Goal: Task Accomplishment & Management: Manage account settings

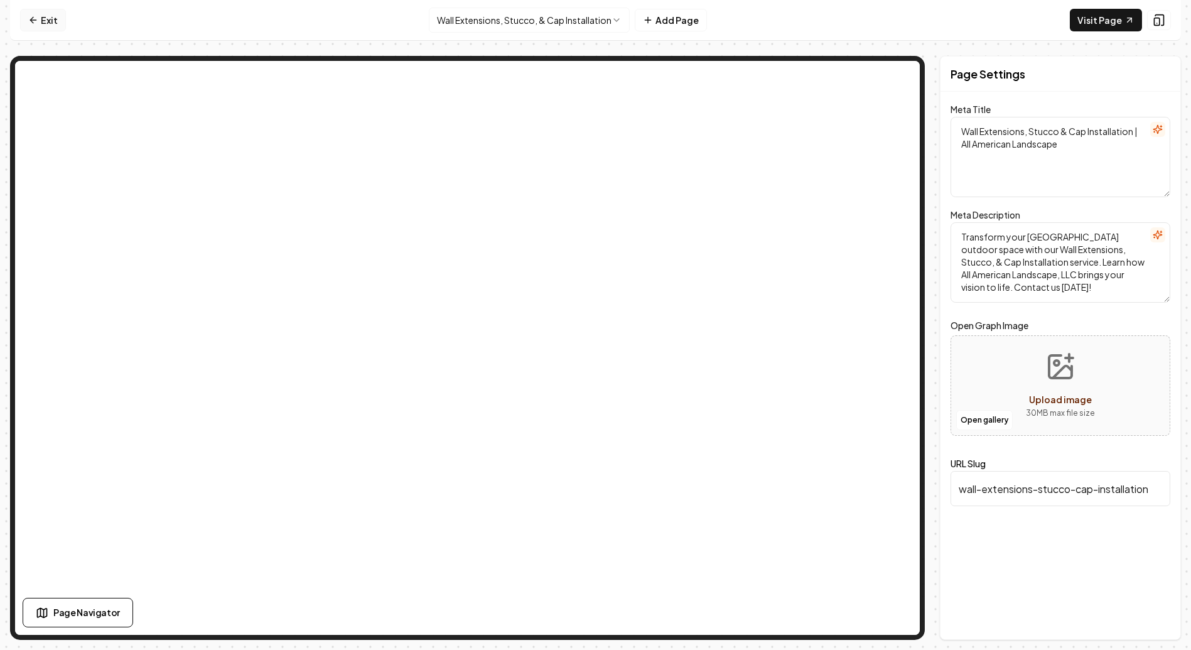
click at [47, 19] on link "Exit" at bounding box center [43, 20] width 46 height 23
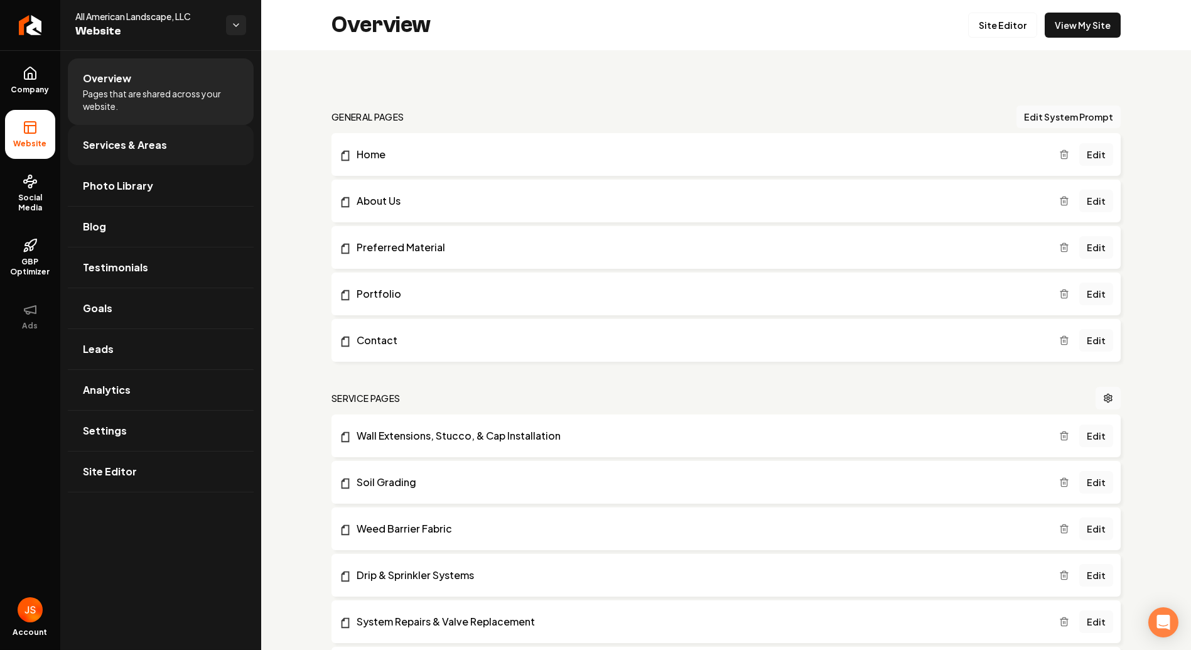
click at [183, 153] on link "Services & Areas" at bounding box center [161, 145] width 186 height 40
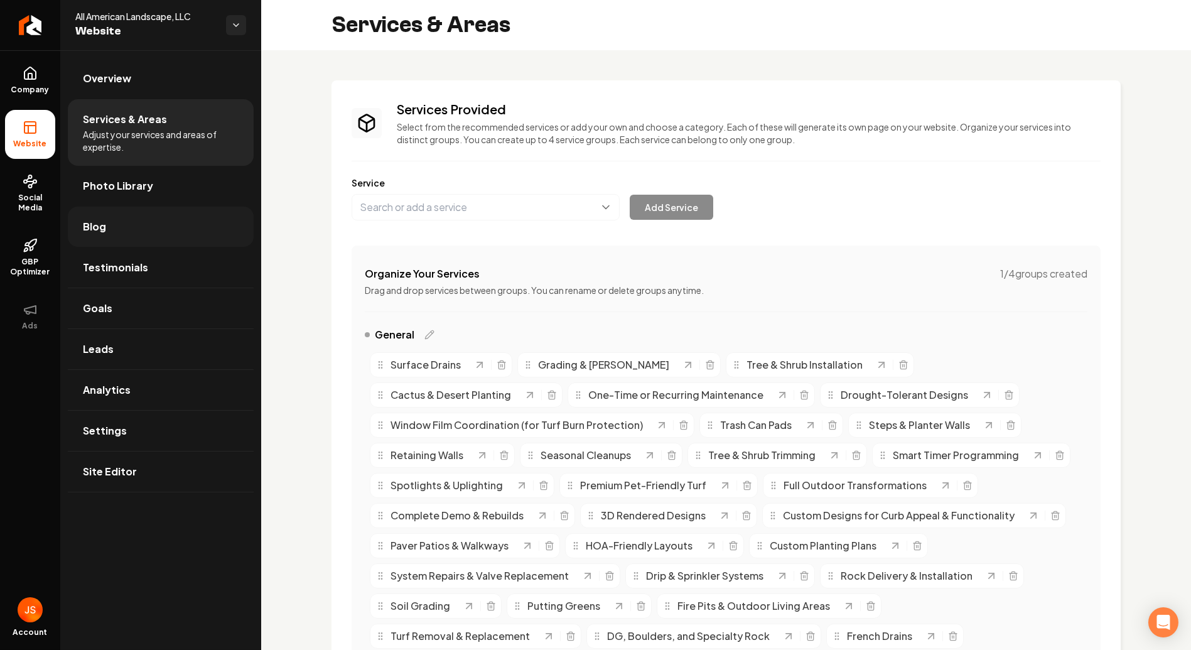
click at [121, 223] on link "Blog" at bounding box center [161, 227] width 186 height 40
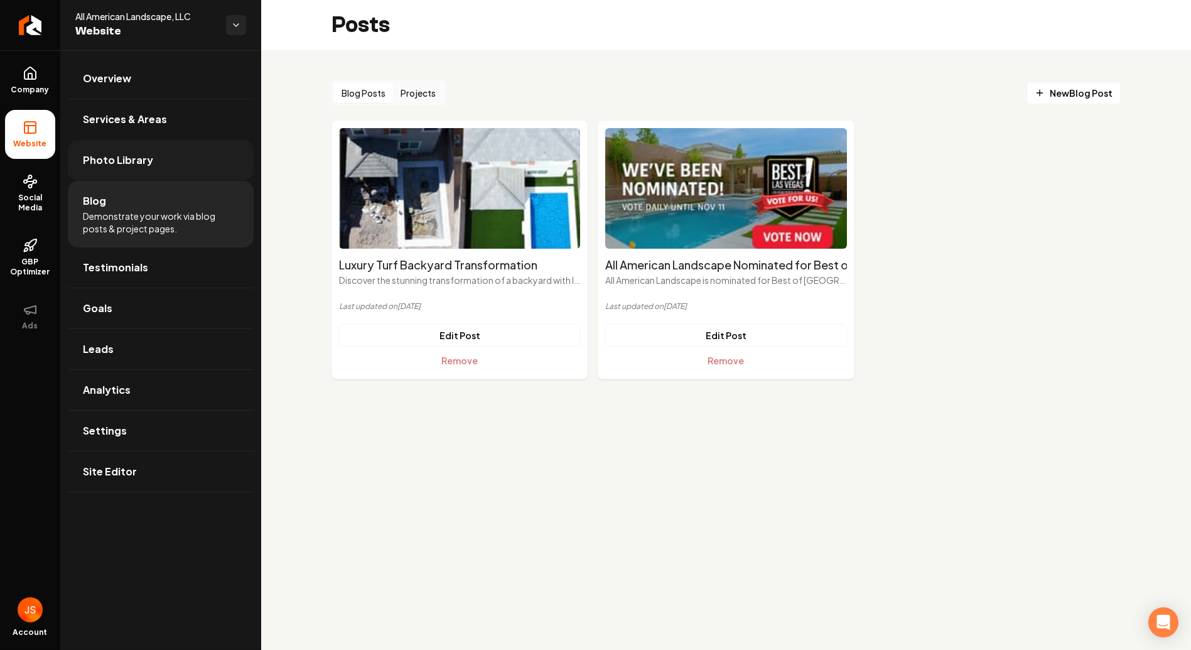
click at [152, 146] on link "Photo Library" at bounding box center [161, 160] width 186 height 40
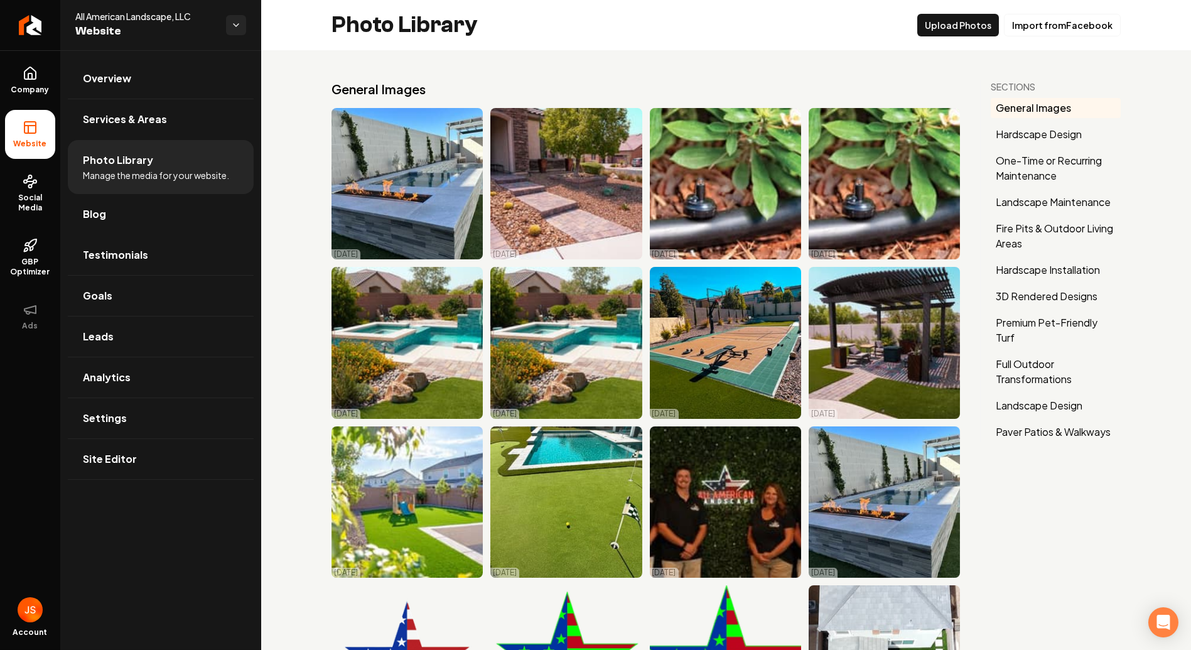
click at [1026, 105] on button "General Images" at bounding box center [1055, 108] width 130 height 20
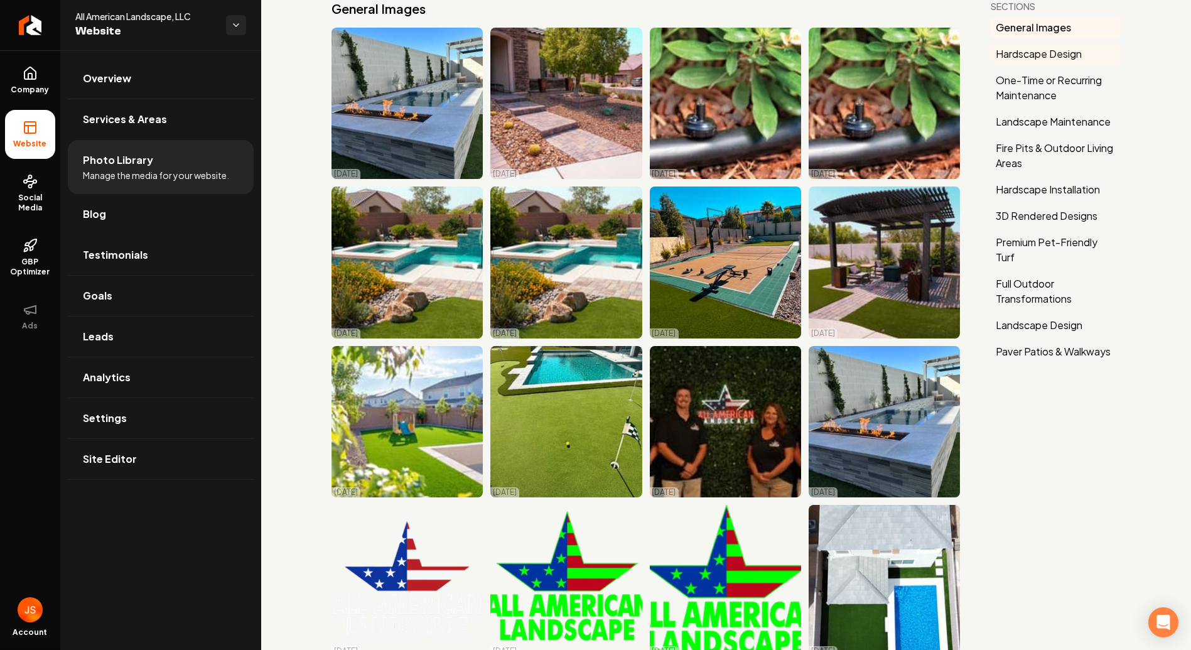
click at [1039, 55] on button "Hardscape Design" at bounding box center [1055, 54] width 130 height 20
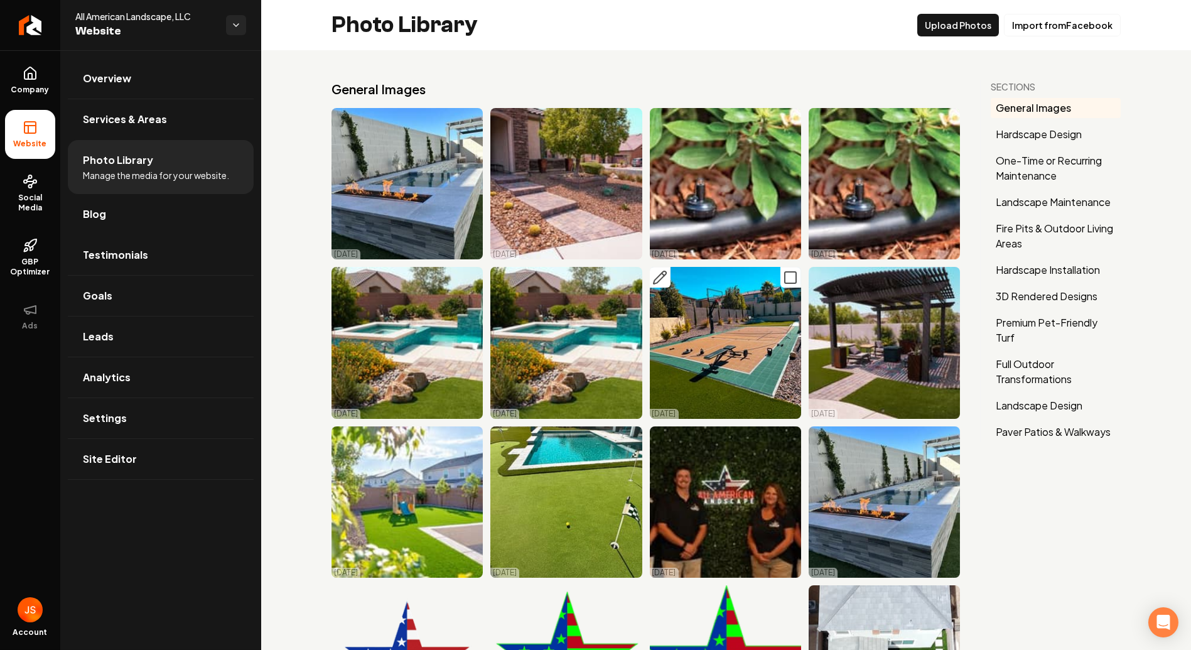
click at [662, 273] on button "Main content area" at bounding box center [660, 277] width 21 height 21
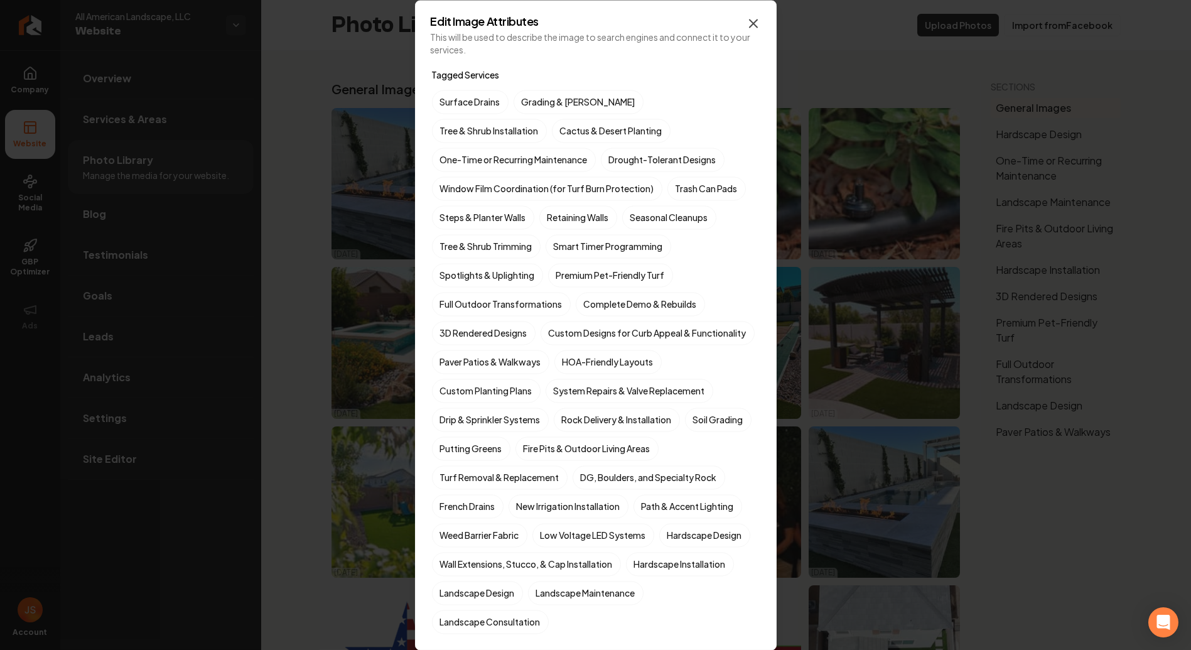
click at [758, 26] on icon "button" at bounding box center [753, 23] width 15 height 15
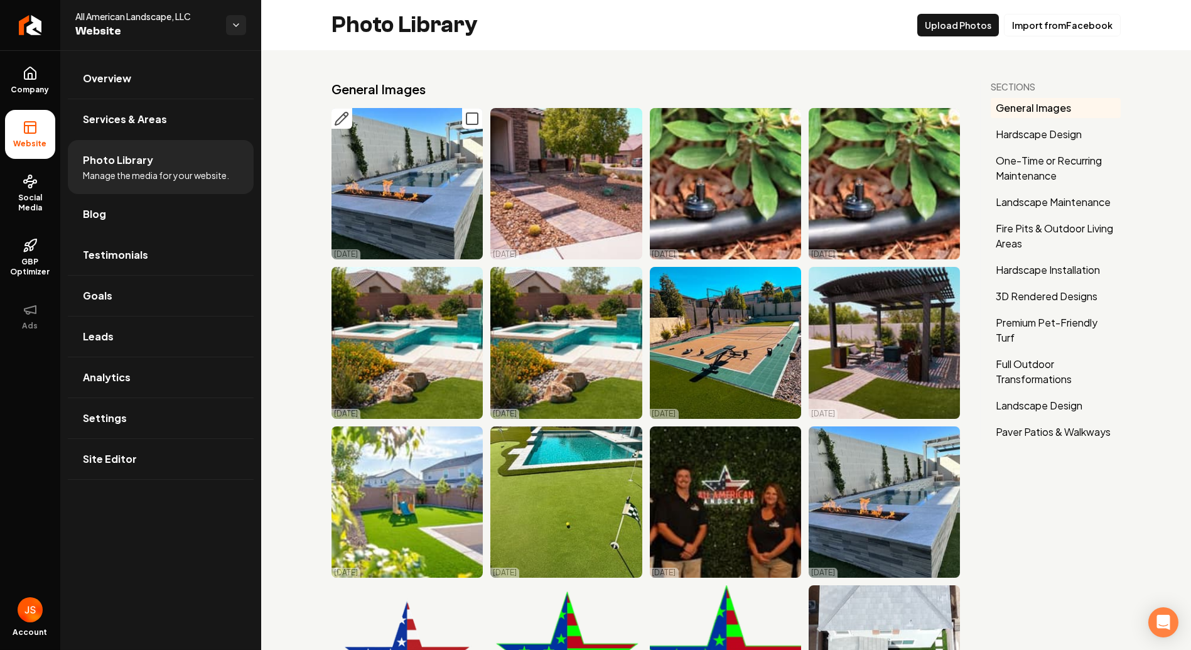
click at [410, 171] on img "Main content area" at bounding box center [406, 183] width 151 height 151
click at [346, 124] on icon "Main content area" at bounding box center [341, 118] width 15 height 15
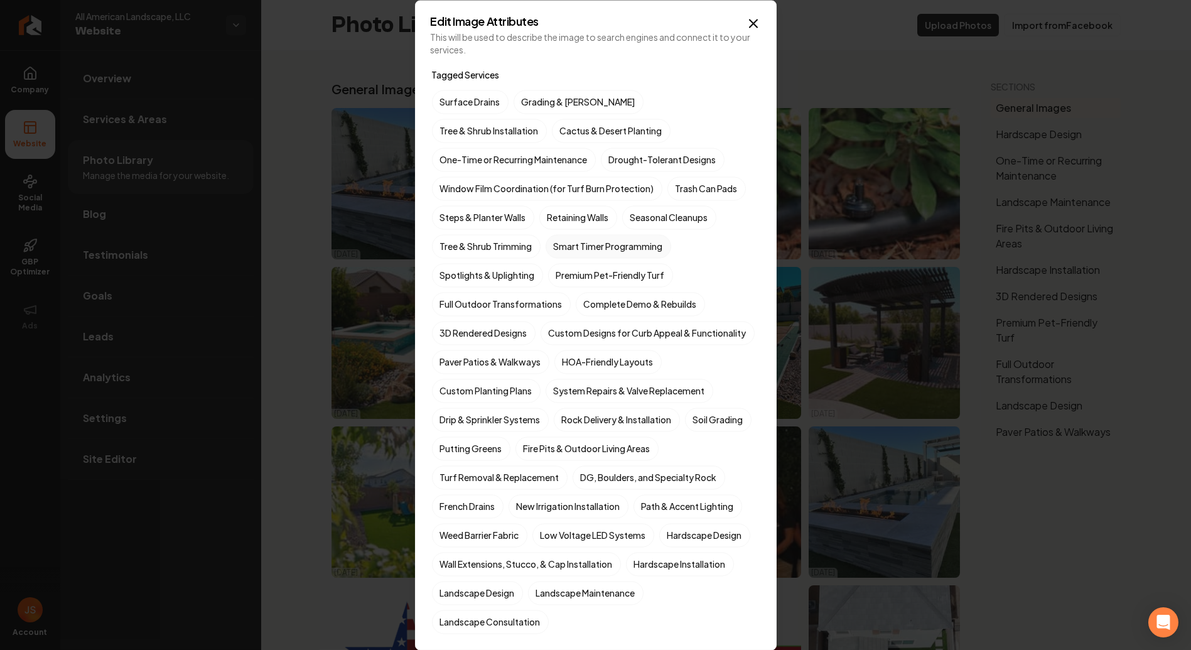
drag, startPoint x: 565, startPoint y: 208, endPoint x: 569, endPoint y: 239, distance: 31.7
click at [565, 208] on label "Retaining Walls" at bounding box center [578, 217] width 78 height 24
click at [562, 210] on button "Retaining Walls" at bounding box center [554, 217] width 15 height 15
click at [509, 298] on label "Full Outdoor Transformations" at bounding box center [501, 304] width 139 height 24
click at [454, 298] on button "Full Outdoor Transformations" at bounding box center [446, 303] width 15 height 15
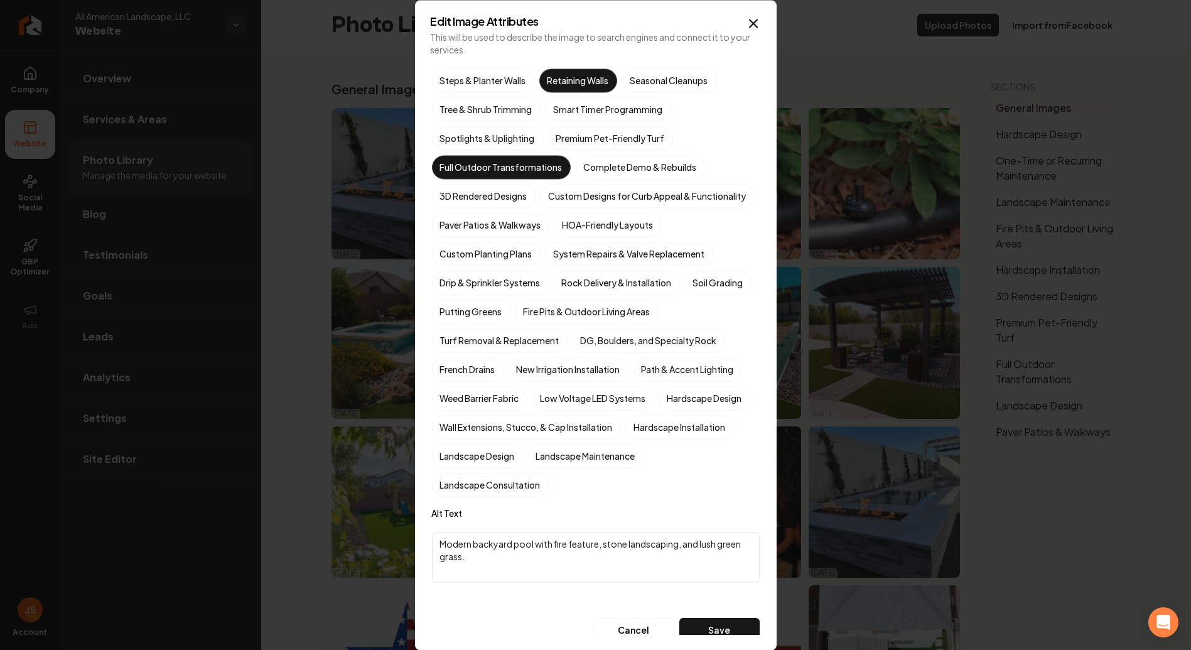
scroll to position [139, 0]
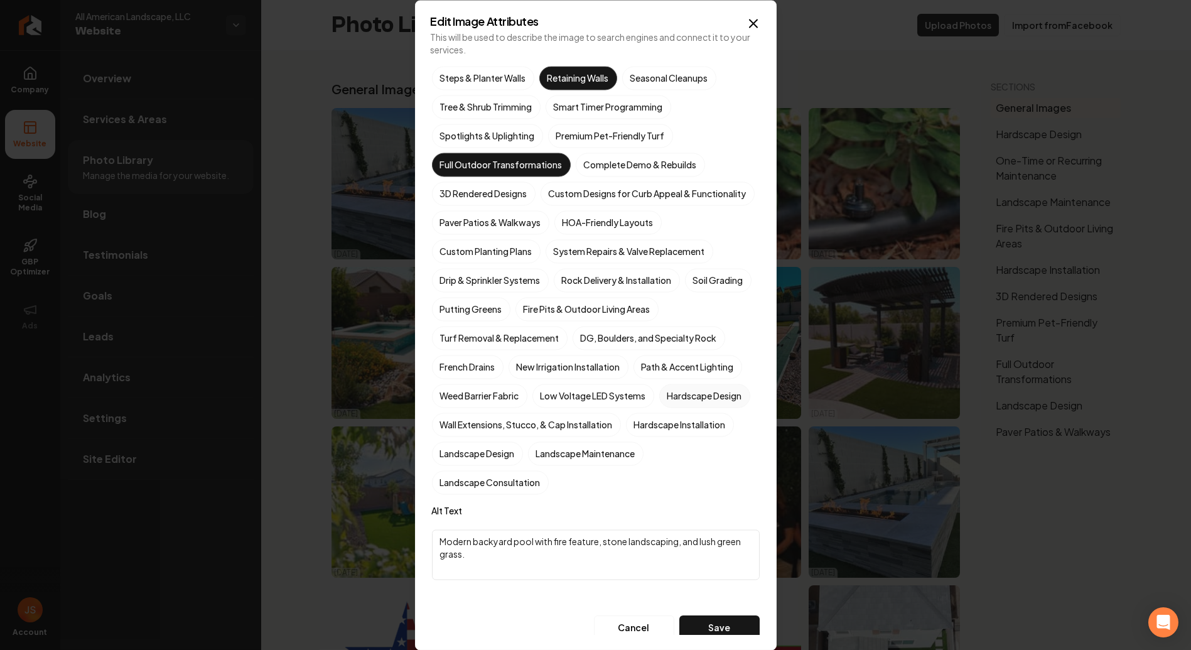
drag, startPoint x: 494, startPoint y: 447, endPoint x: 534, endPoint y: 453, distance: 40.7
click at [659, 407] on label "Hardscape Design" at bounding box center [704, 396] width 91 height 24
click at [667, 527] on button "Hardscape Design" at bounding box center [674, 534] width 15 height 15
click at [615, 436] on label "Wall Extensions, Stucco, & Cap Installation" at bounding box center [526, 424] width 189 height 24
click at [454, 556] on button "Wall Extensions, Stucco, & Cap Installation" at bounding box center [446, 563] width 15 height 15
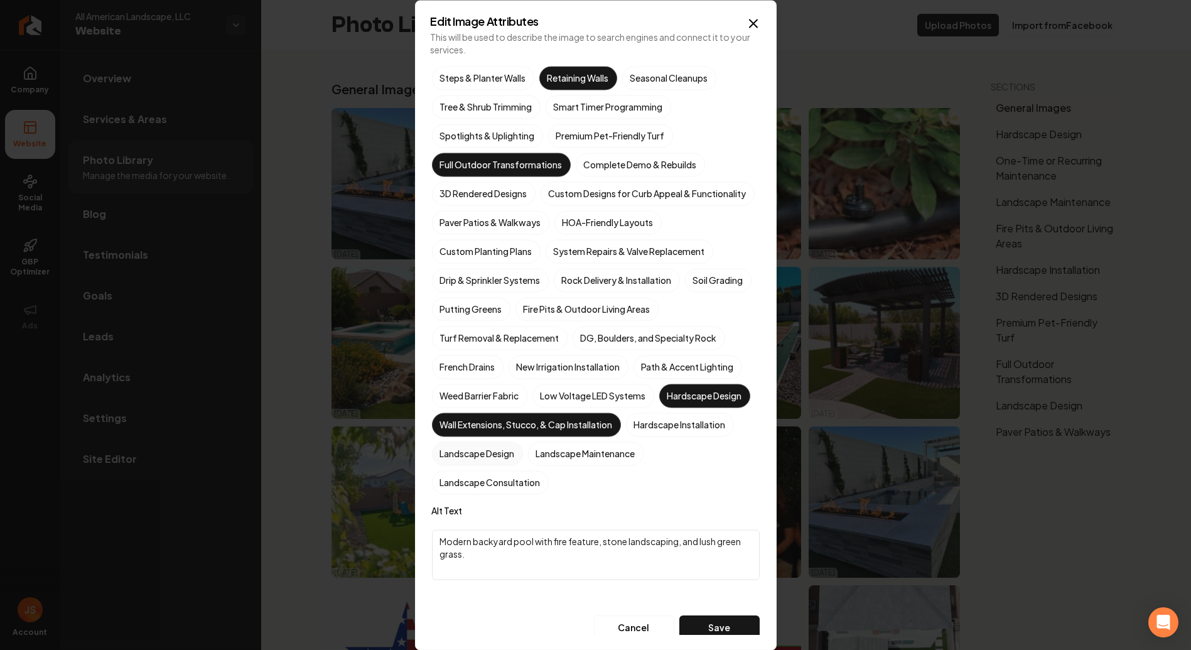
click at [523, 465] on label "Landscape Design" at bounding box center [477, 453] width 91 height 24
click at [454, 585] on button "Landscape Design" at bounding box center [446, 592] width 15 height 15
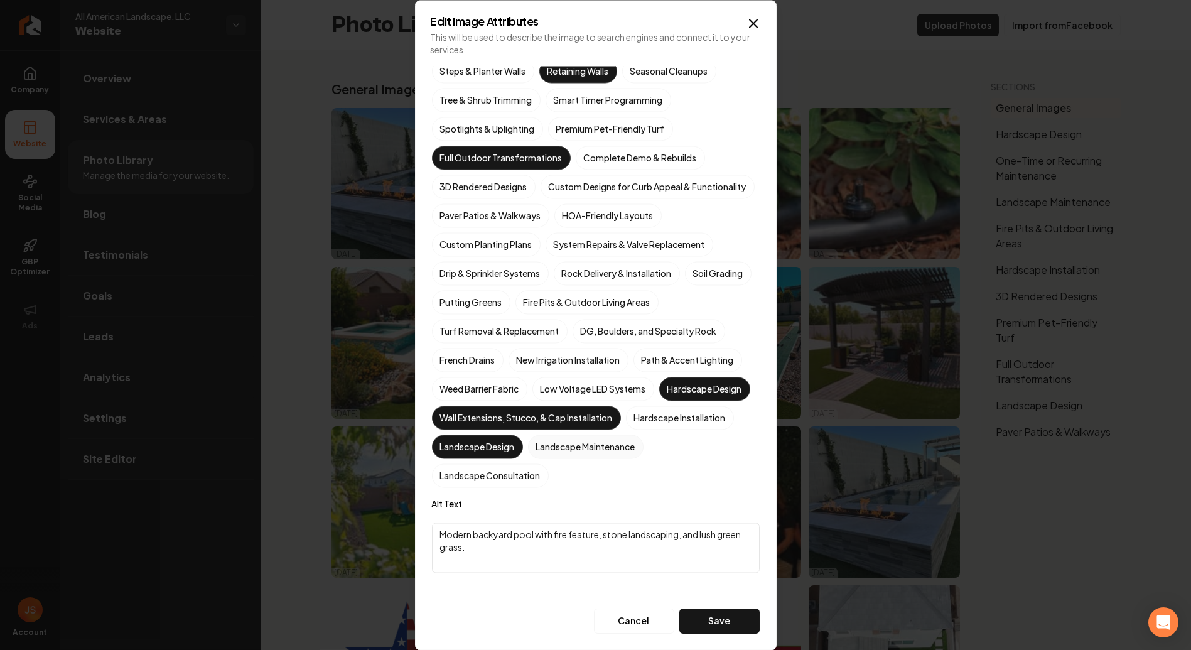
scroll to position [167, 0]
click at [711, 624] on button "Save" at bounding box center [719, 620] width 80 height 25
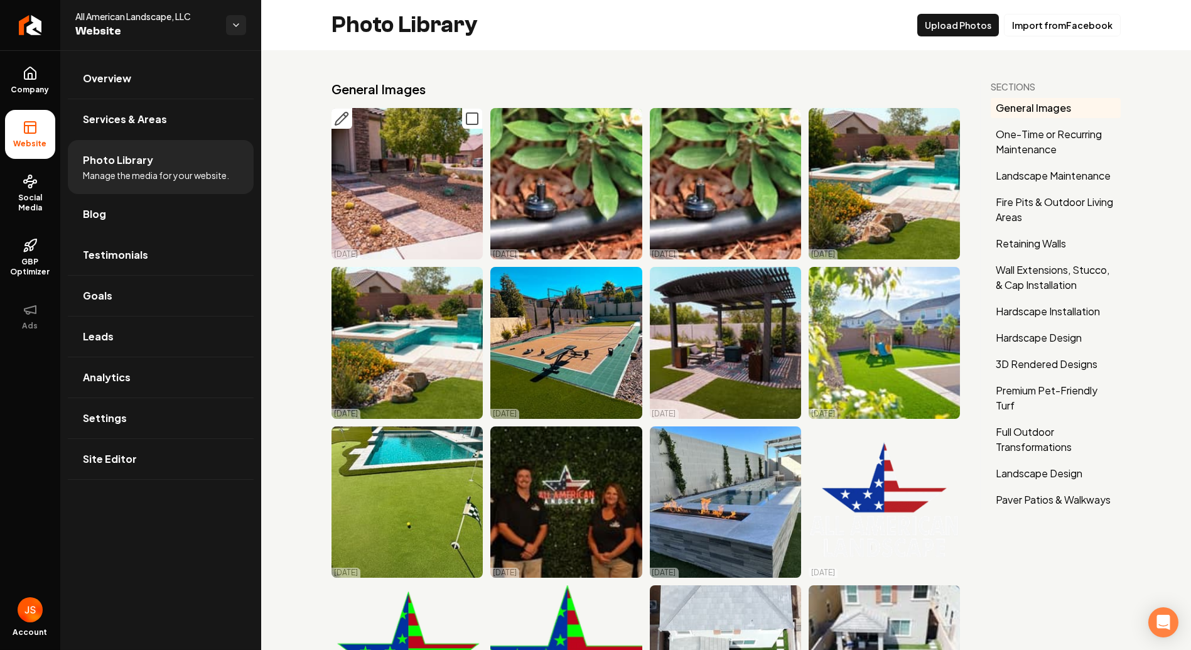
click at [344, 114] on icon "Main content area" at bounding box center [344, 115] width 3 height 3
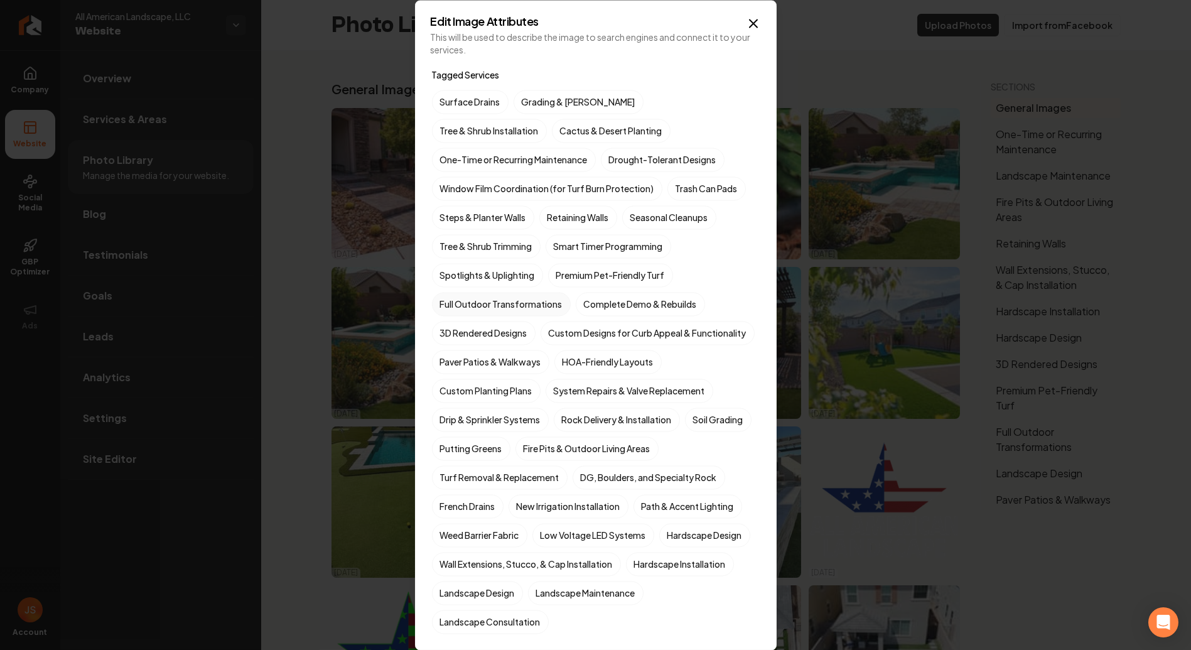
click at [515, 306] on label "Full Outdoor Transformations" at bounding box center [501, 304] width 139 height 24
click at [454, 306] on button "Full Outdoor Transformations" at bounding box center [446, 303] width 15 height 15
click at [520, 306] on label "Full Outdoor Transformations" at bounding box center [501, 304] width 139 height 24
click at [454, 306] on button "Full Outdoor Transformations" at bounding box center [446, 303] width 15 height 15
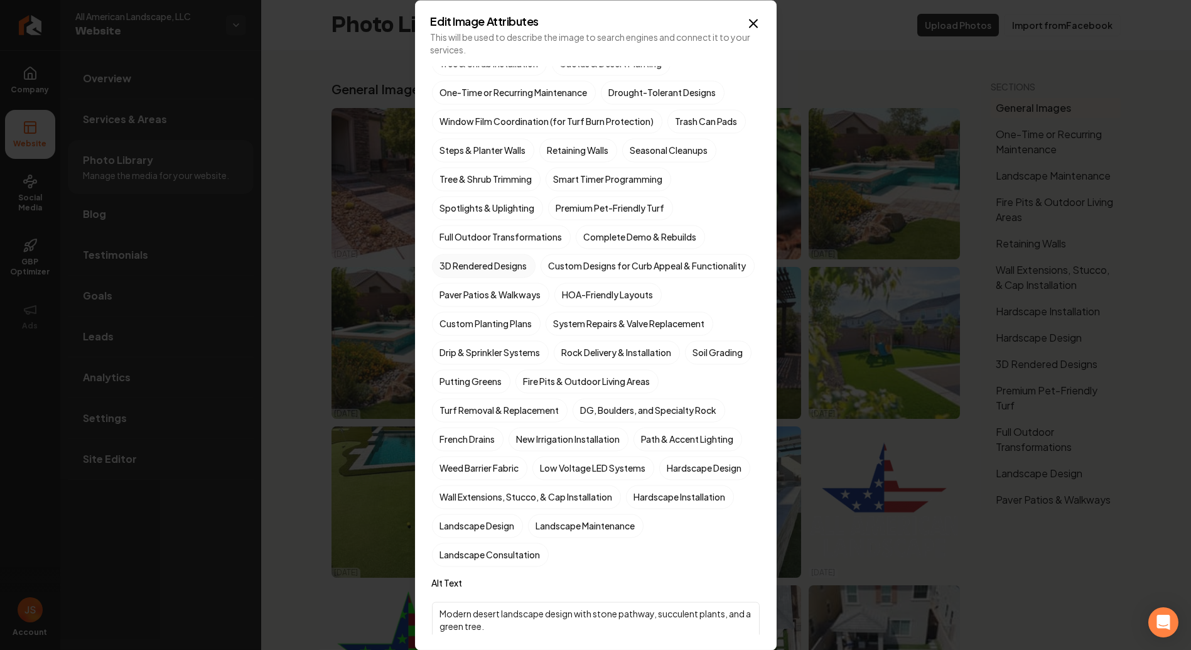
scroll to position [70, 0]
click at [490, 304] on label "Paver Patios & Walkways" at bounding box center [490, 292] width 117 height 24
click at [454, 354] on button "Paver Patios & Walkways" at bounding box center [446, 361] width 15 height 15
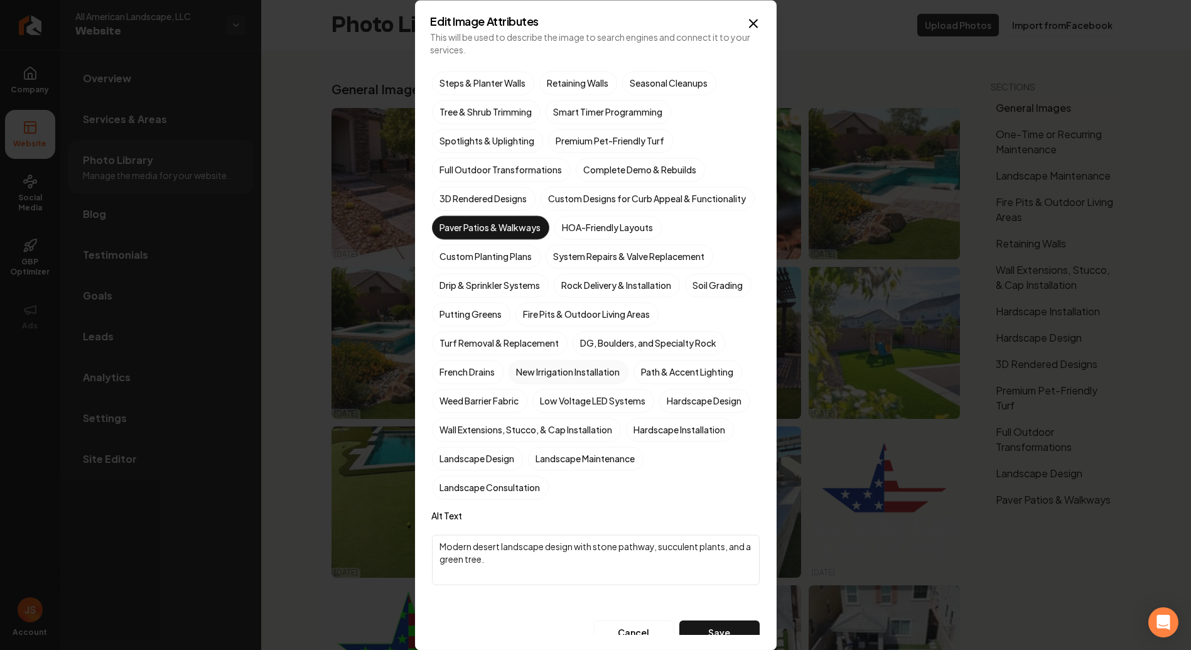
scroll to position [139, 0]
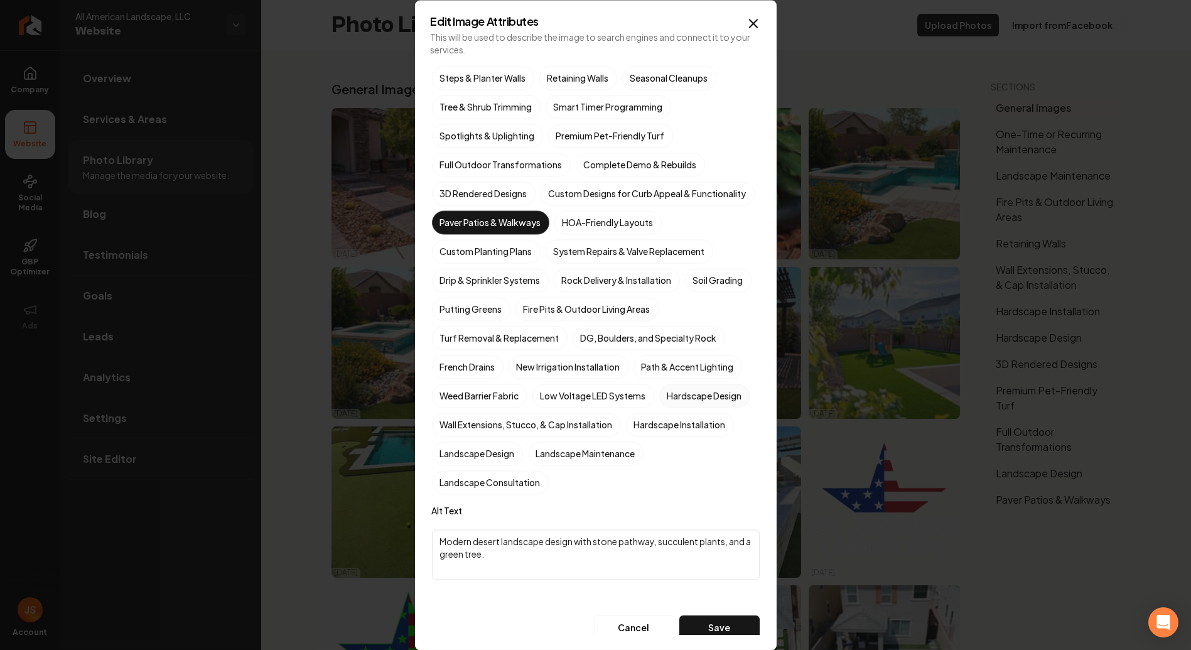
click at [659, 407] on label "Hardscape Design" at bounding box center [704, 396] width 91 height 24
click at [667, 527] on button "Hardscape Design" at bounding box center [674, 534] width 15 height 15
click at [626, 436] on label "Hardscape Installation" at bounding box center [680, 424] width 108 height 24
click at [633, 556] on button "Hardscape Installation" at bounding box center [640, 563] width 15 height 15
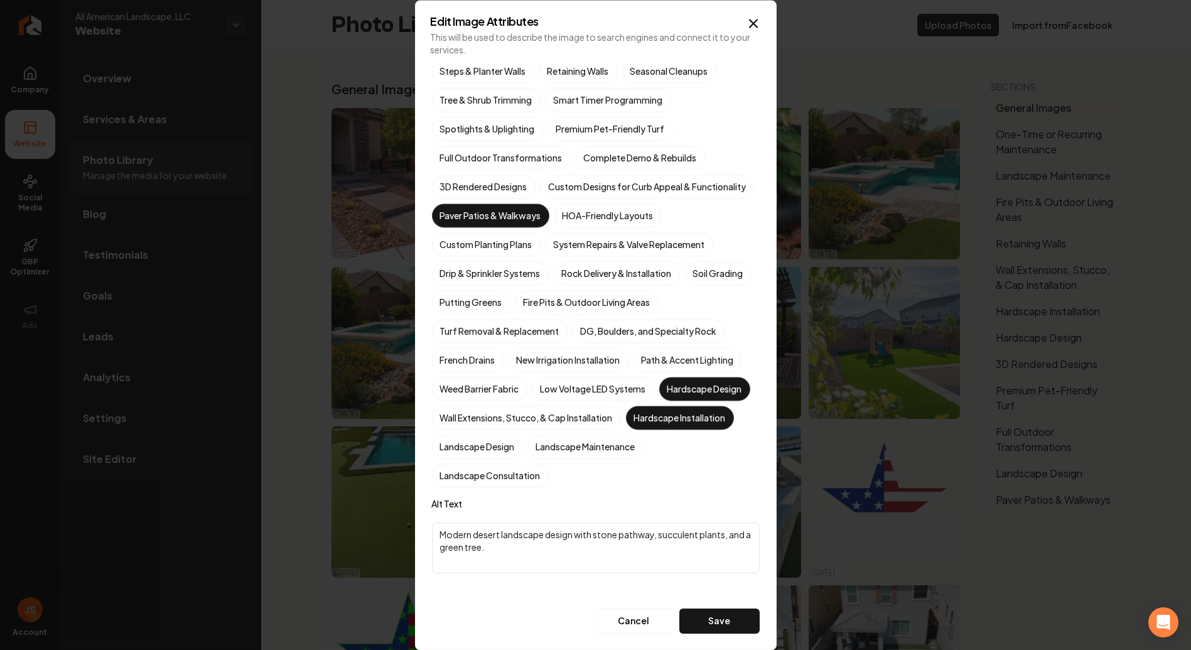
scroll to position [167, 0]
click at [706, 628] on button "Save" at bounding box center [719, 620] width 80 height 25
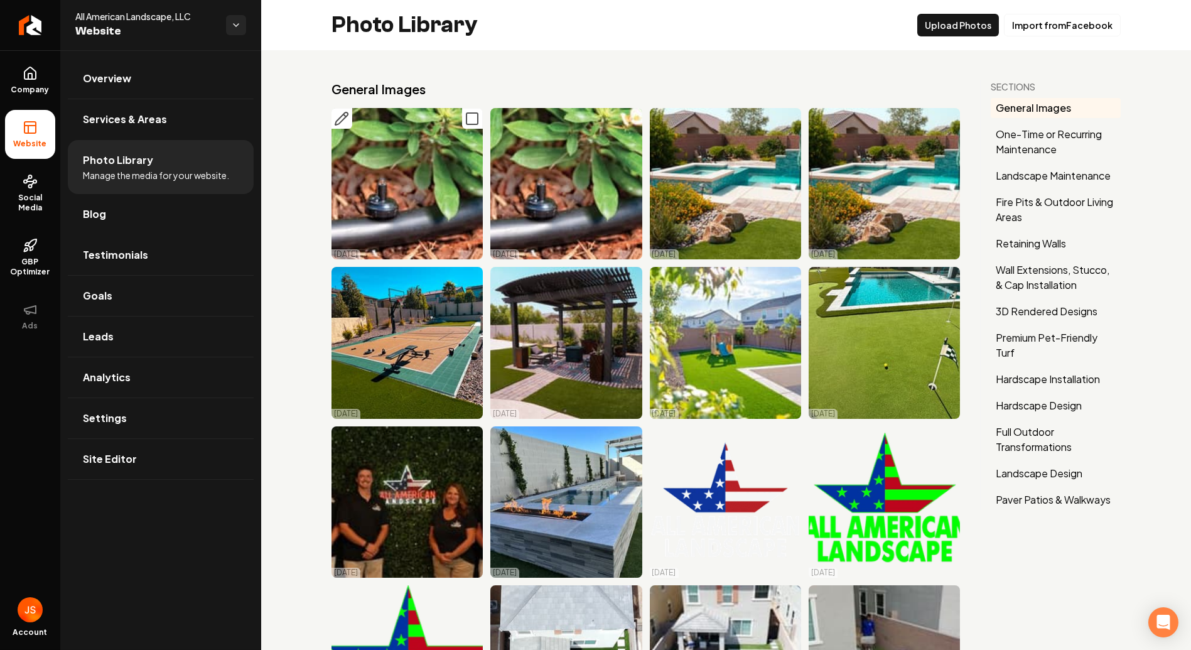
click at [340, 117] on icon "Main content area" at bounding box center [341, 118] width 13 height 13
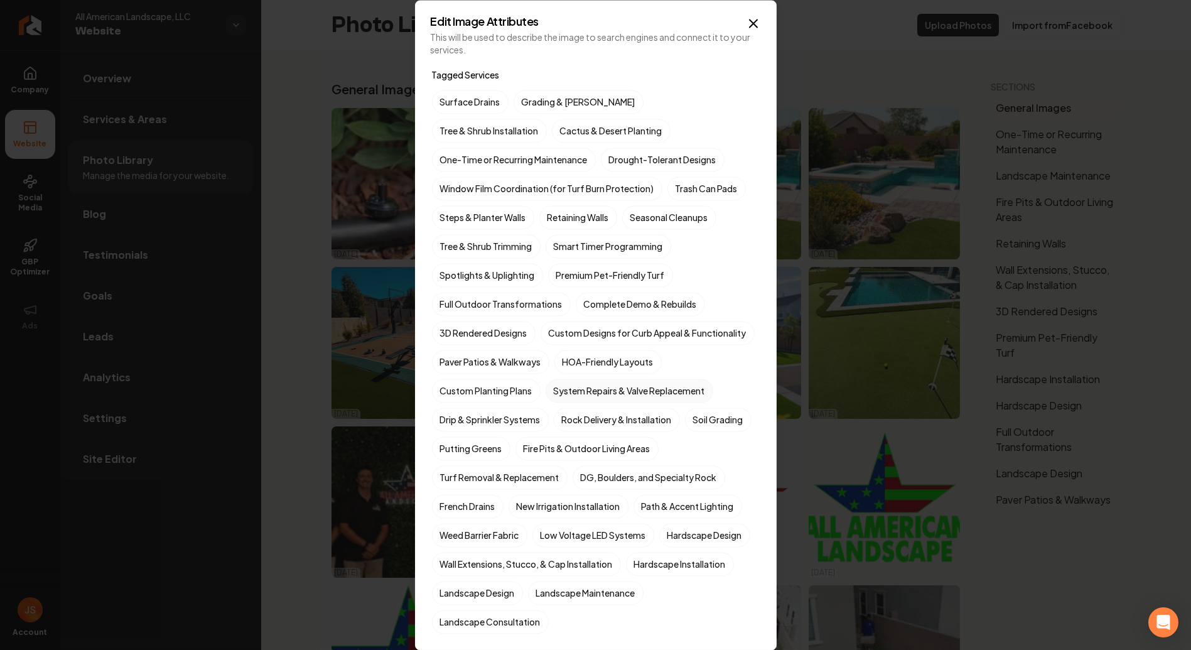
click at [604, 402] on label "System Repairs & Valve Replacement" at bounding box center [629, 390] width 168 height 24
click at [568, 398] on button "System Repairs & Valve Replacement" at bounding box center [560, 390] width 15 height 15
click at [515, 431] on label "Drip & Sprinkler Systems" at bounding box center [490, 419] width 117 height 24
click at [454, 427] on button "Drip & Sprinkler Systems" at bounding box center [446, 419] width 15 height 15
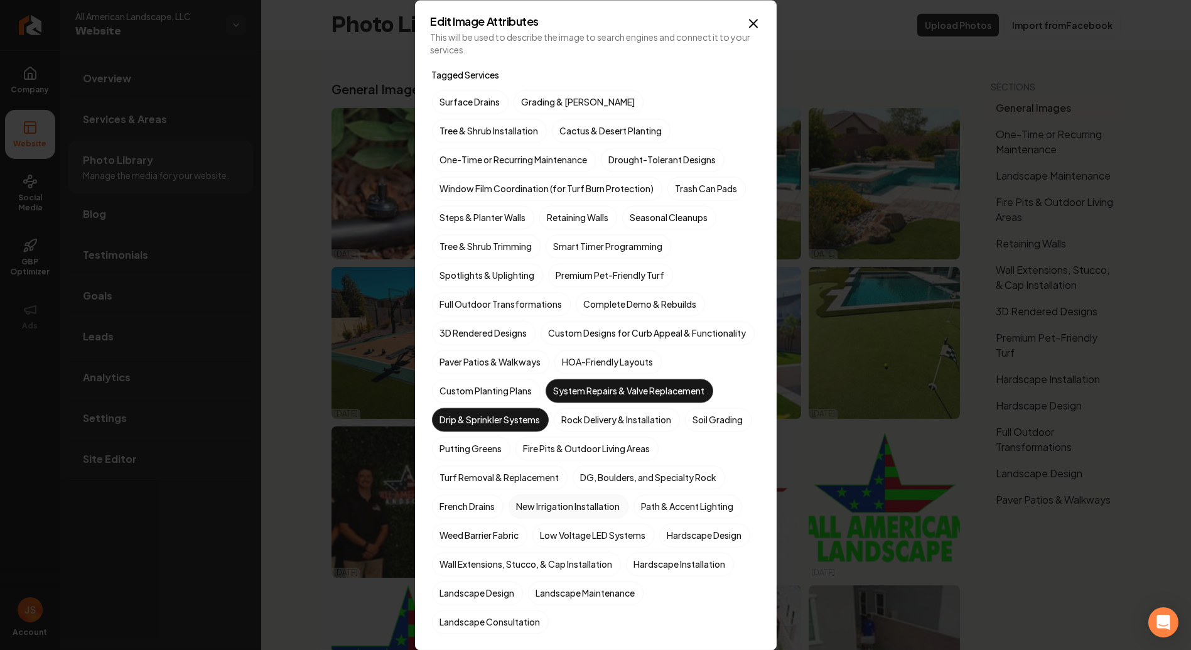
click at [581, 518] on label "New Irrigation Installation" at bounding box center [568, 506] width 120 height 24
click at [531, 513] on button "New Irrigation Installation" at bounding box center [523, 505] width 15 height 15
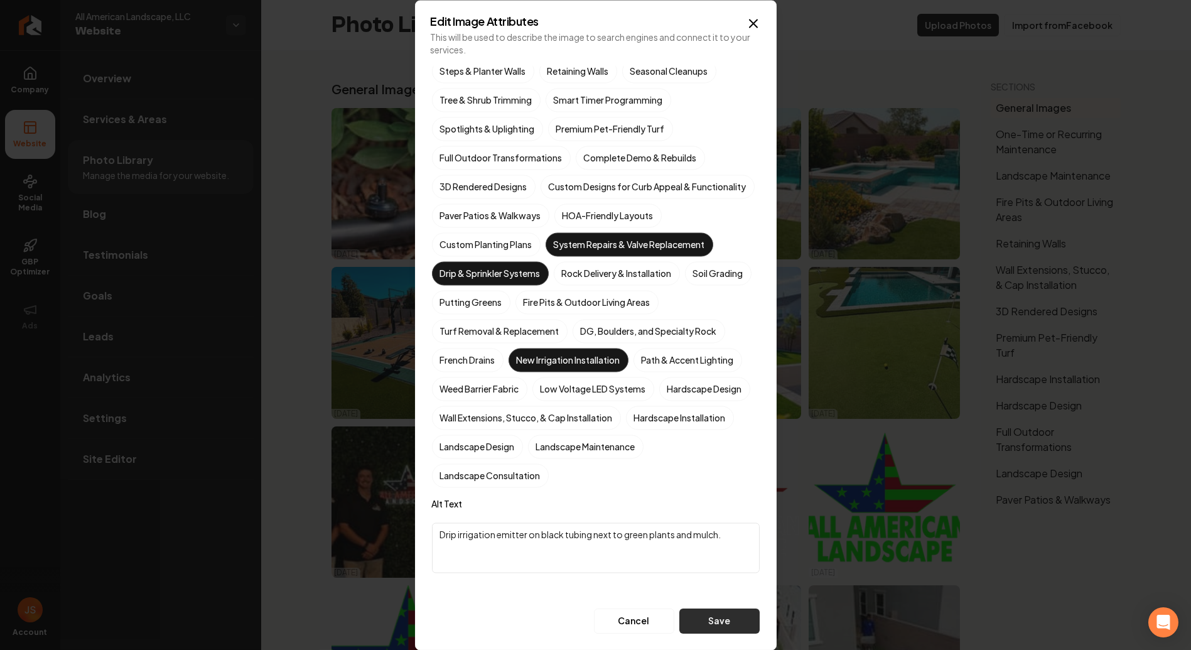
click at [703, 620] on button "Save" at bounding box center [719, 620] width 80 height 25
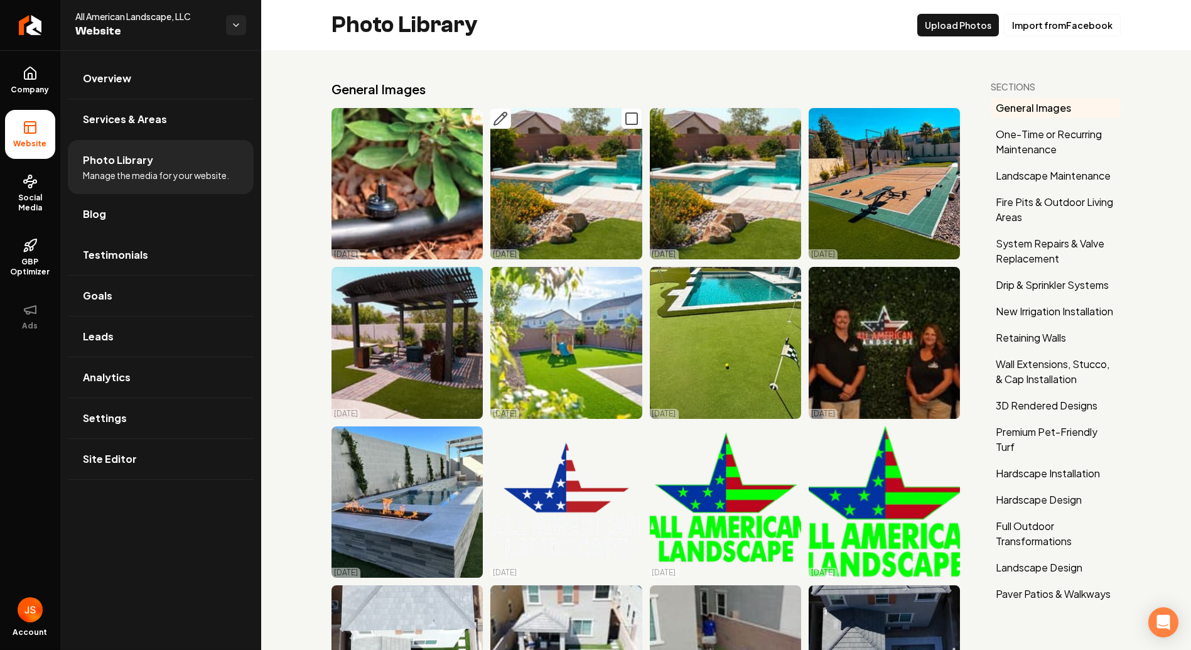
click at [496, 117] on icon "Main content area" at bounding box center [500, 118] width 13 height 13
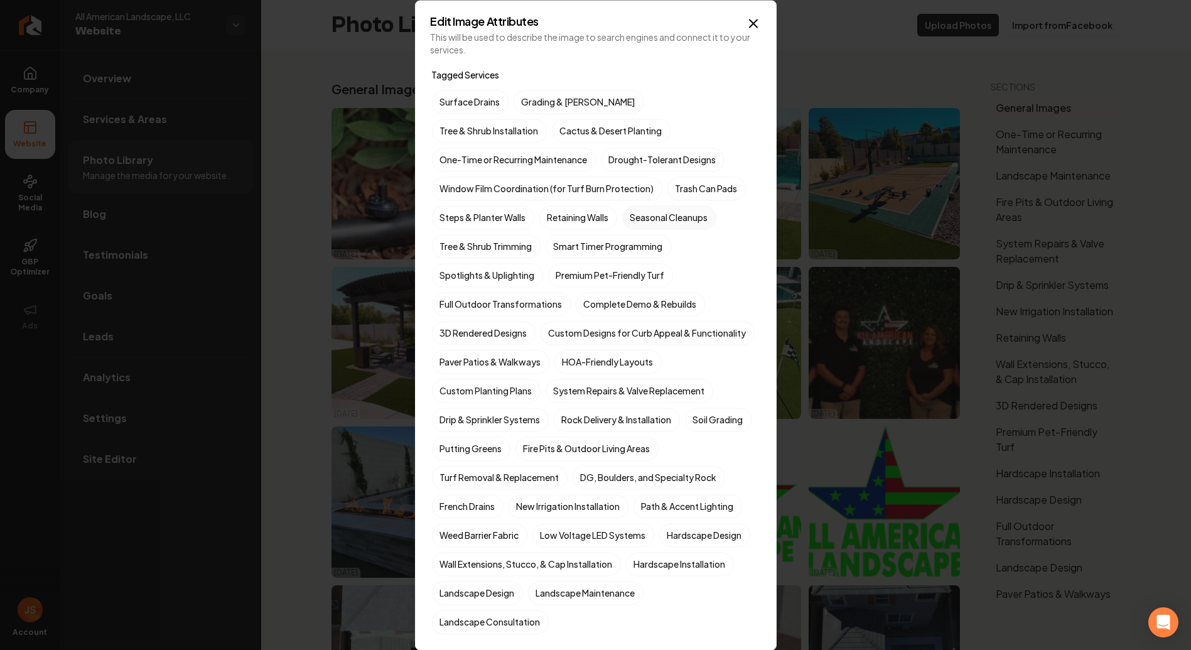
click at [661, 220] on label "Seasonal Cleanups" at bounding box center [669, 217] width 94 height 24
click at [645, 220] on button "Seasonal Cleanups" at bounding box center [637, 217] width 15 height 15
click at [596, 148] on label "One-Time or Recurring Maintenance" at bounding box center [514, 160] width 164 height 24
click at [454, 152] on button "One-Time or Recurring Maintenance" at bounding box center [446, 159] width 15 height 15
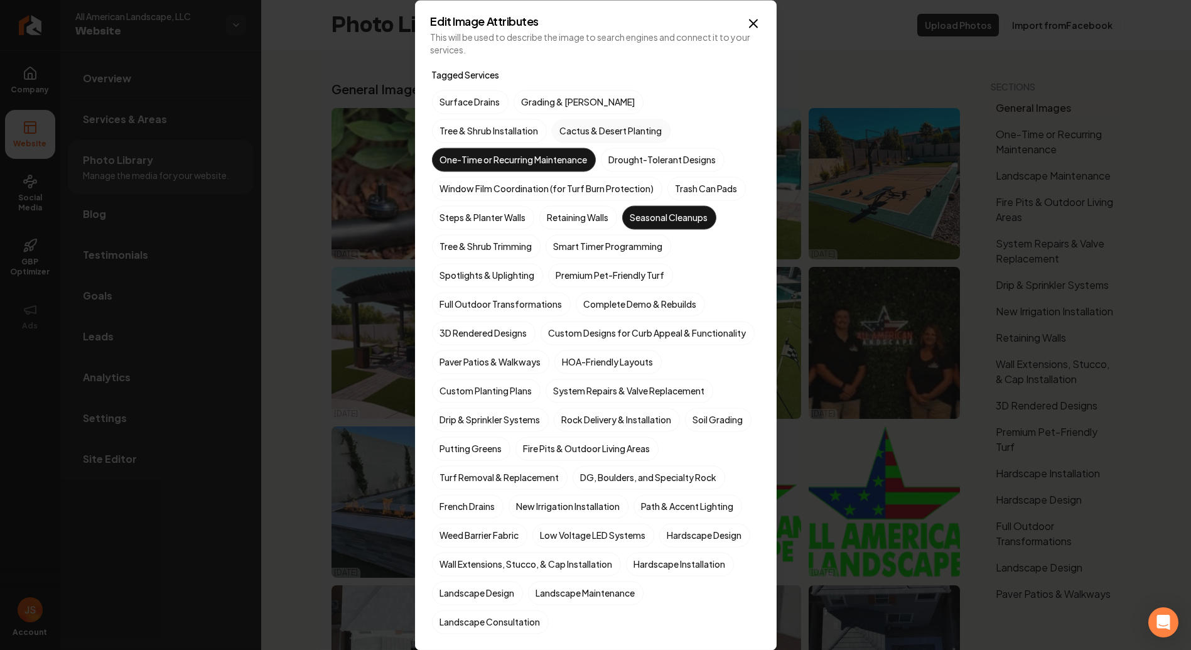
click at [552, 132] on label "Cactus & Desert Planting" at bounding box center [611, 131] width 119 height 24
click at [559, 132] on button "Cactus & Desert Planting" at bounding box center [566, 130] width 15 height 15
click at [552, 134] on label "Cactus & Desert Planting" at bounding box center [611, 131] width 119 height 24
click at [559, 134] on button "Cactus & Desert Planting" at bounding box center [566, 130] width 15 height 15
click at [547, 119] on label "Tree & Shrub Installation" at bounding box center [489, 131] width 115 height 24
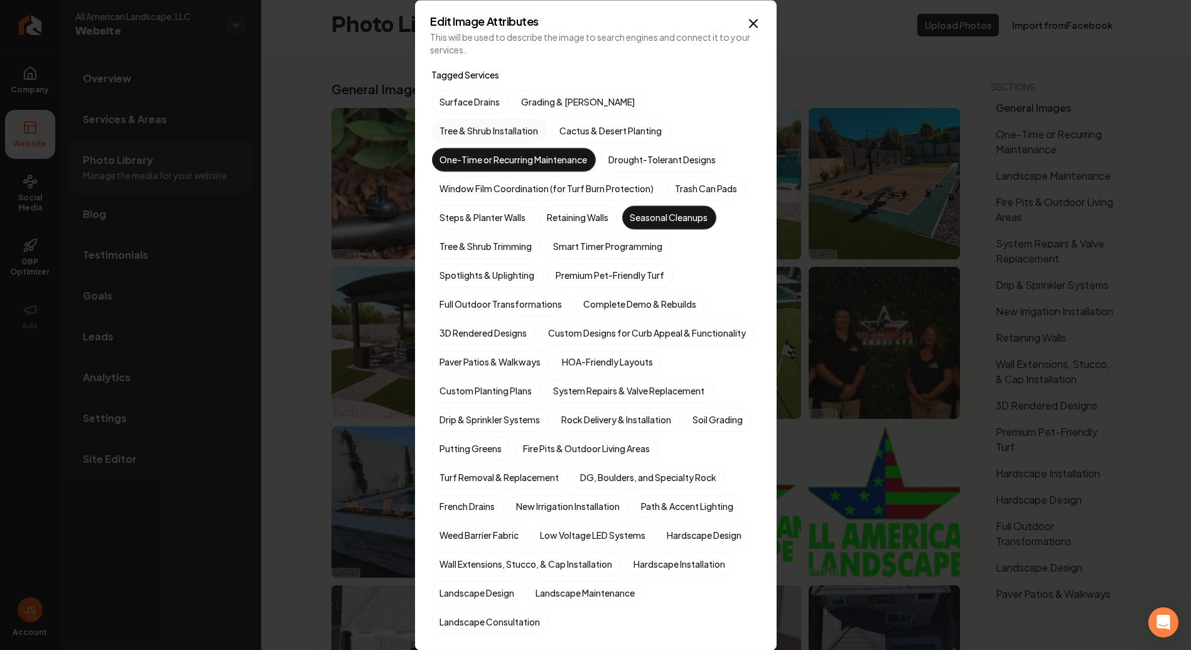
click at [454, 123] on button "Tree & Shrub Installation" at bounding box center [446, 130] width 15 height 15
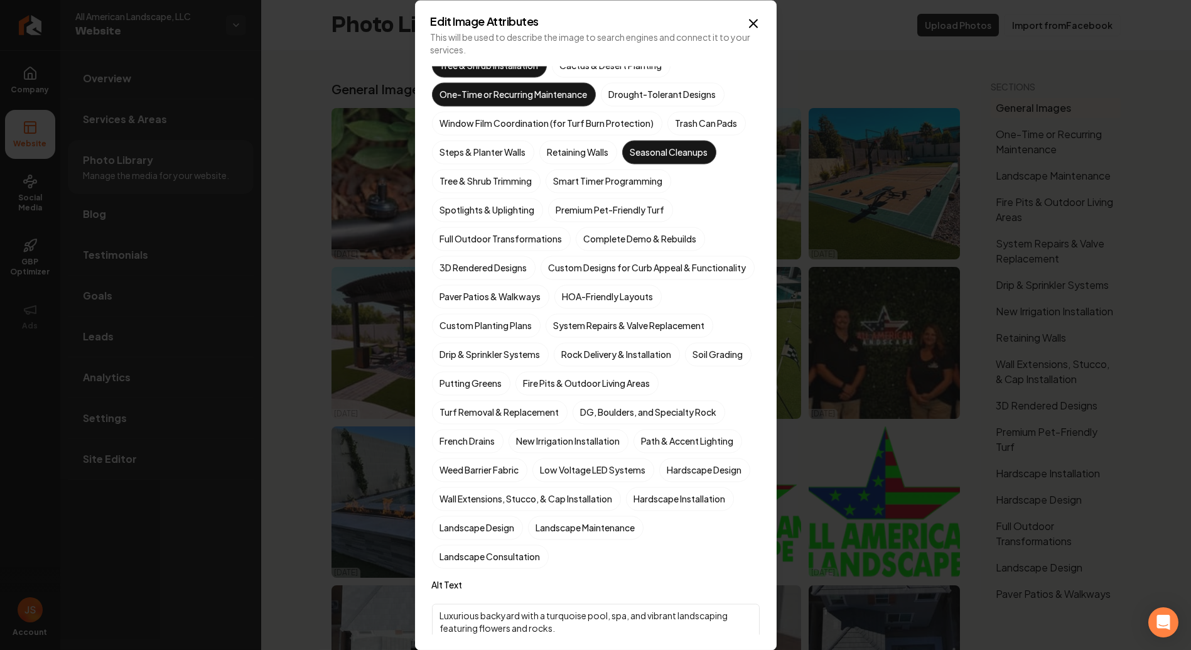
scroll to position [70, 0]
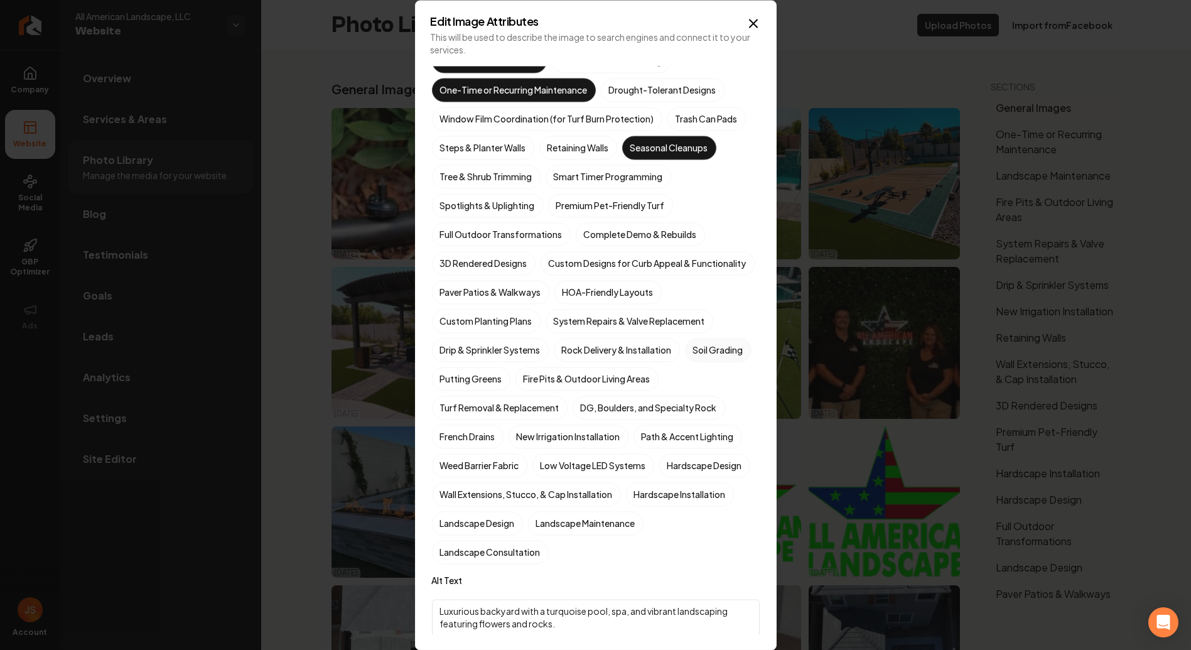
click at [685, 362] on label "Soil Grading" at bounding box center [718, 350] width 67 height 24
click at [692, 412] on button "Soil Grading" at bounding box center [699, 419] width 15 height 15
click at [685, 362] on label "Soil Grading" at bounding box center [718, 350] width 67 height 24
click at [692, 412] on button "Soil Grading" at bounding box center [699, 419] width 15 height 15
click at [494, 333] on label "Custom Planting Plans" at bounding box center [486, 321] width 109 height 24
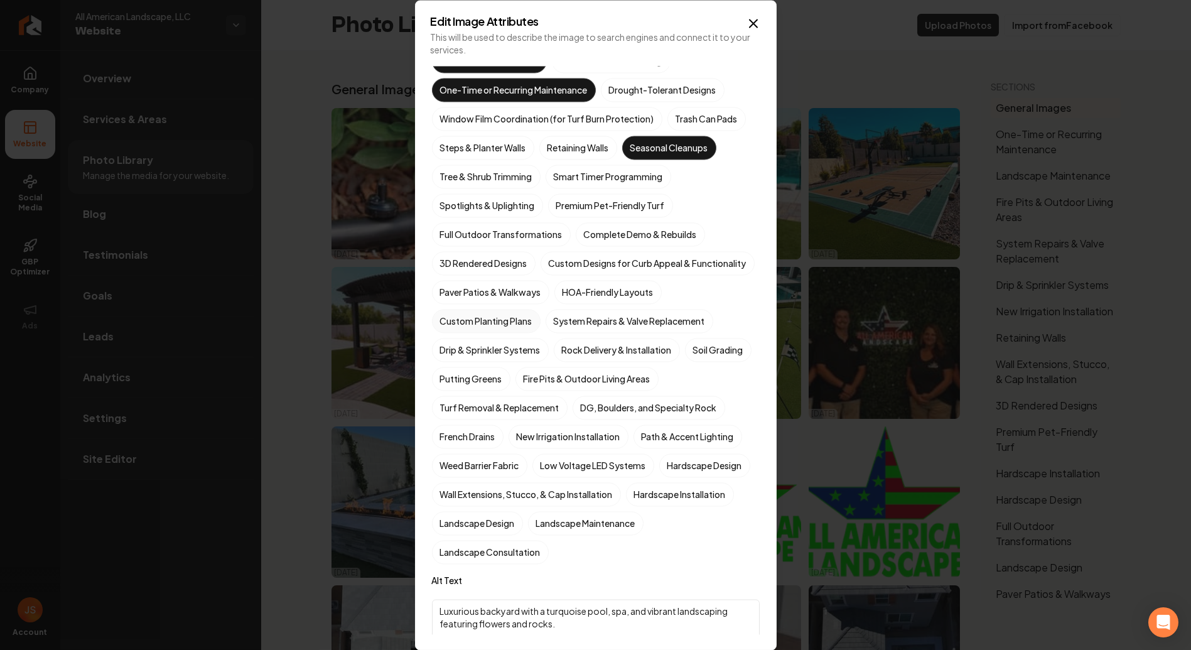
click at [454, 383] on button "Custom Planting Plans" at bounding box center [446, 390] width 15 height 15
click at [618, 304] on label "HOA-Friendly Layouts" at bounding box center [607, 292] width 107 height 24
click at [577, 354] on button "HOA-Friendly Layouts" at bounding box center [569, 361] width 15 height 15
click at [601, 304] on label "HOA-Friendly Layouts" at bounding box center [607, 292] width 107 height 24
click at [577, 354] on button "HOA-Friendly Layouts" at bounding box center [569, 361] width 15 height 15
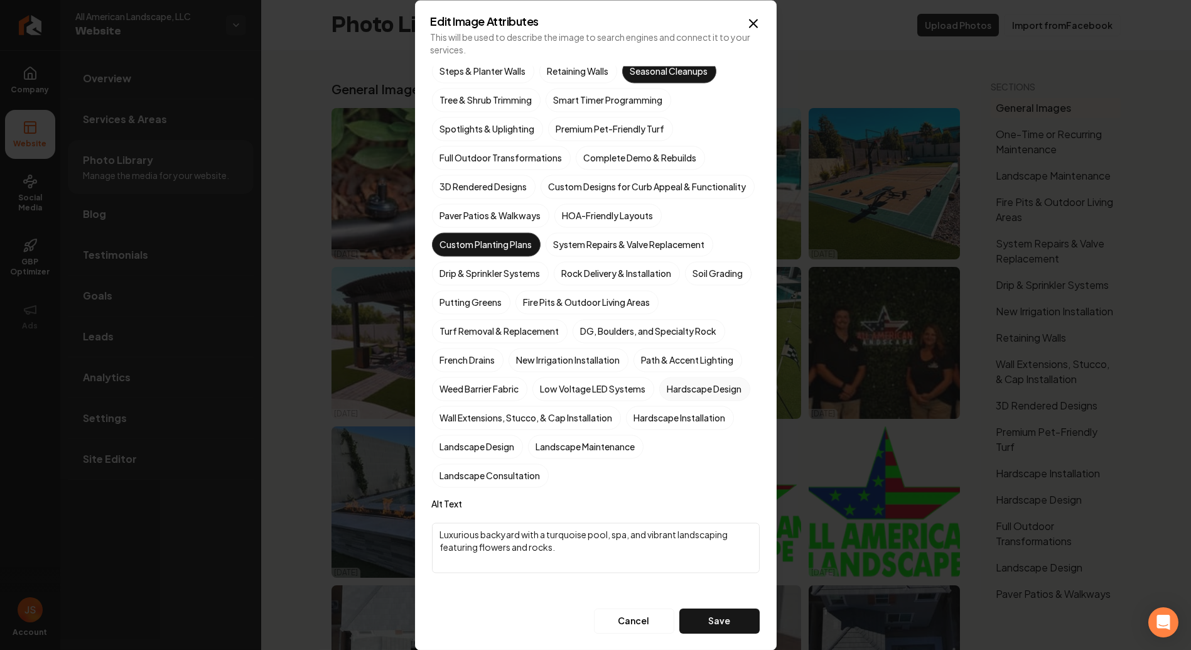
scroll to position [167, 0]
click at [698, 620] on button "Save" at bounding box center [719, 620] width 80 height 25
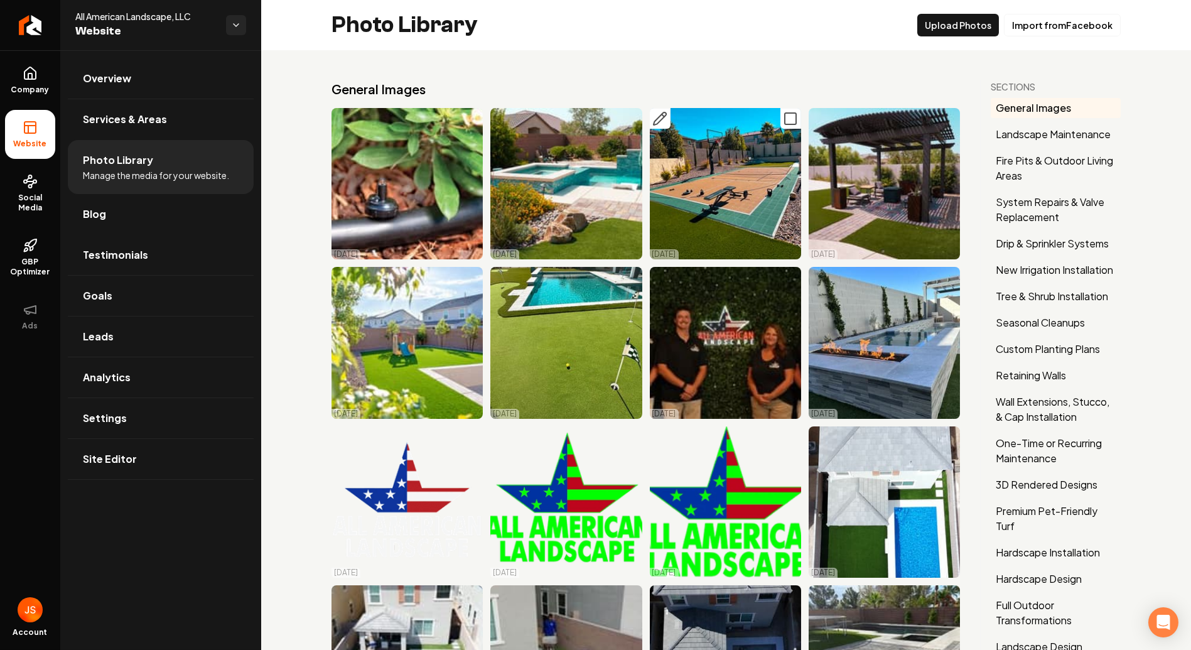
click at [658, 119] on icon "Main content area" at bounding box center [659, 118] width 15 height 15
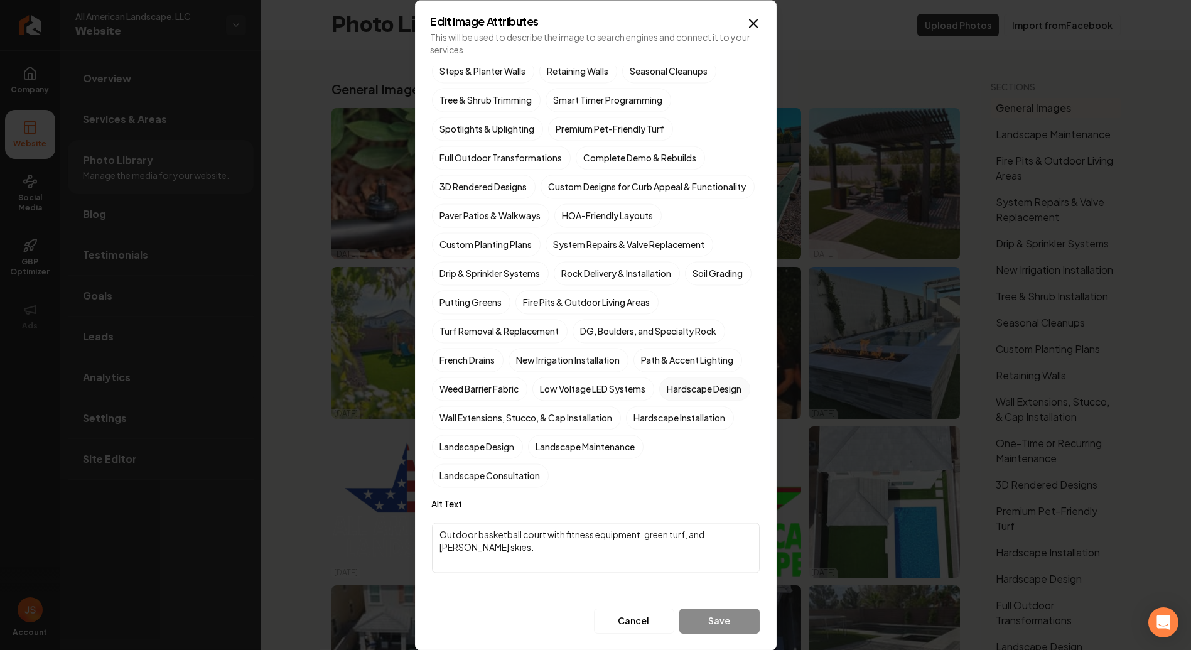
drag, startPoint x: 491, startPoint y: 412, endPoint x: 490, endPoint y: 425, distance: 12.6
click at [659, 400] on label "Hardscape Design" at bounding box center [704, 389] width 91 height 24
click at [667, 527] on button "Hardscape Design" at bounding box center [674, 534] width 15 height 15
click at [626, 429] on label "Hardscape Installation" at bounding box center [680, 417] width 108 height 24
click at [633, 556] on button "Hardscape Installation" at bounding box center [640, 563] width 15 height 15
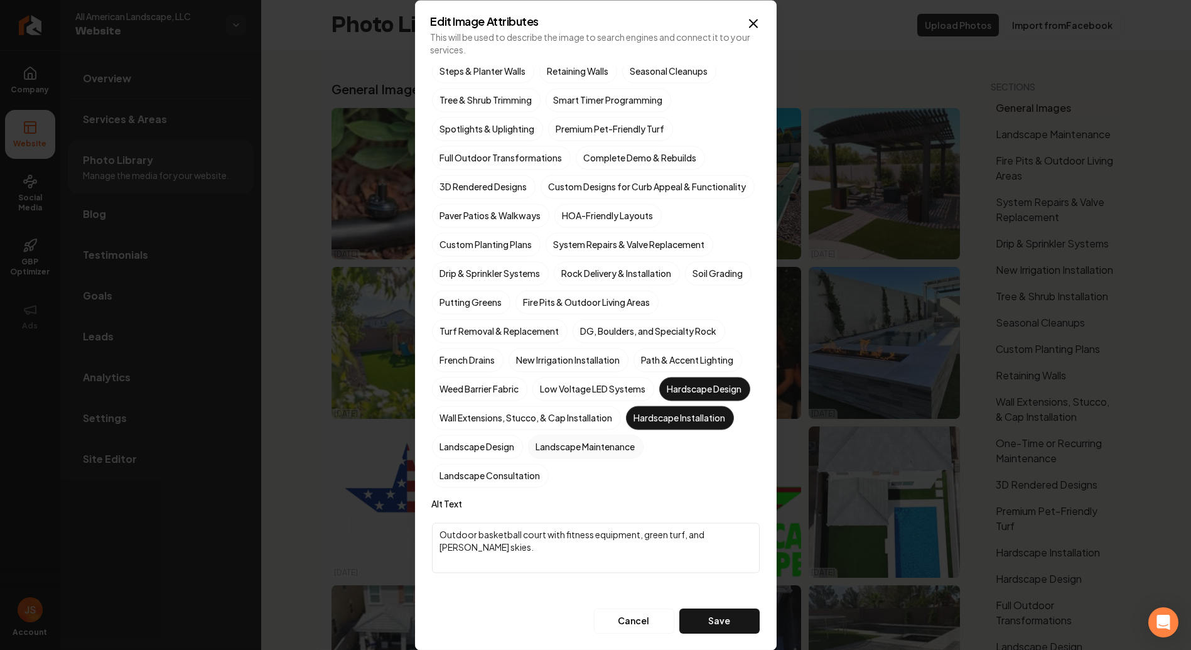
click at [528, 458] on label "Landscape Maintenance" at bounding box center [585, 446] width 115 height 24
click at [535, 585] on button "Landscape Maintenance" at bounding box center [542, 592] width 15 height 15
drag, startPoint x: 582, startPoint y: 443, endPoint x: 593, endPoint y: 458, distance: 18.1
click at [523, 443] on label "Landscape Design" at bounding box center [477, 446] width 91 height 24
click at [454, 585] on button "Landscape Design" at bounding box center [446, 592] width 15 height 15
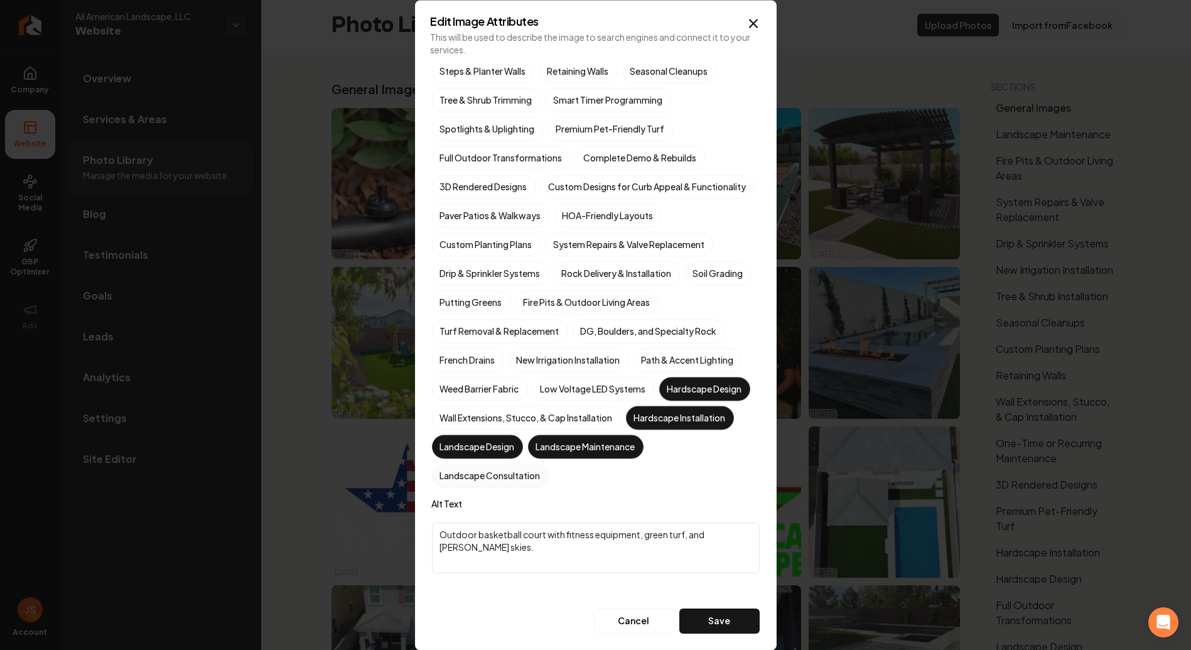
click at [597, 465] on div "Surface Drains Grading & [PERSON_NAME] Tree & Shrub Installation Cactus & Deser…" at bounding box center [596, 216] width 328 height 544
drag, startPoint x: 592, startPoint y: 480, endPoint x: 593, endPoint y: 466, distance: 13.9
click at [549, 480] on label "Landscape Consultation" at bounding box center [490, 475] width 117 height 24
click at [454, 614] on button "Landscape Consultation" at bounding box center [446, 621] width 15 height 15
click at [569, 360] on label "New Irrigation Installation" at bounding box center [568, 360] width 120 height 24
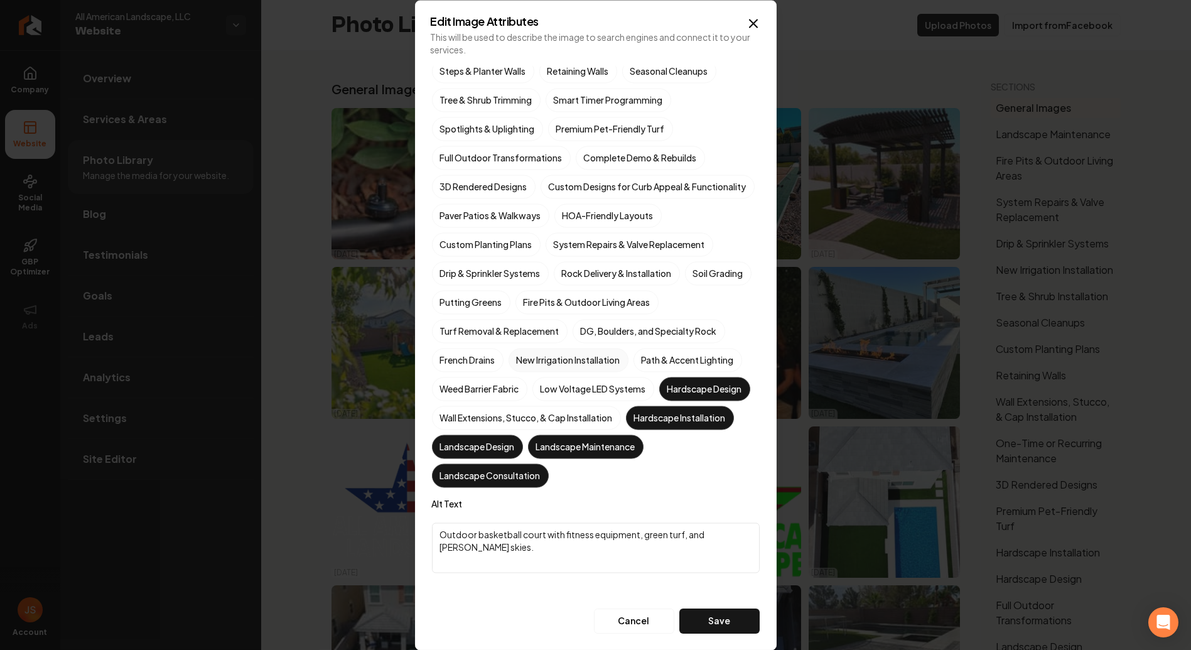
click at [531, 498] on button "New Irrigation Installation" at bounding box center [523, 505] width 15 height 15
click at [571, 348] on div "Surface Drains Grading & [PERSON_NAME] Tree & Shrub Installation Cactus & Deser…" at bounding box center [596, 216] width 328 height 544
click at [566, 360] on label "New Irrigation Installation" at bounding box center [568, 360] width 120 height 24
click at [531, 498] on button "New Irrigation Installation" at bounding box center [523, 505] width 15 height 15
drag, startPoint x: 620, startPoint y: 129, endPoint x: 547, endPoint y: 195, distance: 98.7
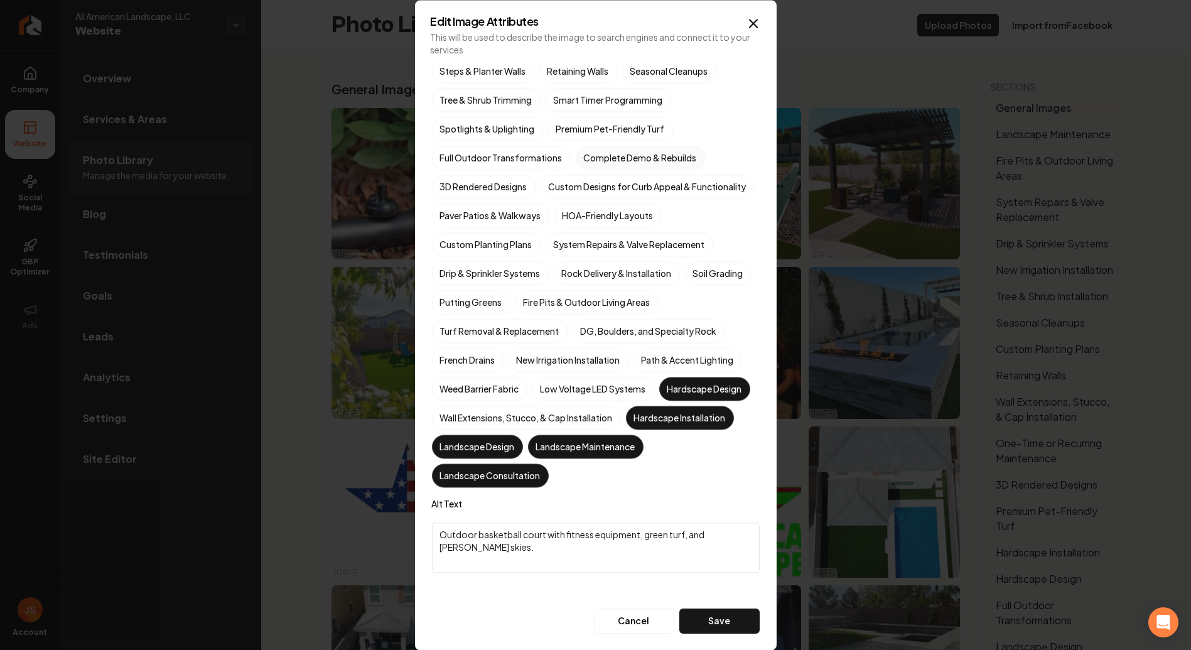
click at [620, 146] on label "Complete Demo & Rebuilds" at bounding box center [640, 158] width 129 height 24
click at [598, 296] on button "Complete Demo & Rebuilds" at bounding box center [590, 303] width 15 height 15
click at [486, 174] on label "3D Rendered Designs" at bounding box center [484, 186] width 104 height 24
click at [454, 325] on button "3D Rendered Designs" at bounding box center [446, 332] width 15 height 15
click at [534, 146] on label "Full Outdoor Transformations" at bounding box center [501, 158] width 139 height 24
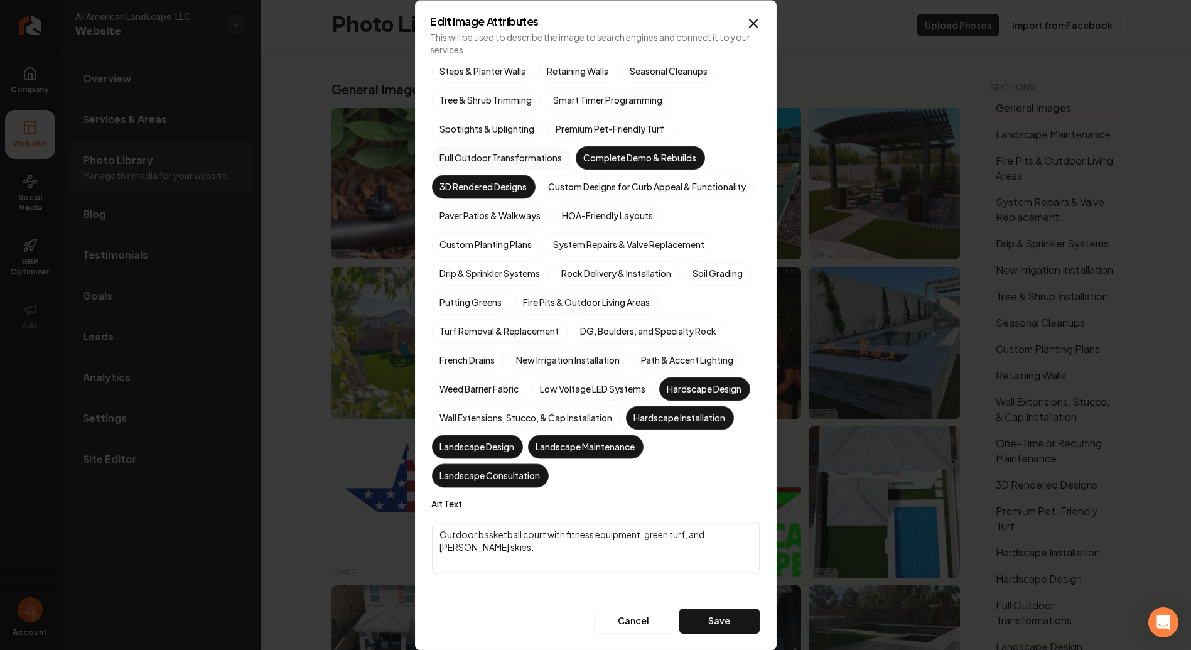
click at [454, 296] on button "Full Outdoor Transformations" at bounding box center [446, 303] width 15 height 15
click at [708, 632] on button "Save" at bounding box center [719, 620] width 80 height 25
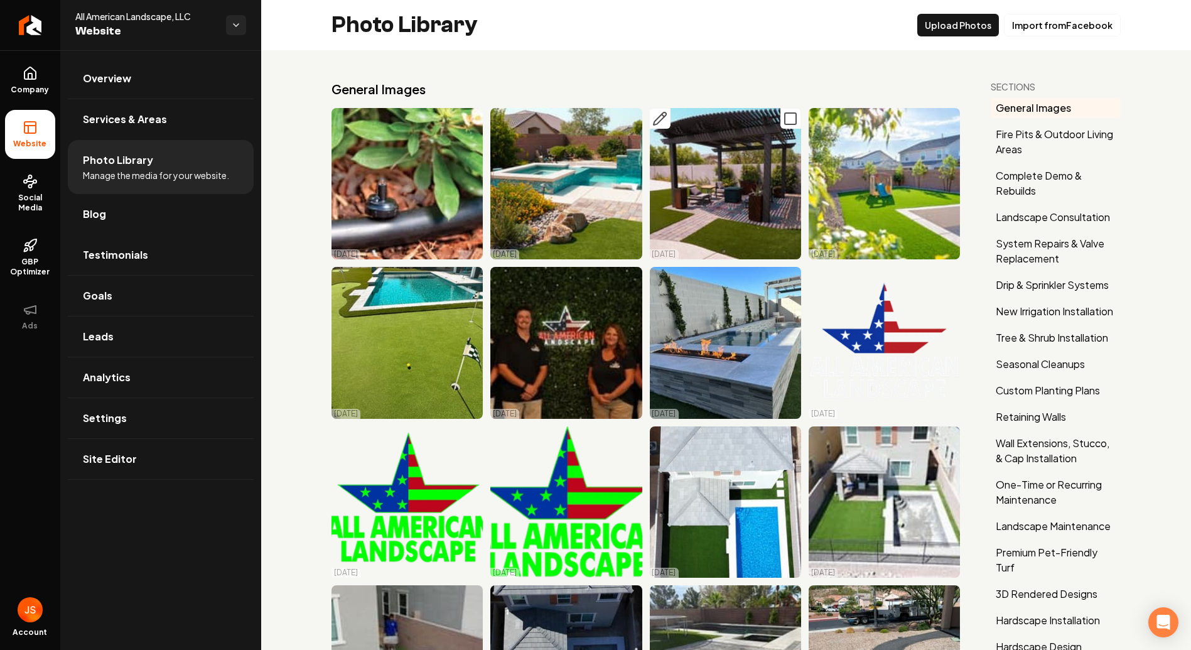
click at [661, 115] on icon "Main content area" at bounding box center [659, 118] width 15 height 15
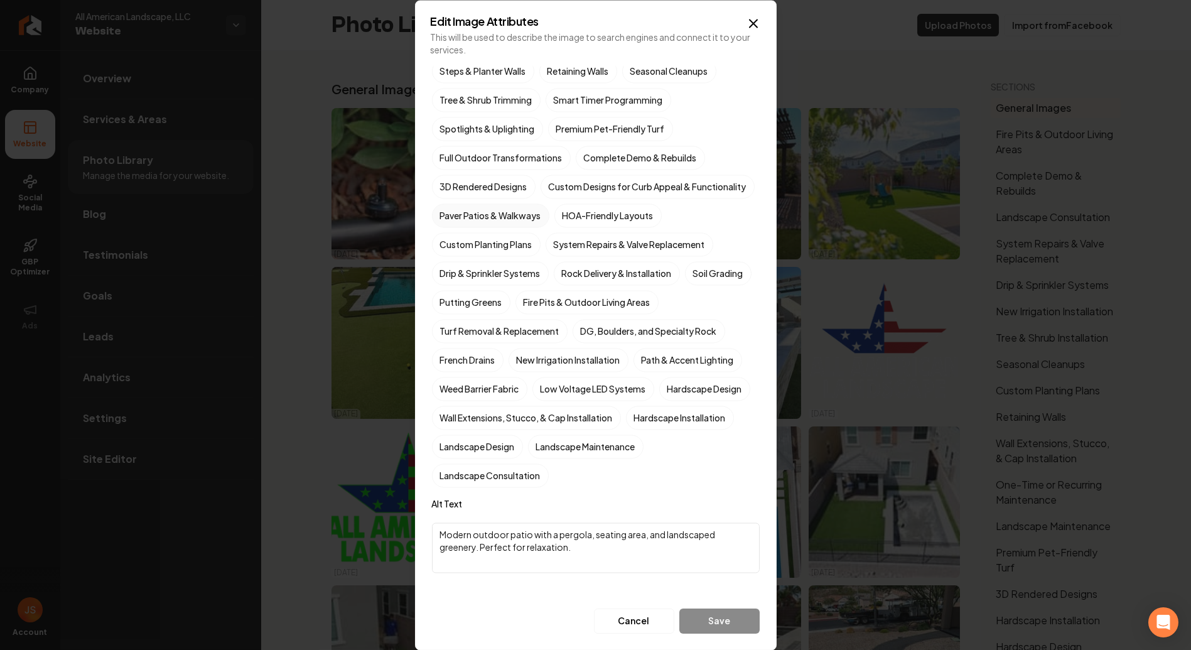
click at [503, 227] on label "Paver Patios & Walkways" at bounding box center [490, 215] width 117 height 24
click at [454, 354] on button "Paver Patios & Walkways" at bounding box center [446, 361] width 15 height 15
click at [658, 302] on label "Fire Pits & Outdoor Living Areas" at bounding box center [586, 302] width 143 height 24
click at [538, 441] on button "Fire Pits & Outdoor Living Areas" at bounding box center [530, 448] width 15 height 15
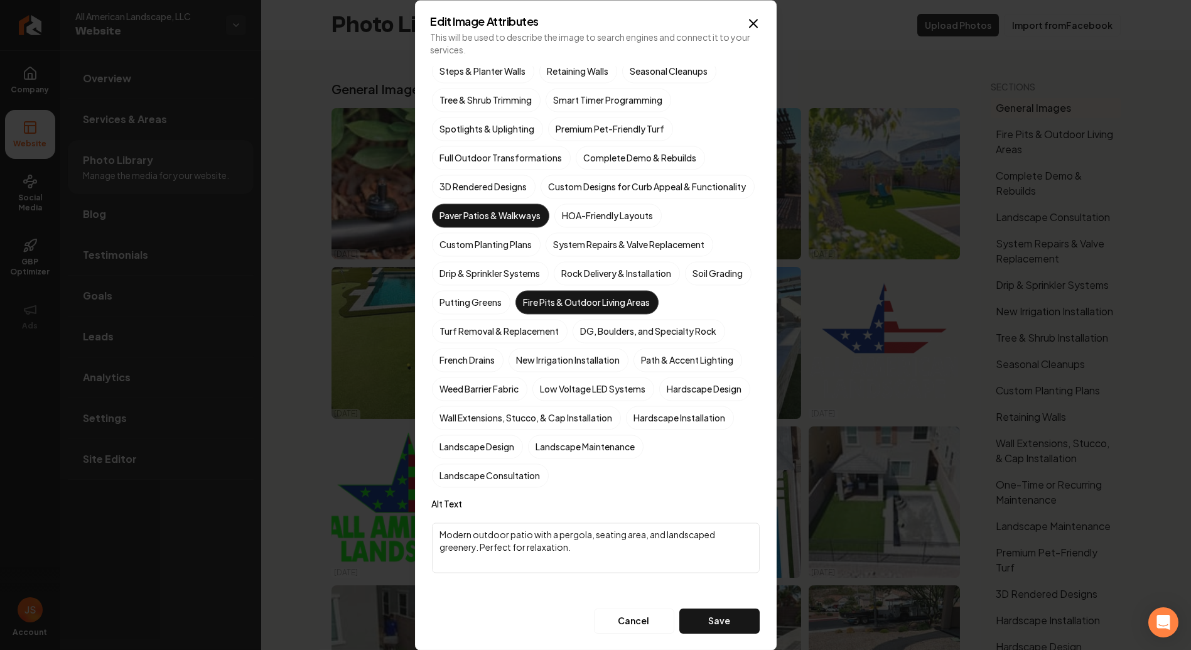
drag, startPoint x: 698, startPoint y: 300, endPoint x: 665, endPoint y: 311, distance: 34.5
click at [658, 300] on label "Fire Pits & Outdoor Living Areas" at bounding box center [586, 302] width 143 height 24
click at [538, 441] on button "Fire Pits & Outdoor Living Areas" at bounding box center [530, 448] width 15 height 15
click at [659, 400] on label "Hardscape Design" at bounding box center [704, 389] width 91 height 24
click at [667, 527] on button "Hardscape Design" at bounding box center [674, 534] width 15 height 15
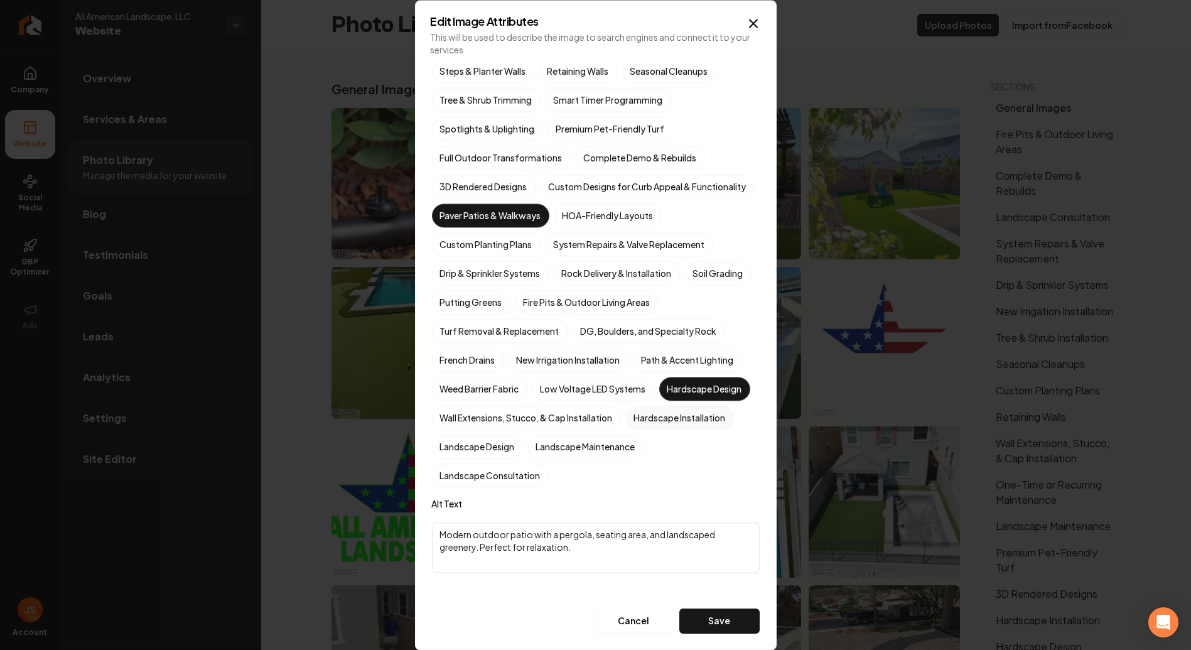
click at [626, 429] on label "Hardscape Installation" at bounding box center [680, 417] width 108 height 24
click at [633, 556] on button "Hardscape Installation" at bounding box center [640, 563] width 15 height 15
click at [615, 459] on div "Surface Drains Grading & [PERSON_NAME] Tree & Shrub Installation Cactus & Deser…" at bounding box center [596, 216] width 328 height 544
click at [556, 464] on div "Surface Drains Grading & [PERSON_NAME] Tree & Shrub Installation Cactus & Deser…" at bounding box center [596, 216] width 328 height 544
drag, startPoint x: 602, startPoint y: 456, endPoint x: 599, endPoint y: 485, distance: 29.7
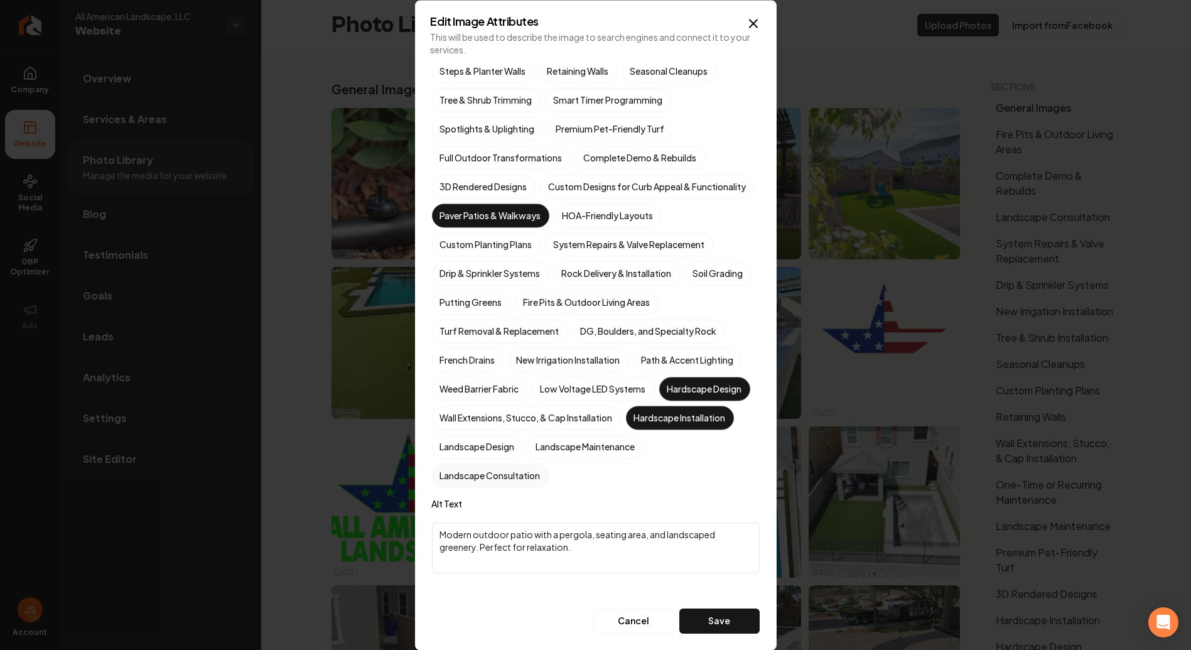
click at [599, 485] on div "Surface Drains Grading & [PERSON_NAME] Tree & Shrub Installation Cactus & Deser…" at bounding box center [596, 216] width 328 height 544
click at [549, 466] on label "Landscape Consultation" at bounding box center [490, 475] width 117 height 24
click at [454, 614] on button "Landscape Consultation" at bounding box center [446, 621] width 15 height 15
click at [523, 452] on label "Landscape Design" at bounding box center [477, 446] width 91 height 24
click at [454, 585] on button "Landscape Design" at bounding box center [446, 592] width 15 height 15
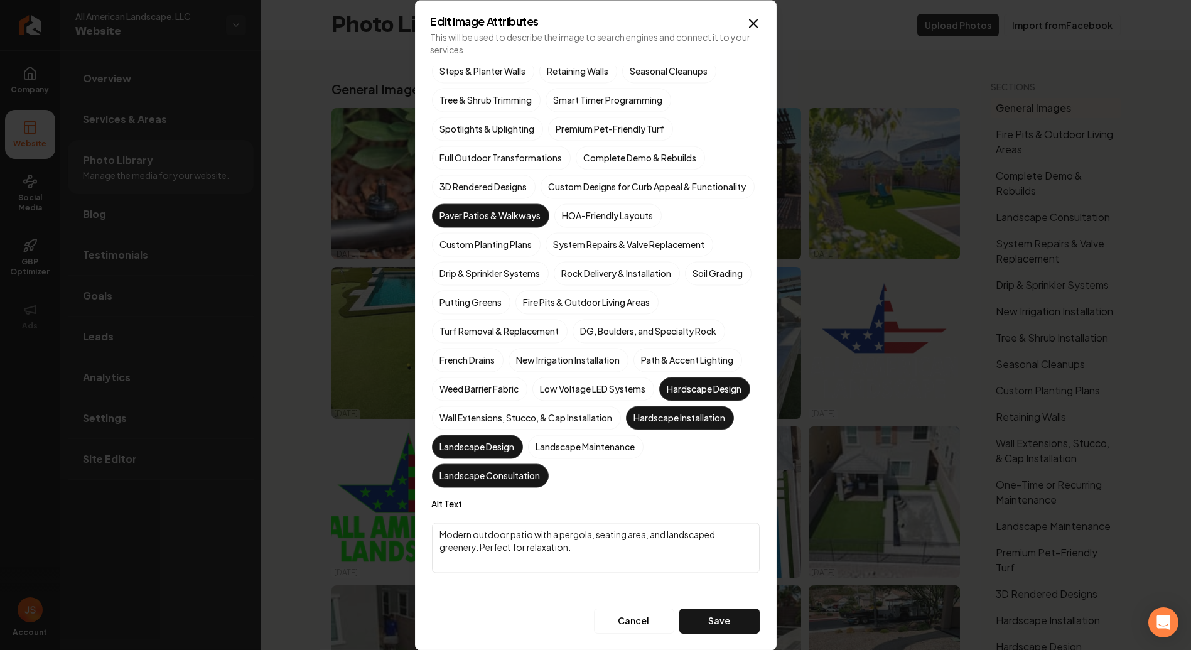
click at [712, 618] on button "Save" at bounding box center [719, 620] width 80 height 25
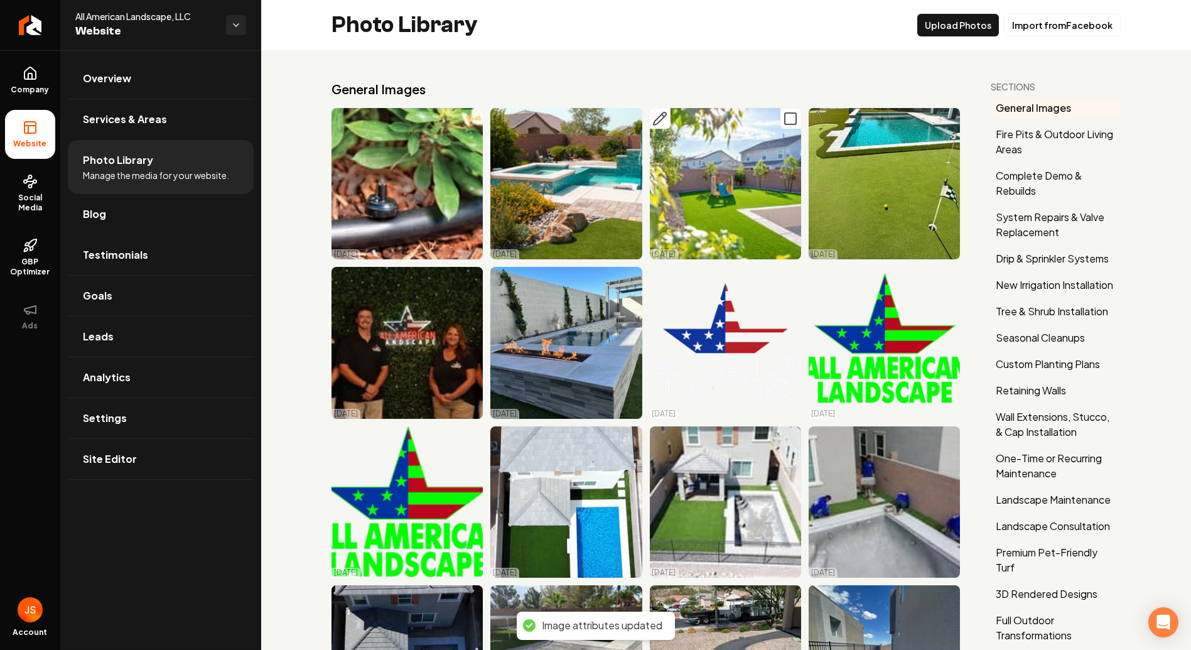
click at [652, 125] on icon "Main content area" at bounding box center [659, 118] width 15 height 15
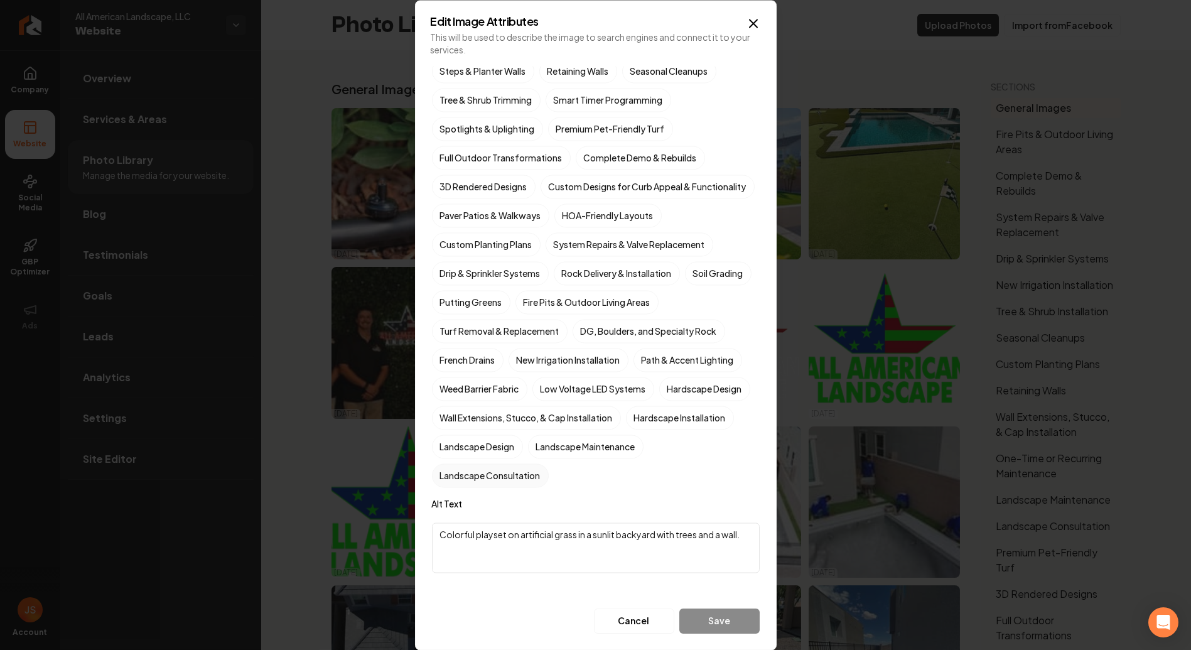
drag, startPoint x: 619, startPoint y: 480, endPoint x: 599, endPoint y: 466, distance: 24.4
click at [549, 479] on label "Landscape Consultation" at bounding box center [490, 475] width 117 height 24
click at [454, 614] on button "Landscape Consultation" at bounding box center [446, 621] width 15 height 15
click at [523, 453] on label "Landscape Design" at bounding box center [477, 446] width 91 height 24
click at [454, 585] on button "Landscape Design" at bounding box center [446, 592] width 15 height 15
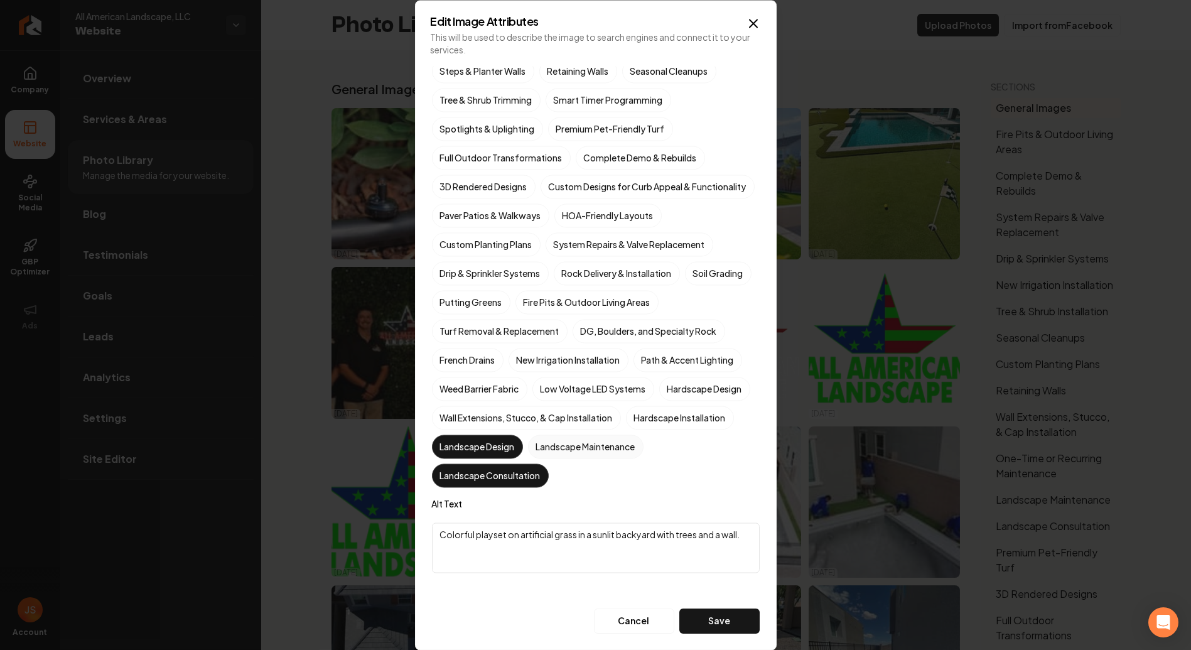
click at [528, 458] on label "Landscape Maintenance" at bounding box center [585, 446] width 115 height 24
click at [535, 585] on button "Landscape Maintenance" at bounding box center [542, 592] width 15 height 15
click at [626, 429] on label "Hardscape Installation" at bounding box center [680, 417] width 108 height 24
click at [633, 556] on button "Hardscape Installation" at bounding box center [640, 563] width 15 height 15
click at [530, 340] on label "Turf Removal & Replacement" at bounding box center [500, 331] width 136 height 24
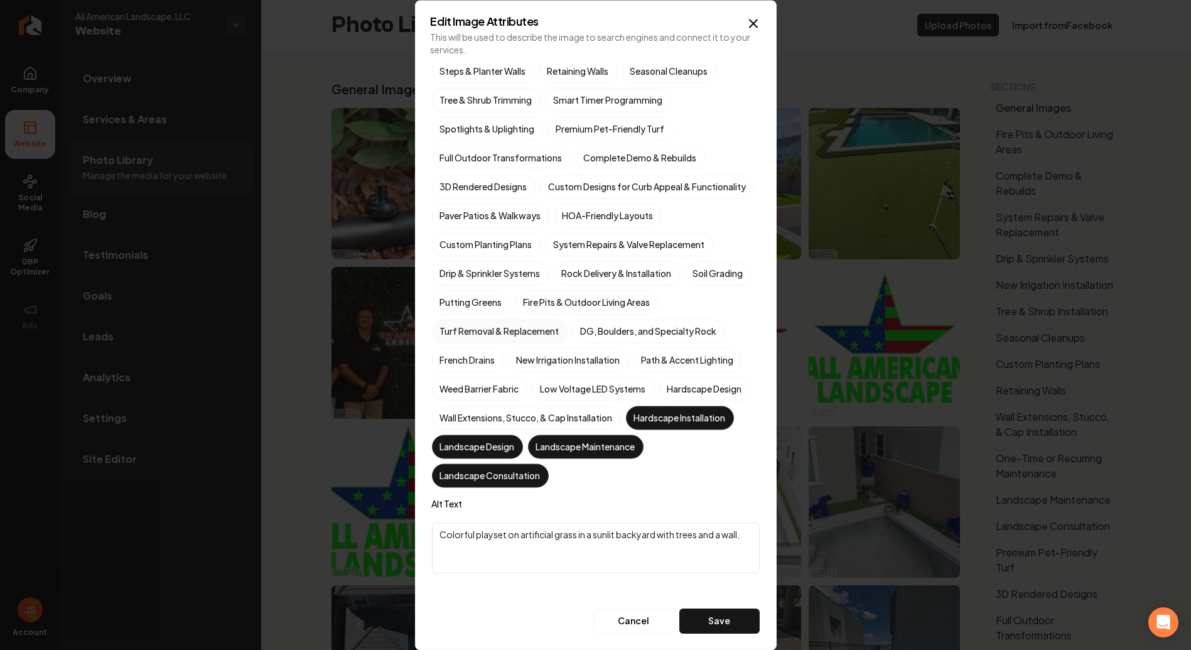
click at [454, 470] on button "Turf Removal & Replacement" at bounding box center [446, 477] width 15 height 15
click at [498, 250] on label "Custom Planting Plans" at bounding box center [486, 244] width 109 height 24
click at [454, 383] on button "Custom Planting Plans" at bounding box center [446, 390] width 15 height 15
click at [498, 174] on label "3D Rendered Designs" at bounding box center [484, 186] width 104 height 24
click at [454, 325] on button "3D Rendered Designs" at bounding box center [446, 332] width 15 height 15
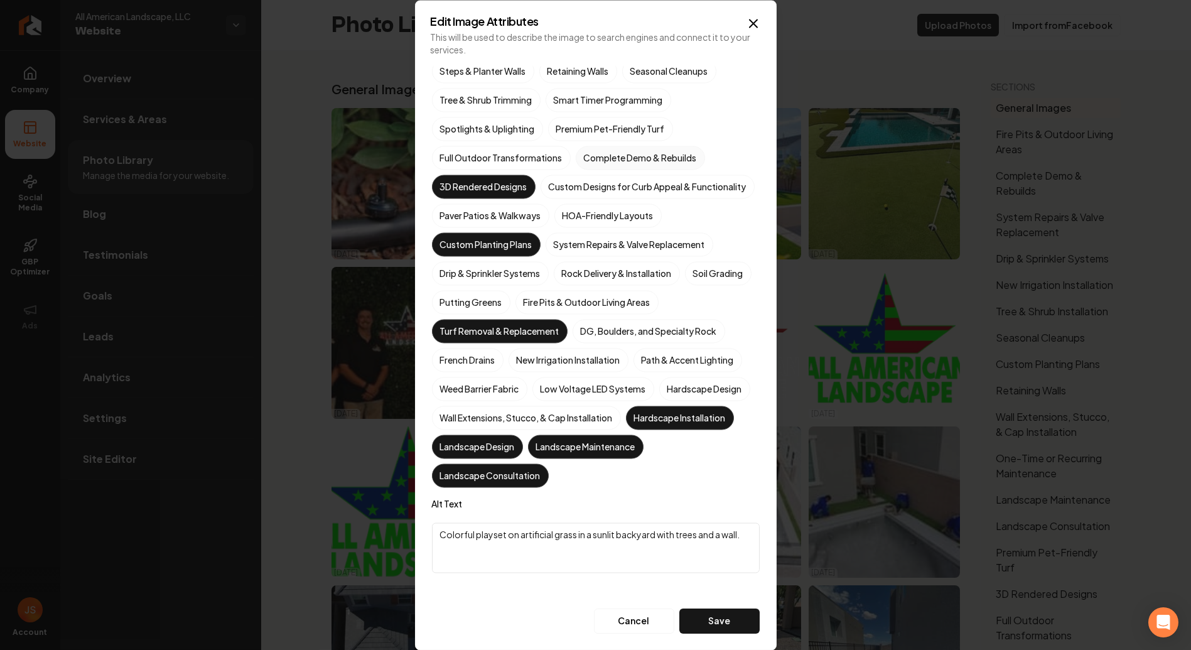
drag, startPoint x: 635, startPoint y: 136, endPoint x: 603, endPoint y: 133, distance: 32.8
click at [635, 146] on label "Complete Demo & Rebuilds" at bounding box center [640, 158] width 129 height 24
click at [598, 296] on button "Complete Demo & Rebuilds" at bounding box center [590, 303] width 15 height 15
click at [530, 146] on label "Full Outdoor Transformations" at bounding box center [501, 158] width 139 height 24
click at [454, 296] on button "Full Outdoor Transformations" at bounding box center [446, 303] width 15 height 15
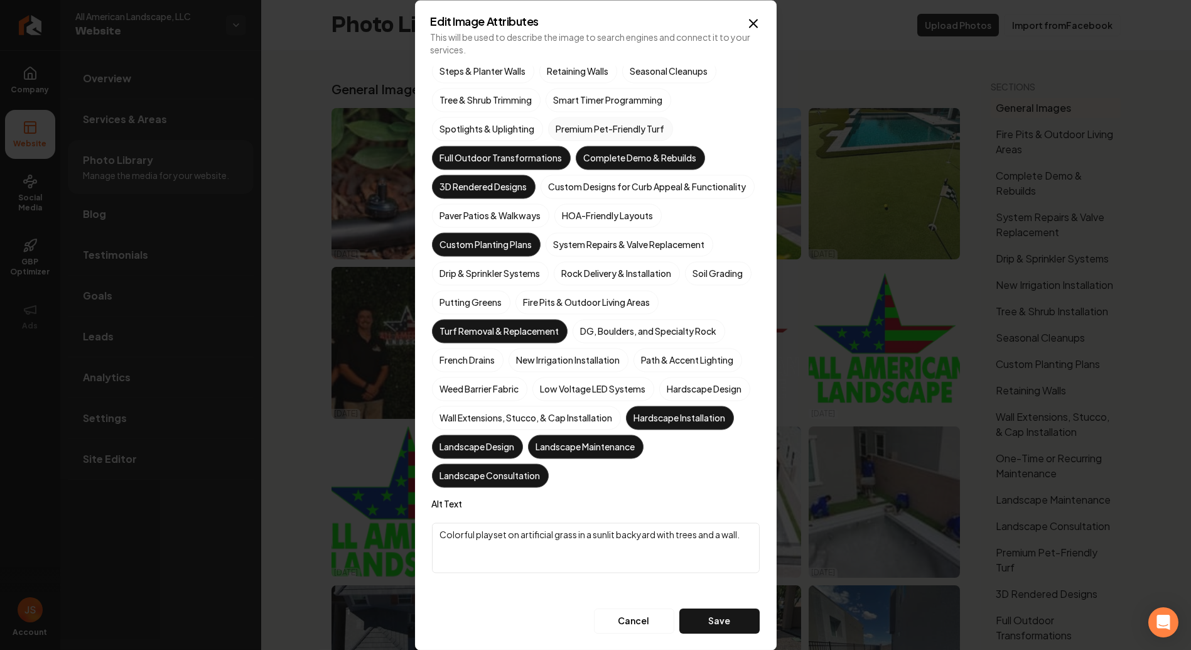
click at [610, 117] on label "Premium Pet-Friendly Turf" at bounding box center [610, 129] width 125 height 24
click at [571, 267] on button "Premium Pet-Friendly Turf" at bounding box center [562, 274] width 15 height 15
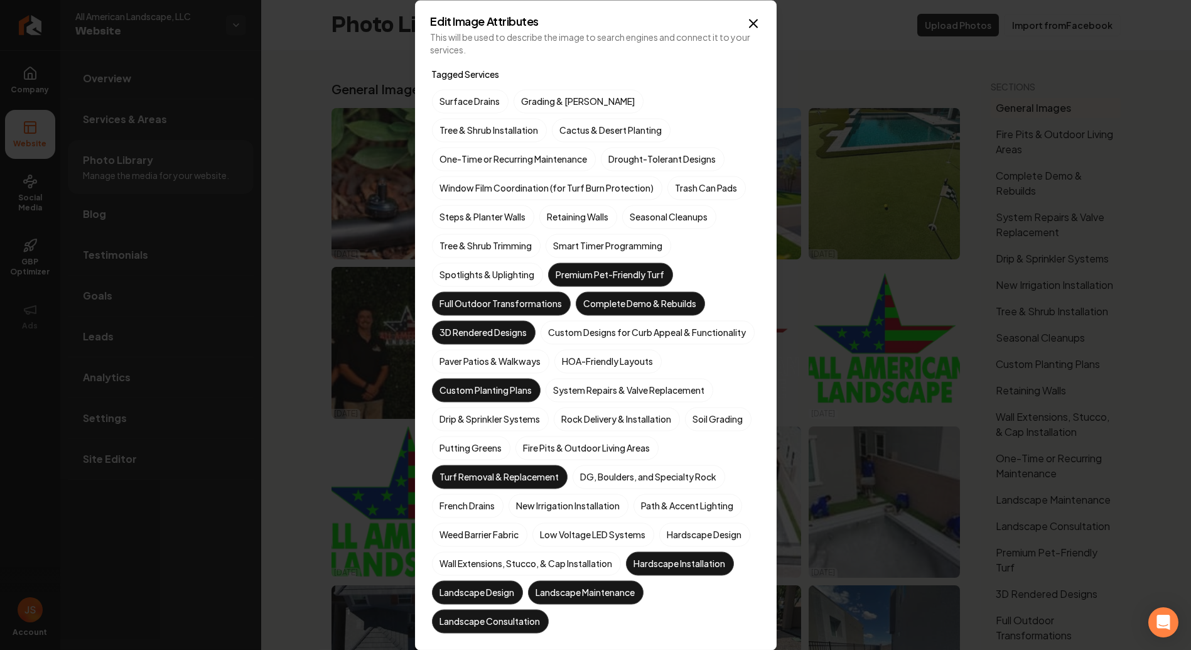
scroll to position [0, 0]
click at [601, 162] on label "Drought-Tolerant Designs" at bounding box center [663, 160] width 124 height 24
click at [608, 162] on button "Drought-Tolerant Designs" at bounding box center [615, 159] width 15 height 15
click at [573, 95] on label "Grading & [PERSON_NAME]" at bounding box center [578, 102] width 130 height 24
click at [536, 95] on button "Grading & [PERSON_NAME]" at bounding box center [528, 101] width 15 height 15
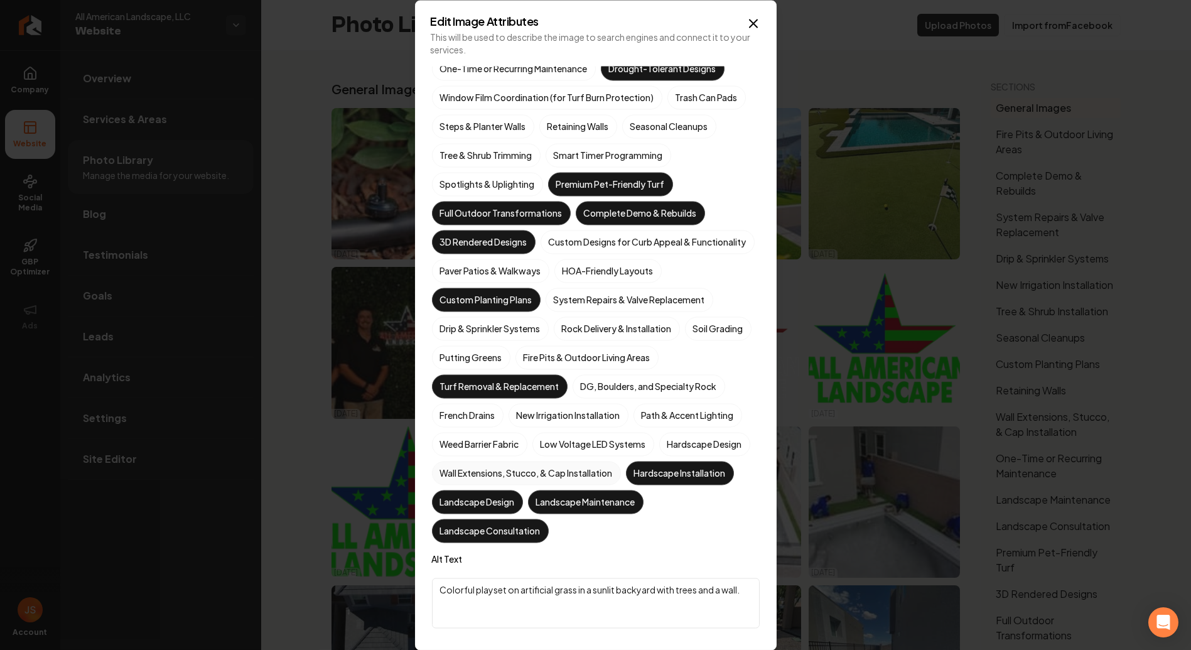
scroll to position [167, 0]
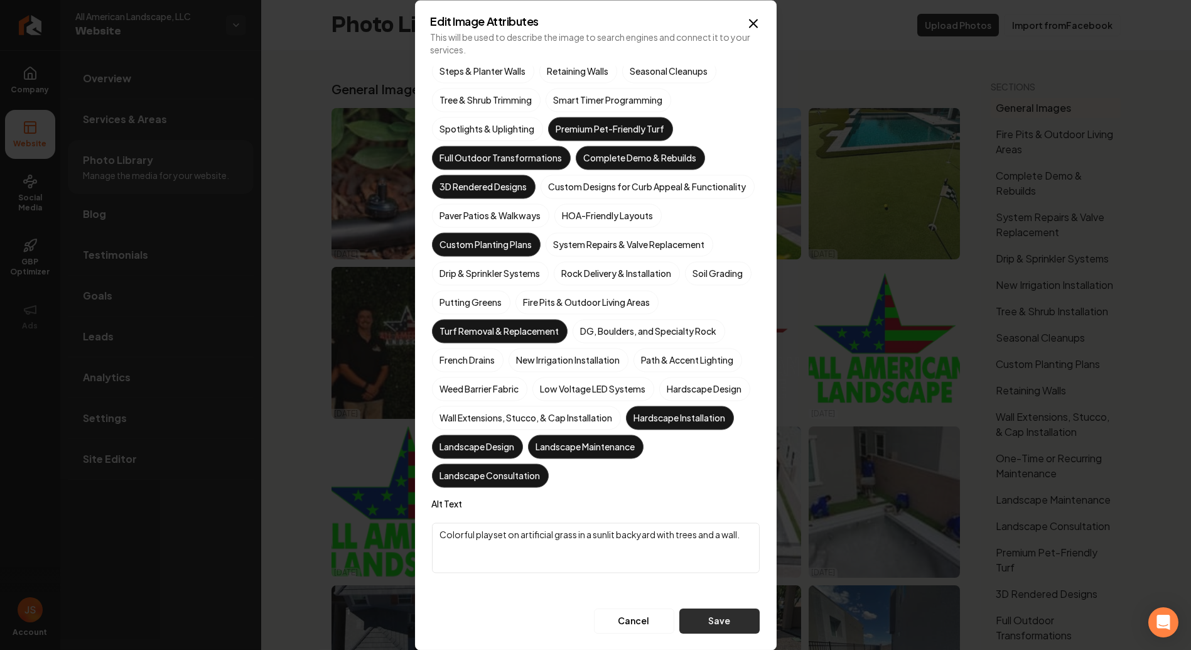
click at [722, 621] on button "Save" at bounding box center [719, 620] width 80 height 25
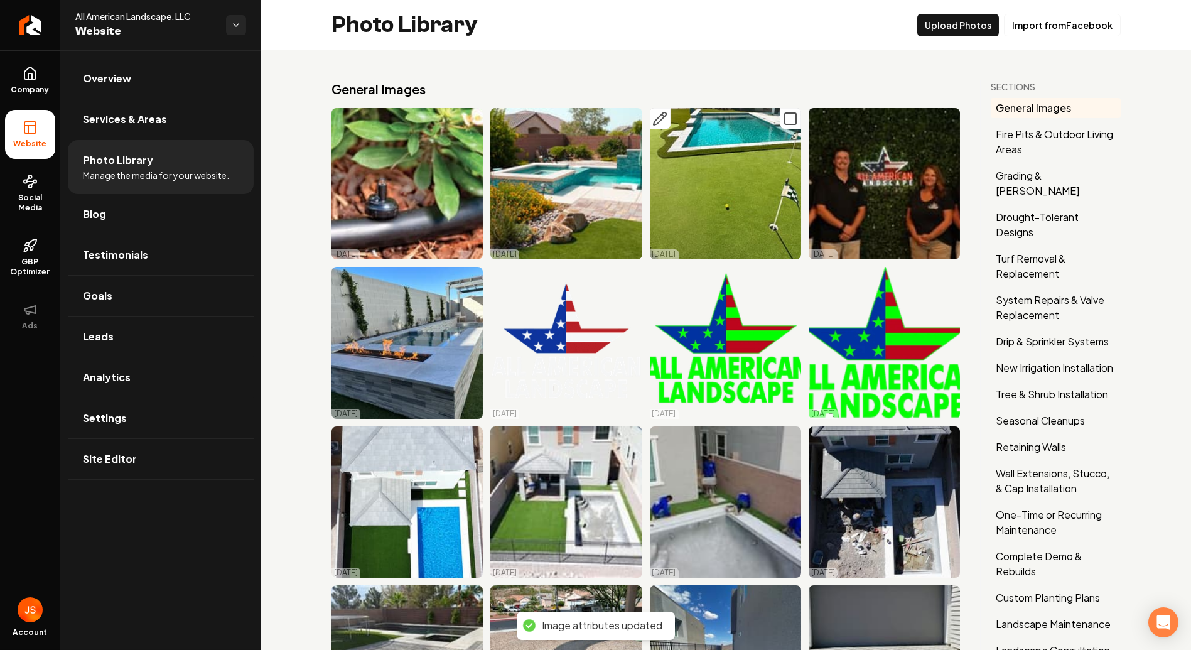
click at [660, 114] on icon "Main content area" at bounding box center [659, 118] width 13 height 13
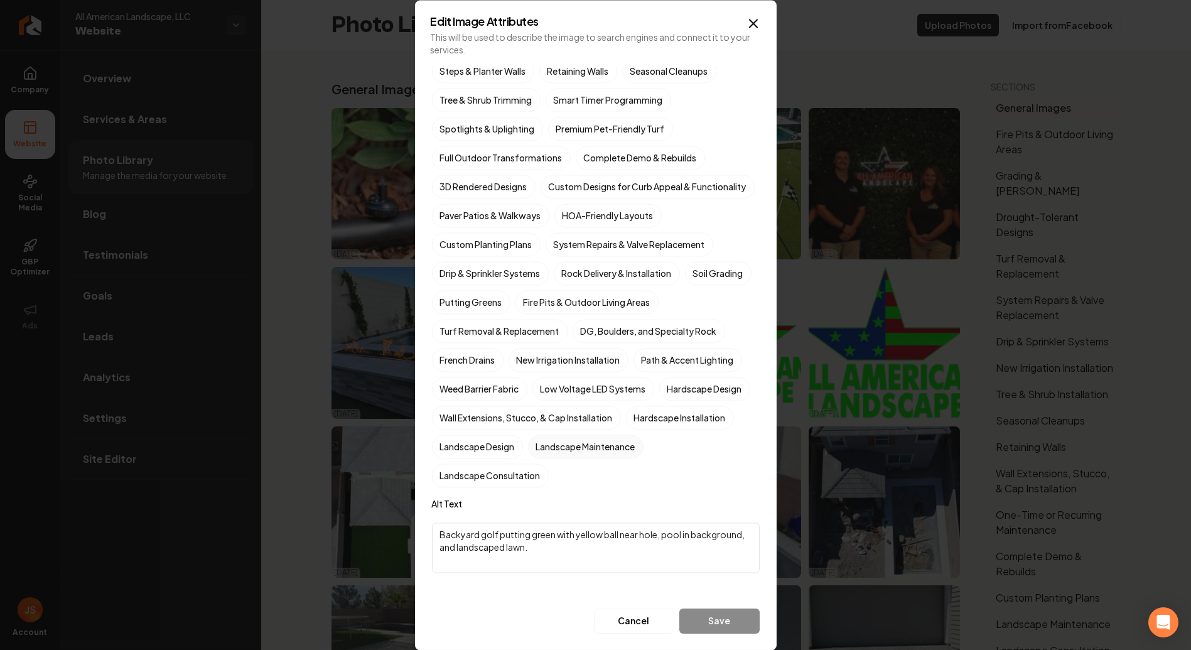
click at [528, 458] on label "Landscape Maintenance" at bounding box center [585, 446] width 115 height 24
click at [535, 585] on button "Landscape Maintenance" at bounding box center [542, 592] width 15 height 15
drag, startPoint x: 603, startPoint y: 422, endPoint x: 577, endPoint y: 444, distance: 33.4
click at [603, 423] on label "Wall Extensions, Stucco, & Cap Installation" at bounding box center [526, 417] width 189 height 24
click at [454, 556] on button "Wall Extensions, Stucco, & Cap Installation" at bounding box center [446, 563] width 15 height 15
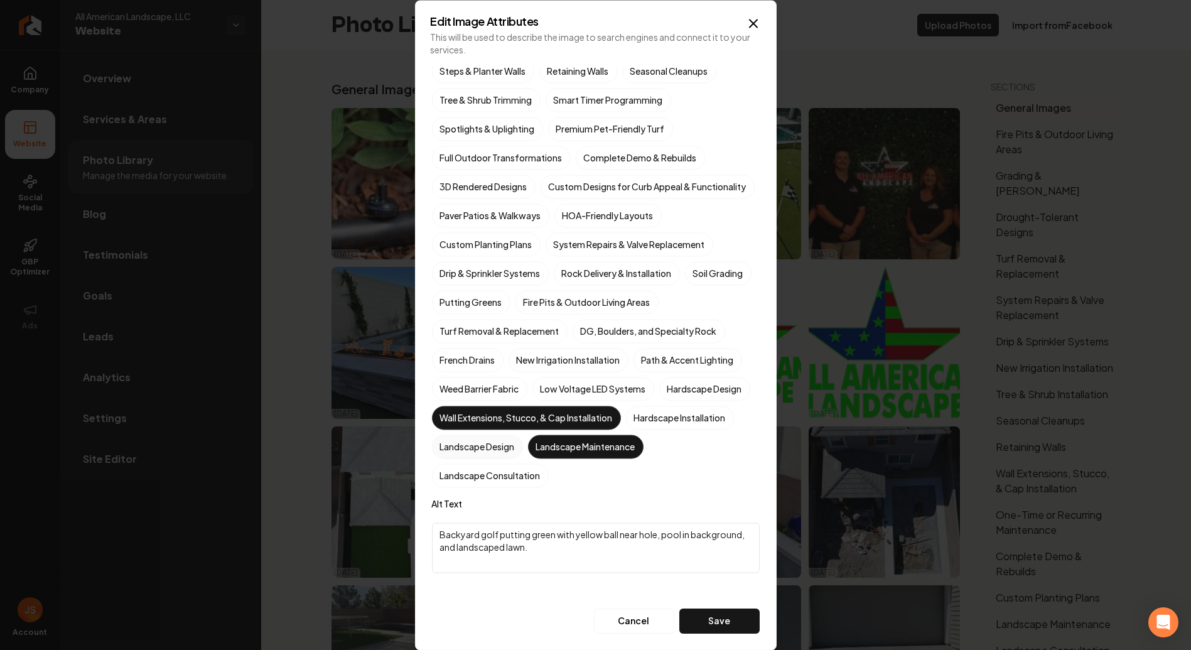
click at [523, 446] on label "Landscape Design" at bounding box center [477, 446] width 91 height 24
click at [454, 585] on button "Landscape Design" at bounding box center [446, 592] width 15 height 15
click at [591, 404] on div "Surface Drains Grading & [PERSON_NAME] Tree & Shrub Installation Cactus & Deser…" at bounding box center [596, 216] width 328 height 544
click at [569, 419] on label "Wall Extensions, Stucco, & Cap Installation" at bounding box center [526, 417] width 189 height 24
click at [454, 556] on button "Wall Extensions, Stucco, & Cap Installation" at bounding box center [446, 563] width 15 height 15
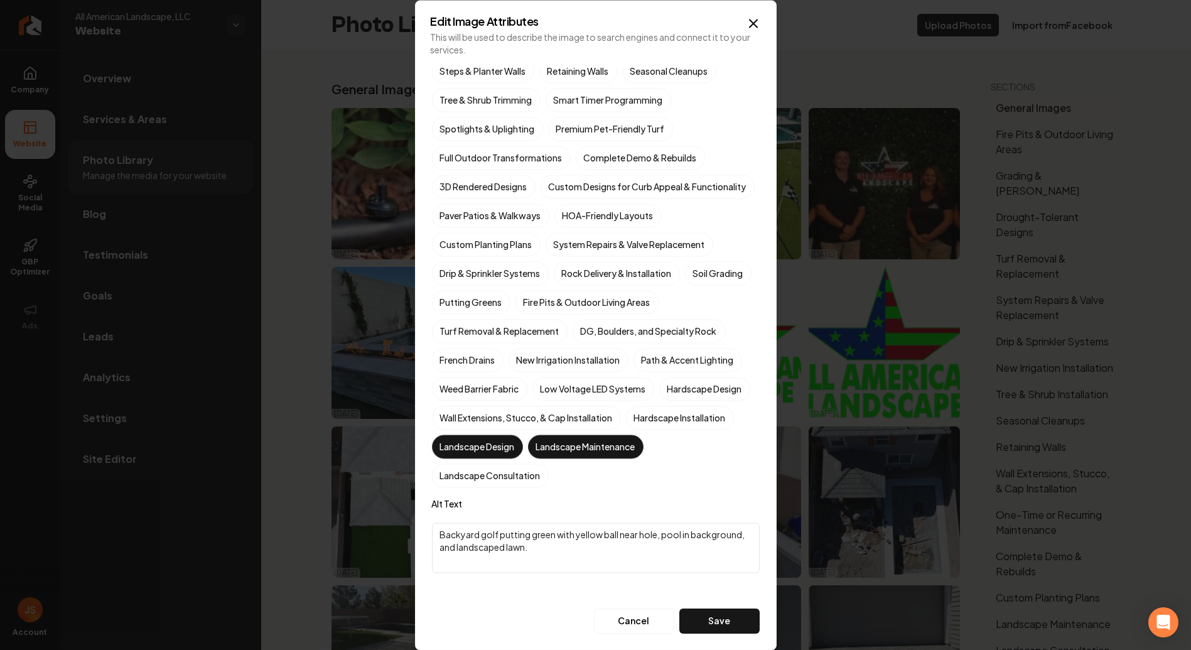
click at [528, 458] on label "Landscape Maintenance" at bounding box center [585, 446] width 115 height 24
click at [535, 585] on button "Landscape Maintenance" at bounding box center [542, 592] width 15 height 15
click at [659, 400] on label "Hardscape Design" at bounding box center [704, 389] width 91 height 24
click at [667, 527] on button "Hardscape Design" at bounding box center [674, 534] width 15 height 15
click at [510, 303] on label "Putting Greens" at bounding box center [471, 302] width 78 height 24
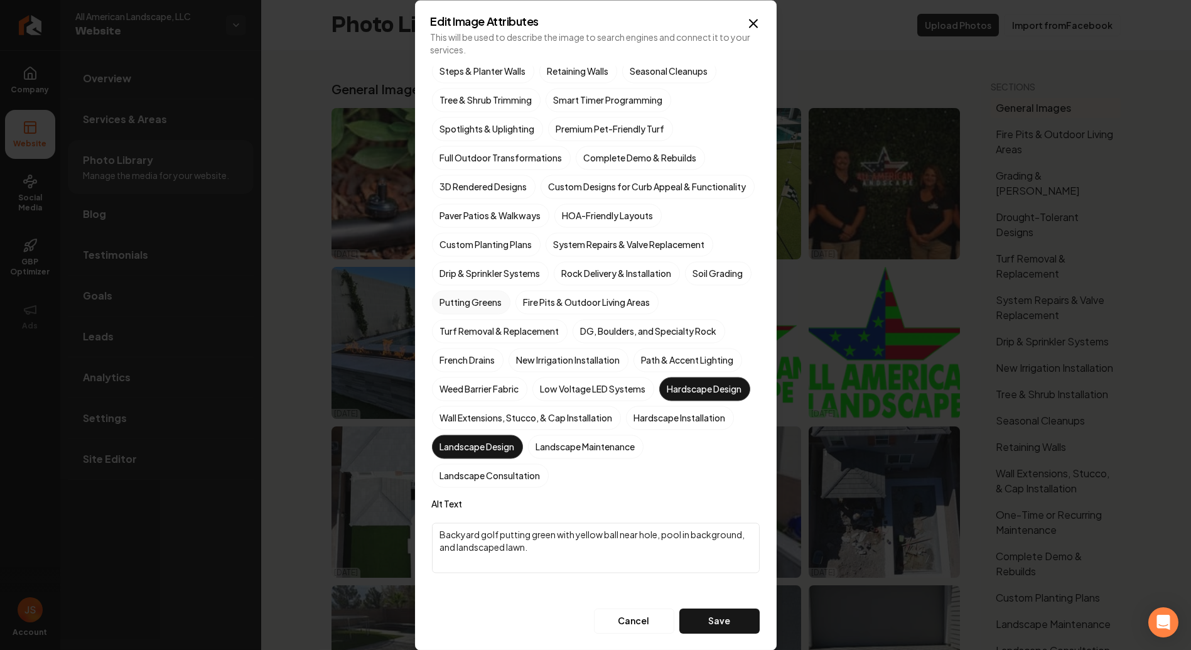
click at [454, 441] on button "Putting Greens" at bounding box center [446, 448] width 15 height 15
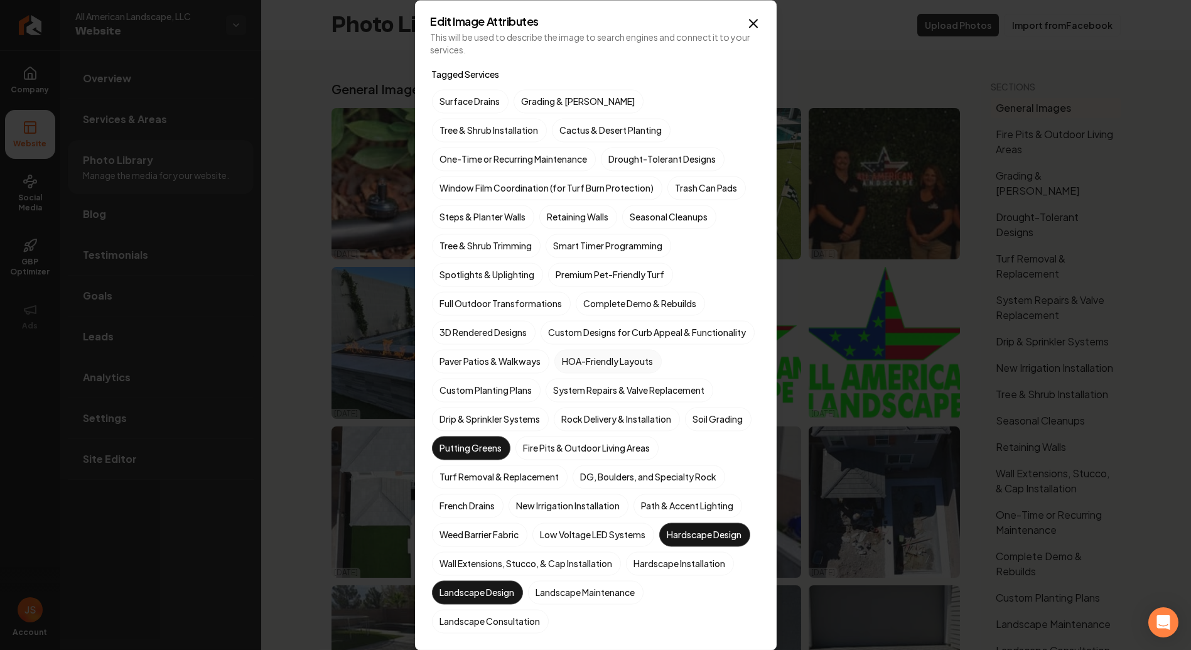
scroll to position [0, 0]
click at [618, 276] on label "Premium Pet-Friendly Turf" at bounding box center [610, 275] width 125 height 24
click at [571, 276] on button "Premium Pet-Friendly Turf" at bounding box center [562, 274] width 15 height 15
click at [565, 269] on label "Premium Pet-Friendly Turf" at bounding box center [610, 275] width 125 height 24
click at [565, 269] on button "Premium Pet-Friendly Turf" at bounding box center [562, 274] width 15 height 15
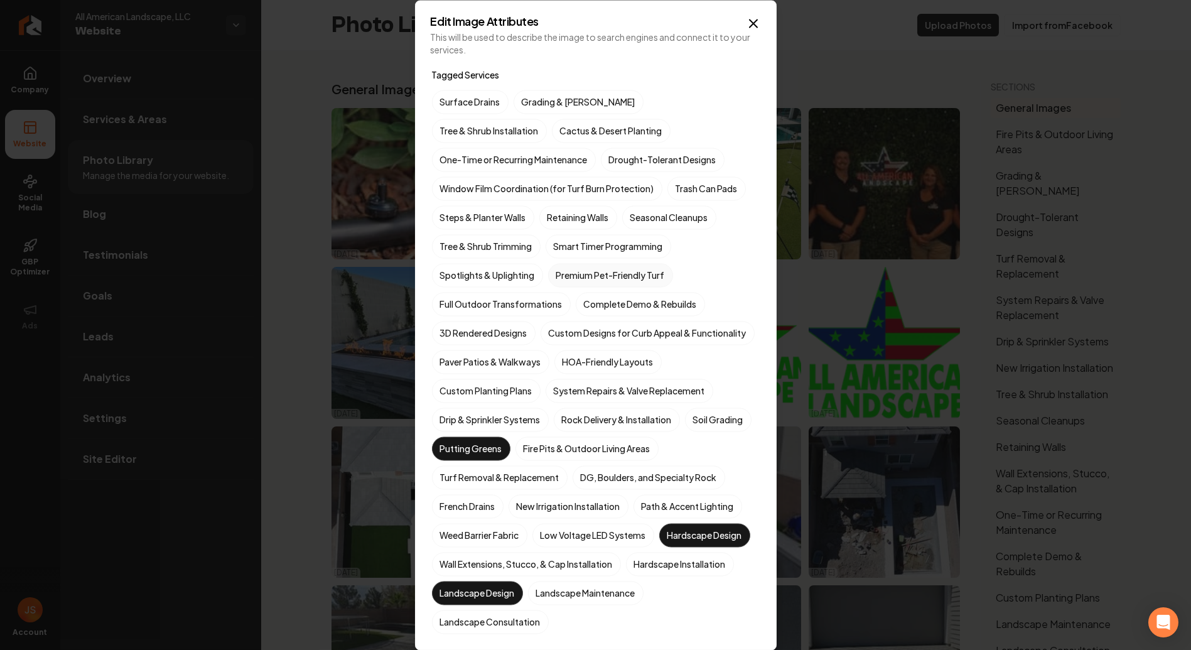
click at [623, 263] on label "Premium Pet-Friendly Turf" at bounding box center [610, 275] width 125 height 24
click at [571, 267] on button "Premium Pet-Friendly Turf" at bounding box center [562, 274] width 15 height 15
click at [547, 291] on div "Surface Drains Grading & [PERSON_NAME] Tree & Shrub Installation Cactus & Deser…" at bounding box center [596, 362] width 328 height 544
click at [550, 292] on label "Full Outdoor Transformations" at bounding box center [501, 304] width 139 height 24
click at [454, 296] on button "Full Outdoor Transformations" at bounding box center [446, 303] width 15 height 15
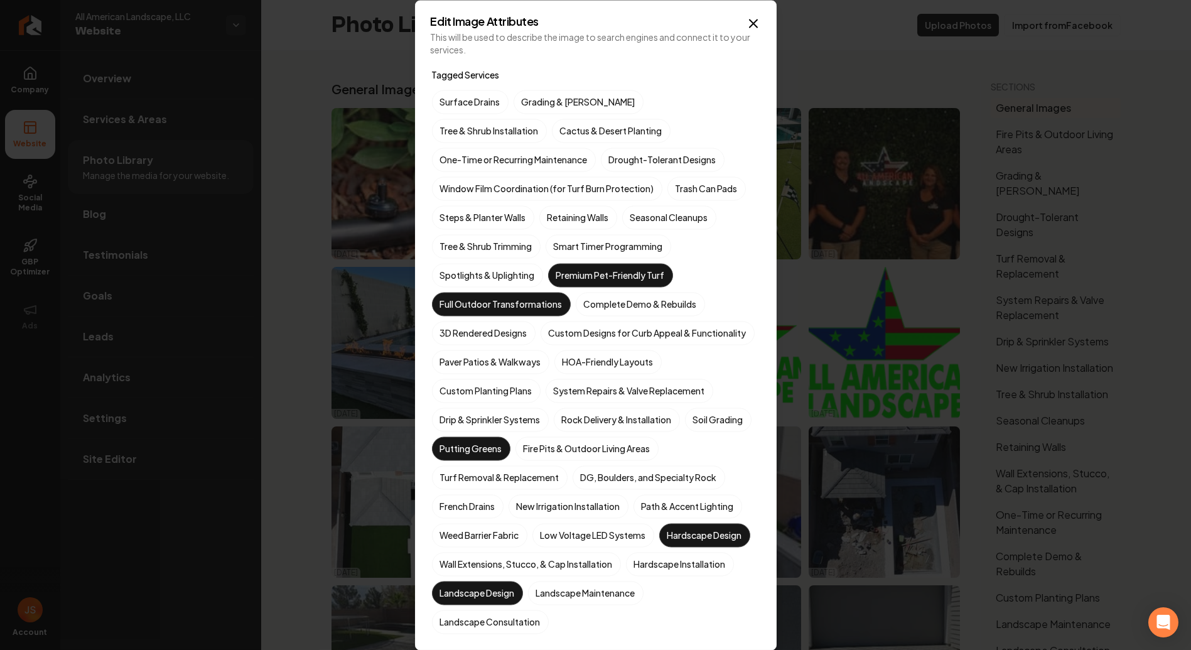
click at [493, 343] on div "Surface Drains Grading & [PERSON_NAME] Tree & Shrub Installation Cactus & Deser…" at bounding box center [596, 362] width 328 height 544
click at [480, 338] on label "3D Rendered Designs" at bounding box center [484, 333] width 104 height 24
click at [454, 338] on button "3D Rendered Designs" at bounding box center [446, 332] width 15 height 15
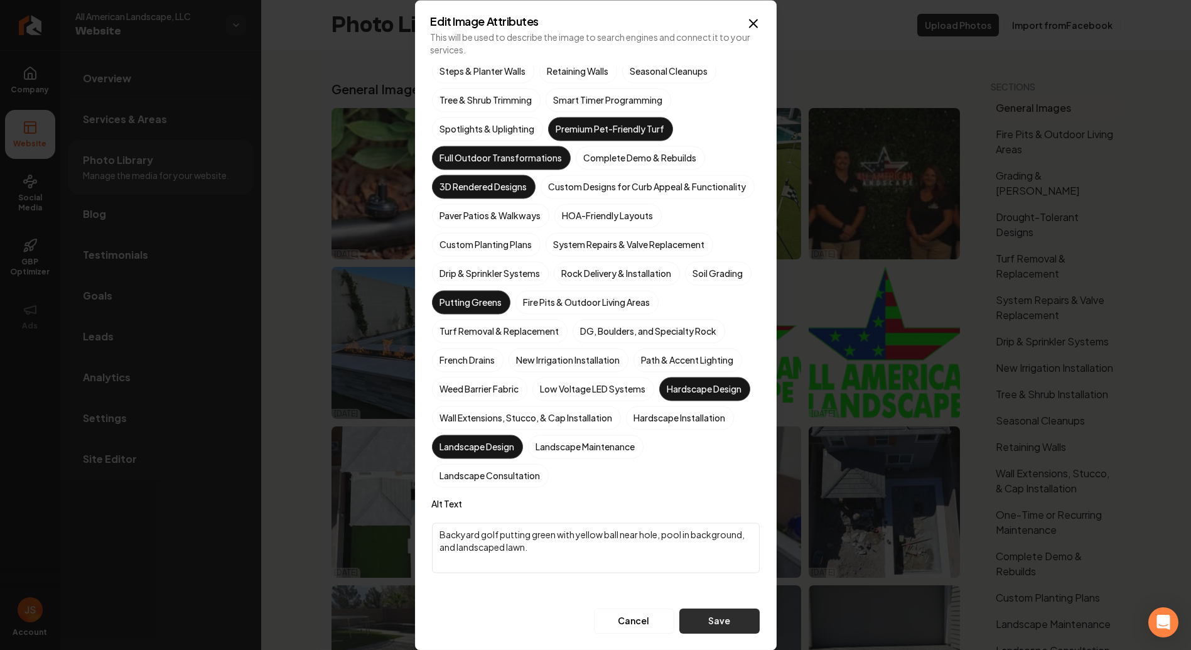
click at [694, 625] on button "Save" at bounding box center [719, 620] width 80 height 25
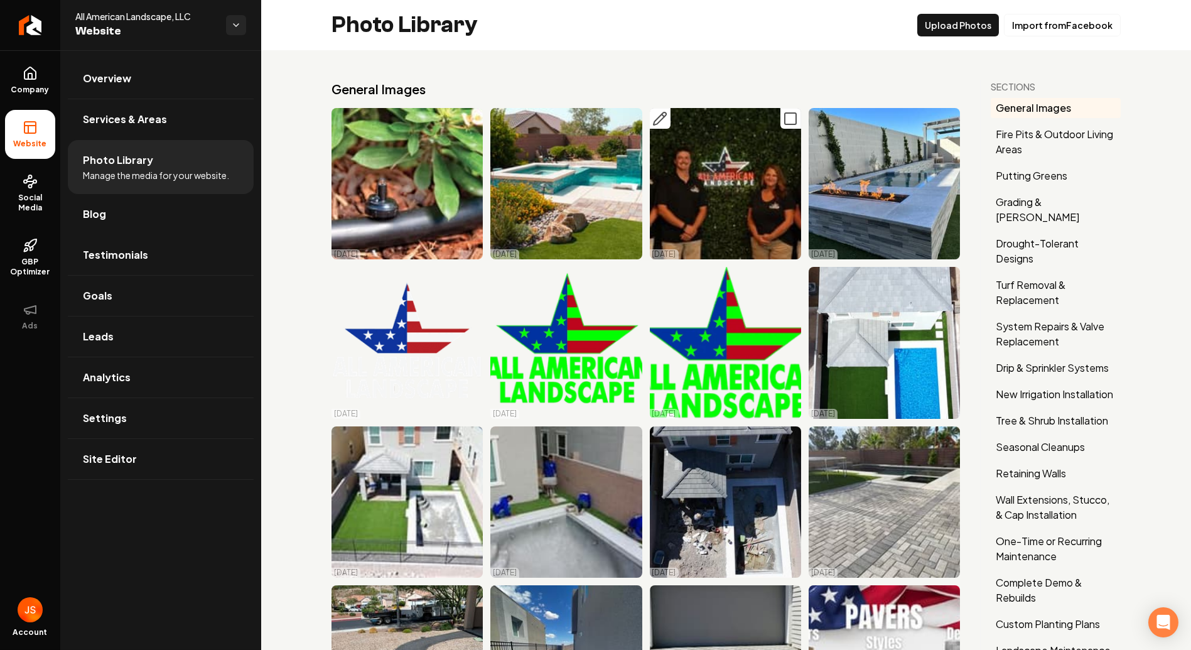
click at [658, 114] on icon "Main content area" at bounding box center [659, 118] width 15 height 15
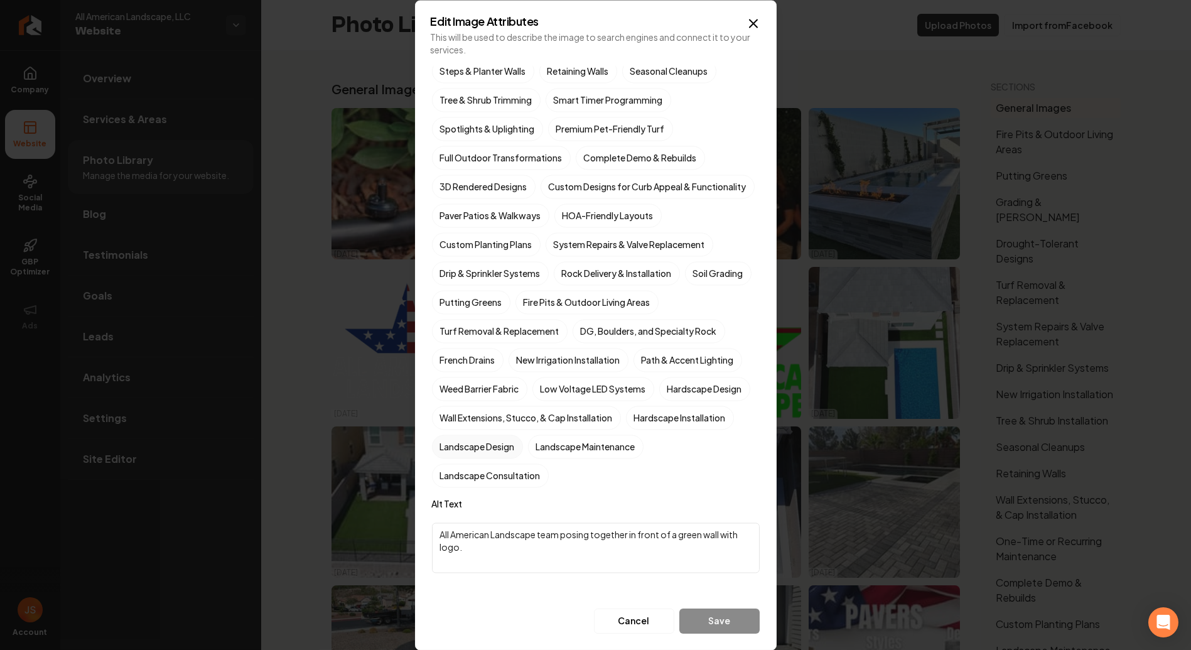
click at [523, 448] on label "Landscape Design" at bounding box center [477, 446] width 91 height 24
click at [454, 585] on button "Landscape Design" at bounding box center [446, 592] width 15 height 15
click at [549, 472] on label "Landscape Consultation" at bounding box center [490, 475] width 117 height 24
click at [454, 614] on button "Landscape Consultation" at bounding box center [446, 621] width 15 height 15
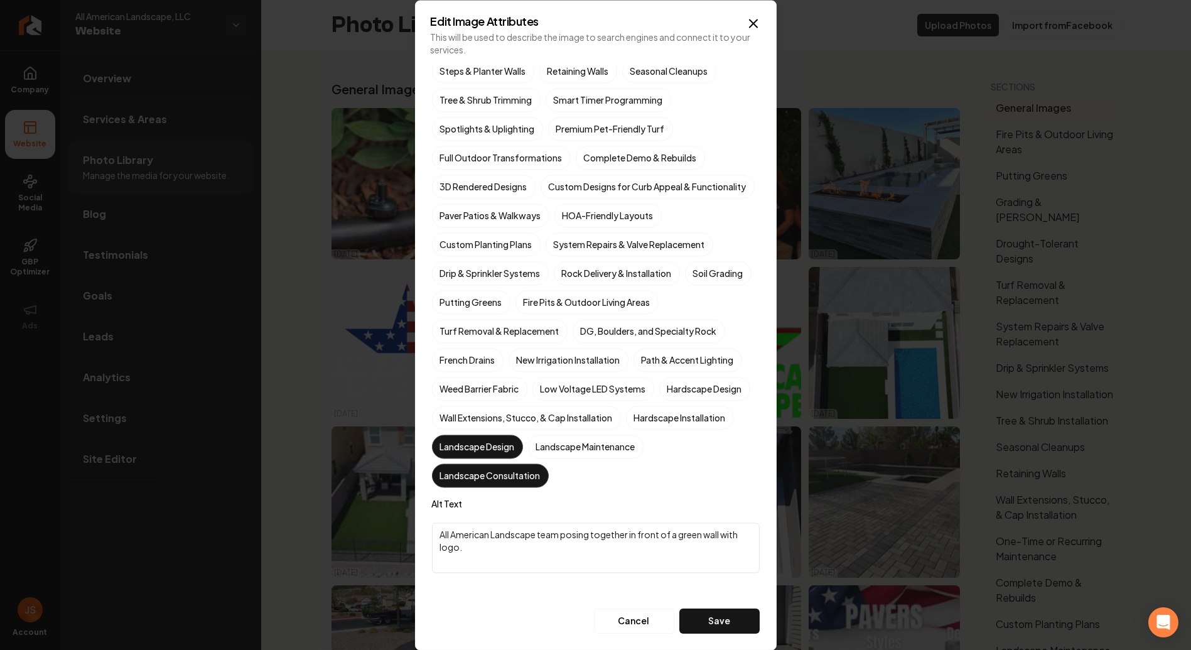
click at [683, 621] on button "Save" at bounding box center [719, 620] width 80 height 25
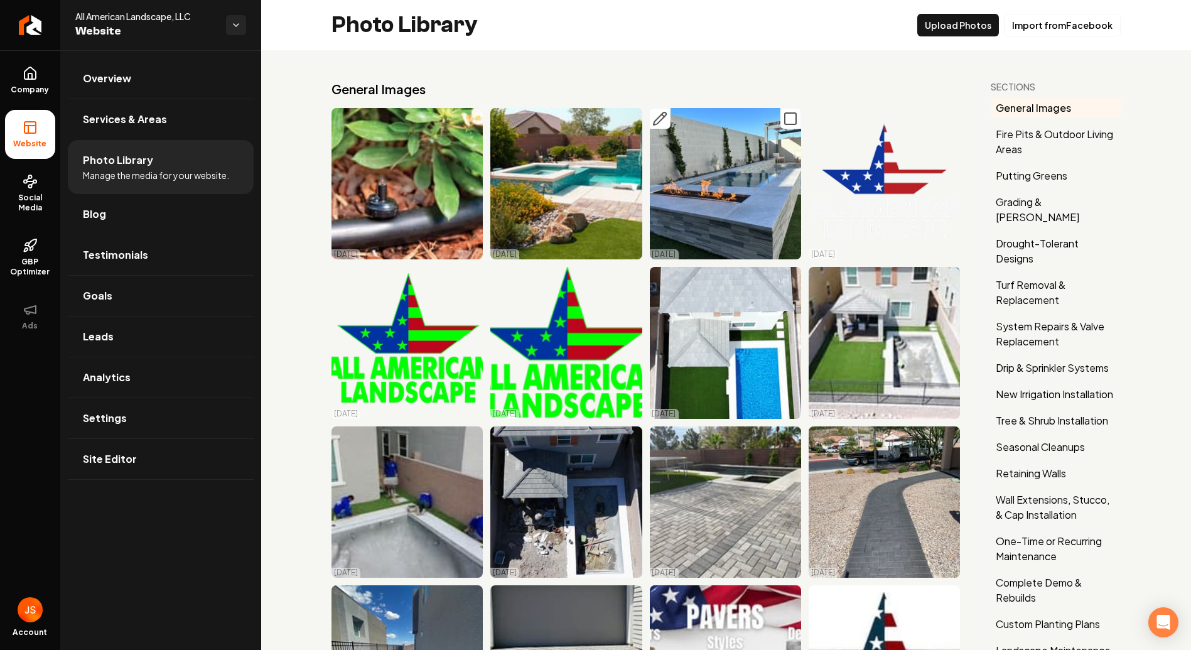
click at [657, 121] on icon "Main content area" at bounding box center [659, 118] width 15 height 15
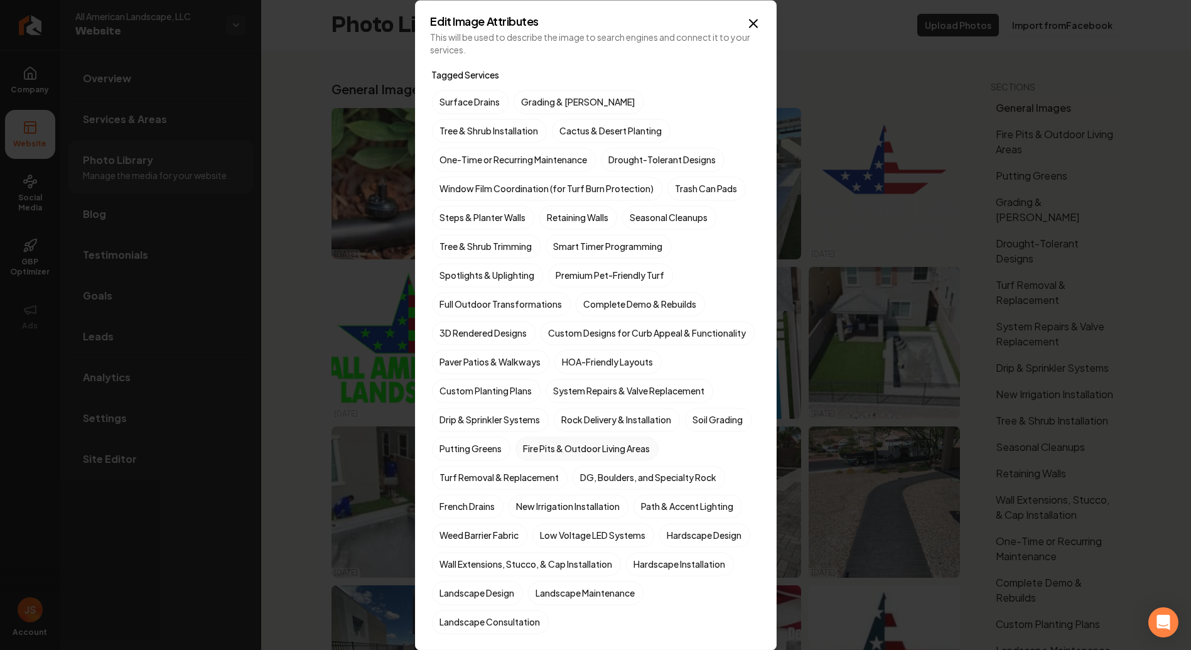
click at [598, 460] on label "Fire Pits & Outdoor Living Areas" at bounding box center [586, 448] width 143 height 24
click at [538, 456] on button "Fire Pits & Outdoor Living Areas" at bounding box center [530, 448] width 15 height 15
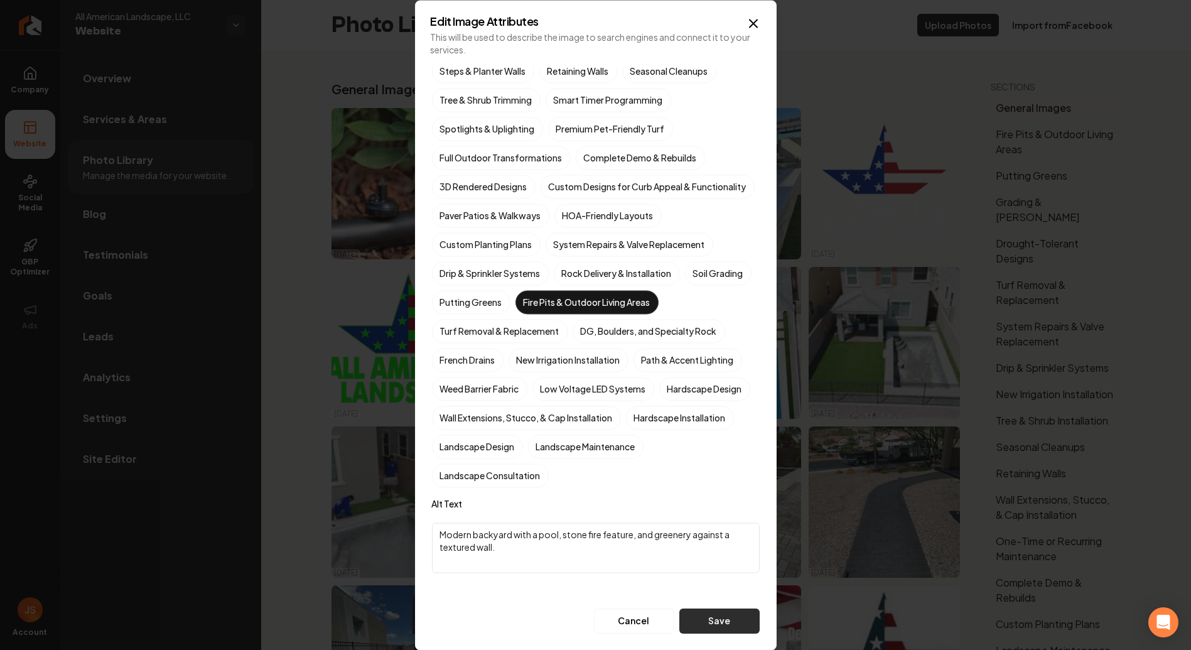
click at [731, 631] on button "Save" at bounding box center [719, 620] width 80 height 25
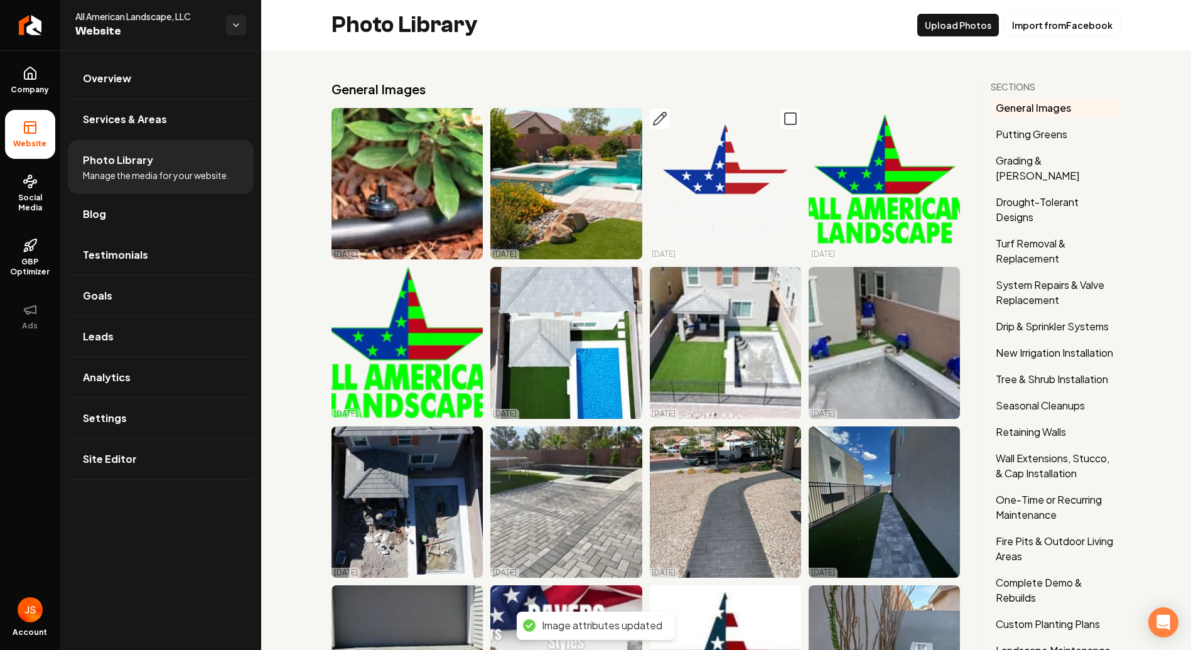
click at [783, 124] on icon "Main content area" at bounding box center [790, 118] width 15 height 15
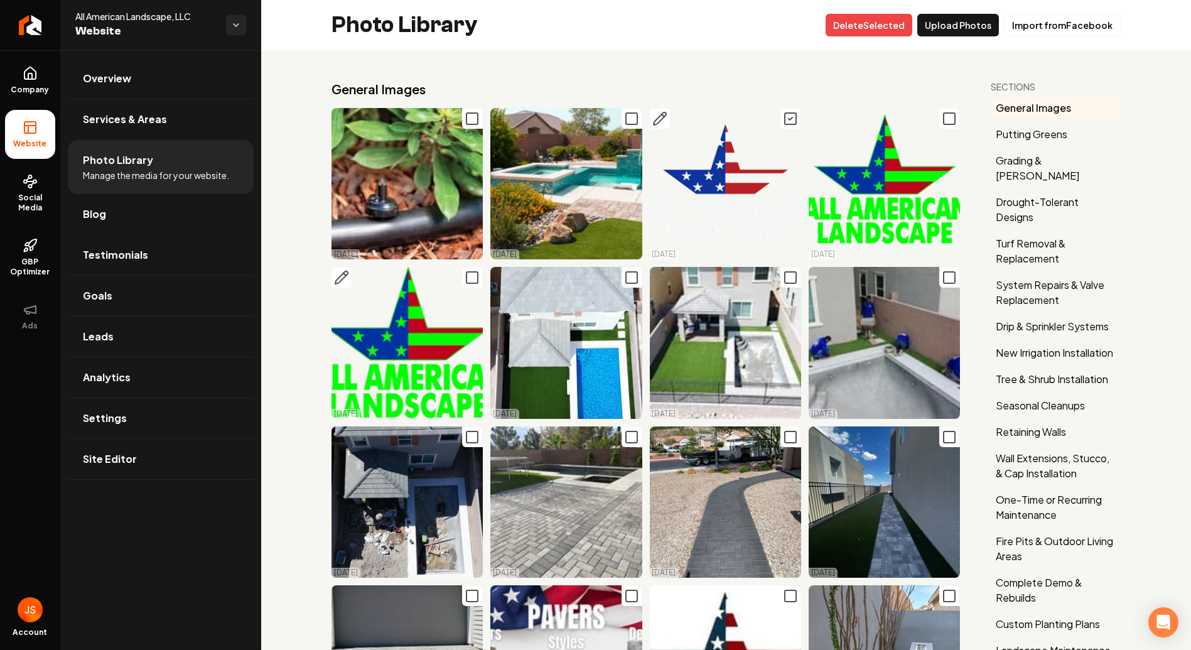
click at [468, 278] on icon "Main content area" at bounding box center [471, 277] width 15 height 15
click at [873, 26] on button "Delet e Selected" at bounding box center [868, 25] width 87 height 23
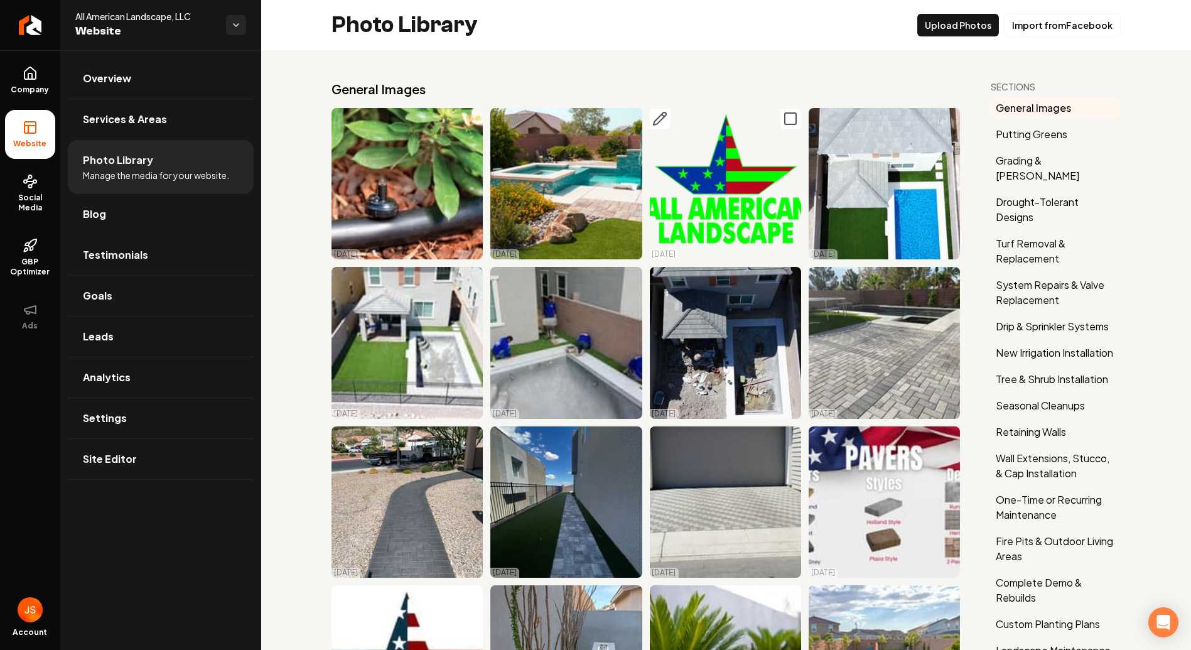
click at [785, 117] on rect "Main content area" at bounding box center [790, 118] width 11 height 11
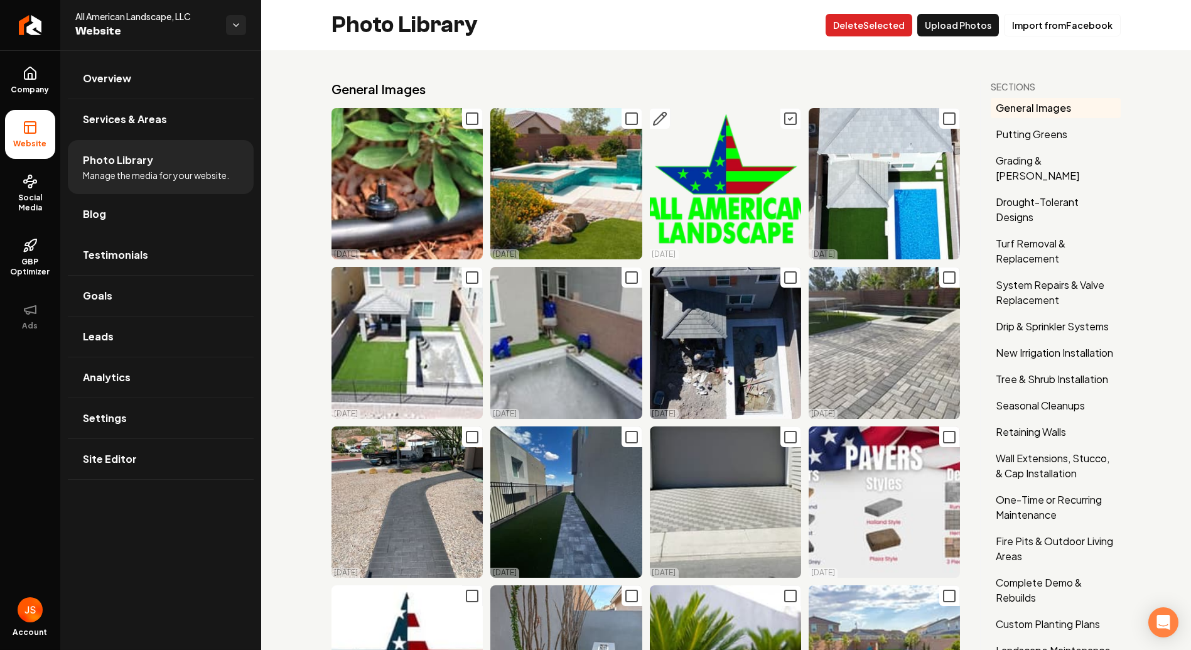
click at [864, 30] on button "Delet e Selected" at bounding box center [868, 25] width 87 height 23
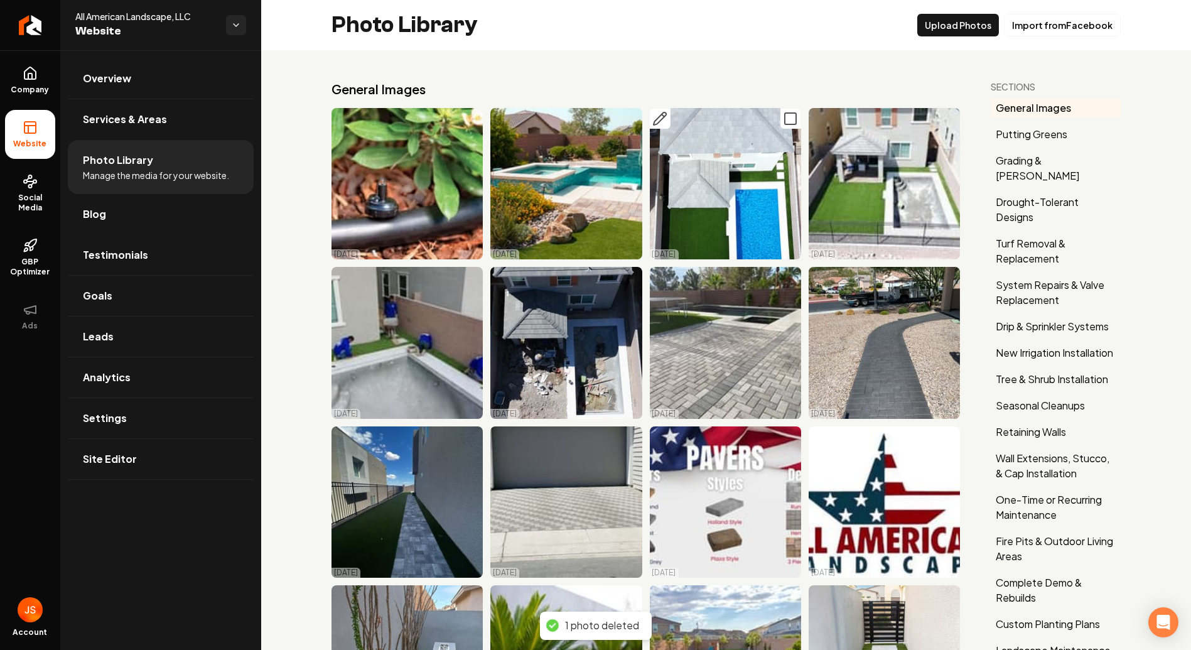
click at [653, 118] on icon "Main content area" at bounding box center [659, 118] width 13 height 13
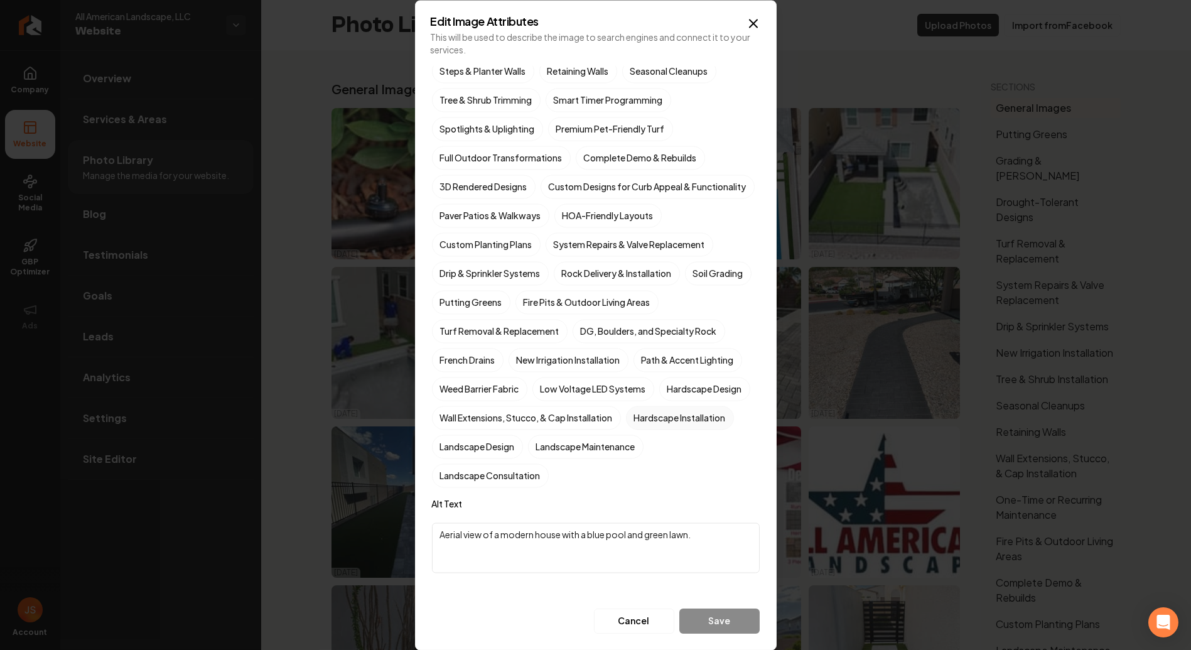
click at [626, 429] on label "Hardscape Installation" at bounding box center [680, 417] width 108 height 24
click at [633, 556] on button "Hardscape Installation" at bounding box center [640, 563] width 15 height 15
click at [523, 440] on label "Landscape Design" at bounding box center [477, 446] width 91 height 24
click at [454, 585] on button "Landscape Design" at bounding box center [446, 592] width 15 height 15
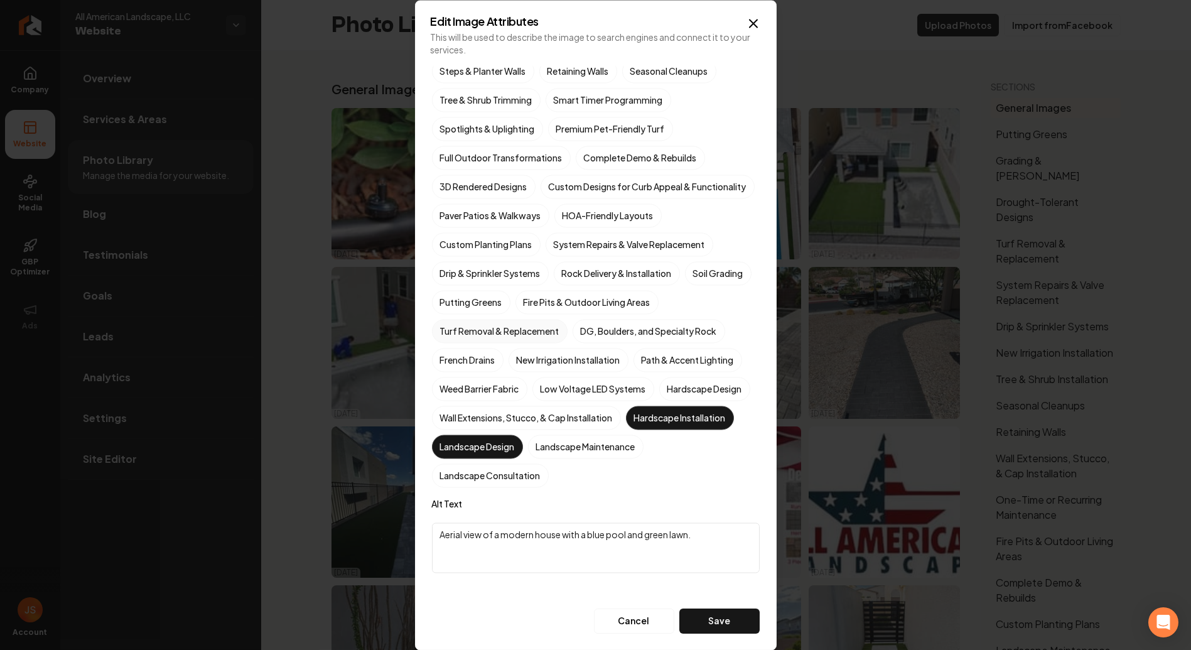
click at [524, 337] on label "Turf Removal & Replacement" at bounding box center [500, 331] width 136 height 24
click at [454, 470] on button "Turf Removal & Replacement" at bounding box center [446, 477] width 15 height 15
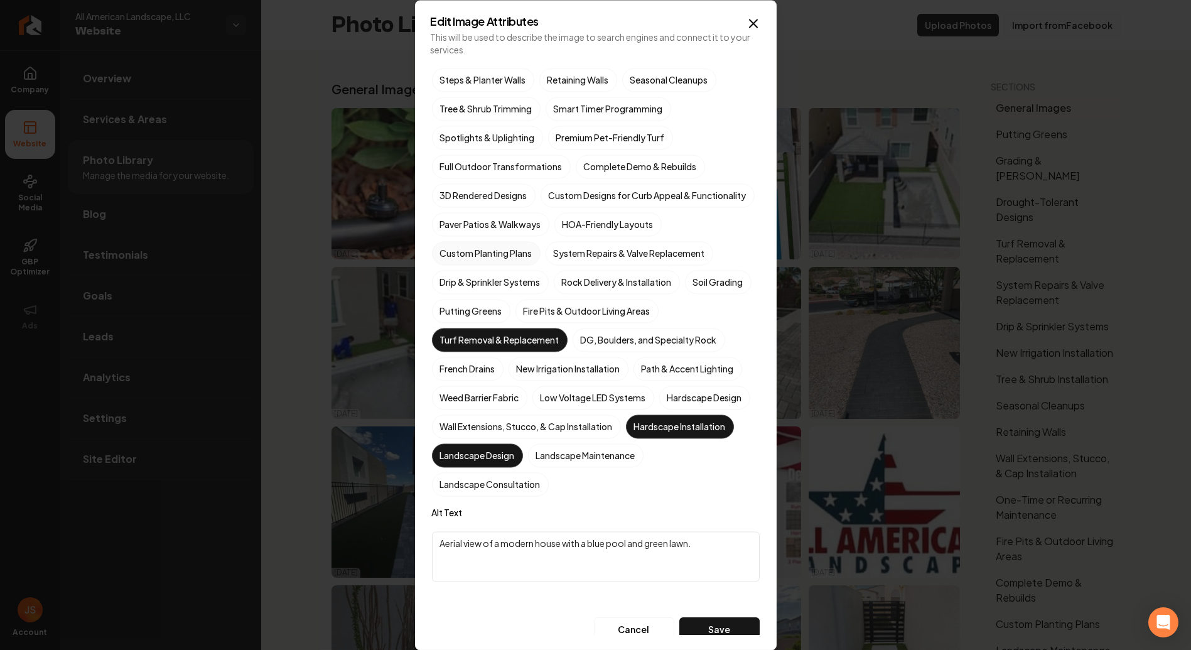
scroll to position [97, 0]
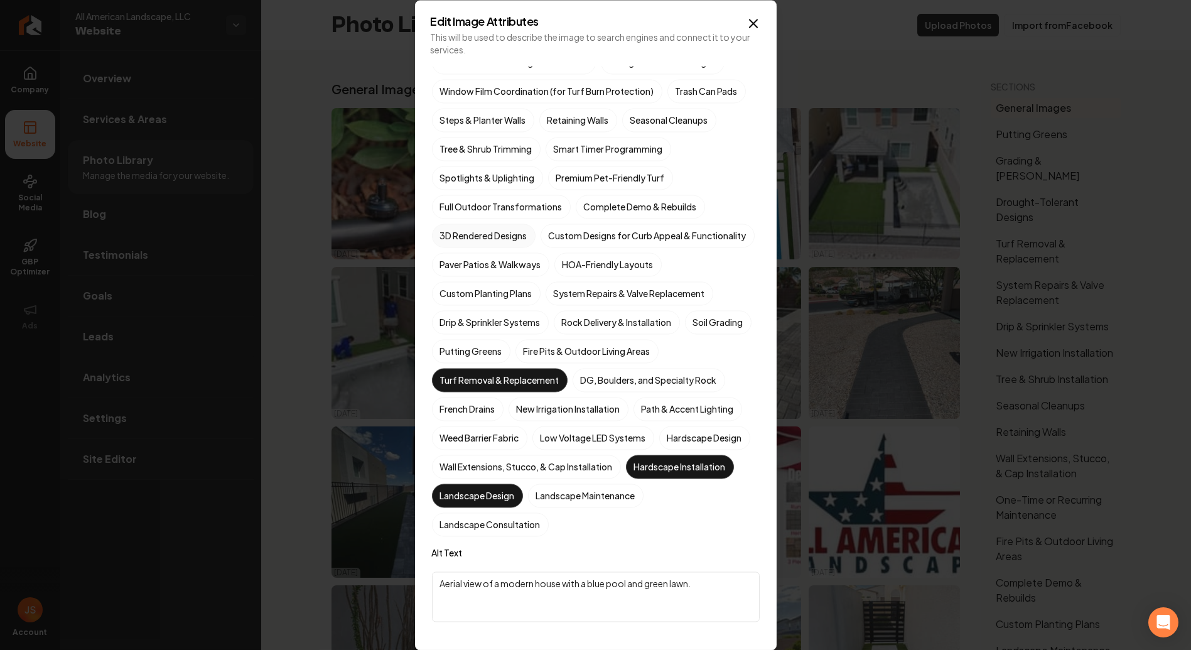
click at [480, 237] on label "3D Rendered Designs" at bounding box center [484, 235] width 104 height 24
click at [454, 325] on button "3D Rendered Designs" at bounding box center [446, 332] width 15 height 15
click at [628, 180] on label "Premium Pet-Friendly Turf" at bounding box center [610, 178] width 125 height 24
click at [571, 267] on button "Premium Pet-Friendly Turf" at bounding box center [562, 274] width 15 height 15
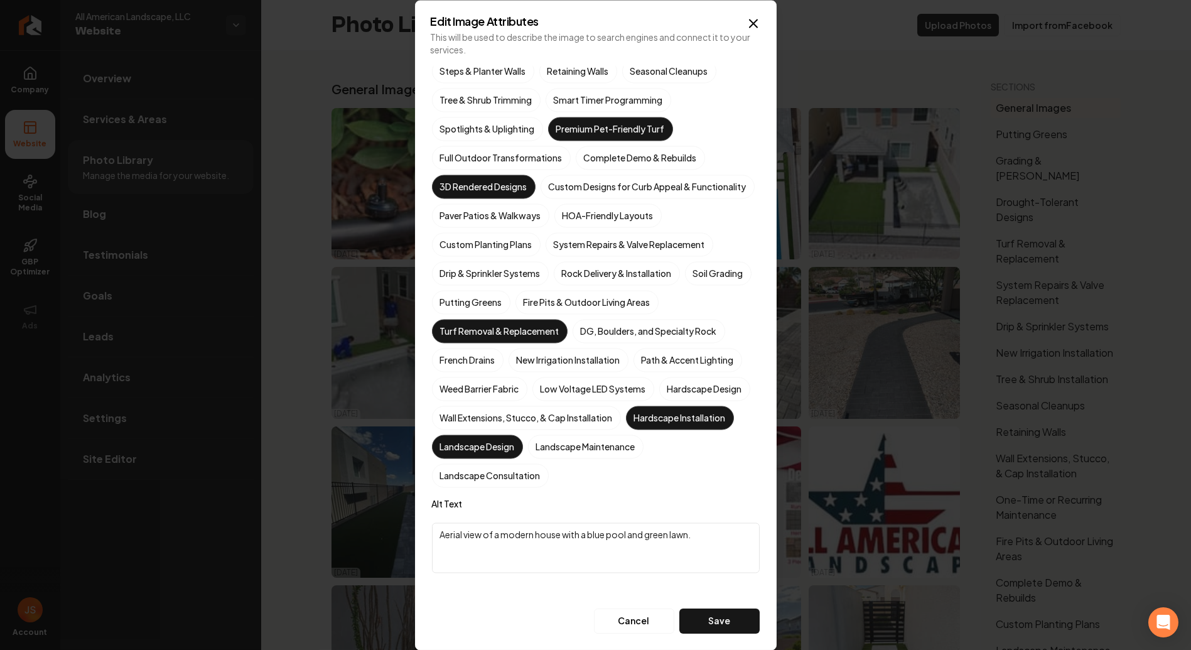
scroll to position [167, 0]
click at [690, 618] on button "Save" at bounding box center [719, 620] width 80 height 25
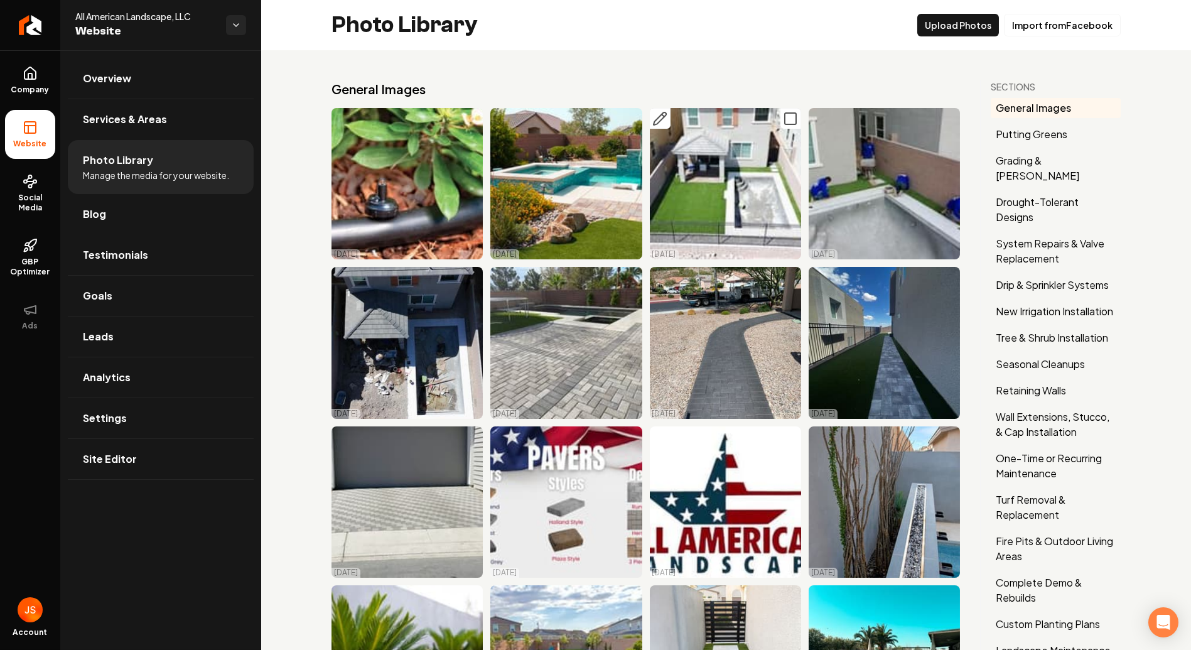
click at [653, 122] on icon "Main content area" at bounding box center [659, 118] width 13 height 13
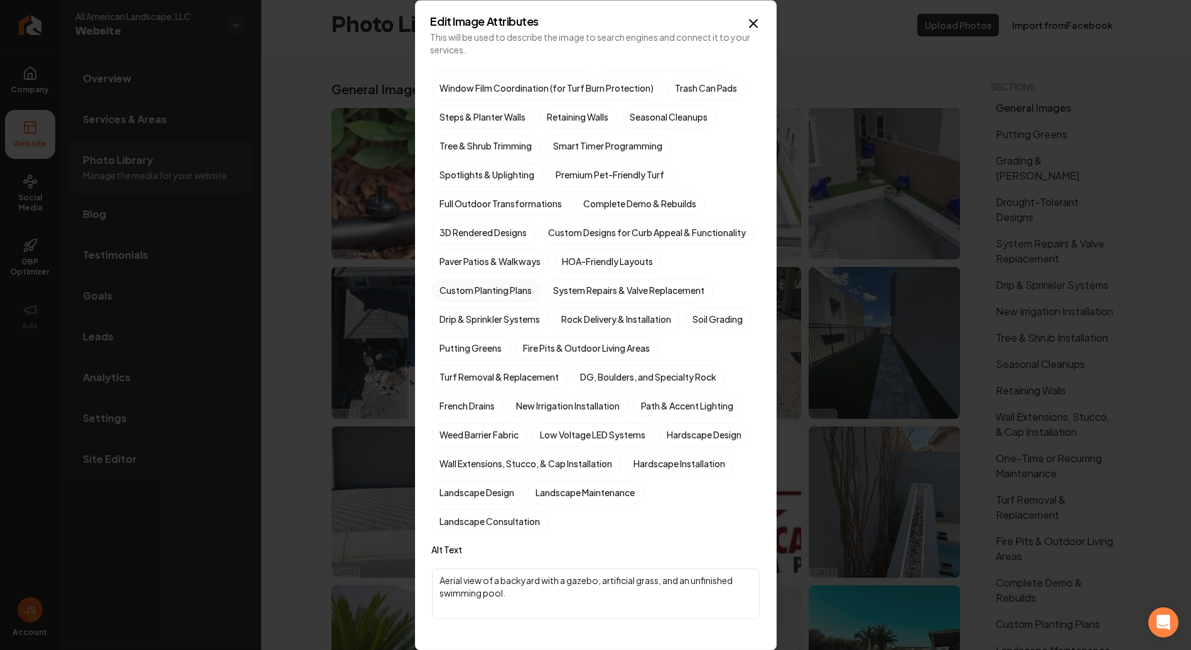
scroll to position [97, 0]
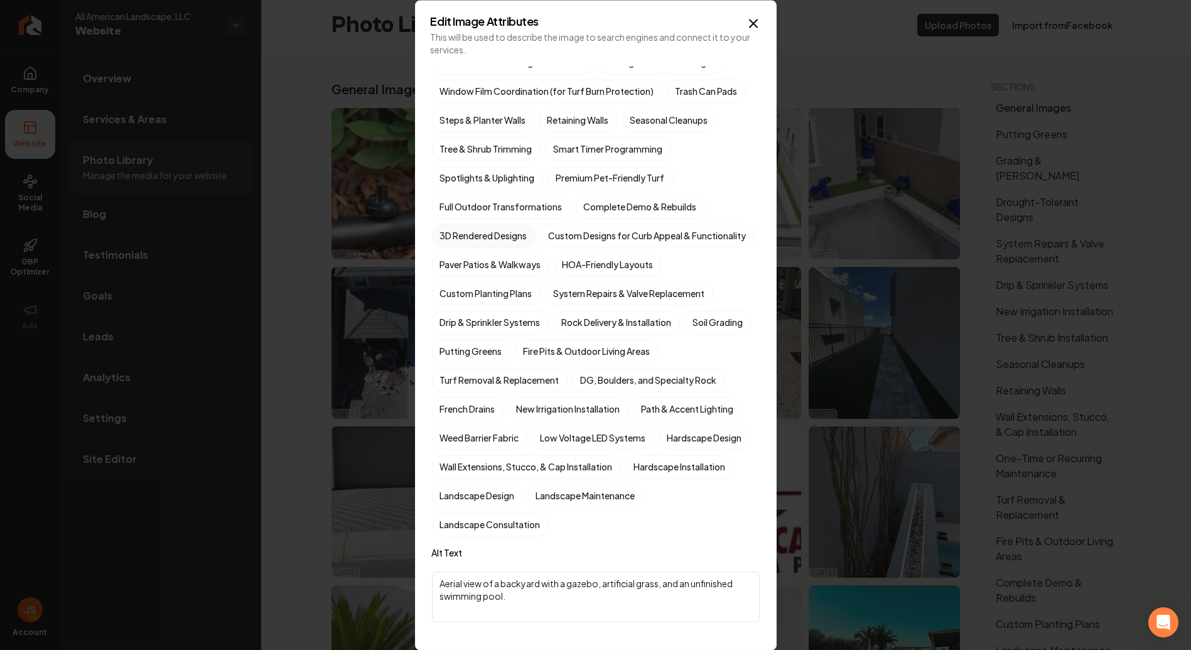
click at [509, 233] on label "3D Rendered Designs" at bounding box center [484, 235] width 104 height 24
click at [454, 325] on button "3D Rendered Designs" at bounding box center [446, 332] width 15 height 15
click at [512, 228] on label "3D Rendered Designs" at bounding box center [484, 235] width 104 height 24
click at [454, 325] on button "3D Rendered Designs" at bounding box center [446, 332] width 15 height 15
click at [503, 228] on label "3D Rendered Designs" at bounding box center [484, 235] width 104 height 24
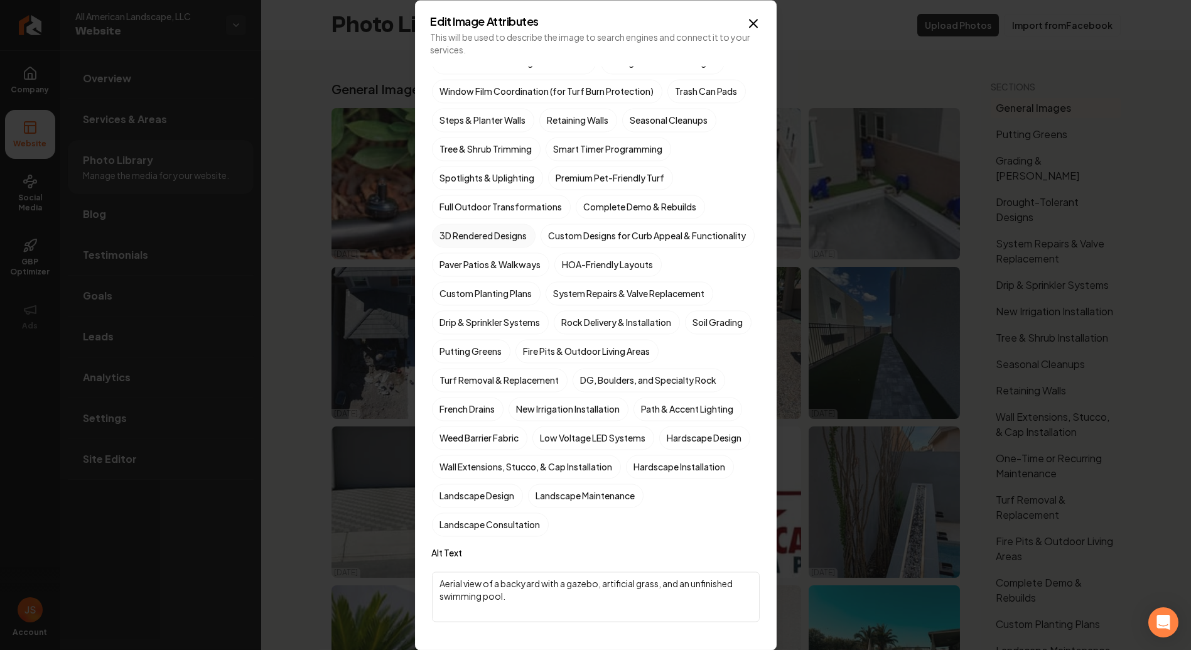
click at [454, 325] on button "3D Rendered Designs" at bounding box center [446, 332] width 15 height 15
click at [634, 197] on label "Complete Demo & Rebuilds" at bounding box center [640, 207] width 129 height 24
click at [598, 296] on button "Complete Demo & Rebuilds" at bounding box center [590, 303] width 15 height 15
click at [525, 201] on label "Full Outdoor Transformations" at bounding box center [501, 207] width 139 height 24
click at [454, 296] on button "Full Outdoor Transformations" at bounding box center [446, 303] width 15 height 15
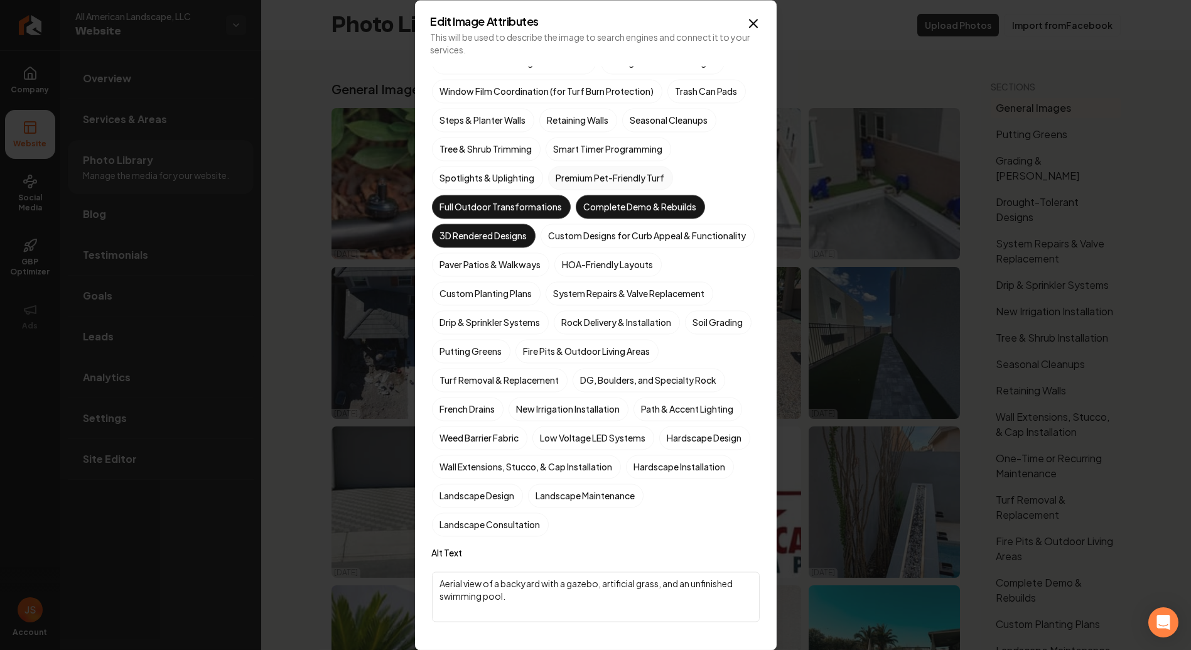
click at [590, 177] on label "Premium Pet-Friendly Turf" at bounding box center [610, 178] width 125 height 24
click at [571, 267] on button "Premium Pet-Friendly Turf" at bounding box center [562, 274] width 15 height 15
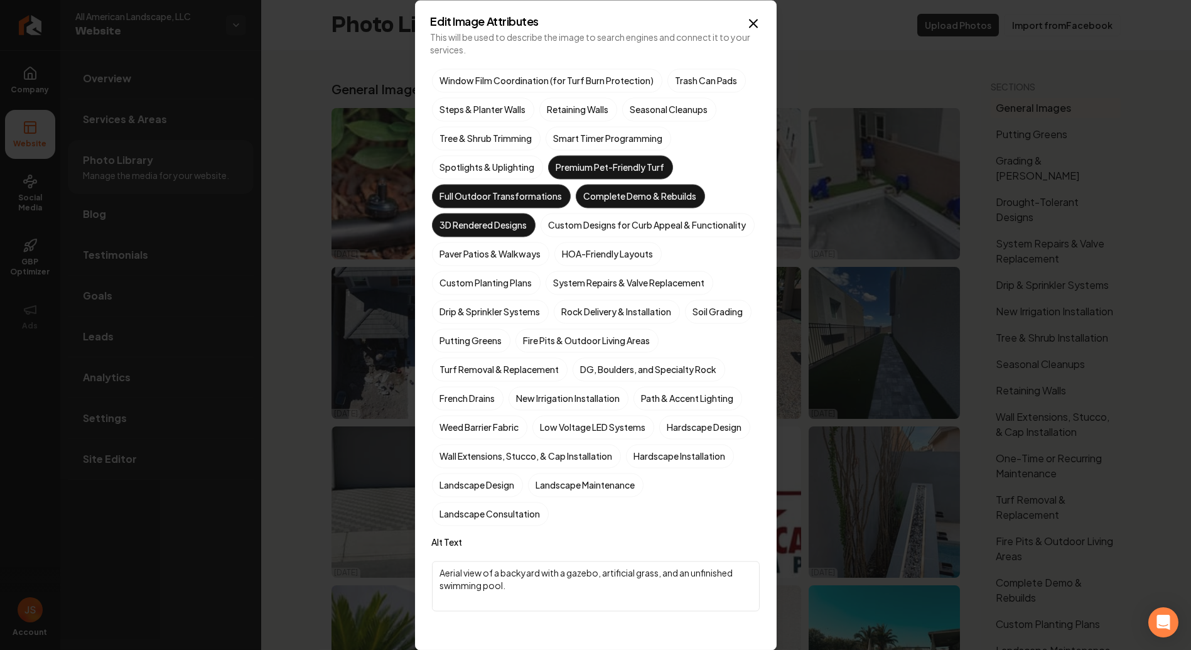
scroll to position [167, 0]
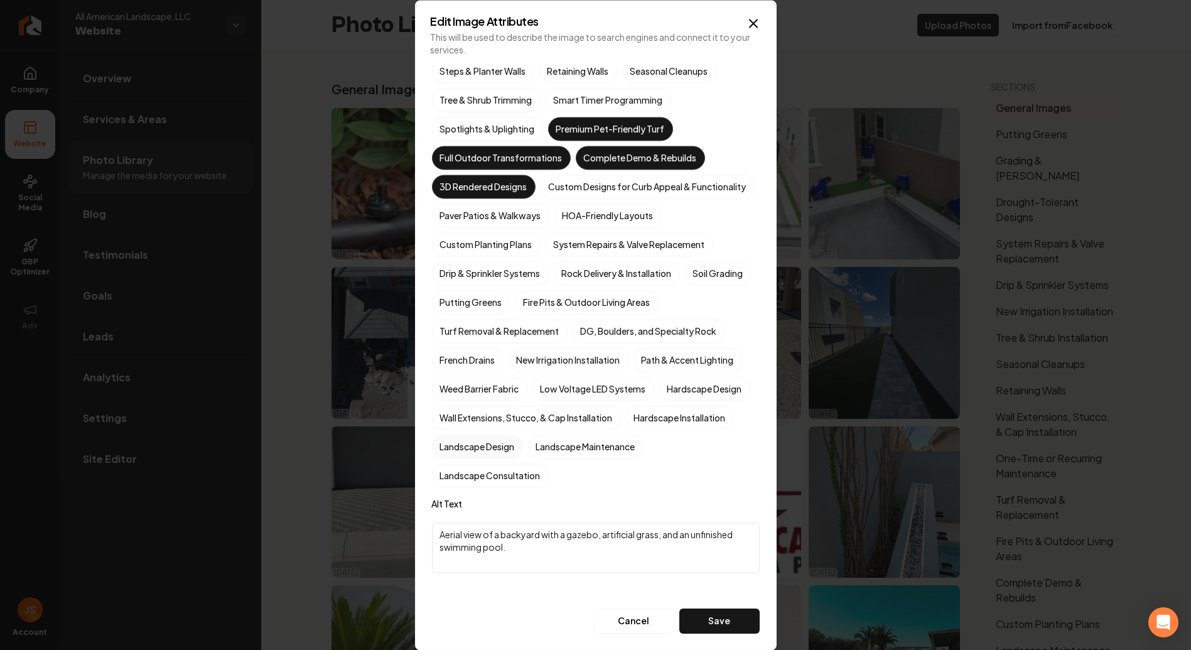
click at [523, 453] on label "Landscape Design" at bounding box center [477, 446] width 91 height 24
click at [454, 585] on button "Landscape Design" at bounding box center [446, 592] width 15 height 15
click at [704, 628] on button "Save" at bounding box center [719, 620] width 80 height 25
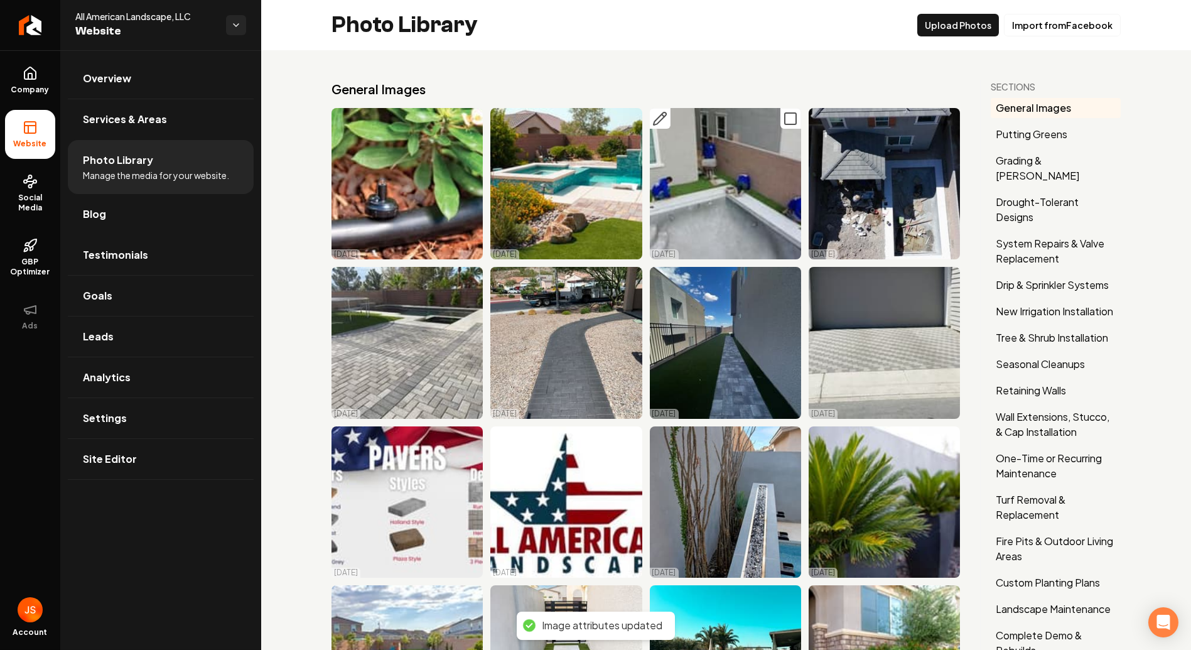
click at [657, 115] on icon "Main content area" at bounding box center [659, 118] width 15 height 15
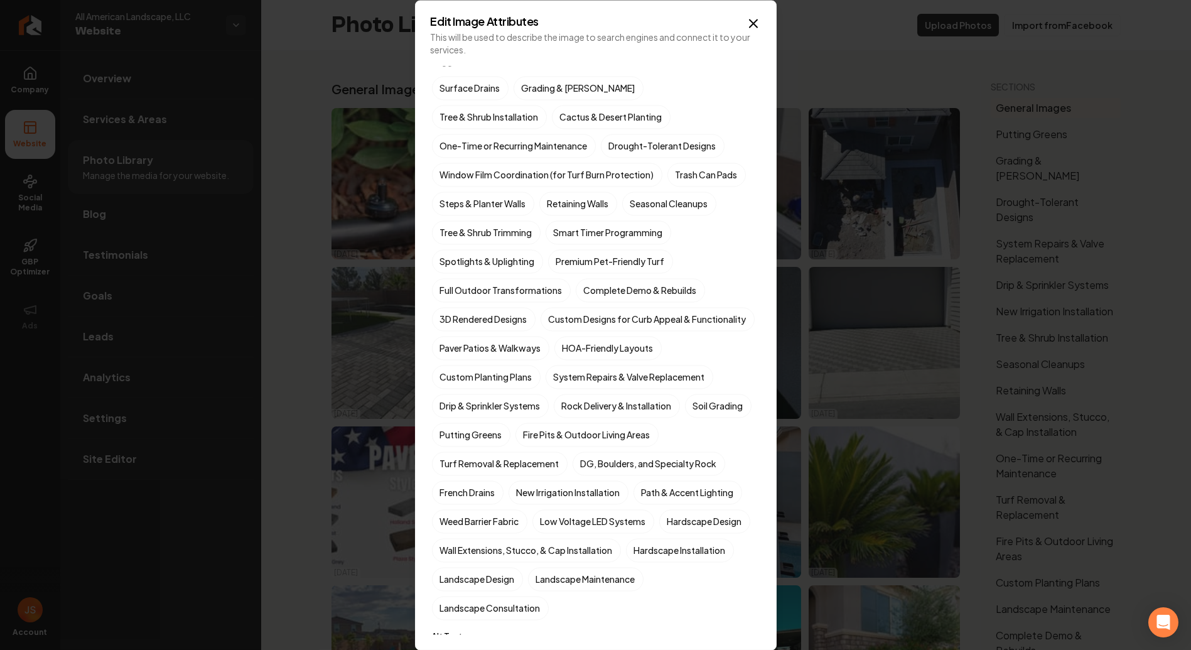
scroll to position [0, 0]
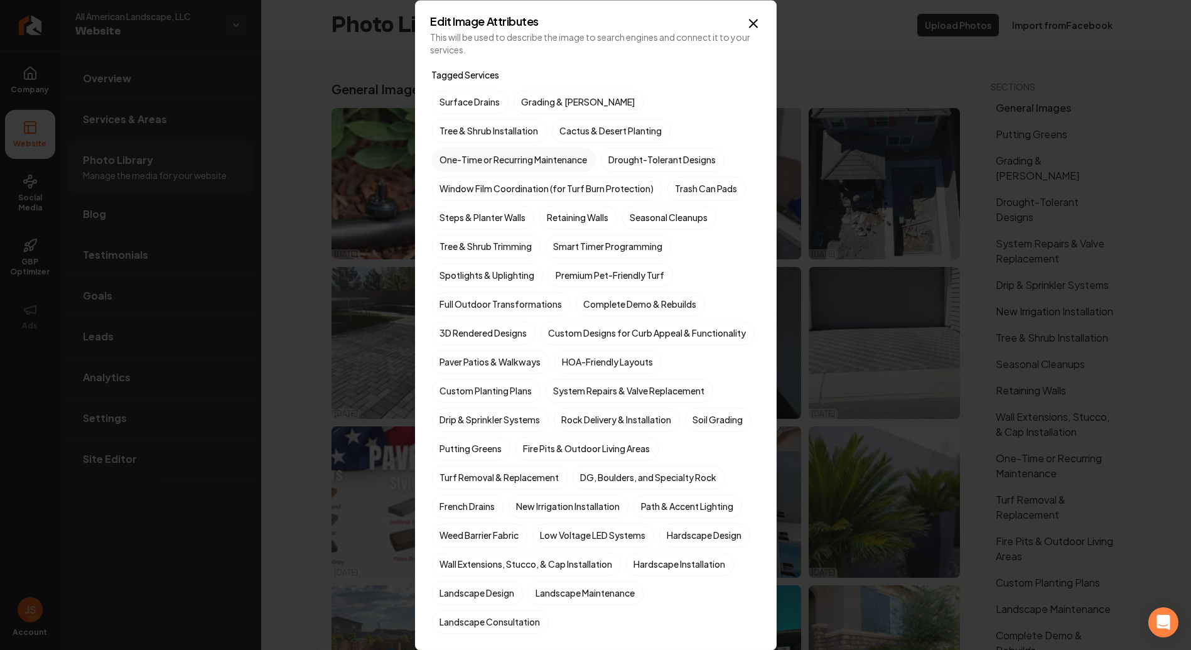
click at [596, 148] on label "One-Time or Recurring Maintenance" at bounding box center [514, 160] width 164 height 24
click at [454, 152] on button "One-Time or Recurring Maintenance" at bounding box center [446, 159] width 15 height 15
click at [615, 245] on label "Smart Timer Programming" at bounding box center [608, 246] width 126 height 24
click at [568, 245] on button "Smart Timer Programming" at bounding box center [560, 246] width 15 height 15
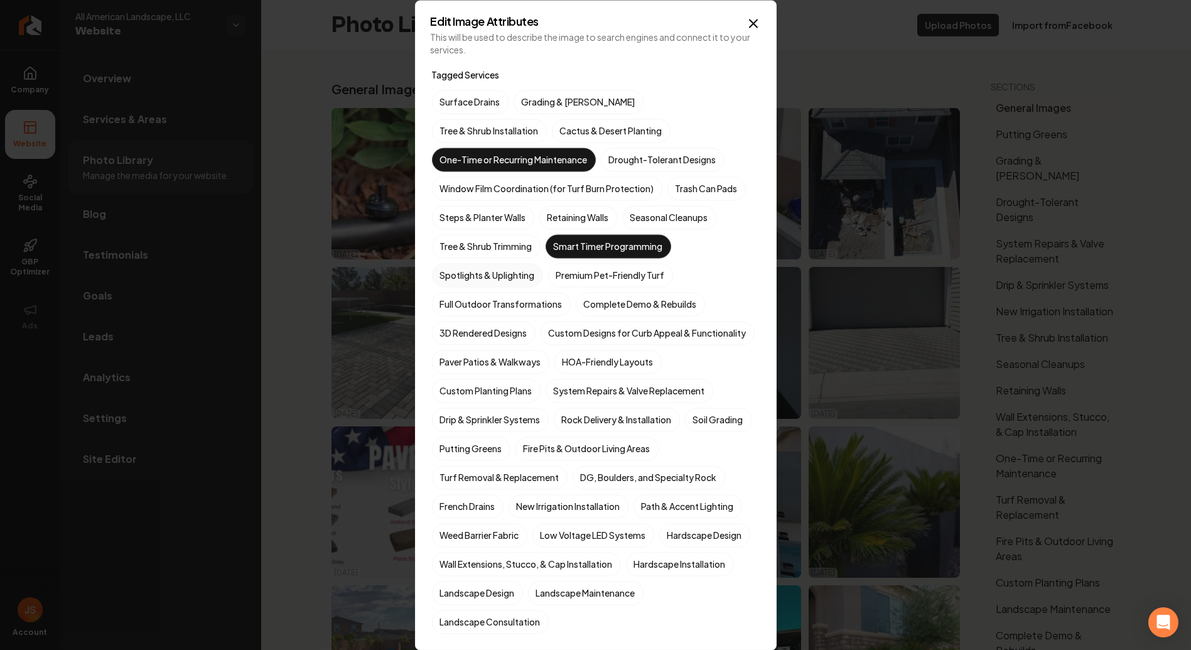
click at [493, 267] on label "Spotlights & Uplighting" at bounding box center [487, 275] width 111 height 24
click at [454, 267] on button "Spotlights & Uplighting" at bounding box center [446, 274] width 15 height 15
click at [679, 208] on label "Seasonal Cleanups" at bounding box center [669, 217] width 94 height 24
click at [645, 210] on button "Seasonal Cleanups" at bounding box center [637, 217] width 15 height 15
click at [651, 288] on div "Surface Drains Grading & [PERSON_NAME] Tree & Shrub Installation Cactus & Deser…" at bounding box center [596, 362] width 328 height 544
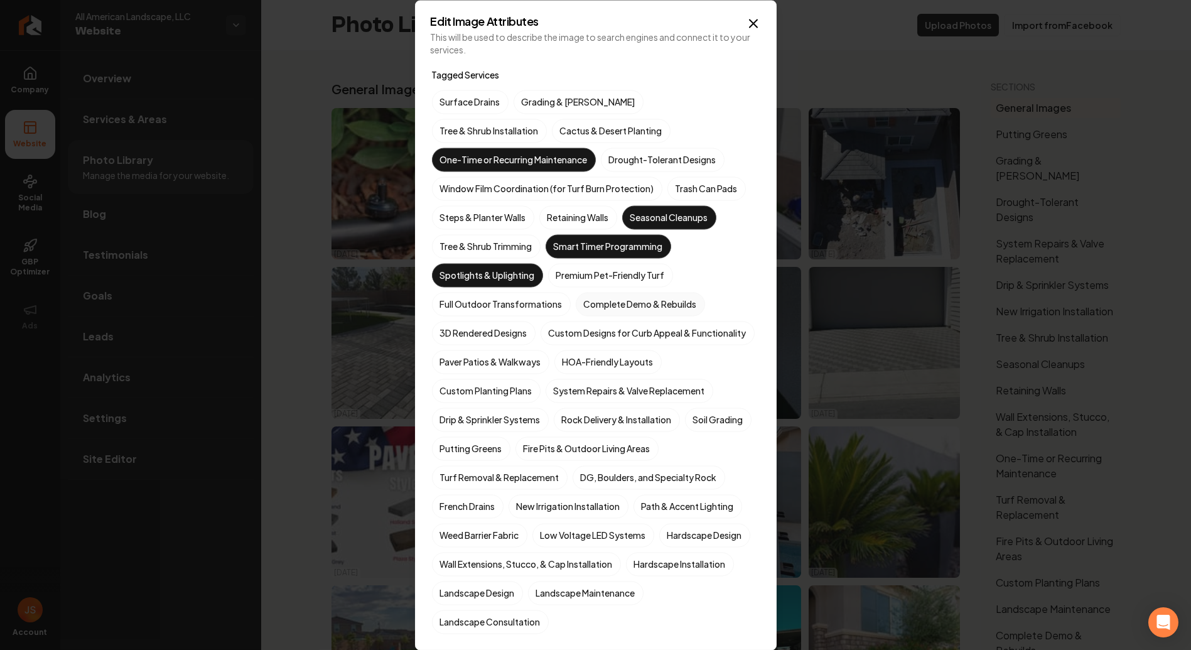
click at [639, 293] on label "Complete Demo & Rebuilds" at bounding box center [640, 304] width 129 height 24
click at [598, 296] on button "Complete Demo & Rebuilds" at bounding box center [590, 303] width 15 height 15
click at [593, 345] on label "Custom Designs for Curb Appeal & Functionality" at bounding box center [647, 333] width 214 height 24
click at [563, 340] on button "Custom Designs for Curb Appeal & Functionality" at bounding box center [555, 332] width 15 height 15
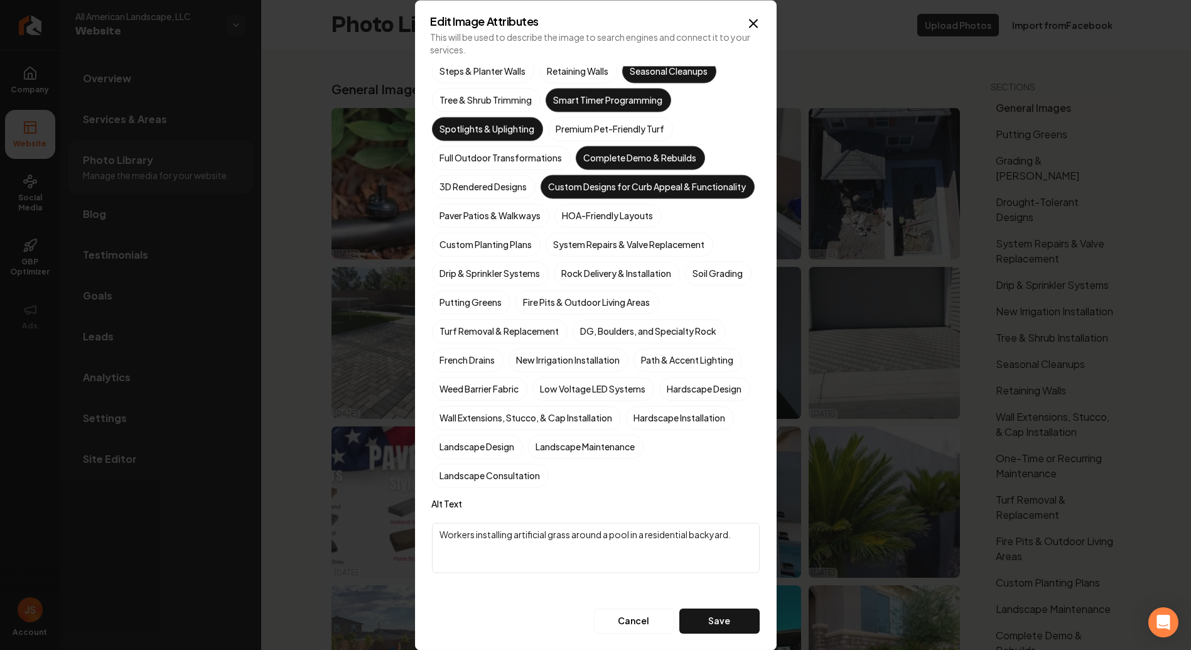
scroll to position [167, 0]
drag, startPoint x: 592, startPoint y: 395, endPoint x: 687, endPoint y: 545, distance: 177.4
click at [591, 395] on label "Low Voltage LED Systems" at bounding box center [593, 389] width 122 height 24
click at [555, 527] on button "Low Voltage LED Systems" at bounding box center [547, 534] width 15 height 15
click at [618, 387] on label "Low Voltage LED Systems" at bounding box center [593, 389] width 122 height 24
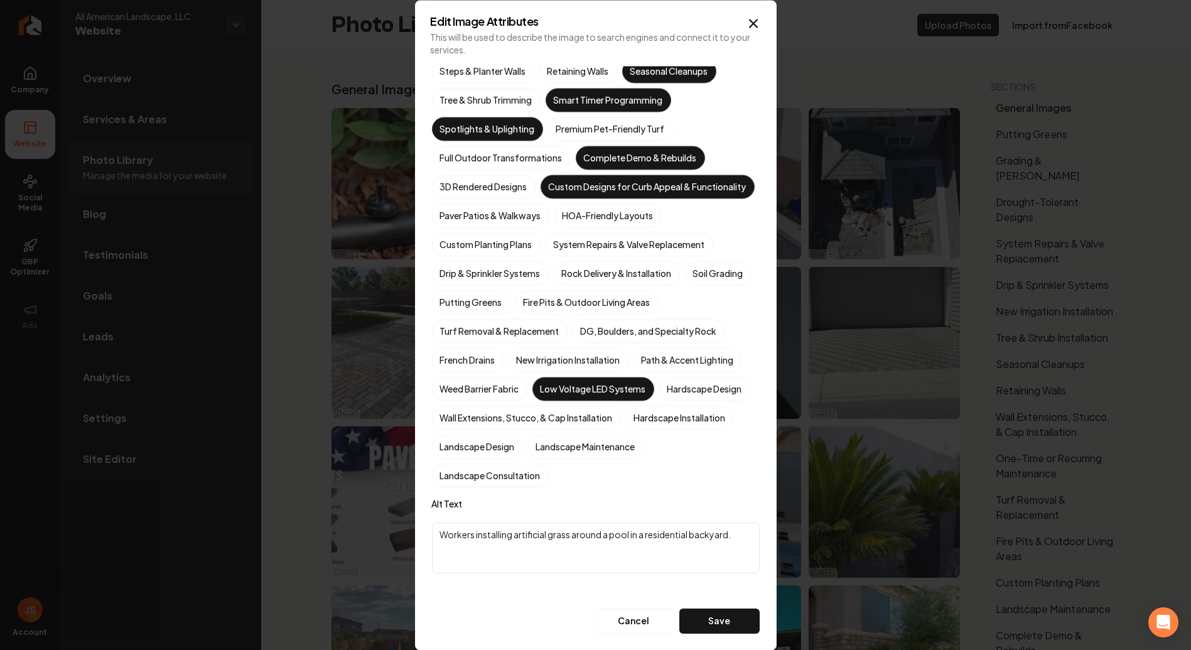
click at [555, 527] on button "Low Voltage LED Systems" at bounding box center [547, 534] width 15 height 15
click at [498, 391] on label "Weed Barrier Fabric" at bounding box center [479, 389] width 95 height 24
click at [454, 527] on button "Weed Barrier Fabric" at bounding box center [446, 534] width 15 height 15
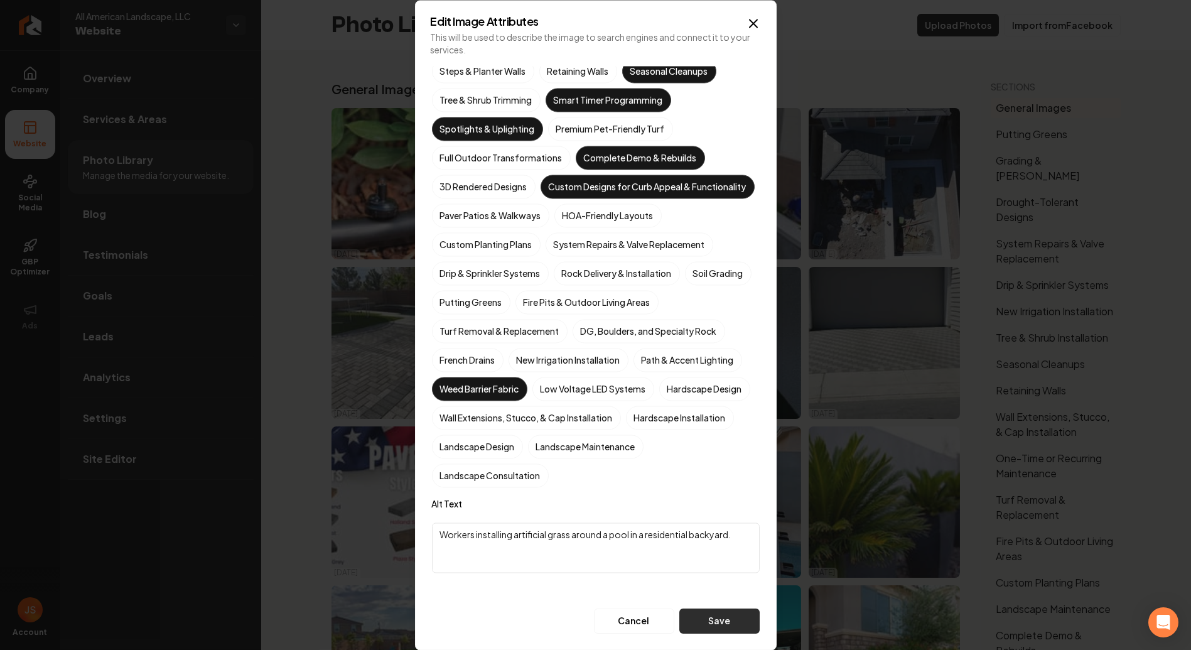
click at [711, 623] on button "Save" at bounding box center [719, 620] width 80 height 25
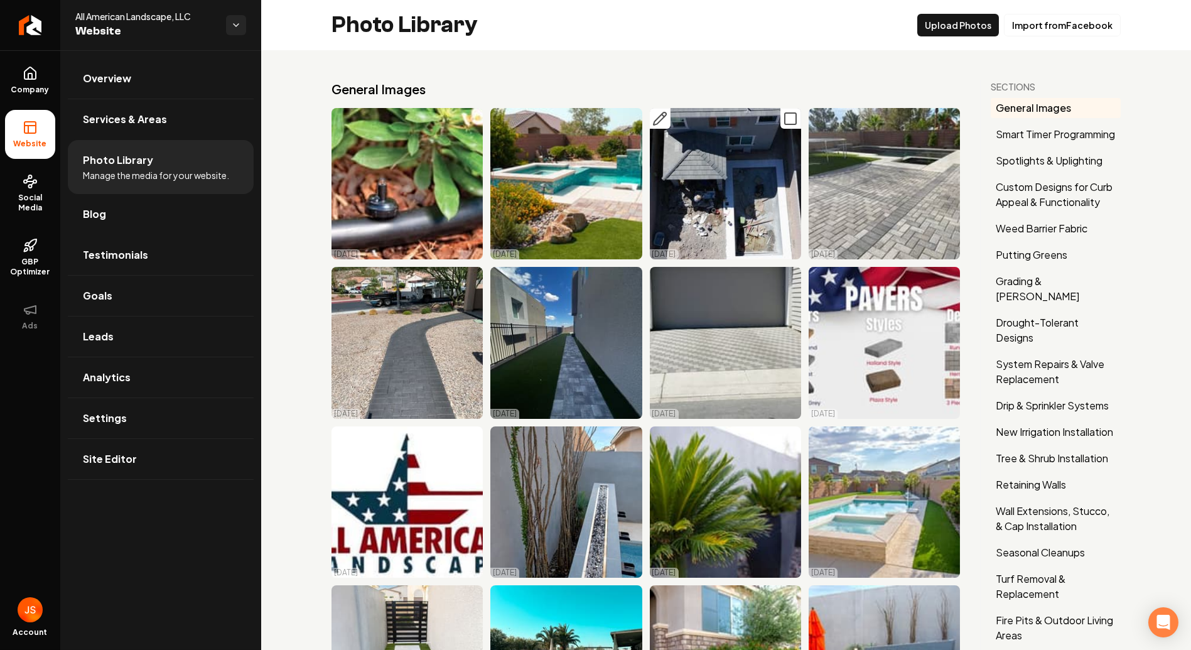
click at [662, 114] on icon "Main content area" at bounding box center [663, 115] width 3 height 3
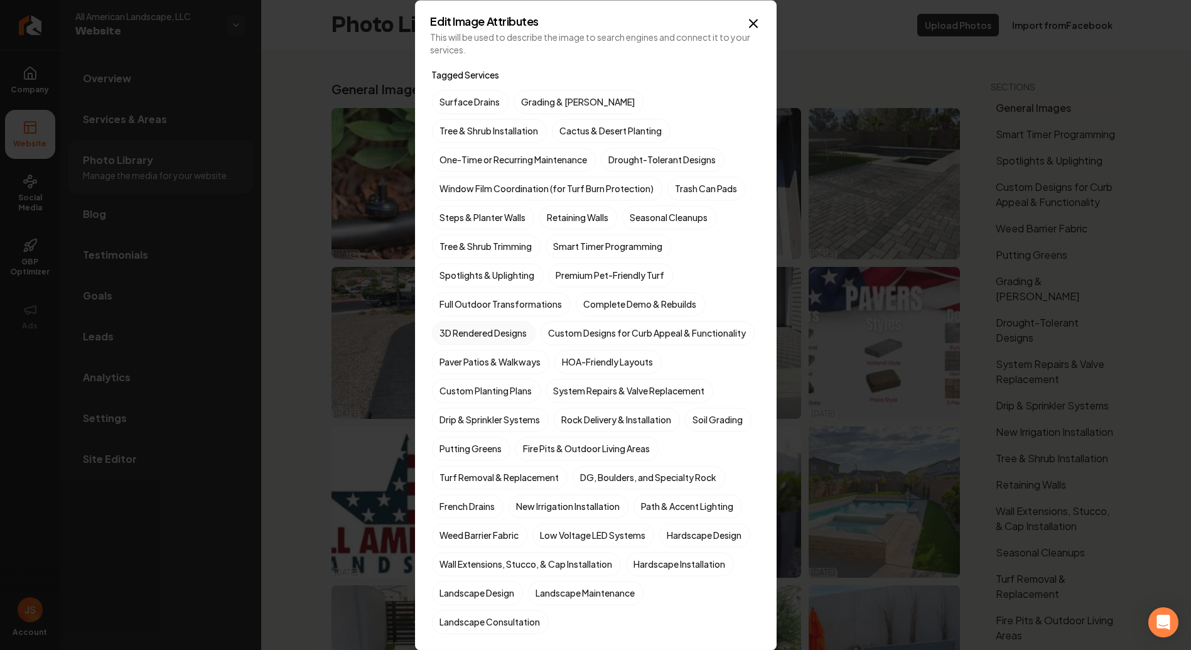
click at [500, 324] on label "3D Rendered Designs" at bounding box center [484, 333] width 104 height 24
click at [454, 325] on button "3D Rendered Designs" at bounding box center [446, 332] width 15 height 15
click at [482, 304] on label "Full Outdoor Transformations" at bounding box center [501, 304] width 139 height 24
click at [454, 304] on button "Full Outdoor Transformations" at bounding box center [446, 303] width 15 height 15
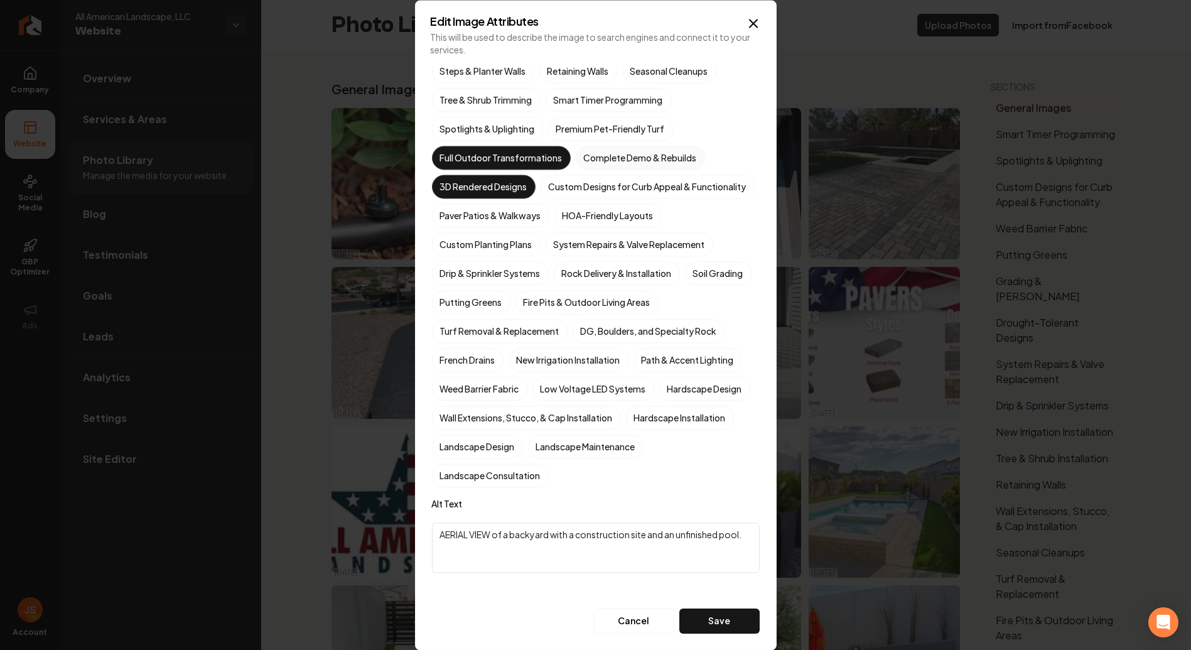
click at [648, 146] on label "Complete Demo & Rebuilds" at bounding box center [640, 158] width 129 height 24
click at [598, 296] on button "Complete Demo & Rebuilds" at bounding box center [590, 303] width 15 height 15
click at [713, 631] on button "Save" at bounding box center [719, 620] width 80 height 25
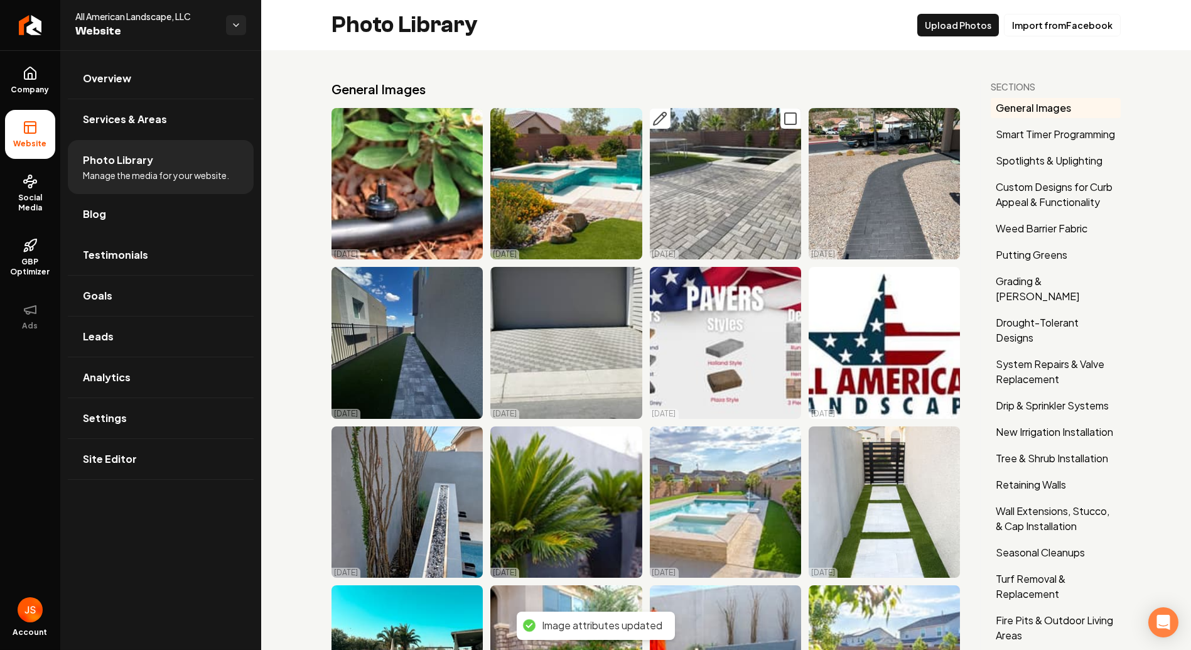
click at [653, 114] on icon "Main content area" at bounding box center [659, 118] width 15 height 15
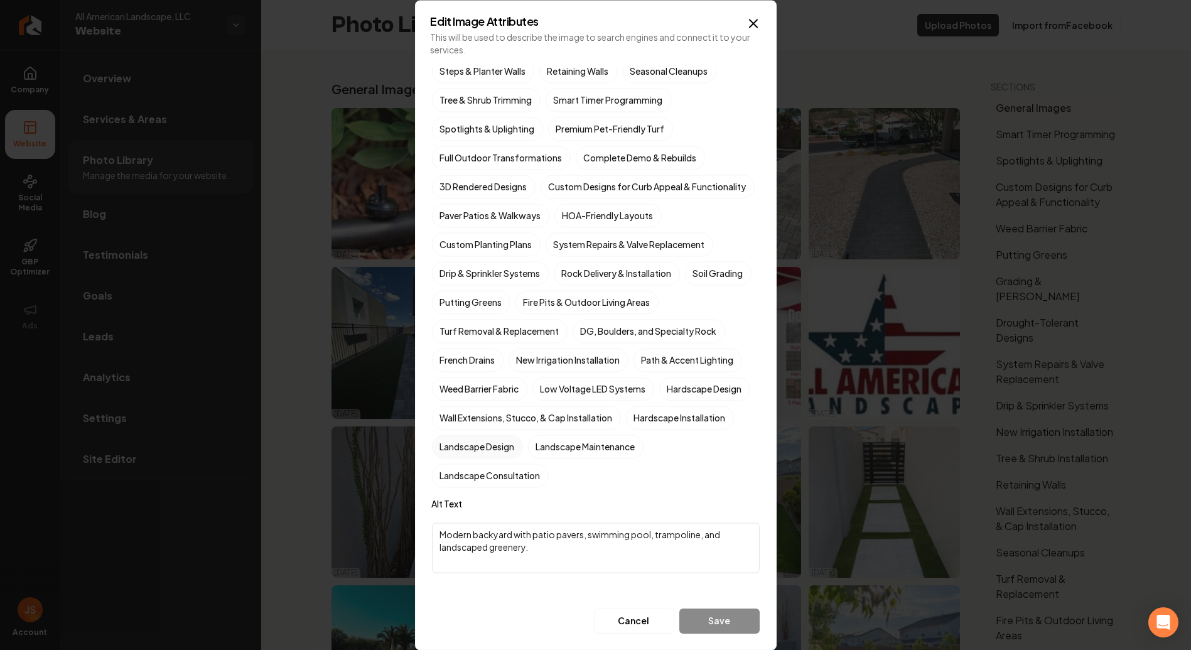
click at [523, 443] on label "Landscape Design" at bounding box center [477, 446] width 91 height 24
click at [454, 585] on button "Landscape Design" at bounding box center [446, 592] width 15 height 15
drag, startPoint x: 513, startPoint y: 216, endPoint x: 525, endPoint y: 213, distance: 12.9
click at [512, 216] on label "Paver Patios & Walkways" at bounding box center [490, 215] width 117 height 24
click at [454, 354] on button "Paver Patios & Walkways" at bounding box center [446, 361] width 15 height 15
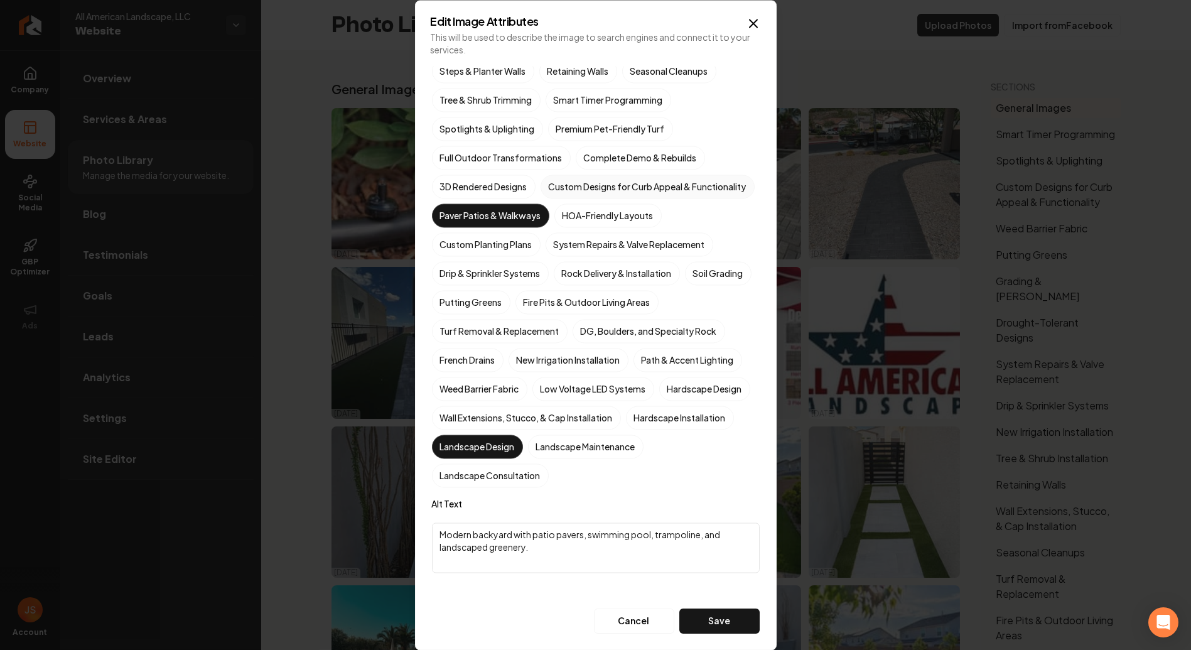
click at [559, 187] on label "Custom Designs for Curb Appeal & Functionality" at bounding box center [647, 186] width 214 height 24
click at [559, 325] on button "Custom Designs for Curb Appeal & Functionality" at bounding box center [555, 332] width 15 height 15
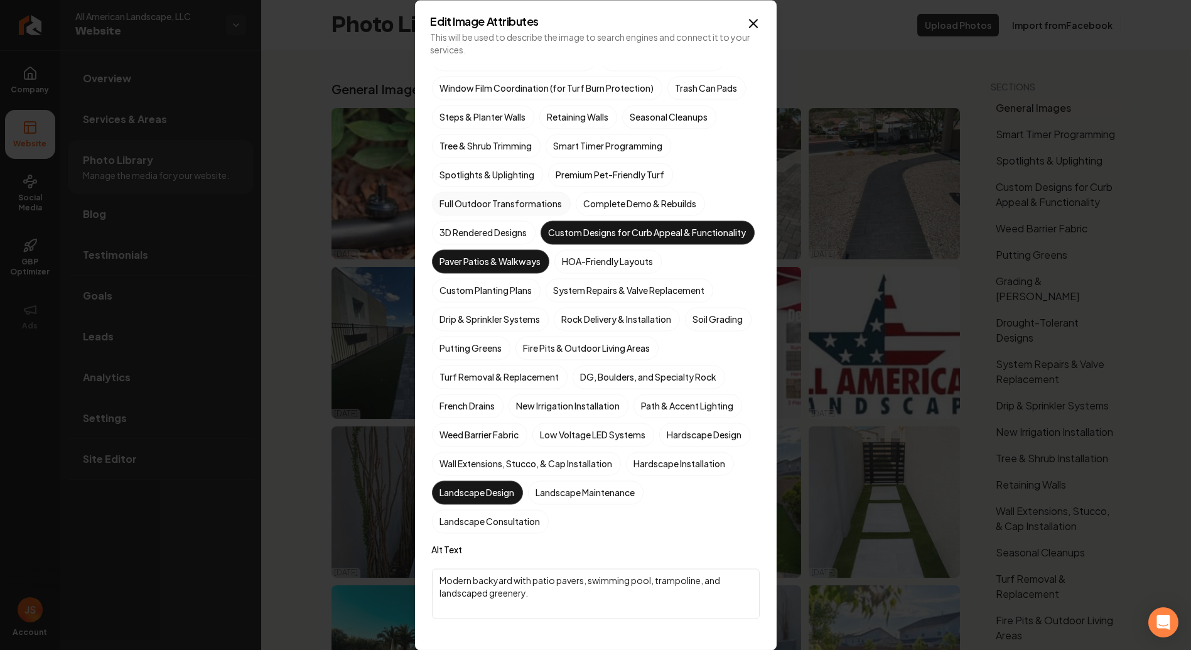
scroll to position [97, 0]
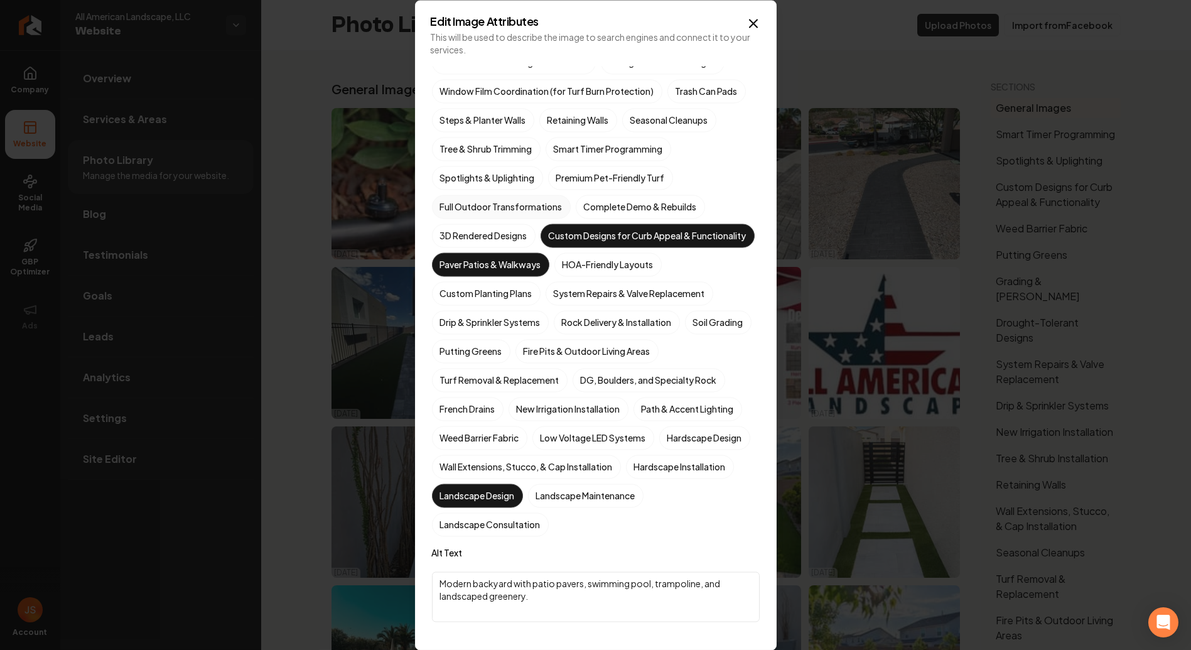
click at [508, 199] on label "Full Outdoor Transformations" at bounding box center [501, 207] width 139 height 24
click at [454, 296] on button "Full Outdoor Transformations" at bounding box center [446, 303] width 15 height 15
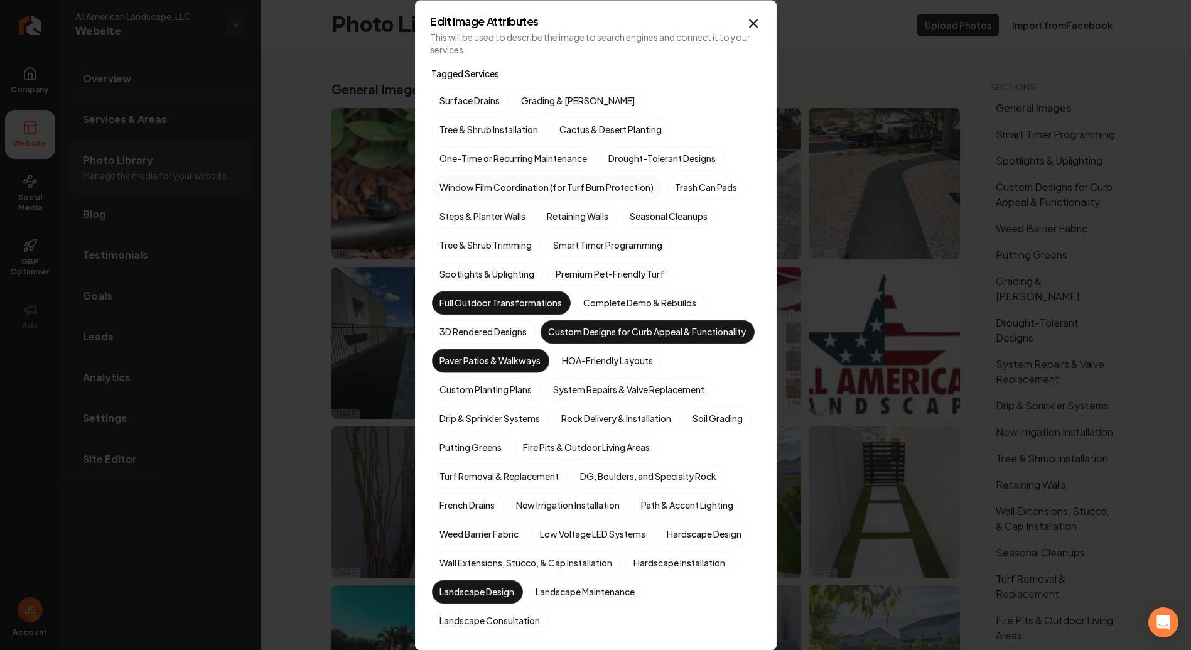
scroll to position [0, 0]
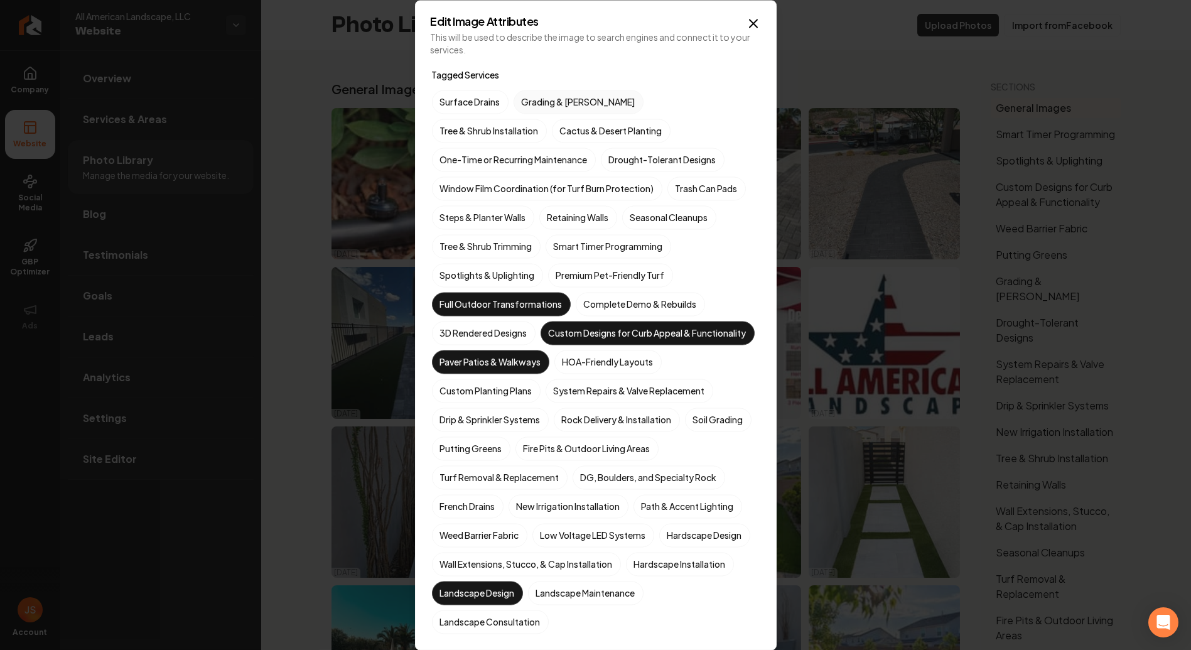
click at [554, 109] on label "Grading & [PERSON_NAME]" at bounding box center [578, 102] width 130 height 24
click at [536, 109] on button "Grading & [PERSON_NAME]" at bounding box center [528, 101] width 15 height 15
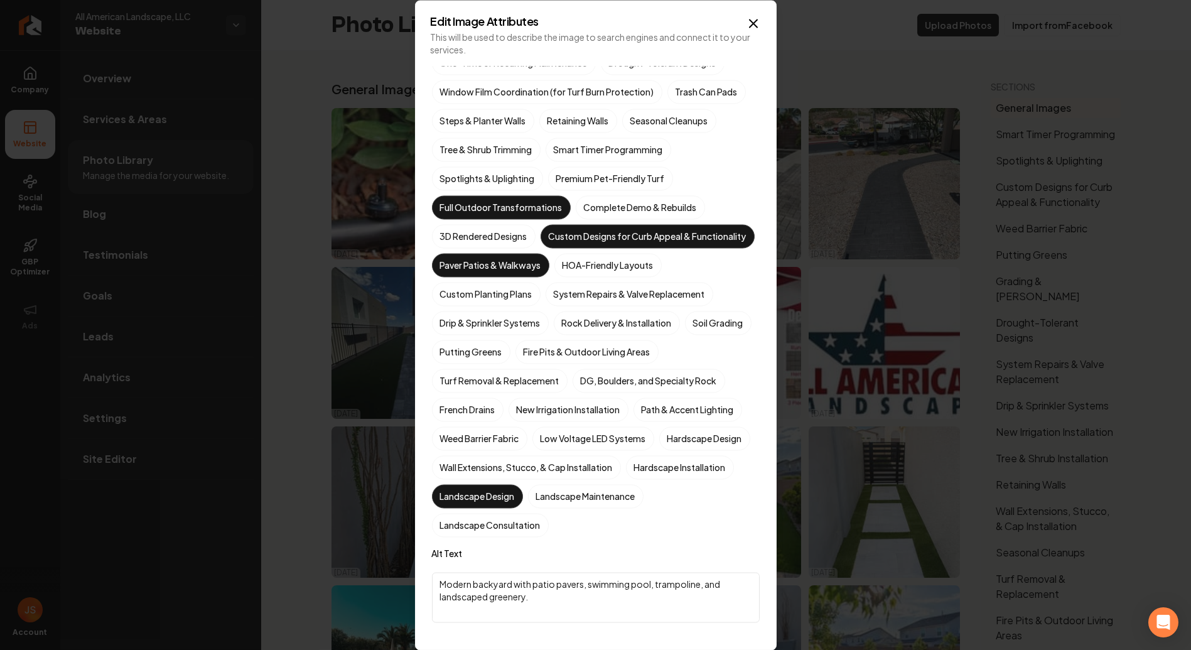
scroll to position [167, 0]
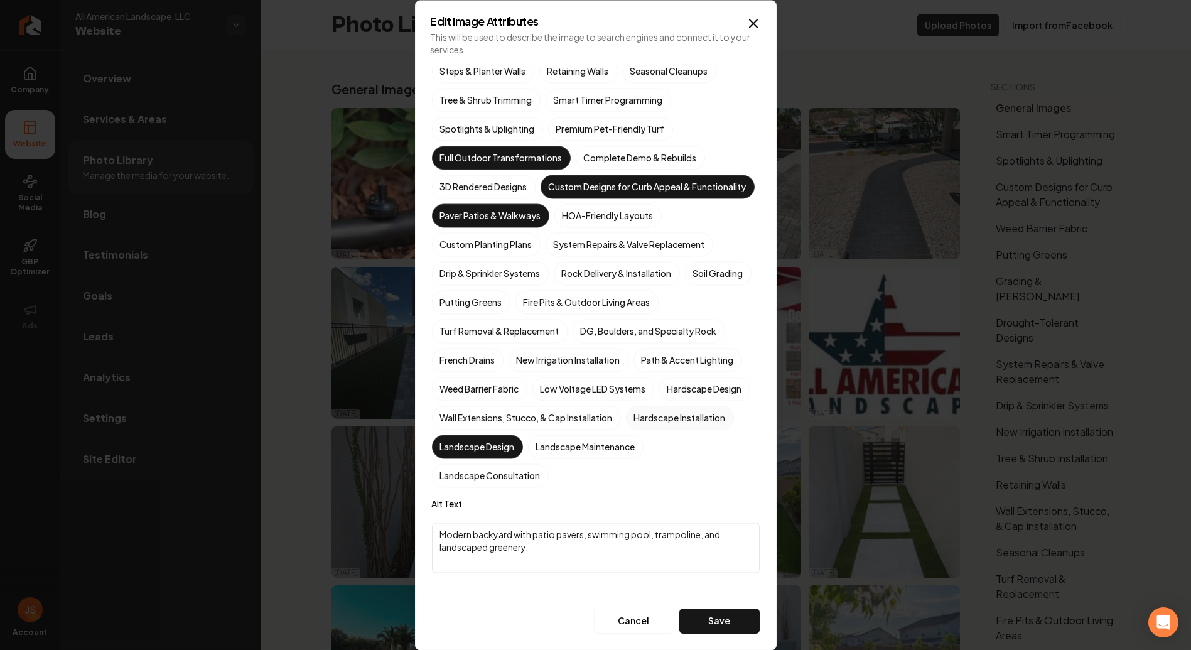
click at [506, 436] on div "Surface Drains Grading & [PERSON_NAME] Tree & Shrub Installation Cactus & Deser…" at bounding box center [596, 216] width 328 height 544
click at [659, 400] on label "Hardscape Design" at bounding box center [704, 389] width 91 height 24
click at [667, 527] on button "Hardscape Design" at bounding box center [674, 534] width 15 height 15
click at [626, 429] on label "Hardscape Installation" at bounding box center [680, 417] width 108 height 24
click at [633, 556] on button "Hardscape Installation" at bounding box center [640, 563] width 15 height 15
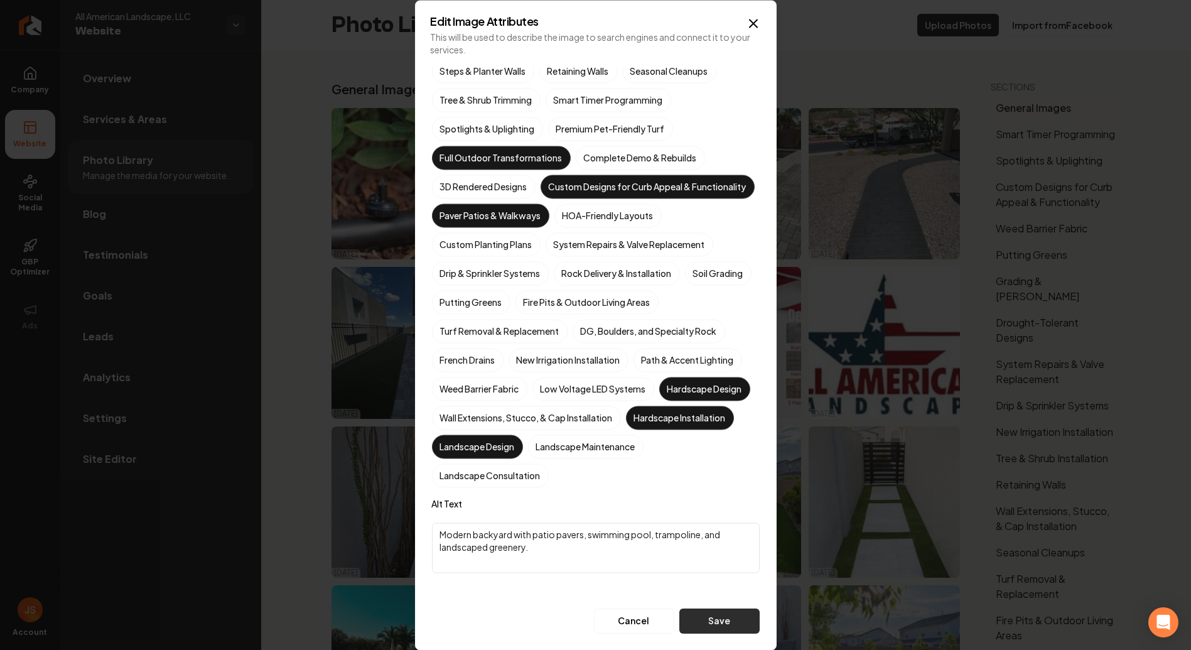
click at [705, 614] on button "Save" at bounding box center [719, 620] width 80 height 25
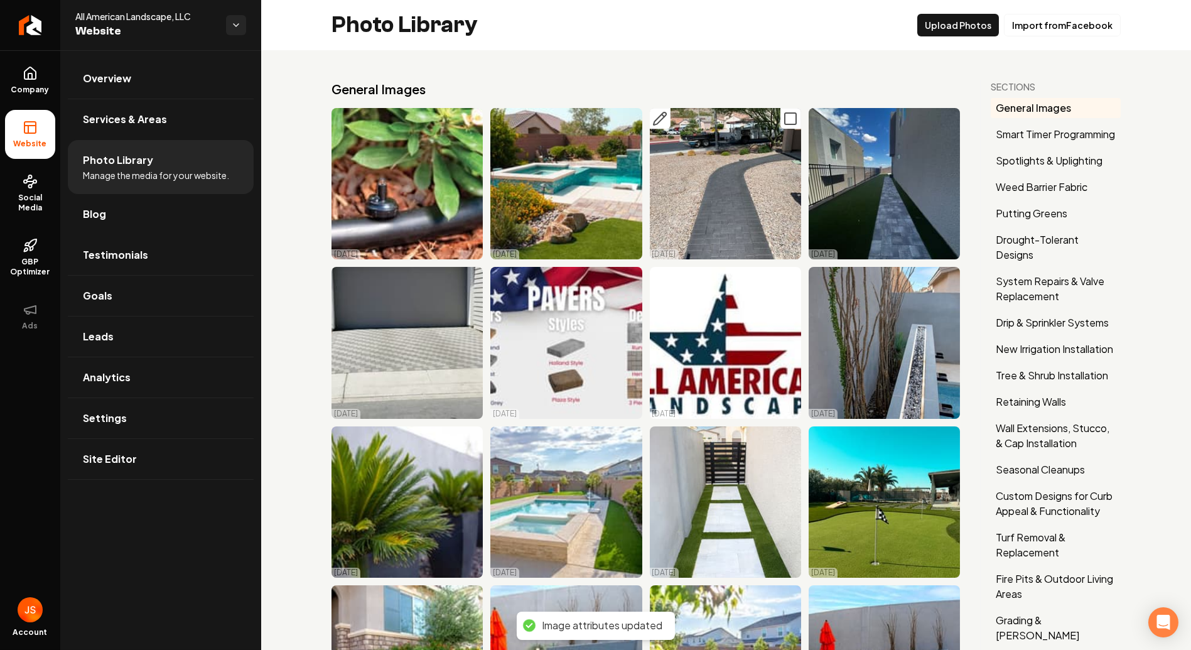
click at [662, 119] on button "Main content area" at bounding box center [660, 118] width 21 height 21
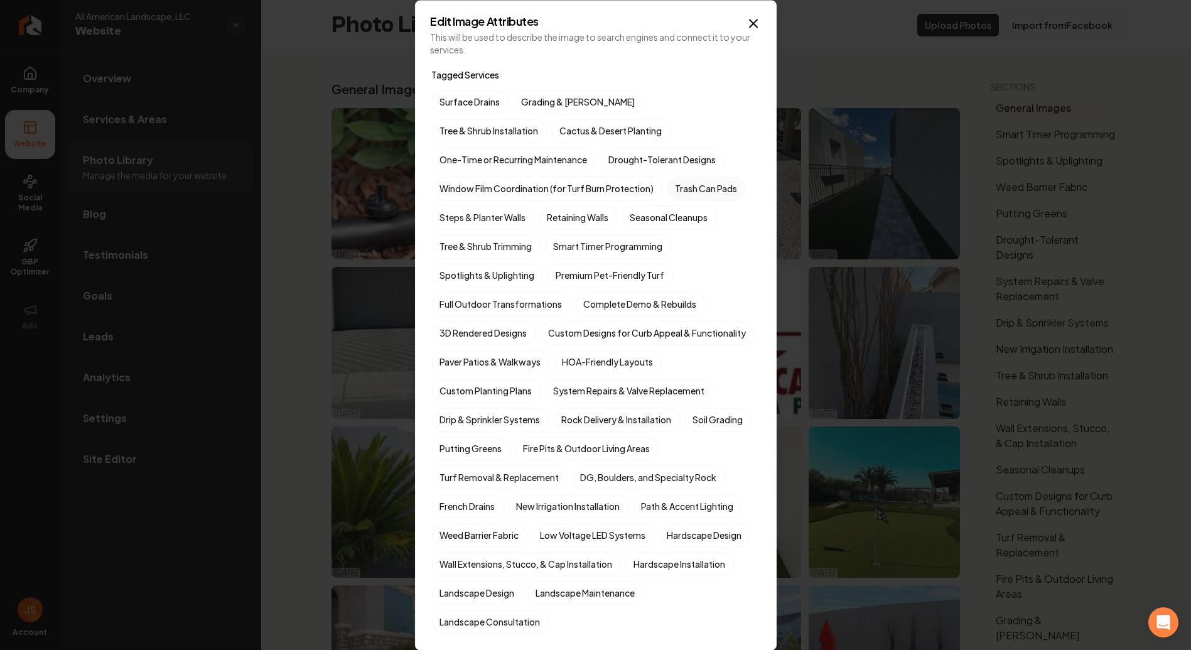
click at [716, 186] on label "Trash Can Pads" at bounding box center [706, 188] width 78 height 24
click at [690, 186] on button "Trash Can Pads" at bounding box center [682, 188] width 15 height 15
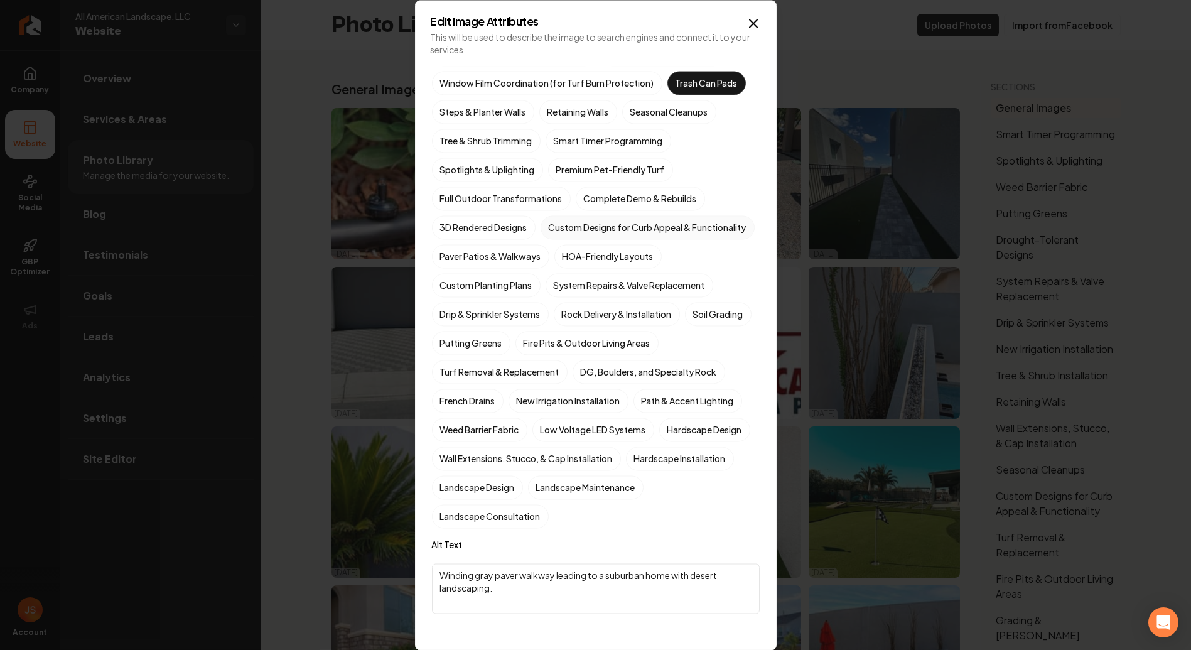
scroll to position [139, 0]
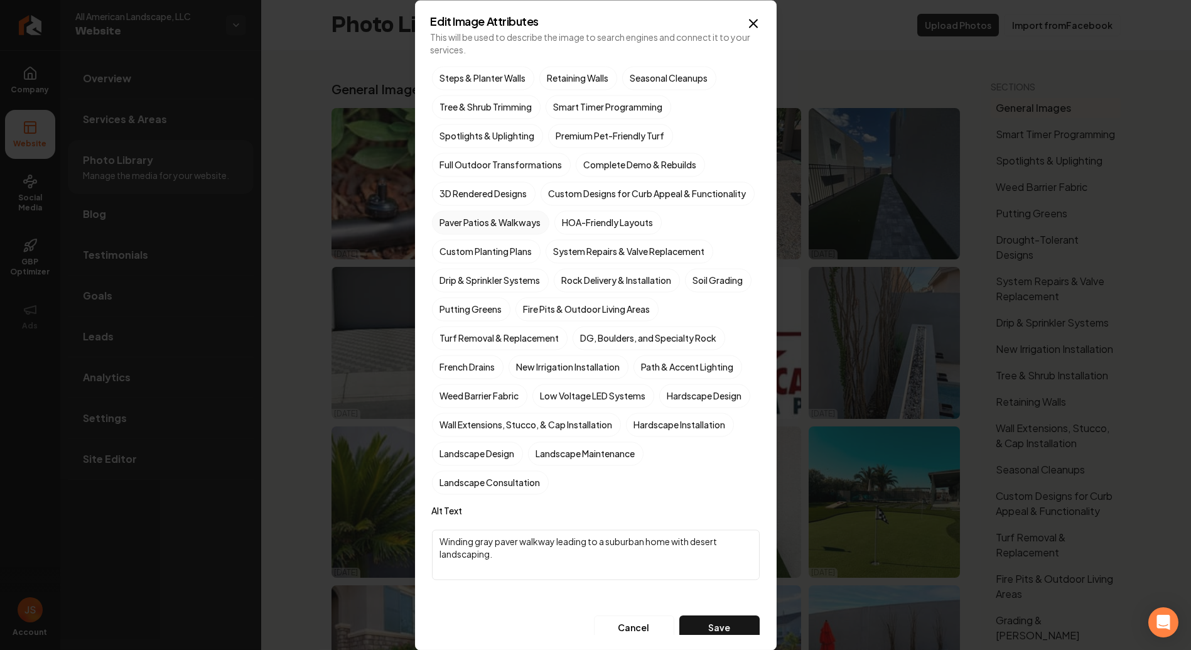
click at [507, 234] on label "Paver Patios & Walkways" at bounding box center [490, 222] width 117 height 24
click at [454, 354] on button "Paver Patios & Walkways" at bounding box center [446, 361] width 15 height 15
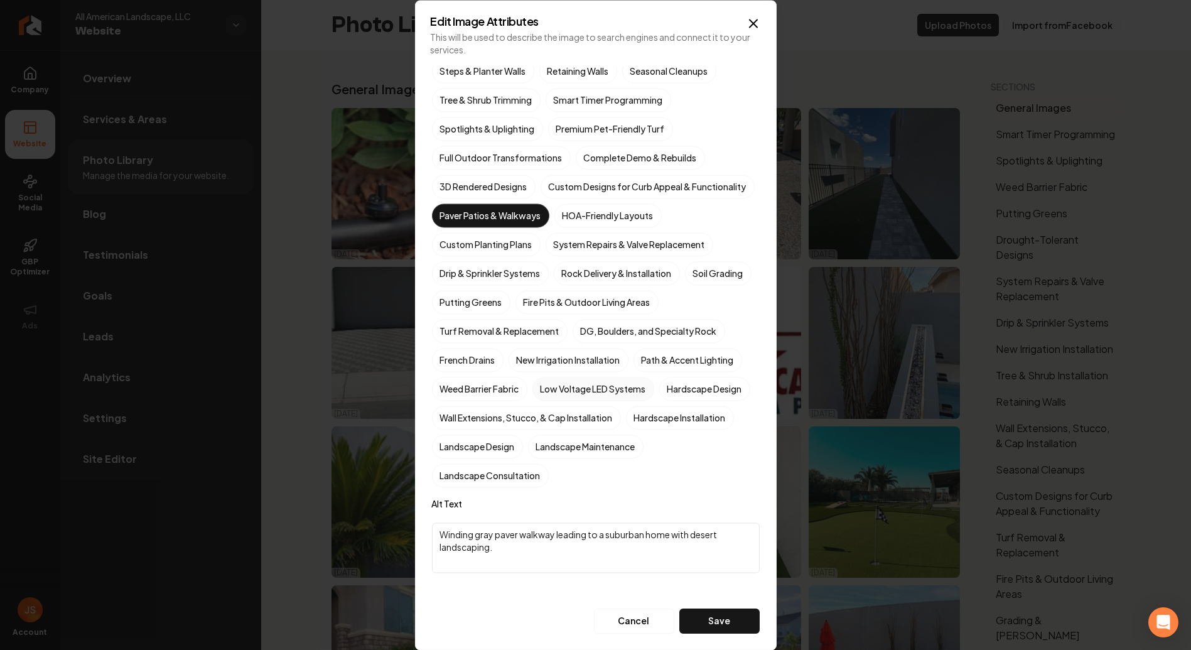
scroll to position [167, 0]
click at [685, 326] on label "DG, Boulders, and Specialty Rock" at bounding box center [648, 331] width 153 height 24
click at [595, 470] on button "DG, Boulders, and Specialty Rock" at bounding box center [587, 477] width 15 height 15
click at [659, 400] on label "Hardscape Design" at bounding box center [704, 389] width 91 height 24
click at [667, 527] on button "Hardscape Design" at bounding box center [674, 534] width 15 height 15
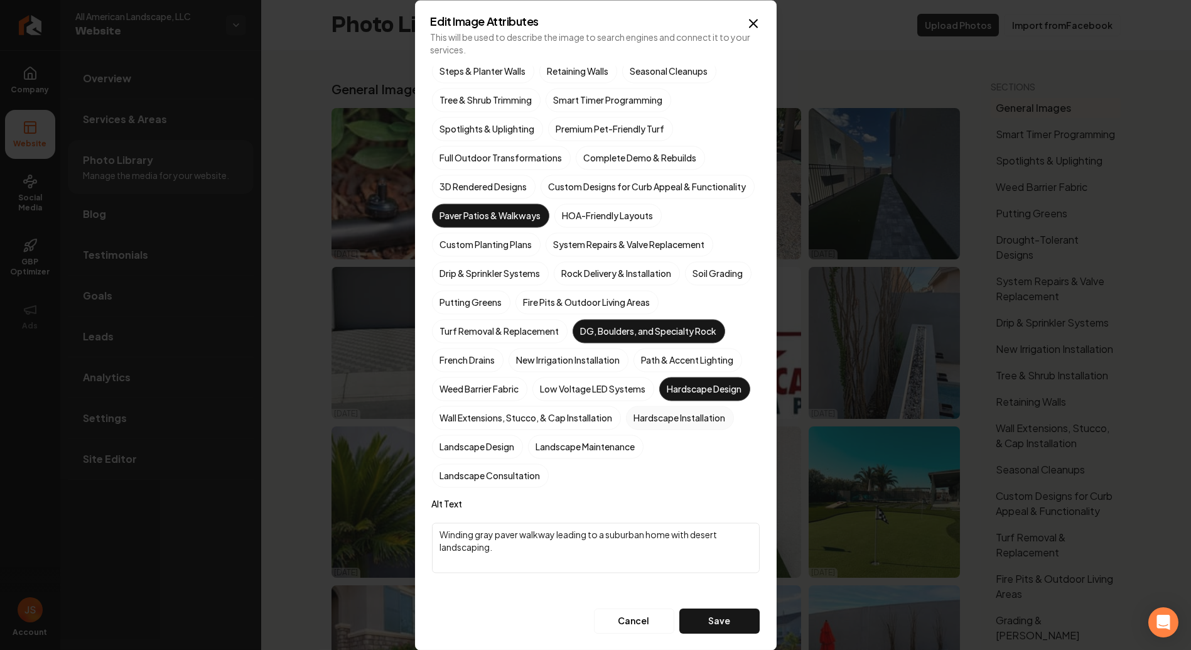
click at [626, 429] on label "Hardscape Installation" at bounding box center [680, 417] width 108 height 24
click at [633, 556] on button "Hardscape Installation" at bounding box center [640, 563] width 15 height 15
click at [704, 616] on button "Save" at bounding box center [719, 620] width 80 height 25
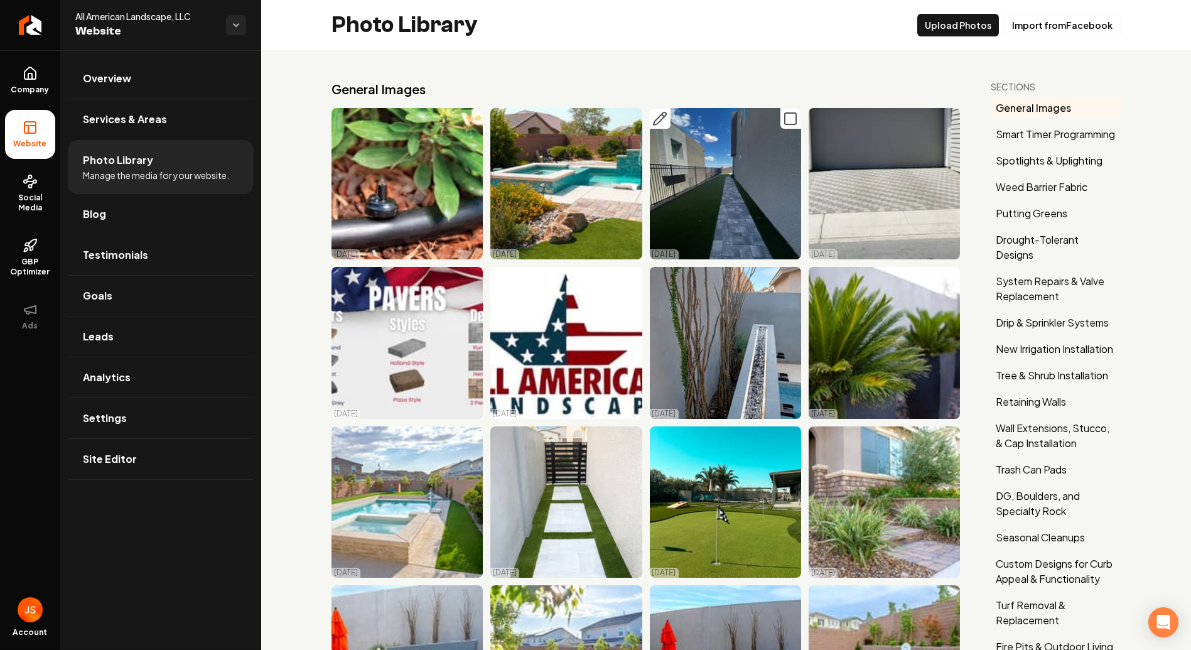
click at [653, 117] on icon "Main content area" at bounding box center [659, 118] width 13 height 13
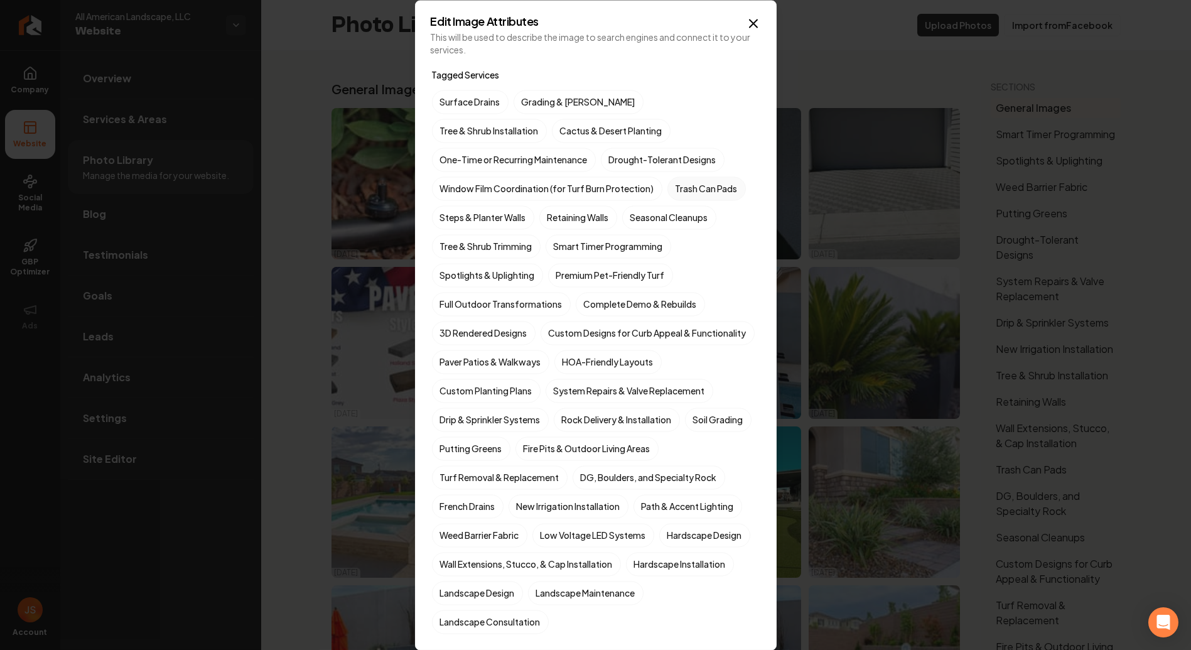
click at [708, 174] on div "Surface Drains Grading & [PERSON_NAME] Tree & Shrub Installation Cactus & Deser…" at bounding box center [596, 362] width 328 height 544
click at [703, 185] on label "Trash Can Pads" at bounding box center [706, 188] width 78 height 24
click at [690, 185] on button "Trash Can Pads" at bounding box center [682, 188] width 15 height 15
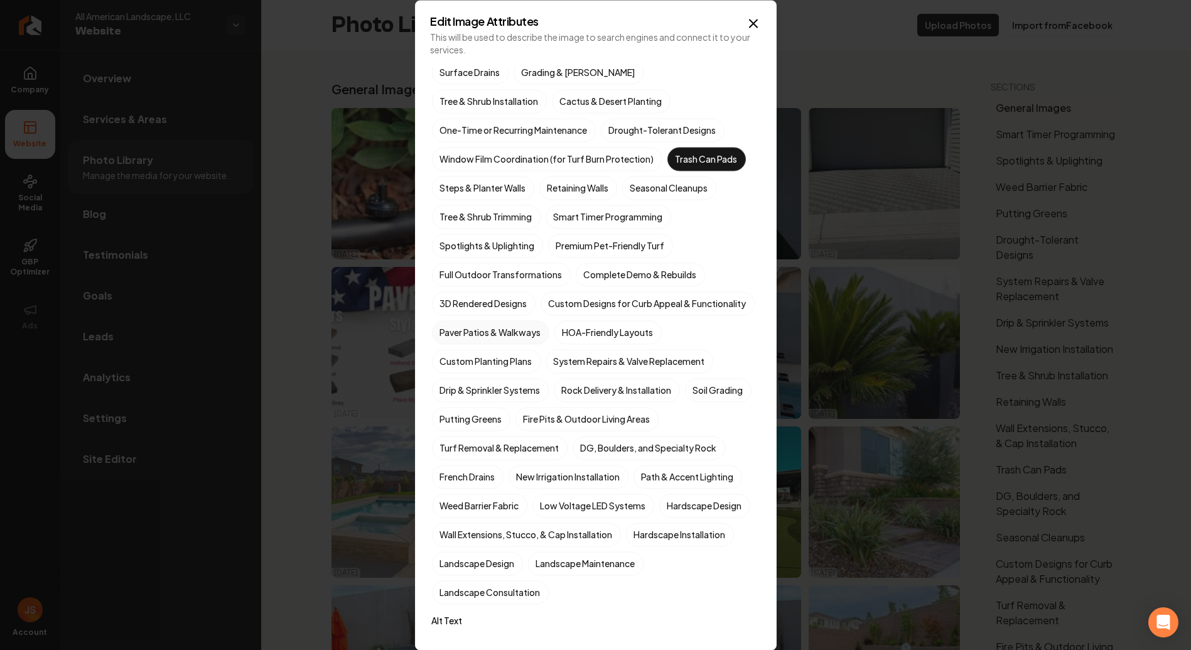
scroll to position [70, 0]
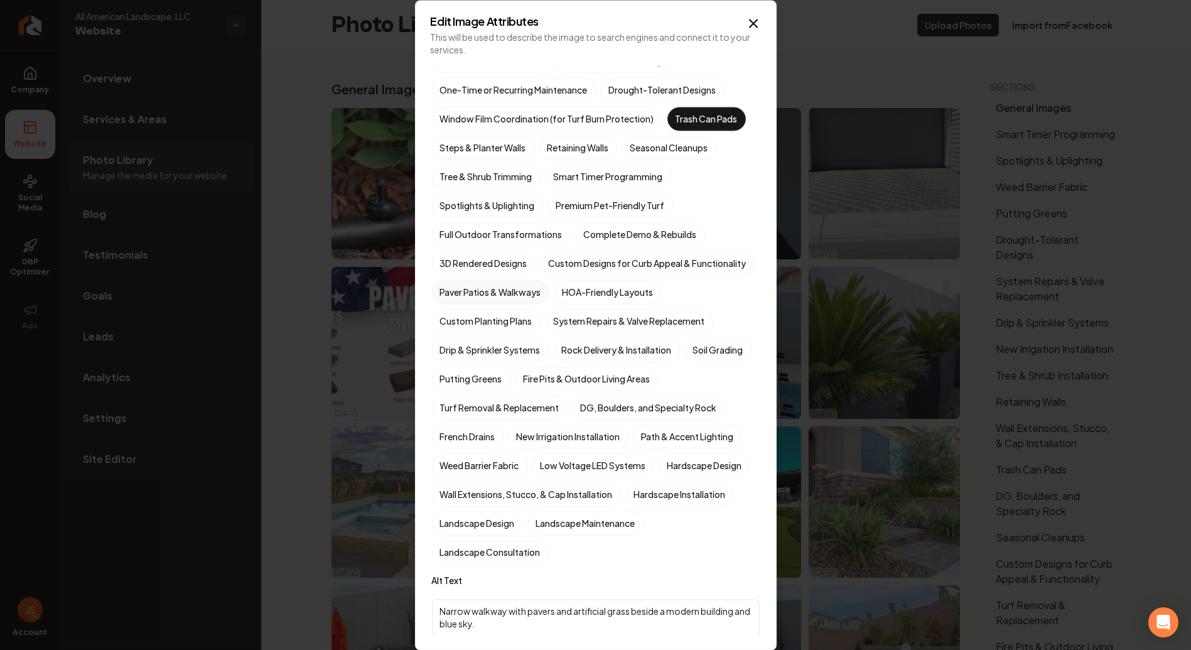
click at [510, 304] on label "Paver Patios & Walkways" at bounding box center [490, 292] width 117 height 24
click at [454, 354] on button "Paver Patios & Walkways" at bounding box center [446, 361] width 15 height 15
click at [659, 477] on label "Hardscape Design" at bounding box center [704, 465] width 91 height 24
click at [667, 527] on button "Hardscape Design" at bounding box center [674, 534] width 15 height 15
click at [626, 506] on label "Hardscape Installation" at bounding box center [680, 494] width 108 height 24
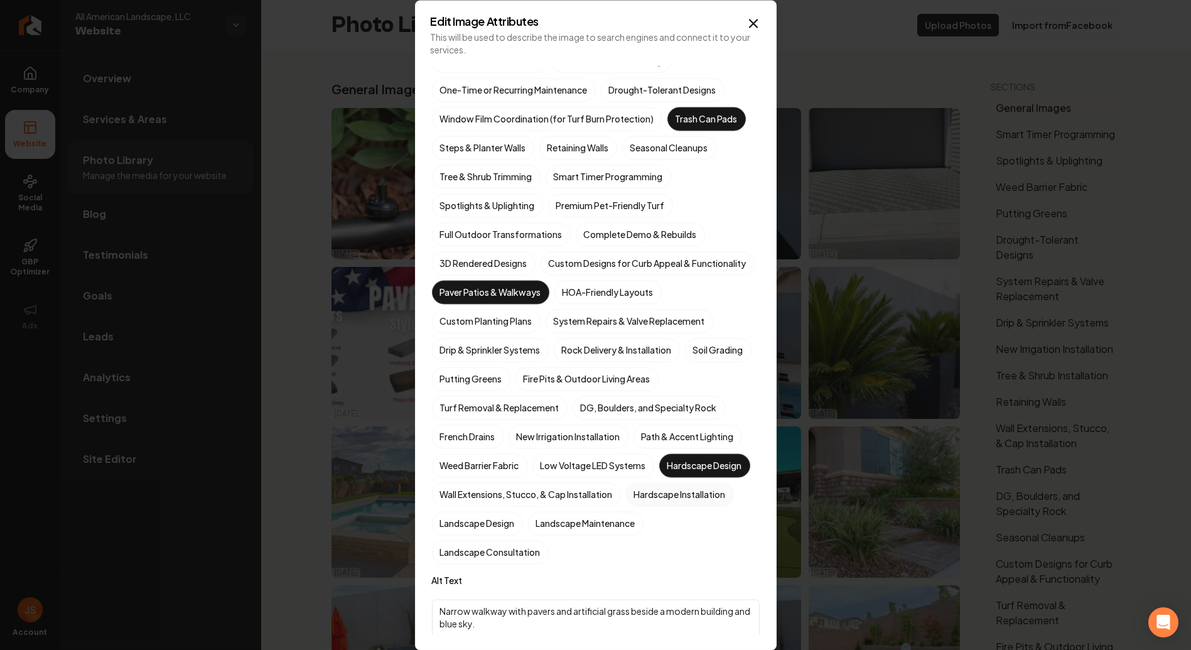
click at [633, 556] on button "Hardscape Installation" at bounding box center [640, 563] width 15 height 15
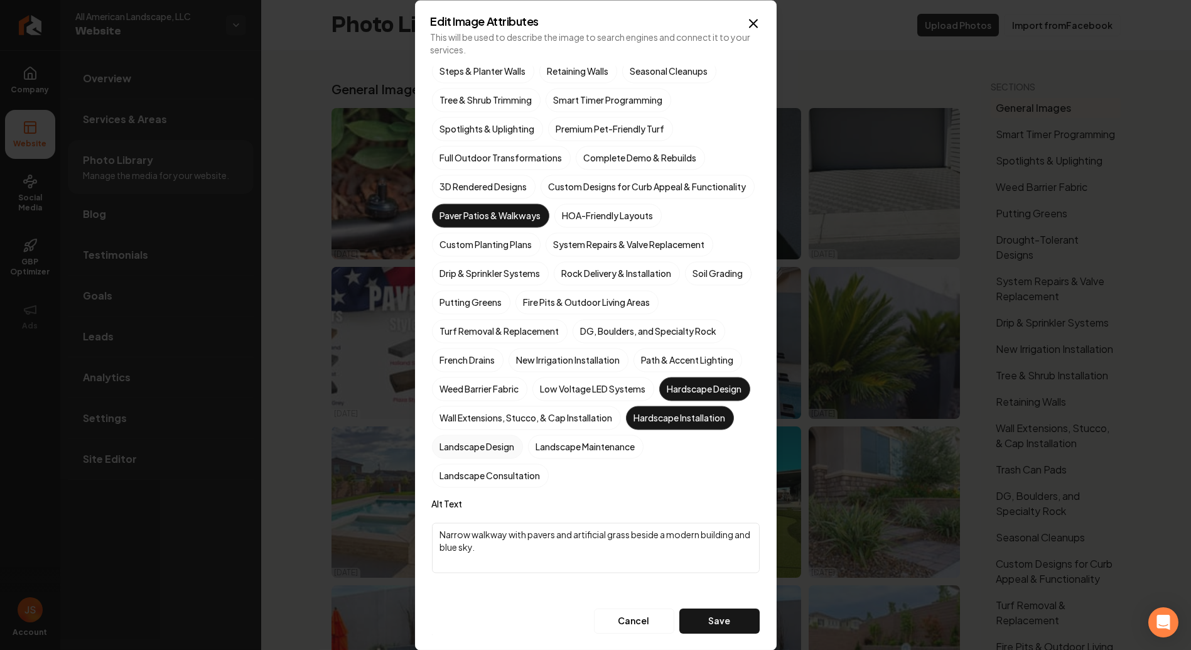
scroll to position [167, 0]
click at [523, 446] on label "Landscape Design" at bounding box center [477, 446] width 91 height 24
click at [454, 585] on button "Landscape Design" at bounding box center [446, 592] width 15 height 15
click at [712, 621] on button "Save" at bounding box center [719, 620] width 80 height 25
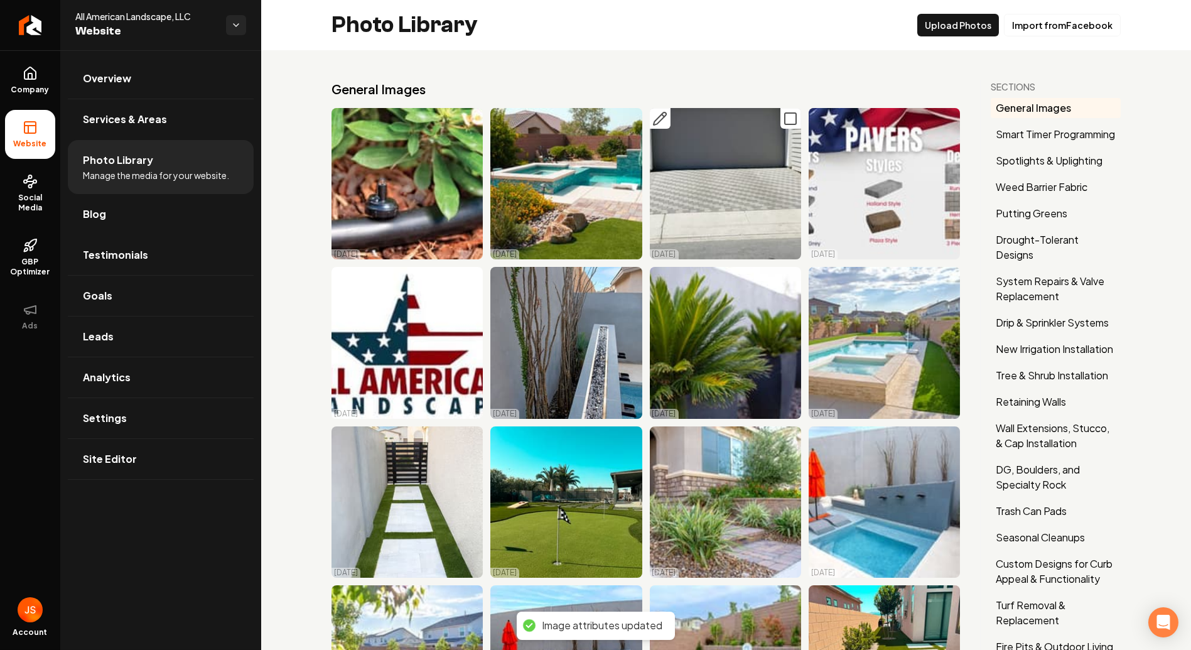
click at [652, 115] on icon "Main content area" at bounding box center [659, 118] width 15 height 15
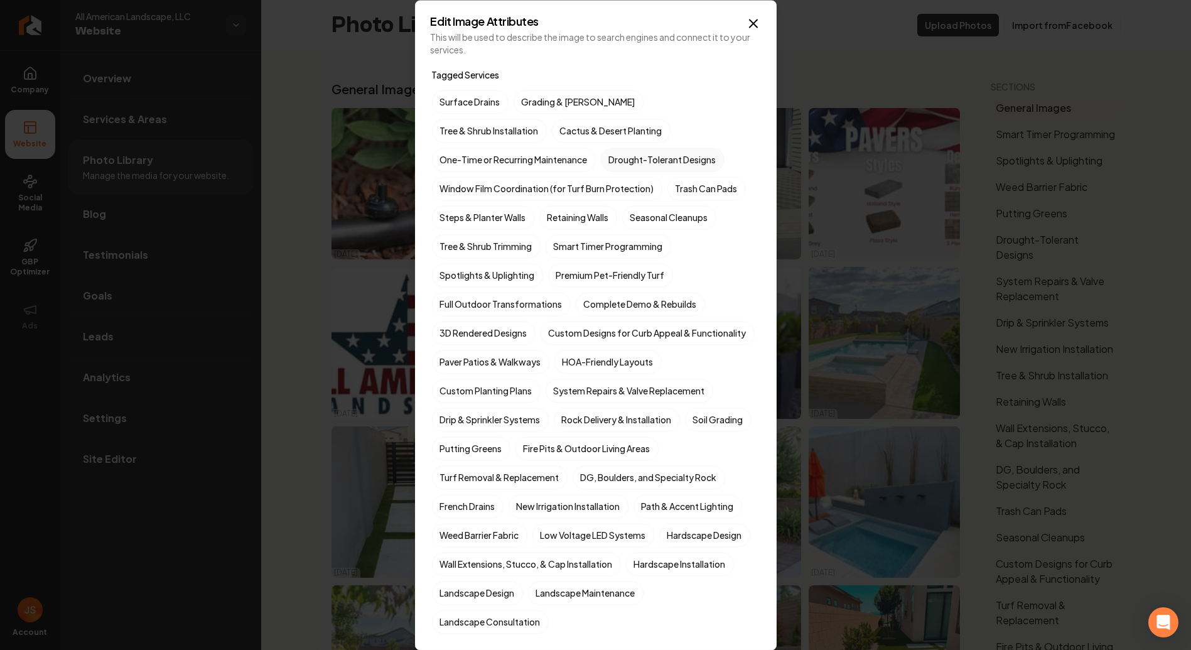
click at [601, 153] on label "Drought-Tolerant Designs" at bounding box center [663, 160] width 124 height 24
click at [608, 153] on button "Drought-Tolerant Designs" at bounding box center [615, 159] width 15 height 15
click at [525, 304] on label "Full Outdoor Transformations" at bounding box center [501, 304] width 139 height 24
click at [454, 304] on button "Full Outdoor Transformations" at bounding box center [446, 303] width 15 height 15
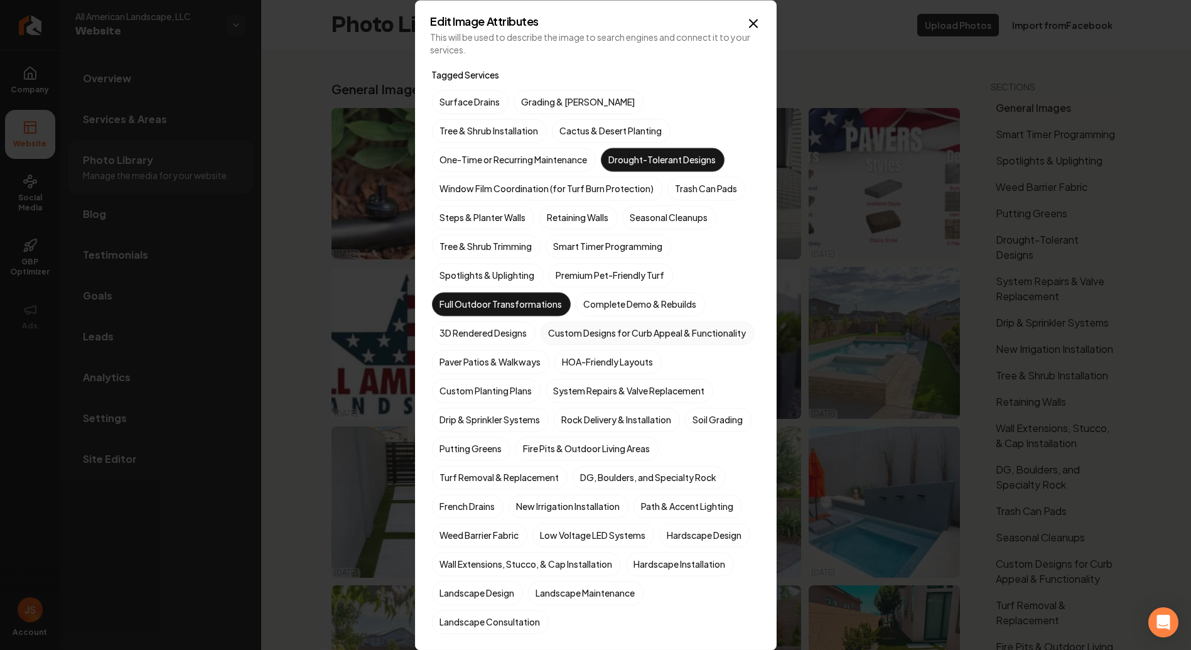
click at [540, 345] on label "Custom Designs for Curb Appeal & Functionality" at bounding box center [647, 333] width 214 height 24
click at [548, 340] on button "Custom Designs for Curb Appeal & Functionality" at bounding box center [555, 332] width 15 height 15
drag, startPoint x: 509, startPoint y: 296, endPoint x: 510, endPoint y: 315, distance: 18.8
click at [509, 297] on label "Full Outdoor Transformations" at bounding box center [501, 304] width 139 height 24
click at [454, 297] on button "Full Outdoor Transformations" at bounding box center [446, 303] width 15 height 15
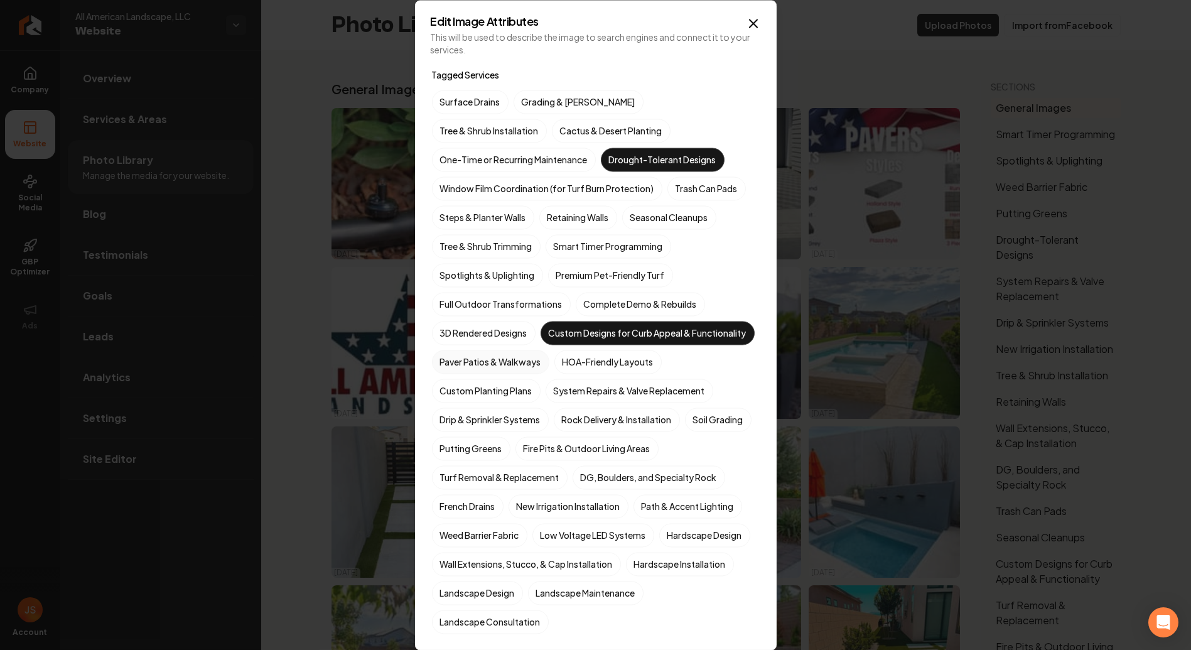
drag, startPoint x: 505, startPoint y: 383, endPoint x: 533, endPoint y: 386, distance: 27.8
click at [507, 373] on label "Paver Patios & Walkways" at bounding box center [490, 362] width 117 height 24
click at [454, 369] on button "Paver Patios & Walkways" at bounding box center [446, 361] width 15 height 15
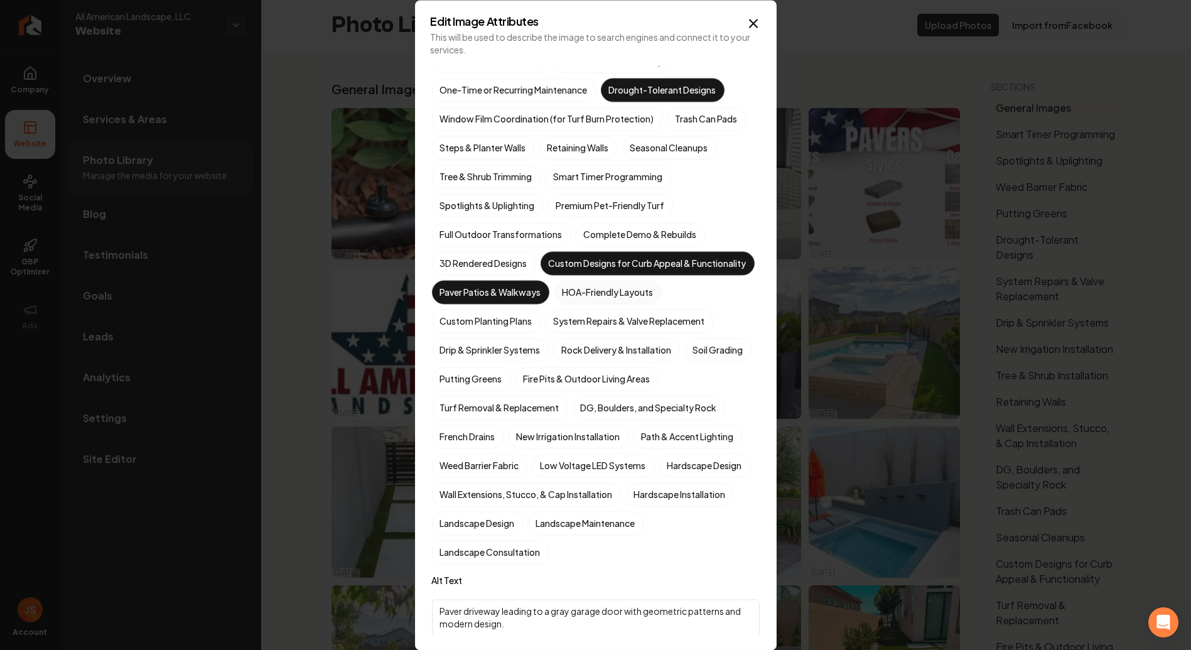
click at [599, 304] on label "HOA-Friendly Layouts" at bounding box center [607, 292] width 107 height 24
click at [577, 354] on button "HOA-Friendly Layouts" at bounding box center [569, 361] width 15 height 15
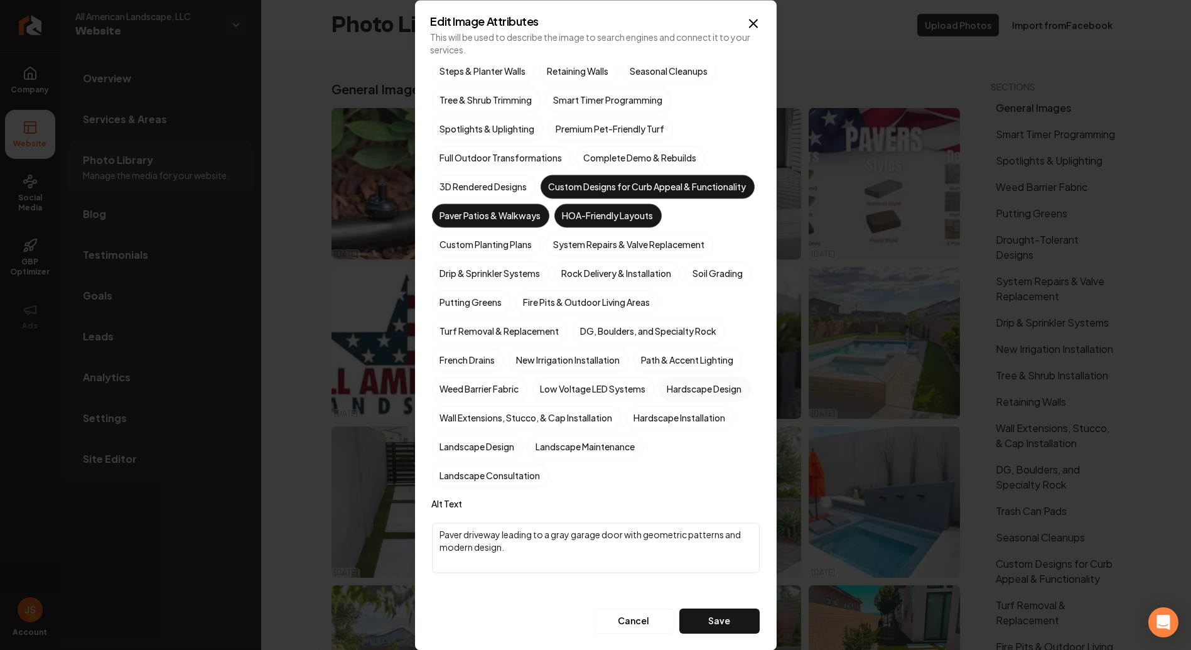
click at [659, 400] on label "Hardscape Design" at bounding box center [704, 389] width 91 height 24
click at [667, 527] on button "Hardscape Design" at bounding box center [674, 534] width 15 height 15
click at [626, 429] on label "Hardscape Installation" at bounding box center [680, 417] width 108 height 24
click at [633, 556] on button "Hardscape Installation" at bounding box center [640, 563] width 15 height 15
click at [523, 451] on label "Landscape Design" at bounding box center [477, 446] width 91 height 24
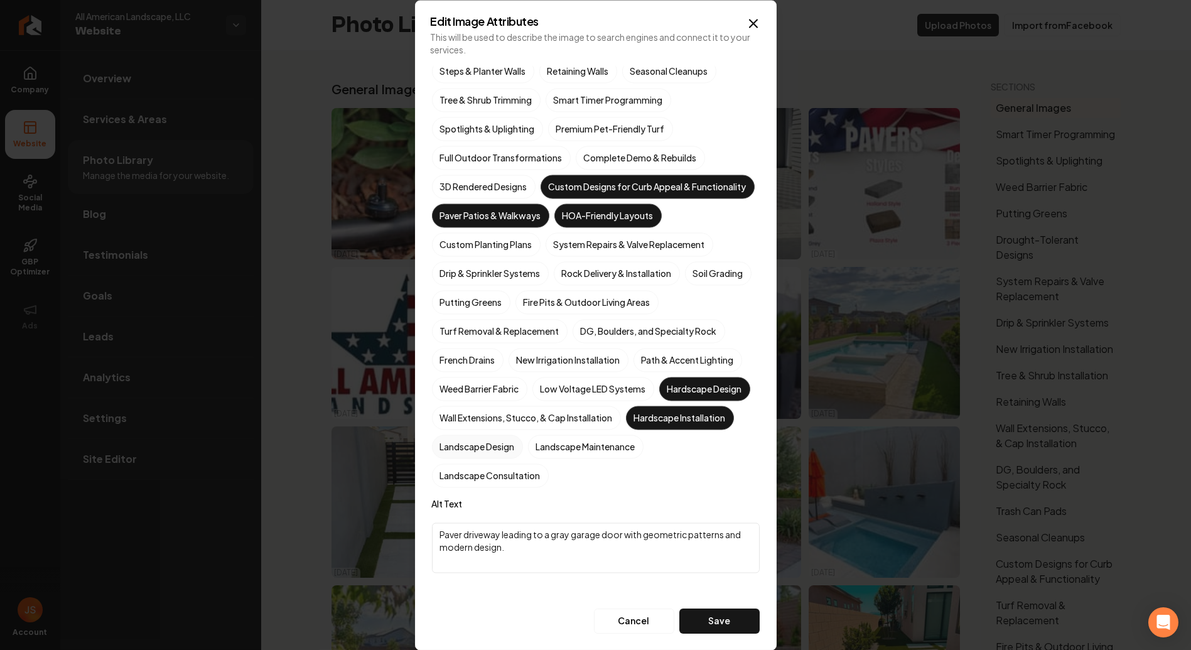
click at [454, 585] on button "Landscape Design" at bounding box center [446, 592] width 15 height 15
drag, startPoint x: 541, startPoint y: 469, endPoint x: 565, endPoint y: 470, distance: 23.9
click at [543, 458] on label "Landscape Maintenance" at bounding box center [585, 446] width 115 height 24
click at [543, 585] on button "Landscape Maintenance" at bounding box center [542, 592] width 15 height 15
drag, startPoint x: 527, startPoint y: 480, endPoint x: 559, endPoint y: 493, distance: 34.0
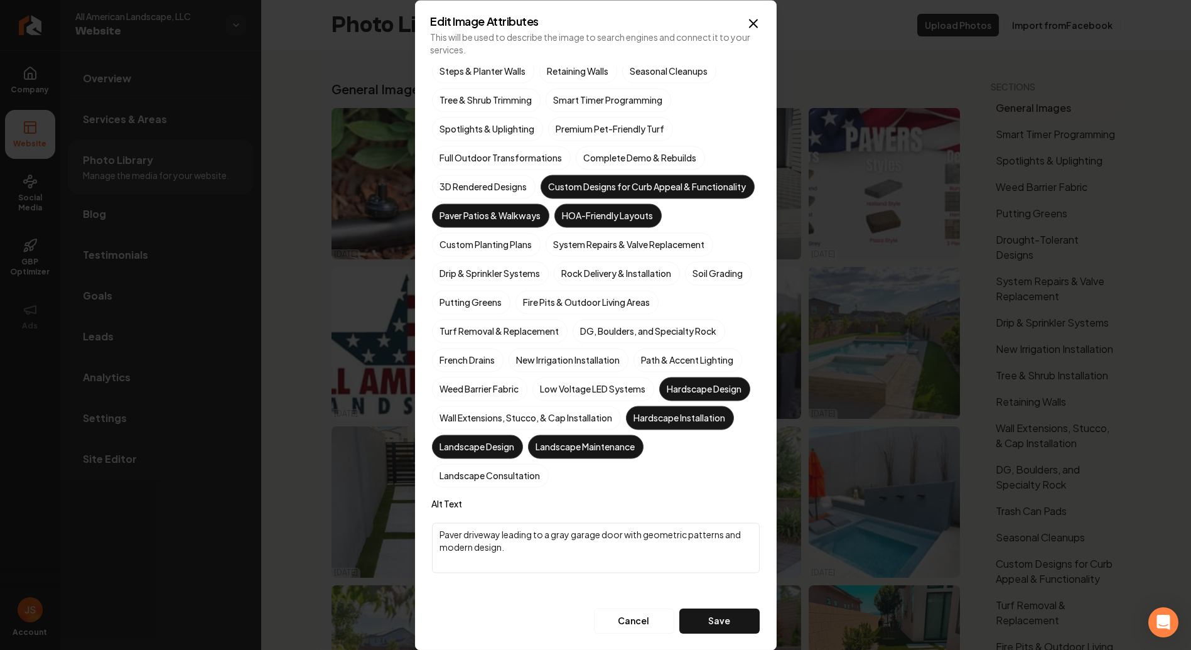
click at [529, 458] on label "Landscape Maintenance" at bounding box center [585, 446] width 115 height 24
click at [535, 585] on button "Landscape Maintenance" at bounding box center [542, 592] width 15 height 15
click at [704, 629] on button "Save" at bounding box center [719, 620] width 80 height 25
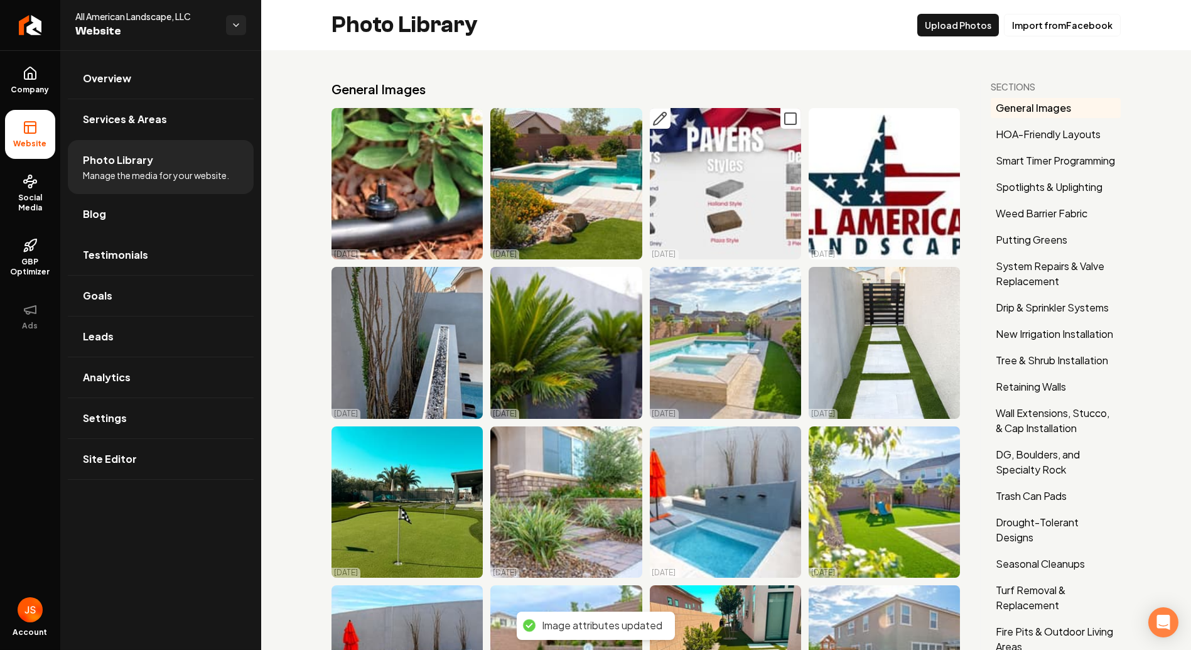
click at [657, 119] on icon "Main content area" at bounding box center [659, 118] width 15 height 15
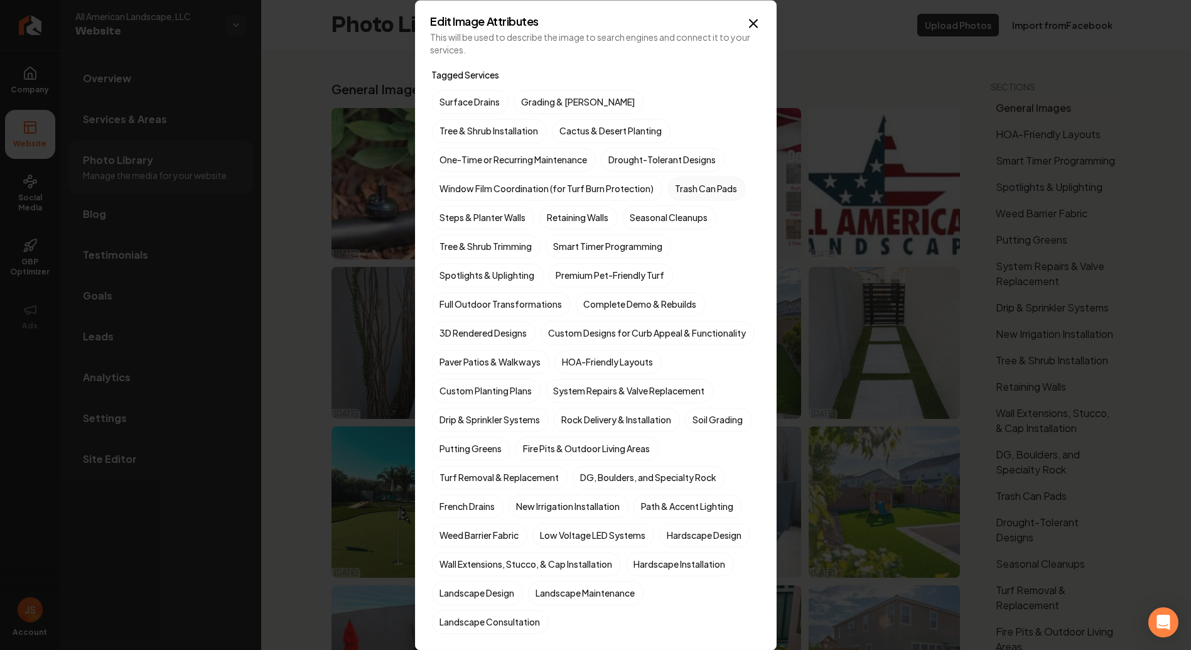
click at [694, 188] on label "Trash Can Pads" at bounding box center [706, 188] width 78 height 24
click at [690, 188] on button "Trash Can Pads" at bounding box center [682, 188] width 15 height 15
click at [530, 299] on label "Full Outdoor Transformations" at bounding box center [501, 304] width 139 height 24
click at [454, 299] on button "Full Outdoor Transformations" at bounding box center [446, 303] width 15 height 15
drag, startPoint x: 523, startPoint y: 325, endPoint x: 532, endPoint y: 344, distance: 21.4
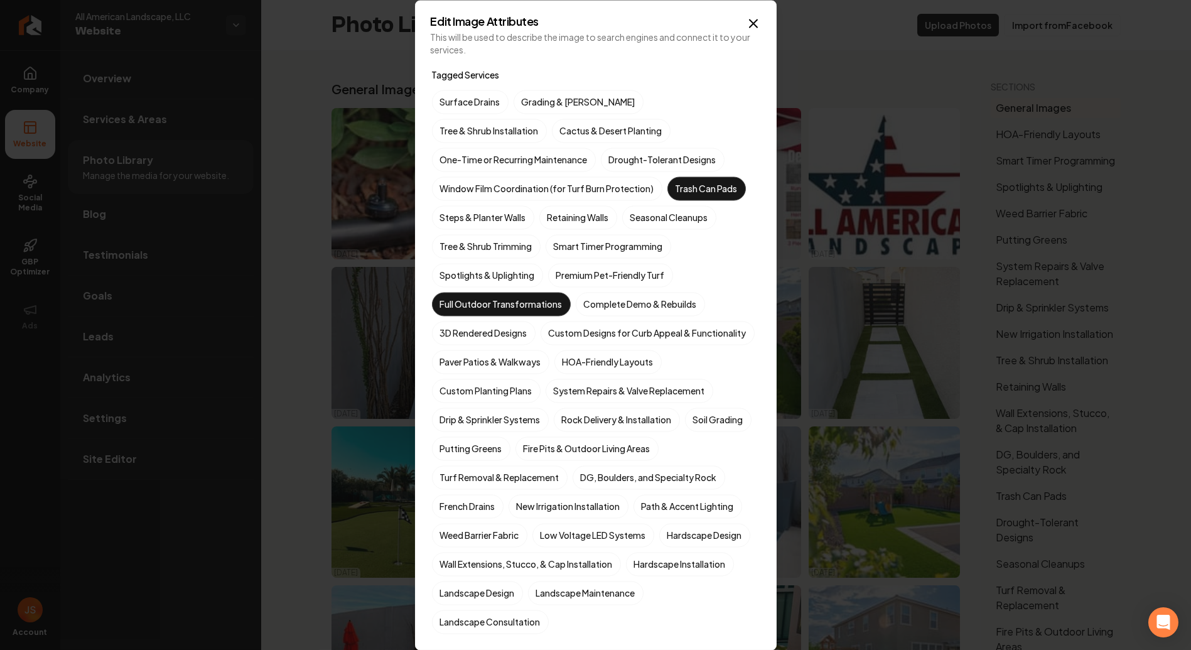
click at [523, 326] on label "3D Rendered Designs" at bounding box center [484, 333] width 104 height 24
click at [454, 326] on button "3D Rendered Designs" at bounding box center [446, 332] width 15 height 15
click at [518, 373] on label "Paver Patios & Walkways" at bounding box center [490, 362] width 117 height 24
click at [454, 369] on button "Paver Patios & Walkways" at bounding box center [446, 361] width 15 height 15
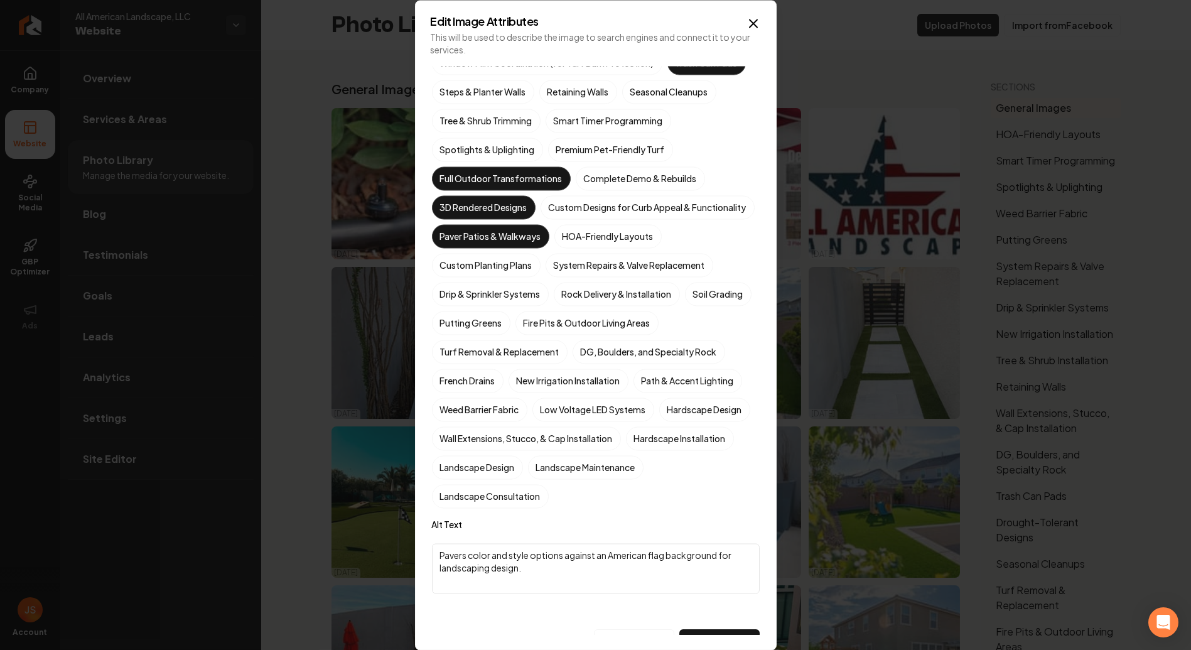
scroll to position [139, 0]
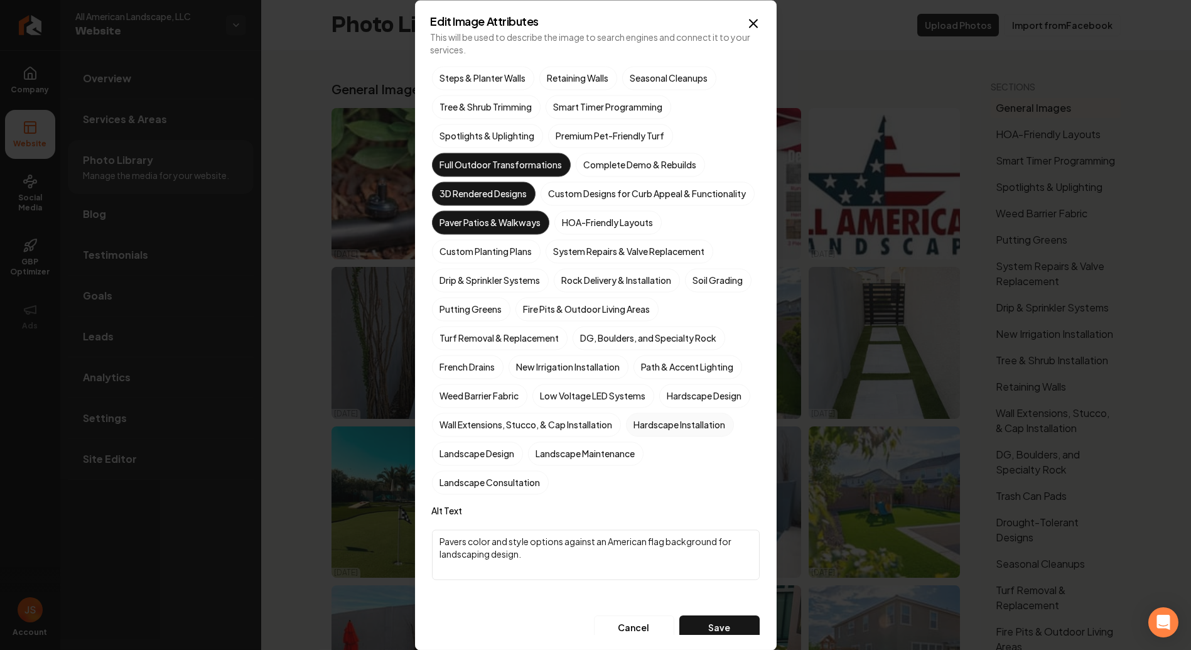
click at [626, 436] on label "Hardscape Installation" at bounding box center [680, 424] width 108 height 24
click at [633, 556] on button "Hardscape Installation" at bounding box center [640, 563] width 15 height 15
click at [659, 407] on label "Hardscape Design" at bounding box center [704, 396] width 91 height 24
click at [667, 527] on button "Hardscape Design" at bounding box center [674, 534] width 15 height 15
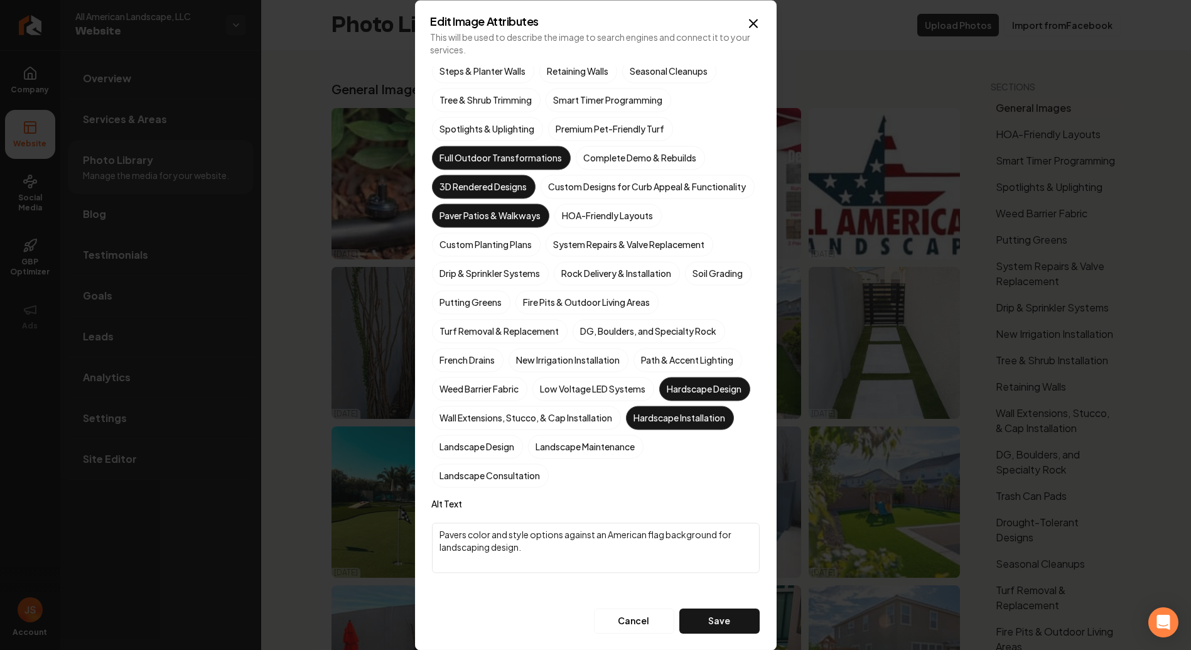
scroll to position [167, 0]
click at [549, 478] on label "Landscape Consultation" at bounding box center [490, 475] width 117 height 24
click at [454, 614] on button "Landscape Consultation" at bounding box center [446, 621] width 15 height 15
click at [699, 610] on button "Save" at bounding box center [719, 620] width 80 height 25
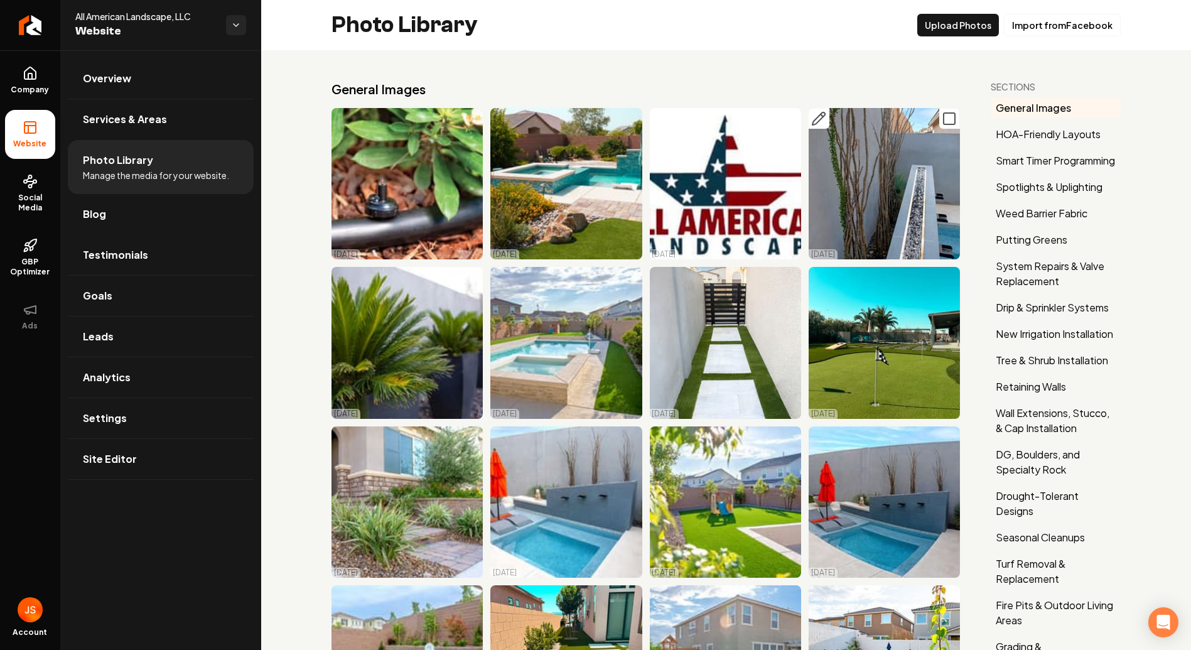
click at [814, 115] on icon "Main content area" at bounding box center [818, 118] width 15 height 15
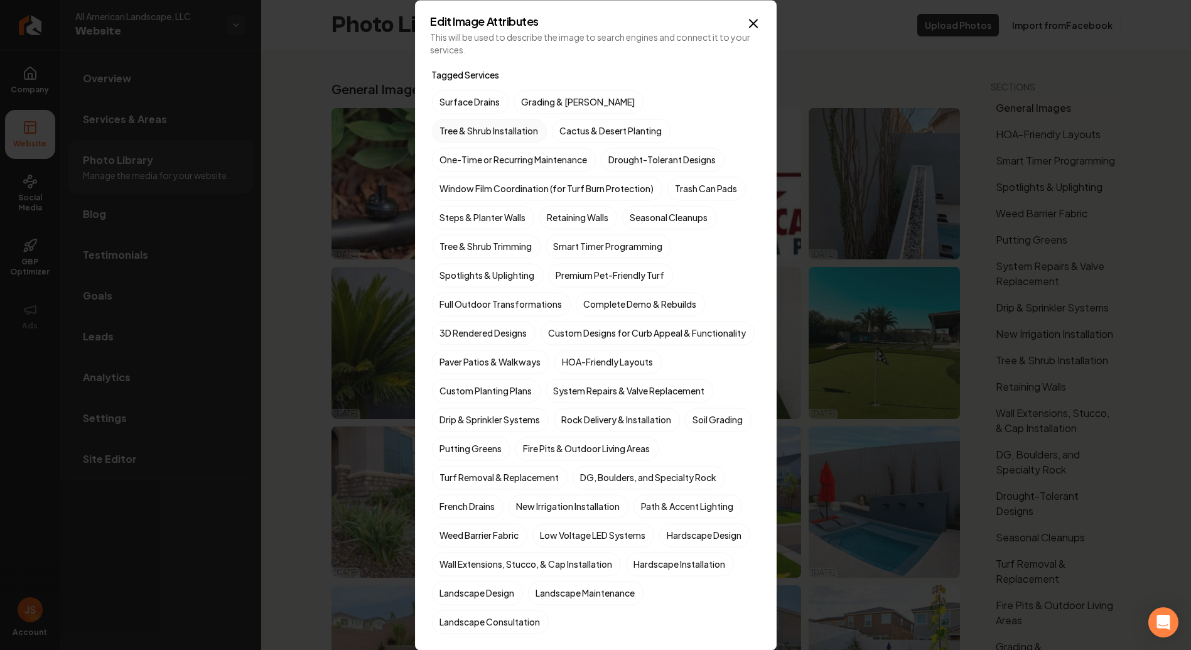
click at [547, 119] on label "Tree & Shrub Installation" at bounding box center [489, 131] width 115 height 24
click at [454, 123] on button "Tree & Shrub Installation" at bounding box center [446, 130] width 15 height 15
click at [552, 132] on label "Cactus & Desert Planting" at bounding box center [611, 131] width 119 height 24
click at [559, 132] on button "Cactus & Desert Planting" at bounding box center [566, 130] width 15 height 15
click at [601, 154] on label "Drought-Tolerant Designs" at bounding box center [663, 160] width 124 height 24
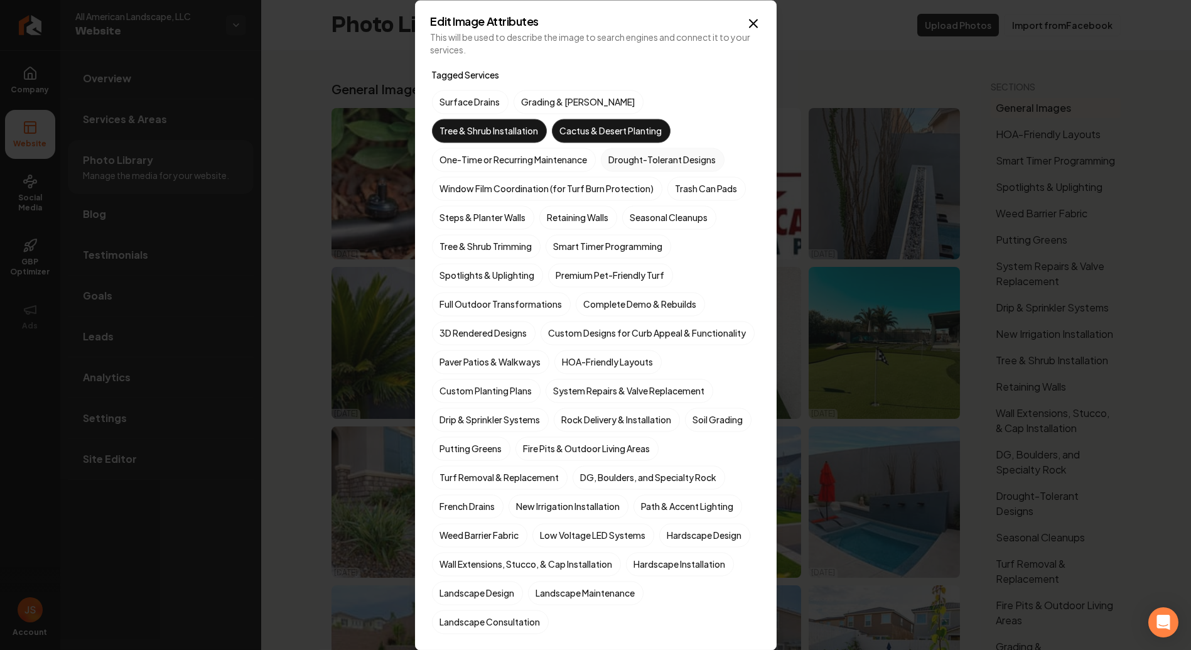
click at [608, 154] on button "Drought-Tolerant Designs" at bounding box center [615, 159] width 15 height 15
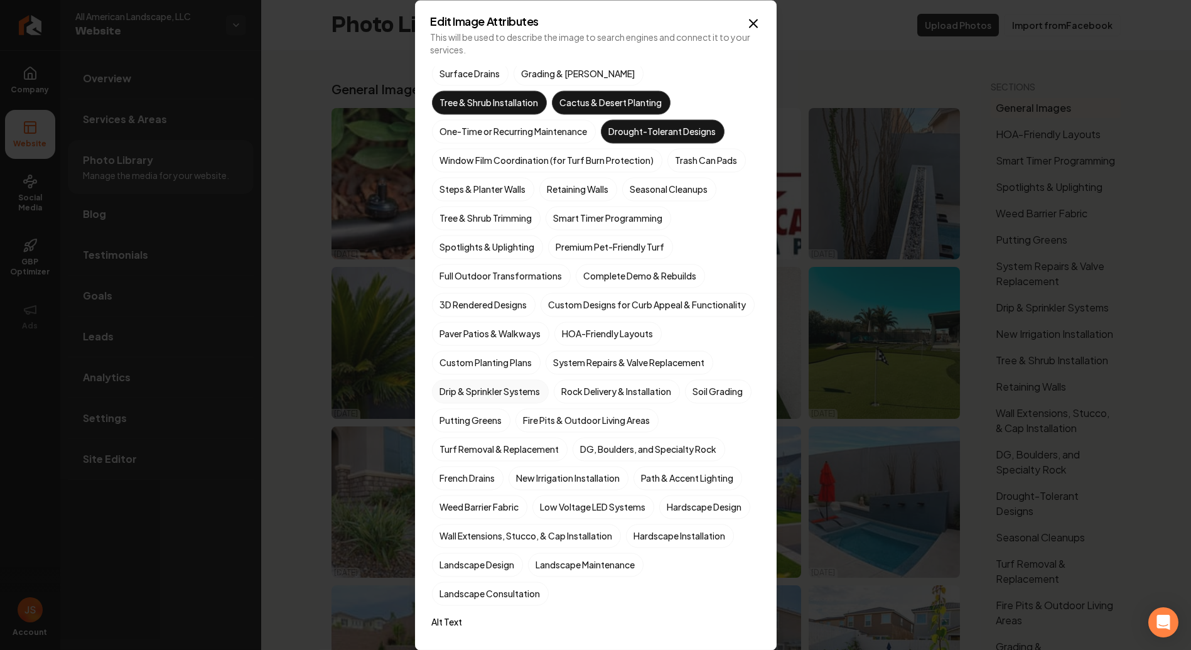
scroll to position [70, 0]
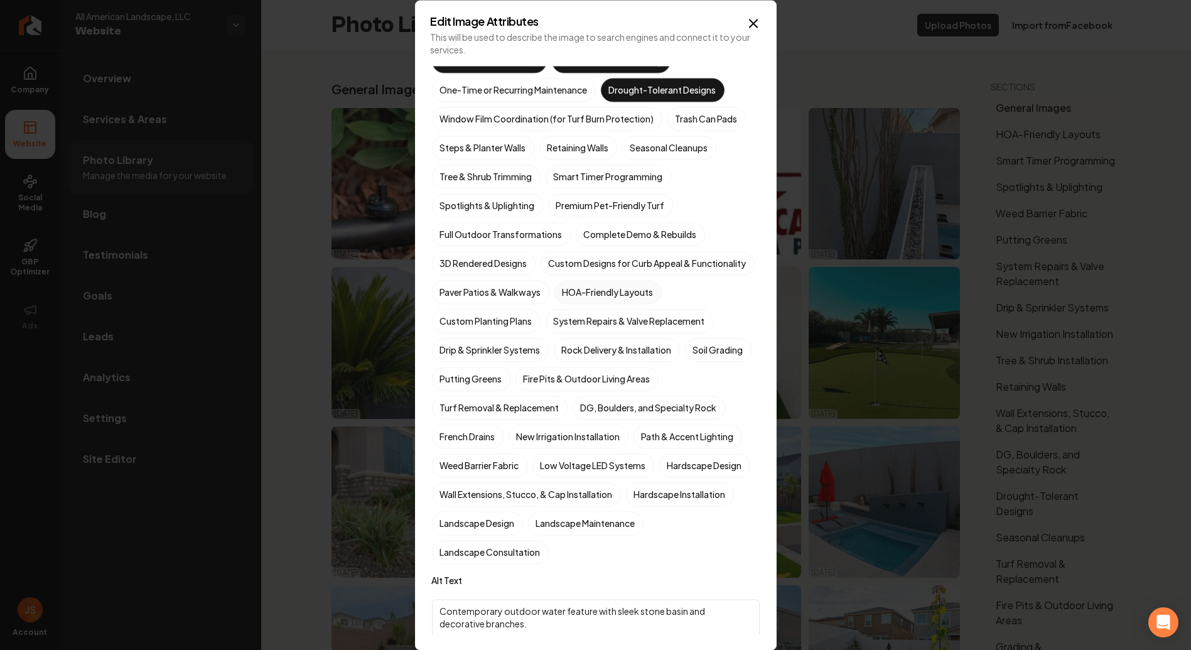
click at [581, 304] on label "HOA-Friendly Layouts" at bounding box center [607, 292] width 107 height 24
click at [577, 354] on button "HOA-Friendly Layouts" at bounding box center [569, 361] width 15 height 15
click at [481, 333] on label "Custom Planting Plans" at bounding box center [486, 321] width 109 height 24
click at [454, 383] on button "Custom Planting Plans" at bounding box center [446, 390] width 15 height 15
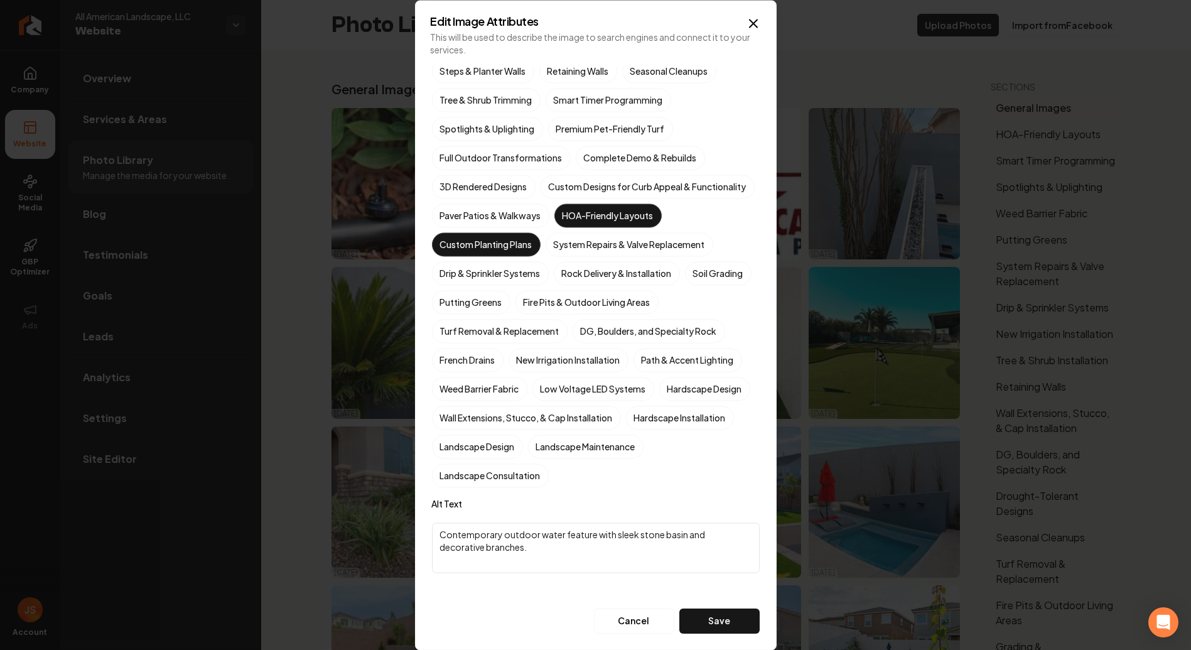
scroll to position [167, 0]
click at [523, 445] on label "Landscape Design" at bounding box center [477, 446] width 91 height 24
click at [454, 585] on button "Landscape Design" at bounding box center [446, 592] width 15 height 15
click at [692, 618] on button "Save" at bounding box center [719, 620] width 80 height 25
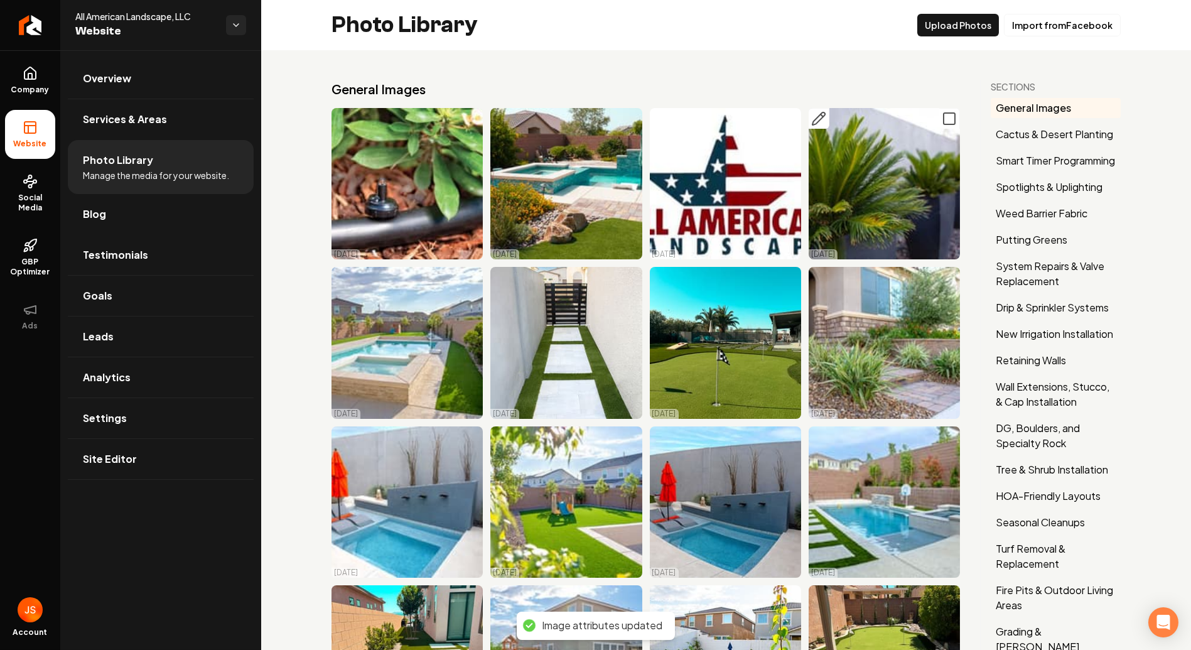
click at [813, 121] on icon "Main content area" at bounding box center [818, 118] width 15 height 15
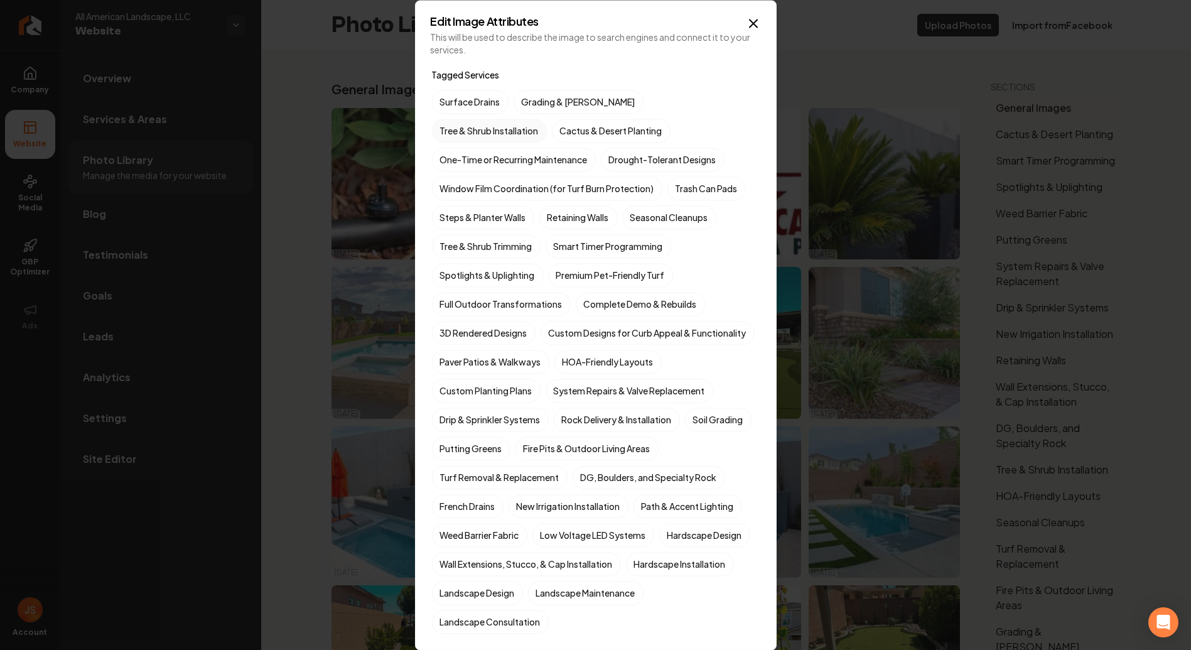
click at [547, 119] on label "Tree & Shrub Installation" at bounding box center [489, 131] width 115 height 24
click at [454, 123] on button "Tree & Shrub Installation" at bounding box center [446, 130] width 15 height 15
click at [552, 137] on label "Cactus & Desert Planting" at bounding box center [611, 131] width 119 height 24
click at [559, 137] on button "Cactus & Desert Planting" at bounding box center [566, 130] width 15 height 15
click at [561, 148] on label "One-Time or Recurring Maintenance" at bounding box center [514, 160] width 164 height 24
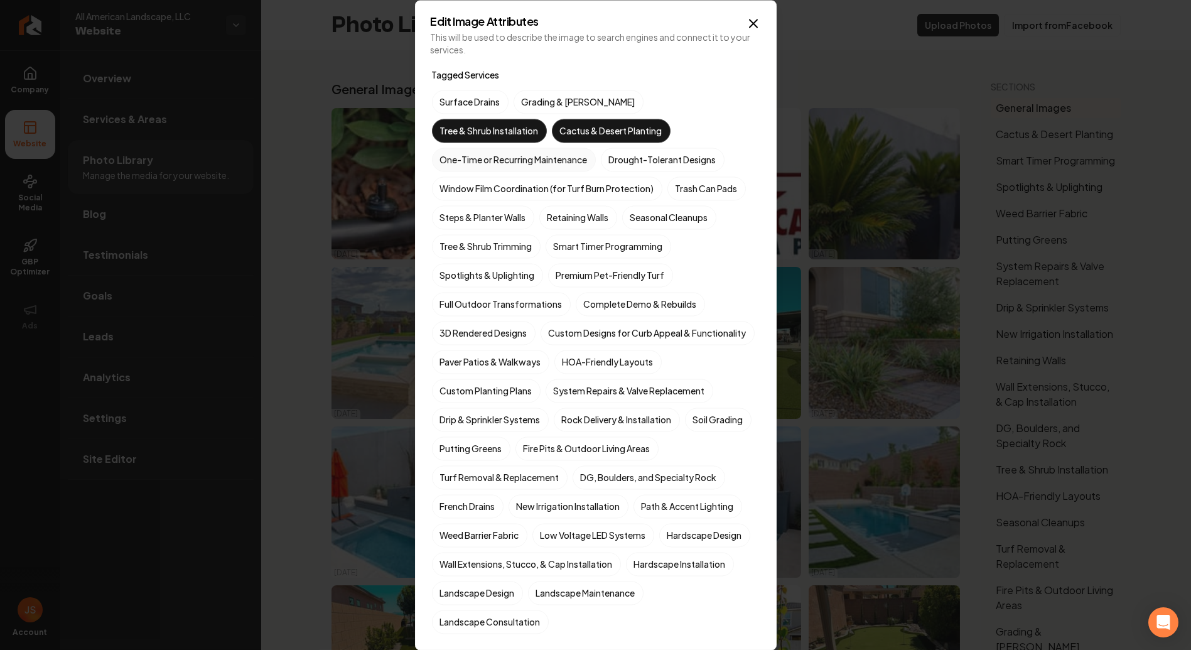
click at [454, 152] on button "One-Time or Recurring Maintenance" at bounding box center [446, 159] width 15 height 15
click at [601, 154] on label "Drought-Tolerant Designs" at bounding box center [663, 160] width 124 height 24
click at [608, 154] on button "Drought-Tolerant Designs" at bounding box center [615, 159] width 15 height 15
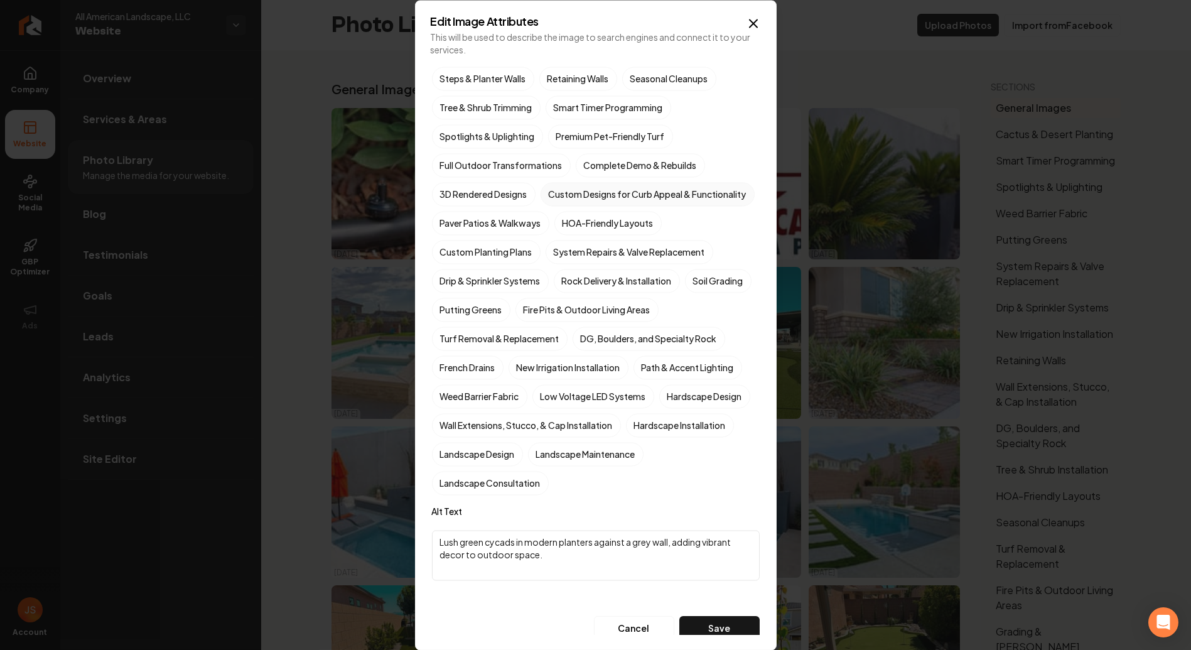
scroll to position [139, 0]
click at [626, 436] on label "Hardscape Installation" at bounding box center [680, 424] width 108 height 24
click at [633, 556] on button "Hardscape Installation" at bounding box center [640, 563] width 15 height 15
click at [659, 407] on label "Hardscape Design" at bounding box center [704, 396] width 91 height 24
click at [667, 527] on button "Hardscape Design" at bounding box center [674, 534] width 15 height 15
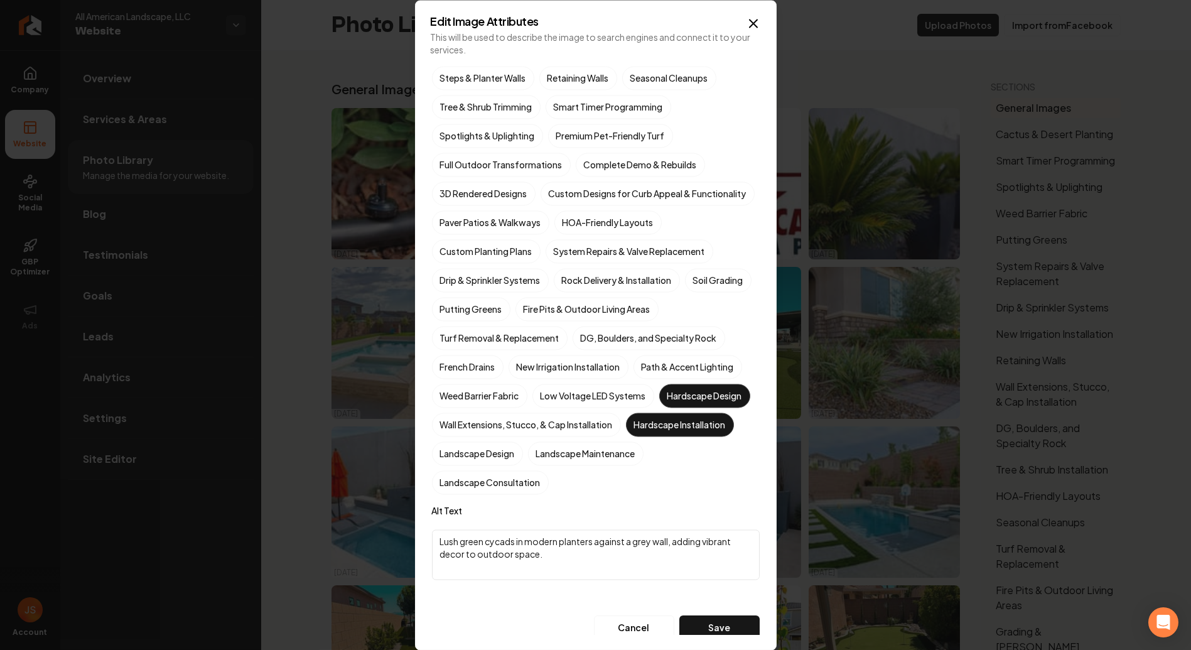
click at [626, 436] on label "Hardscape Installation" at bounding box center [680, 424] width 108 height 24
click at [633, 556] on button "Hardscape Installation" at bounding box center [640, 563] width 15 height 15
click at [523, 465] on label "Landscape Design" at bounding box center [477, 453] width 91 height 24
click at [454, 585] on button "Landscape Design" at bounding box center [446, 592] width 15 height 15
click at [659, 407] on label "Hardscape Design" at bounding box center [704, 396] width 91 height 24
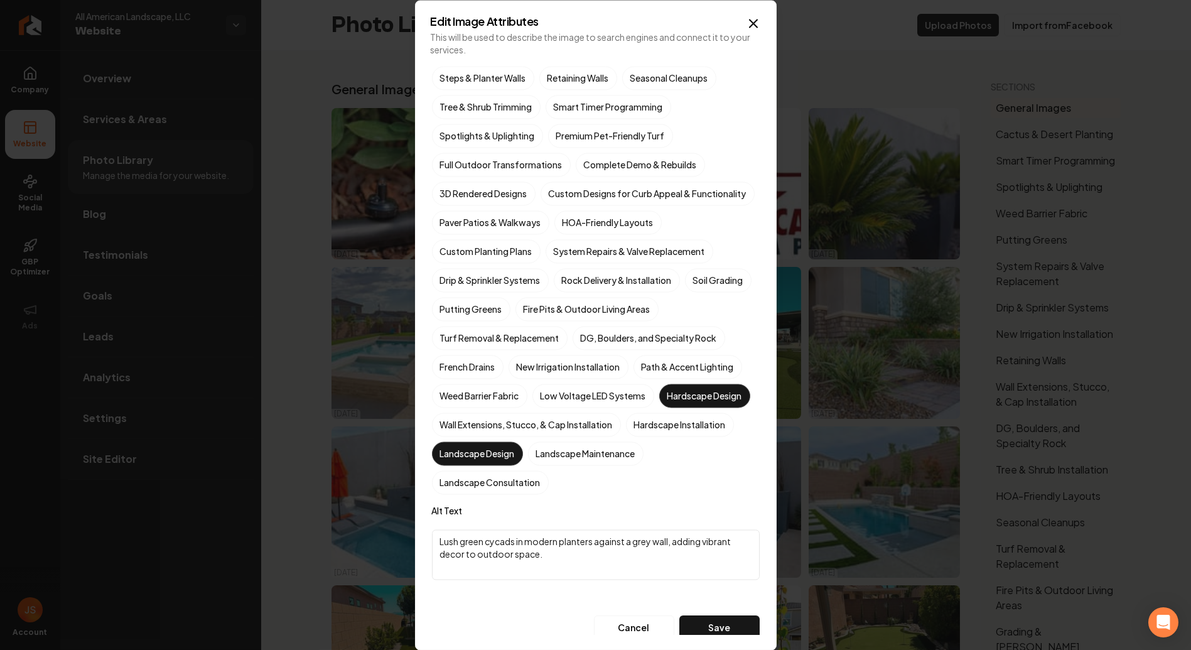
click at [667, 527] on button "Hardscape Design" at bounding box center [674, 534] width 15 height 15
drag, startPoint x: 494, startPoint y: 505, endPoint x: 577, endPoint y: 499, distance: 83.7
click at [528, 465] on label "Landscape Maintenance" at bounding box center [585, 453] width 115 height 24
click at [535, 585] on button "Landscape Maintenance" at bounding box center [542, 592] width 15 height 15
drag, startPoint x: 606, startPoint y: 510, endPoint x: 582, endPoint y: 502, distance: 25.0
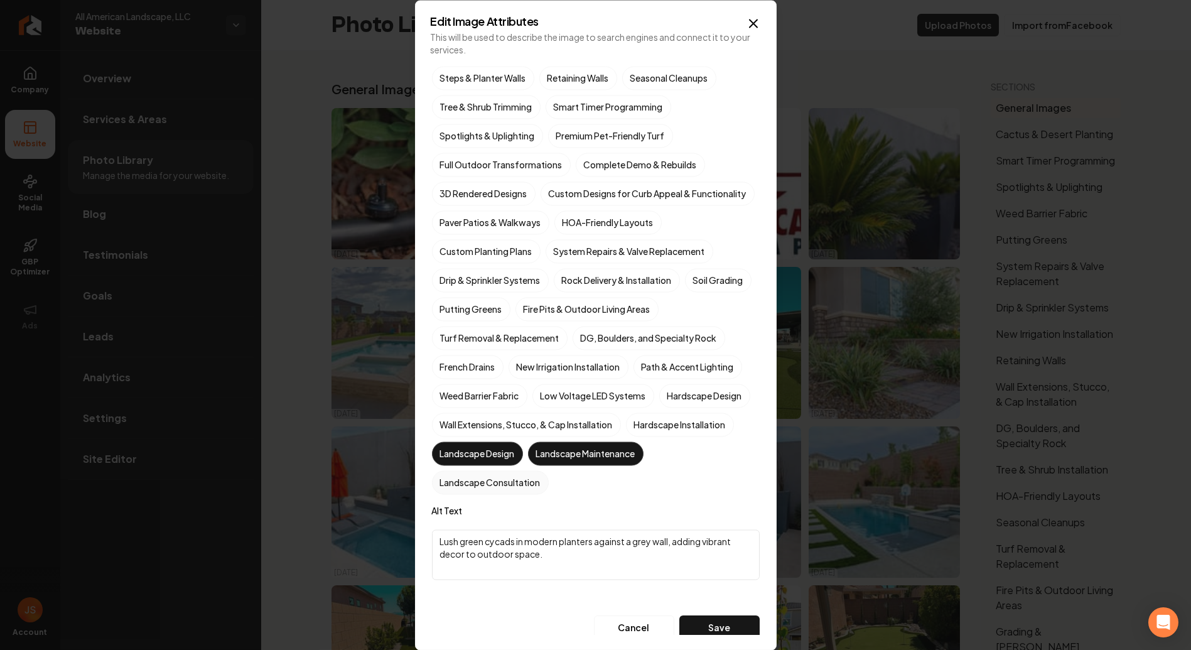
click at [549, 494] on label "Landscape Consultation" at bounding box center [490, 482] width 117 height 24
click at [454, 614] on button "Landscape Consultation" at bounding box center [446, 621] width 15 height 15
click at [528, 465] on label "Landscape Maintenance" at bounding box center [585, 453] width 115 height 24
click at [535, 585] on button "Landscape Maintenance" at bounding box center [542, 592] width 15 height 15
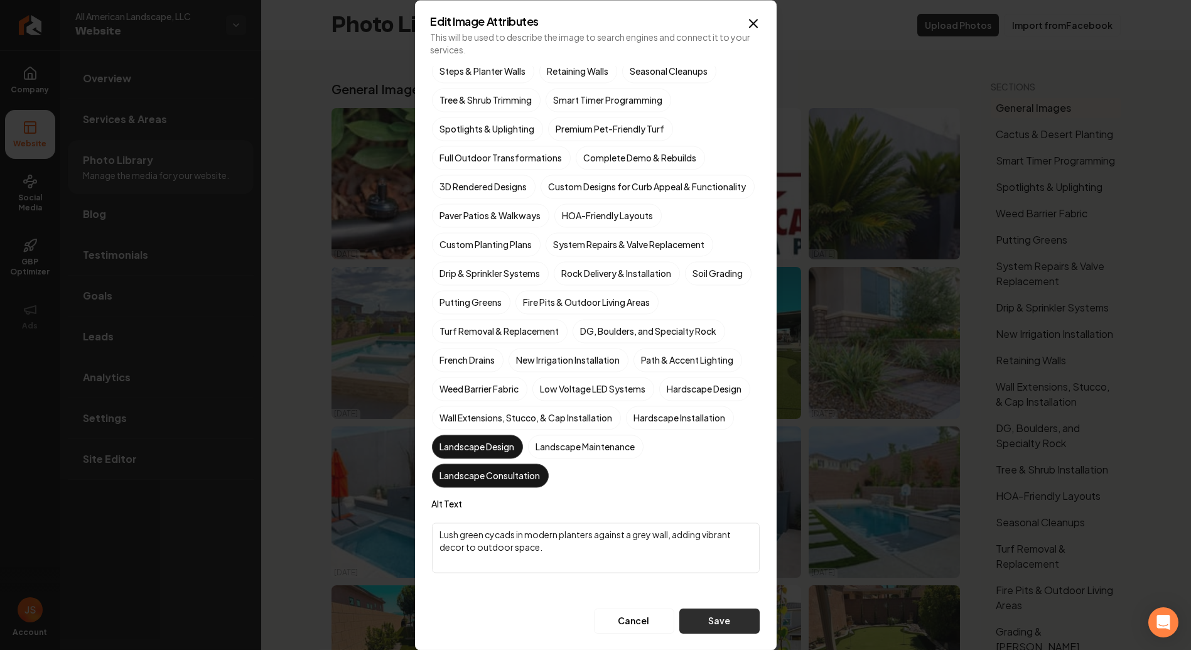
scroll to position [167, 0]
click at [679, 620] on button "Save" at bounding box center [719, 620] width 80 height 25
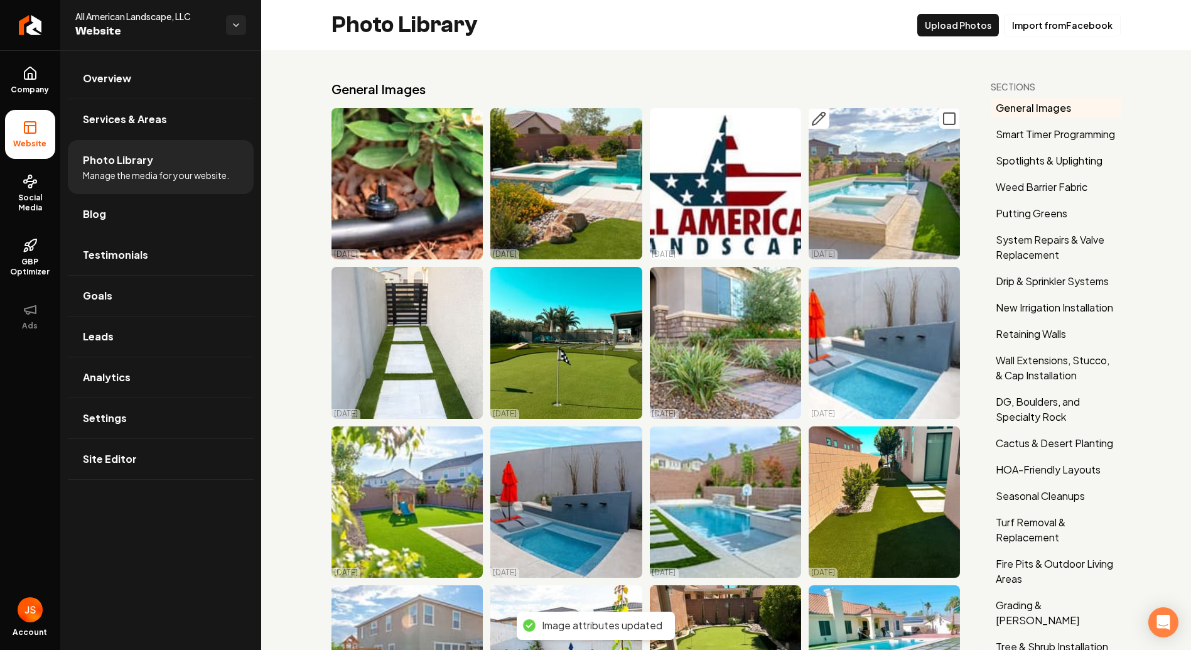
click at [811, 119] on icon "Main content area" at bounding box center [818, 118] width 15 height 15
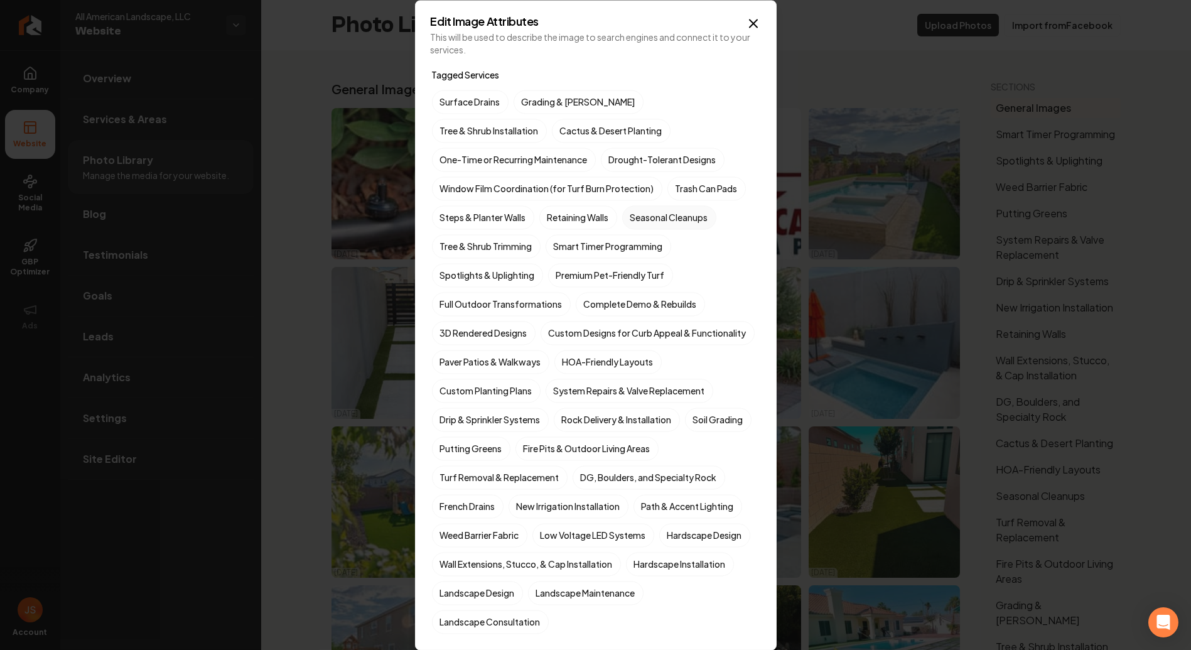
click at [675, 214] on label "Seasonal Cleanups" at bounding box center [669, 217] width 94 height 24
click at [645, 214] on button "Seasonal Cleanups" at bounding box center [637, 217] width 15 height 15
click at [596, 148] on label "One-Time or Recurring Maintenance" at bounding box center [514, 160] width 164 height 24
click at [454, 152] on button "One-Time or Recurring Maintenance" at bounding box center [446, 159] width 15 height 15
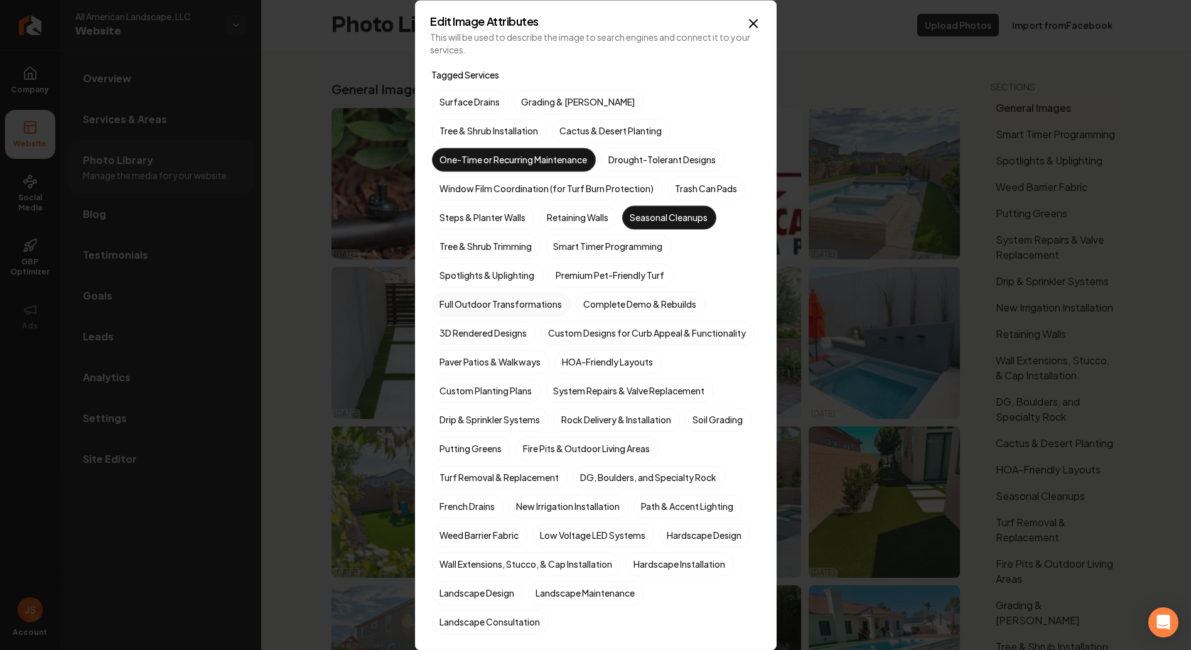
click at [488, 303] on label "Full Outdoor Transformations" at bounding box center [501, 304] width 139 height 24
click at [454, 303] on button "Full Outdoor Transformations" at bounding box center [446, 303] width 15 height 15
drag, startPoint x: 490, startPoint y: 314, endPoint x: 491, endPoint y: 322, distance: 7.6
click at [491, 316] on div "Surface Drains Grading & [PERSON_NAME] Tree & Shrub Installation Cactus & Deser…" at bounding box center [596, 362] width 328 height 544
click at [488, 334] on label "3D Rendered Designs" at bounding box center [484, 333] width 104 height 24
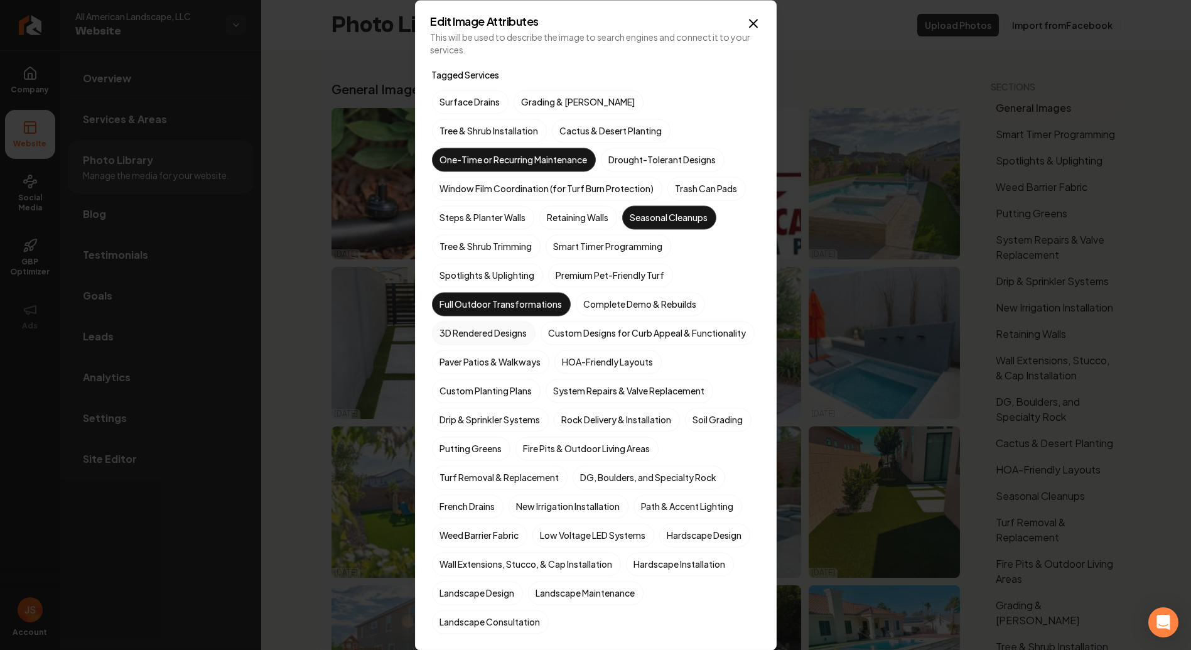
click at [454, 334] on button "3D Rendered Designs" at bounding box center [446, 332] width 15 height 15
click at [489, 325] on label "3D Rendered Designs" at bounding box center [484, 333] width 104 height 24
click at [454, 325] on button "3D Rendered Designs" at bounding box center [446, 332] width 15 height 15
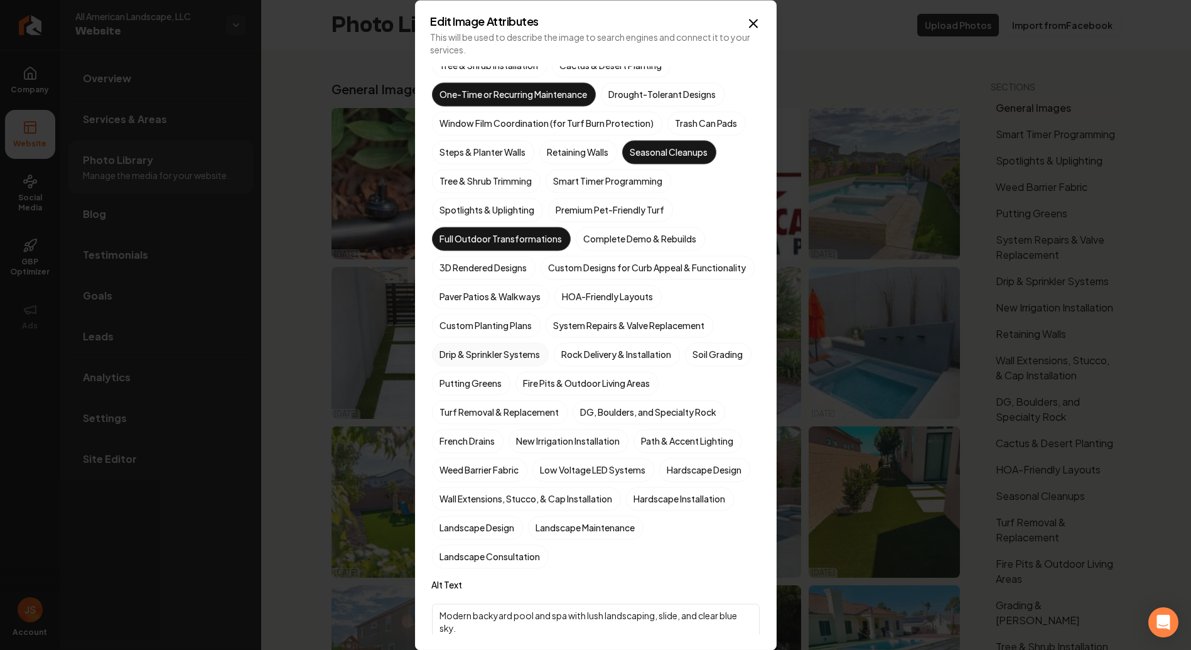
scroll to position [70, 0]
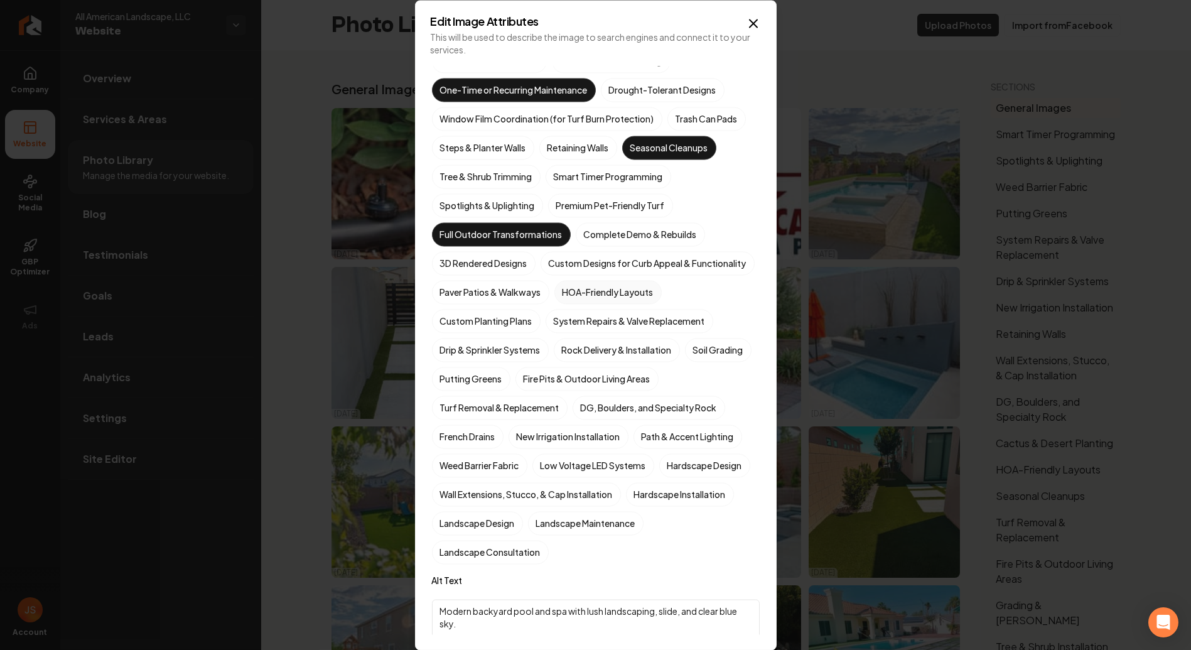
click at [568, 304] on label "HOA-Friendly Layouts" at bounding box center [607, 292] width 107 height 24
click at [568, 354] on button "HOA-Friendly Layouts" at bounding box center [569, 361] width 15 height 15
drag, startPoint x: 513, startPoint y: 544, endPoint x: 560, endPoint y: 537, distance: 47.7
click at [626, 506] on label "Hardscape Installation" at bounding box center [680, 494] width 108 height 24
click at [633, 556] on button "Hardscape Installation" at bounding box center [640, 563] width 15 height 15
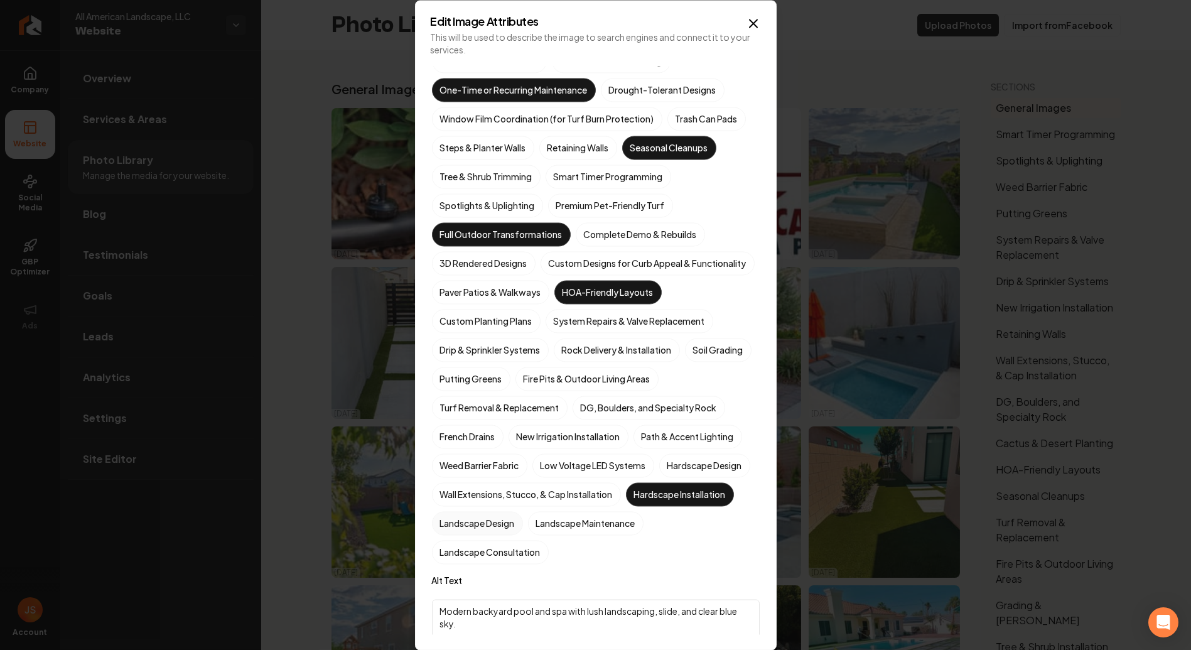
click at [523, 535] on label "Landscape Design" at bounding box center [477, 523] width 91 height 24
click at [454, 585] on button "Landscape Design" at bounding box center [446, 592] width 15 height 15
click at [507, 587] on div "Tagged Services Surface Drains Grading & [PERSON_NAME] Tree & Shrub Installatio…" at bounding box center [596, 353] width 328 height 712
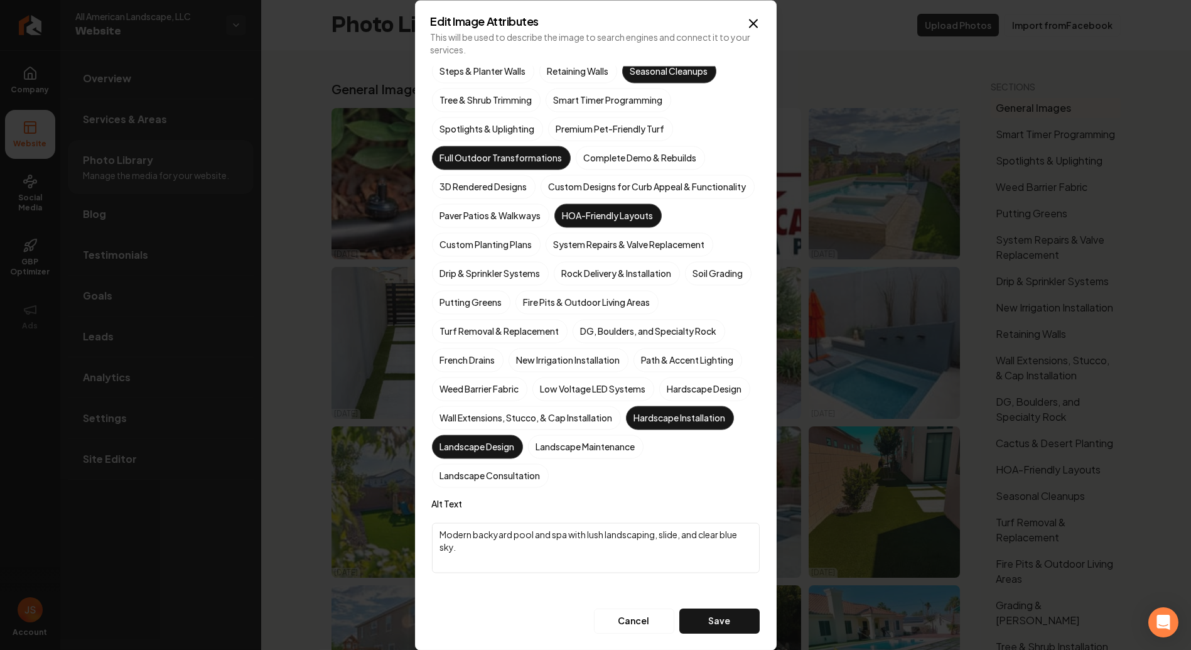
scroll to position [167, 0]
click at [712, 625] on button "Save" at bounding box center [719, 620] width 80 height 25
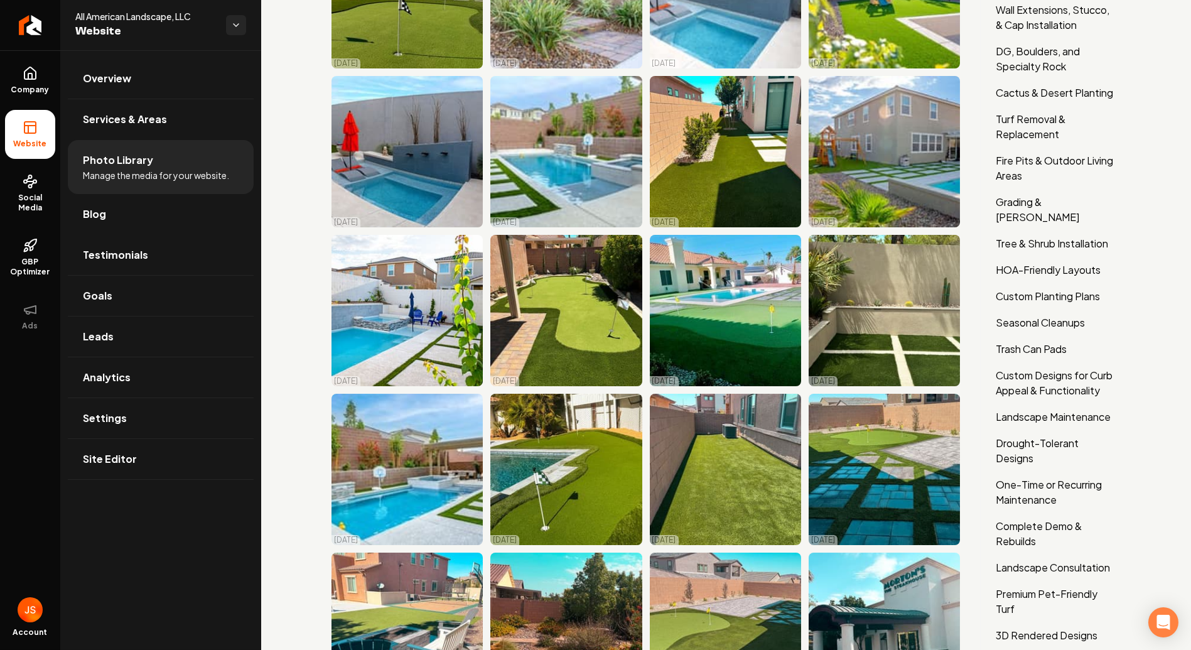
scroll to position [0, 0]
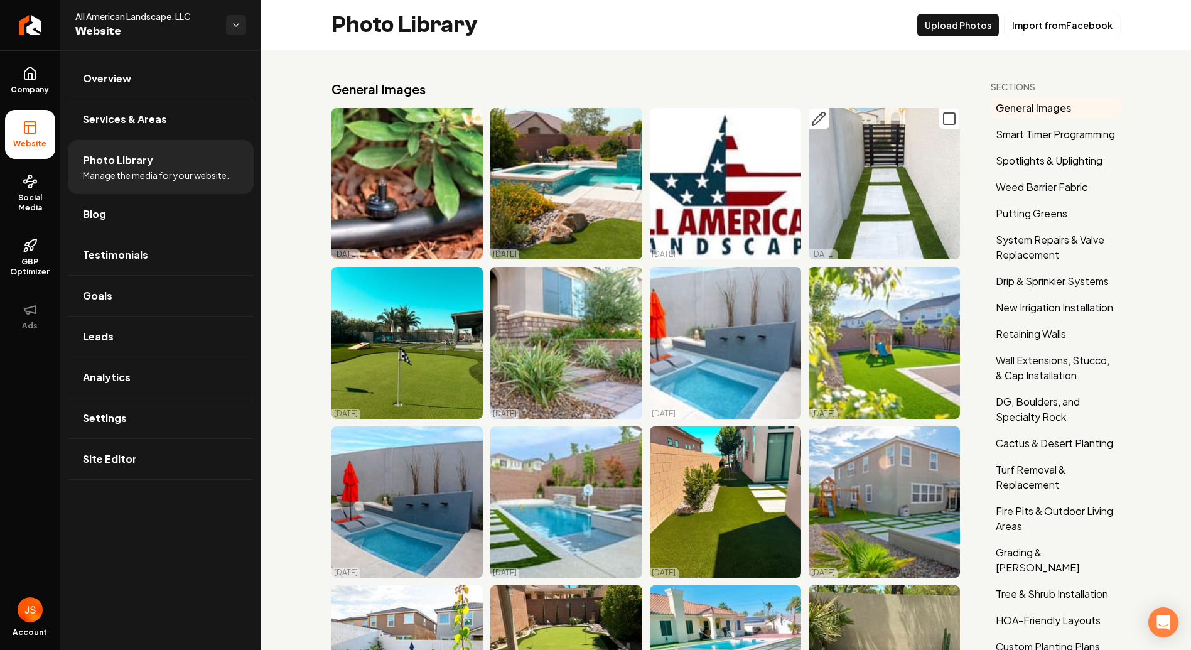
click at [816, 116] on icon "Main content area" at bounding box center [818, 118] width 15 height 15
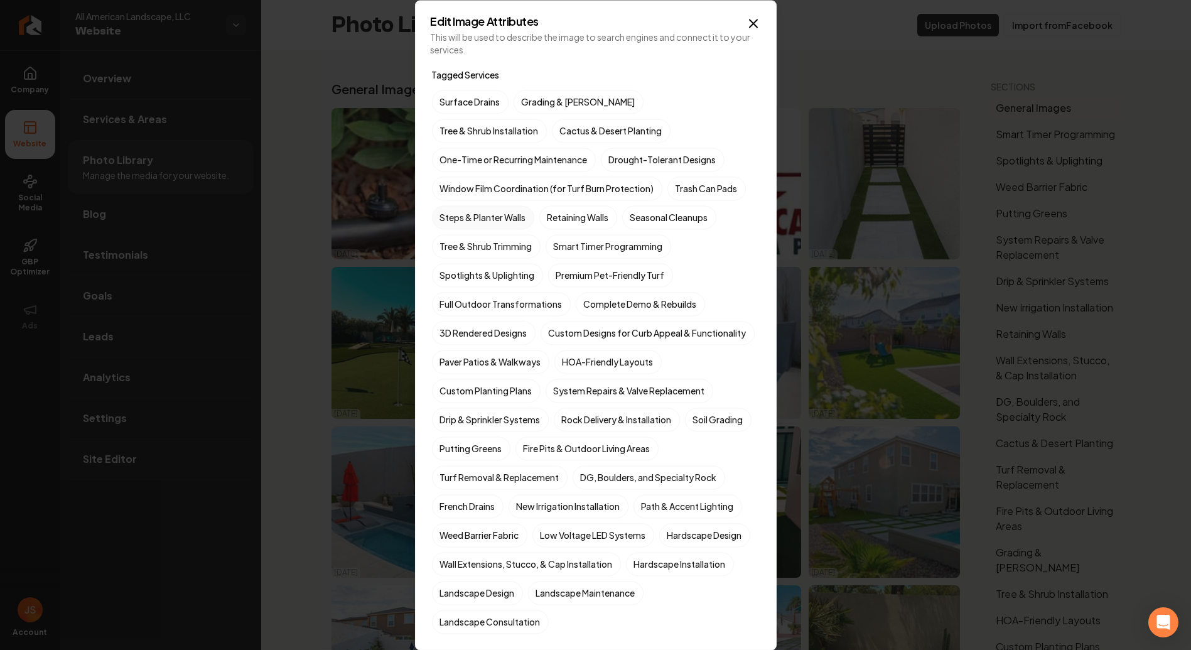
click at [484, 209] on label "Steps & Planter Walls" at bounding box center [483, 217] width 102 height 24
click at [454, 210] on button "Steps & Planter Walls" at bounding box center [446, 217] width 15 height 15
click at [486, 216] on label "Steps & Planter Walls" at bounding box center [483, 217] width 102 height 24
click at [454, 216] on button "Steps & Planter Walls" at bounding box center [446, 217] width 15 height 15
click at [467, 217] on label "Steps & Planter Walls" at bounding box center [483, 217] width 102 height 24
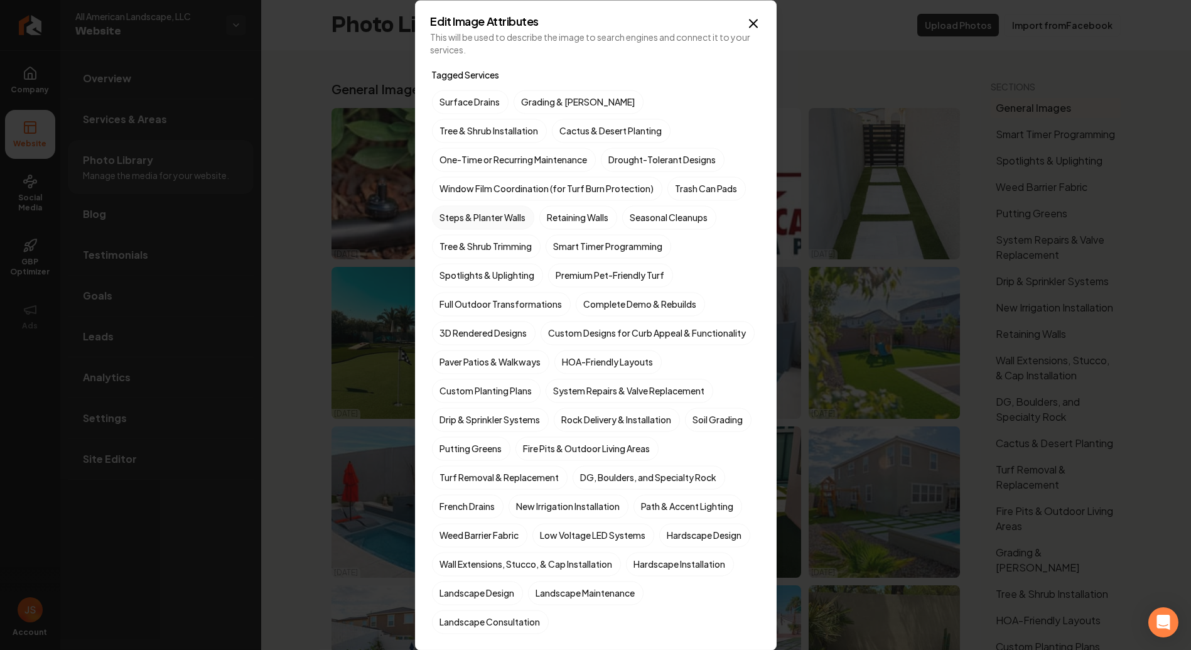
click at [454, 217] on button "Steps & Planter Walls" at bounding box center [446, 217] width 15 height 15
click at [704, 178] on label "Trash Can Pads" at bounding box center [706, 188] width 78 height 24
click at [690, 181] on button "Trash Can Pads" at bounding box center [682, 188] width 15 height 15
click at [601, 161] on label "Drought-Tolerant Designs" at bounding box center [663, 160] width 124 height 24
click at [608, 161] on button "Drought-Tolerant Designs" at bounding box center [615, 159] width 15 height 15
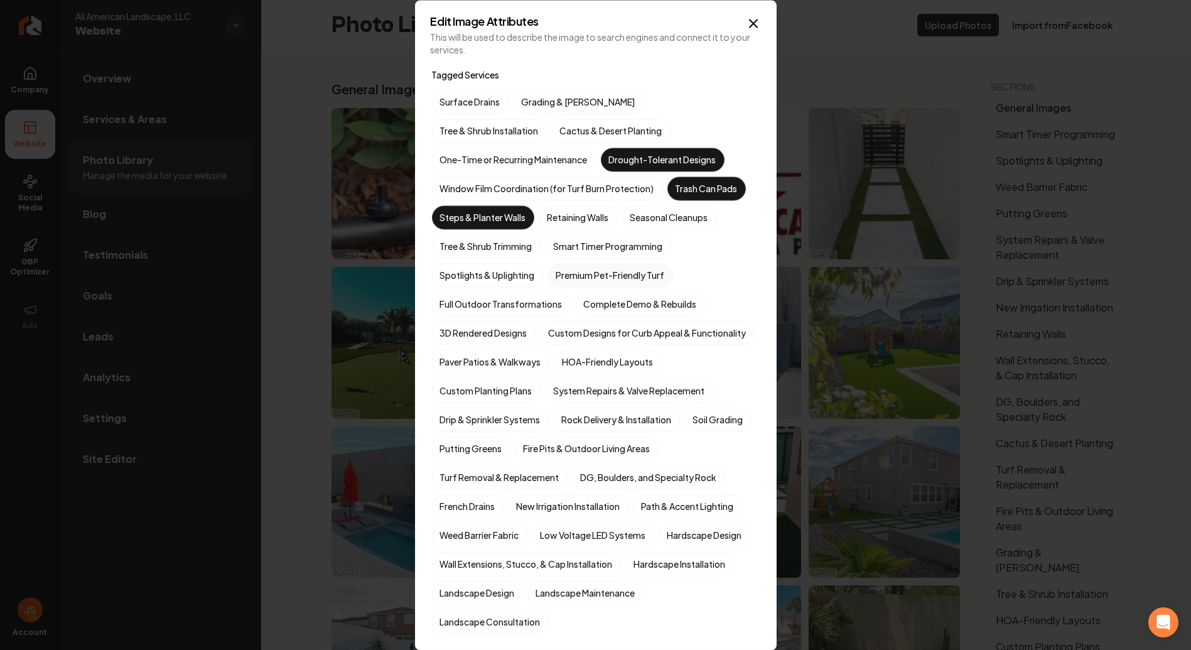
click at [616, 271] on label "Premium Pet-Friendly Turf" at bounding box center [610, 275] width 125 height 24
click at [571, 271] on button "Premium Pet-Friendly Turf" at bounding box center [562, 274] width 15 height 15
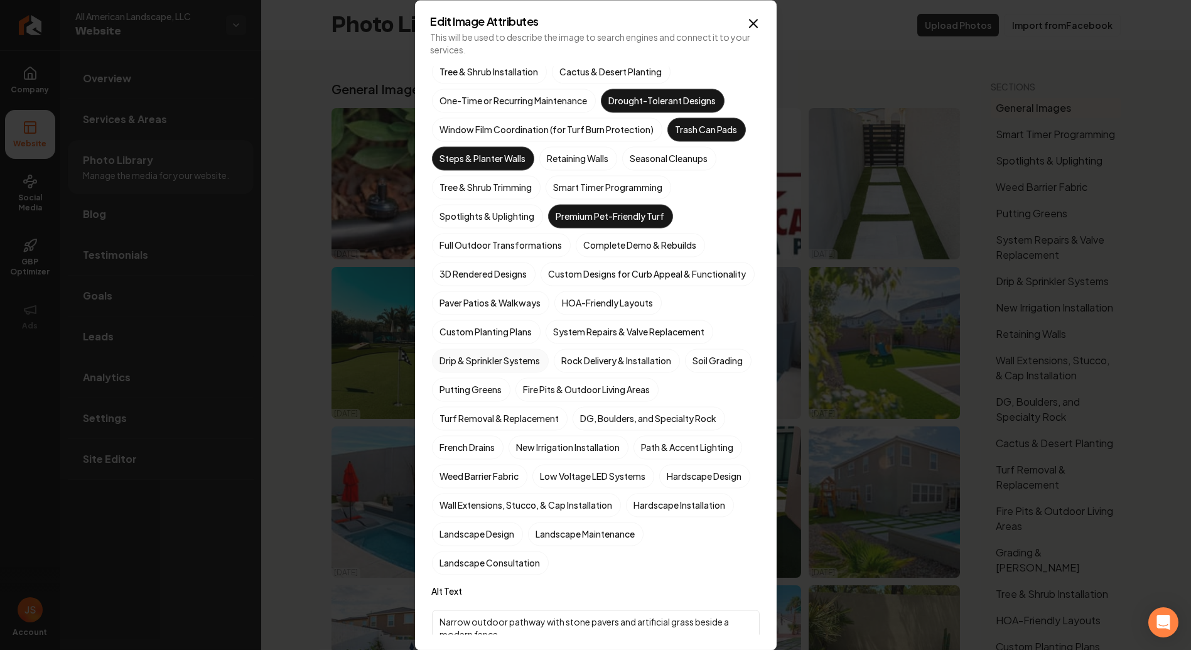
scroll to position [70, 0]
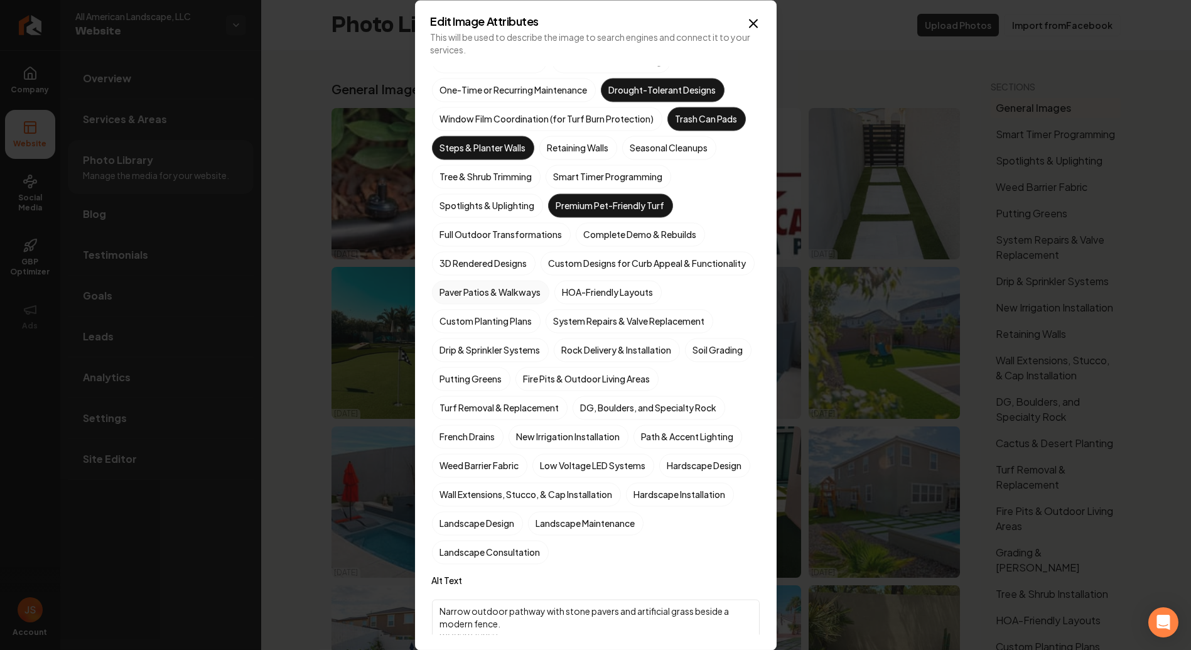
click at [491, 304] on label "Paver Patios & Walkways" at bounding box center [490, 292] width 117 height 24
click at [454, 354] on button "Paver Patios & Walkways" at bounding box center [446, 361] width 15 height 15
click at [608, 304] on label "HOA-Friendly Layouts" at bounding box center [607, 292] width 107 height 24
click at [577, 354] on button "HOA-Friendly Layouts" at bounding box center [569, 361] width 15 height 15
click at [513, 419] on label "Turf Removal & Replacement" at bounding box center [500, 407] width 136 height 24
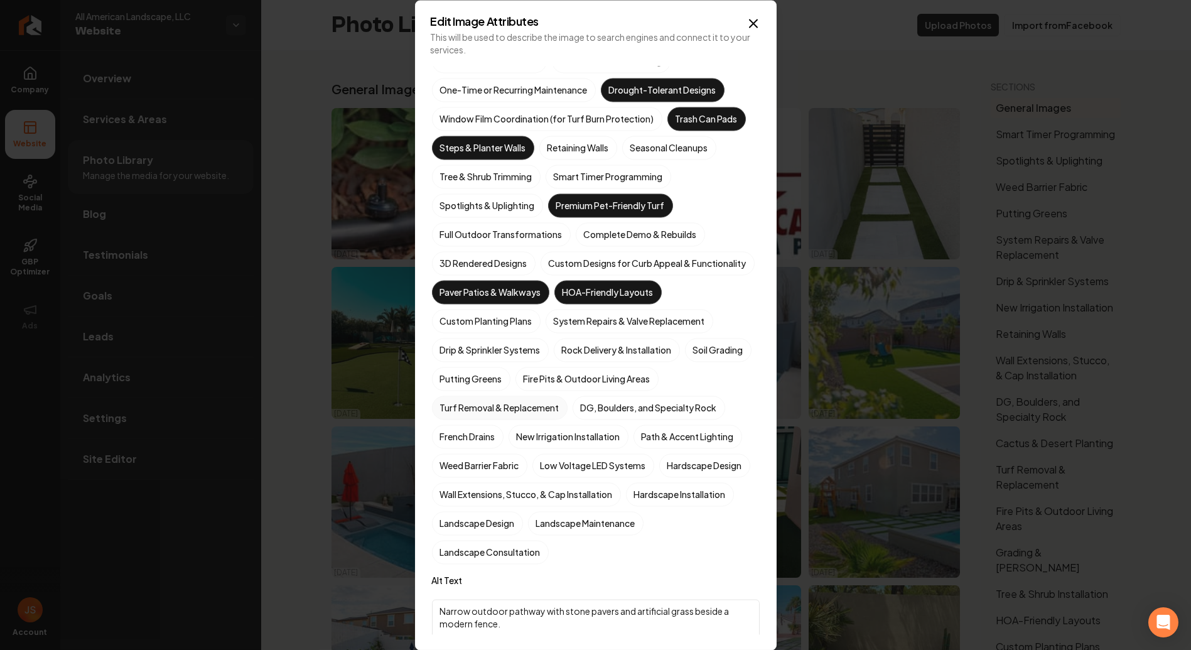
click at [454, 470] on button "Turf Removal & Replacement" at bounding box center [446, 477] width 15 height 15
drag, startPoint x: 495, startPoint y: 513, endPoint x: 511, endPoint y: 515, distance: 15.7
click at [659, 477] on label "Hardscape Design" at bounding box center [704, 465] width 91 height 24
click at [667, 527] on button "Hardscape Design" at bounding box center [674, 534] width 15 height 15
drag, startPoint x: 572, startPoint y: 550, endPoint x: 505, endPoint y: 544, distance: 66.8
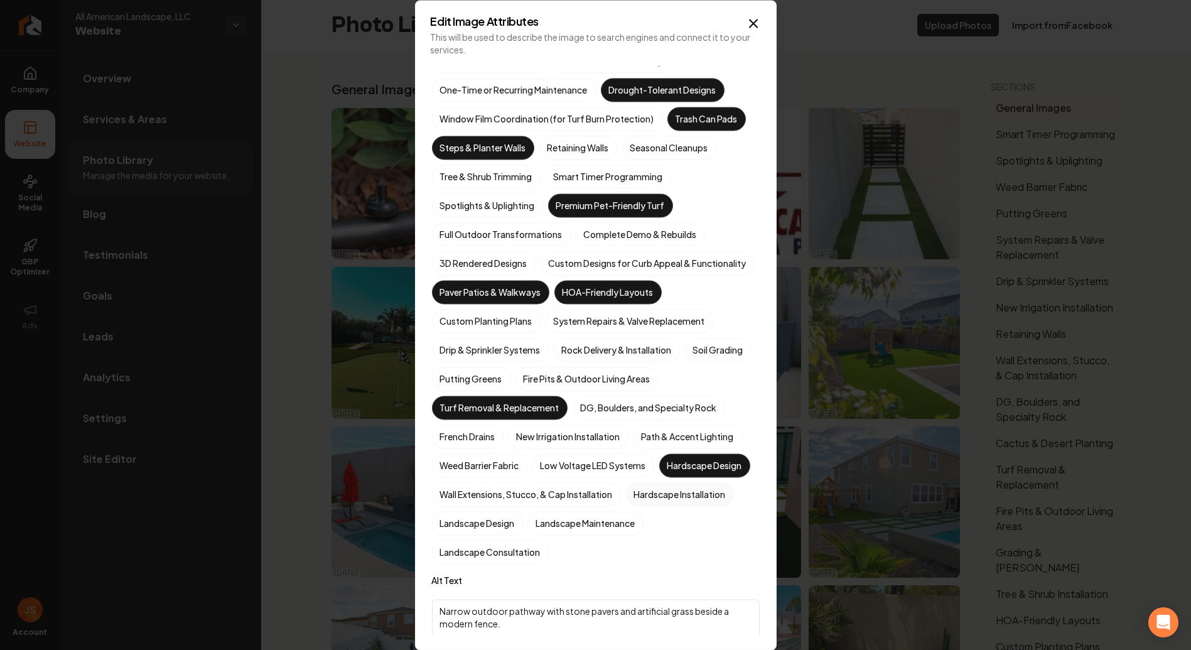
click at [523, 535] on label "Landscape Design" at bounding box center [477, 523] width 91 height 24
click at [454, 585] on button "Landscape Design" at bounding box center [446, 592] width 15 height 15
click at [626, 506] on label "Hardscape Installation" at bounding box center [680, 494] width 108 height 24
click at [633, 556] on button "Hardscape Installation" at bounding box center [640, 563] width 15 height 15
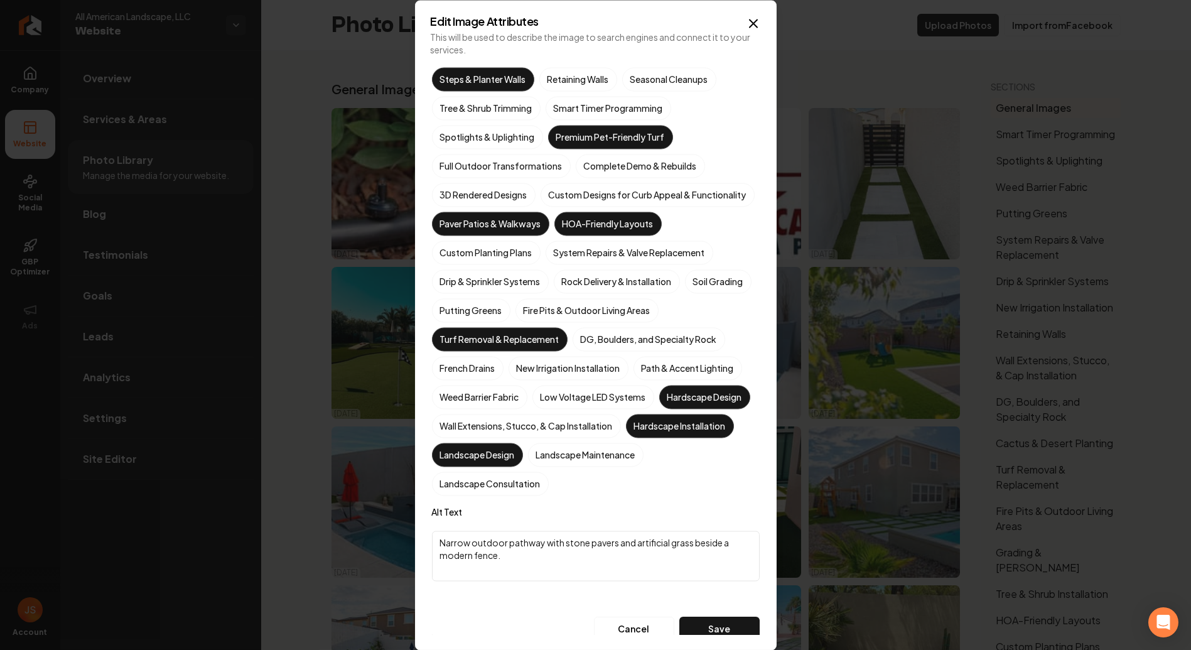
scroll to position [167, 0]
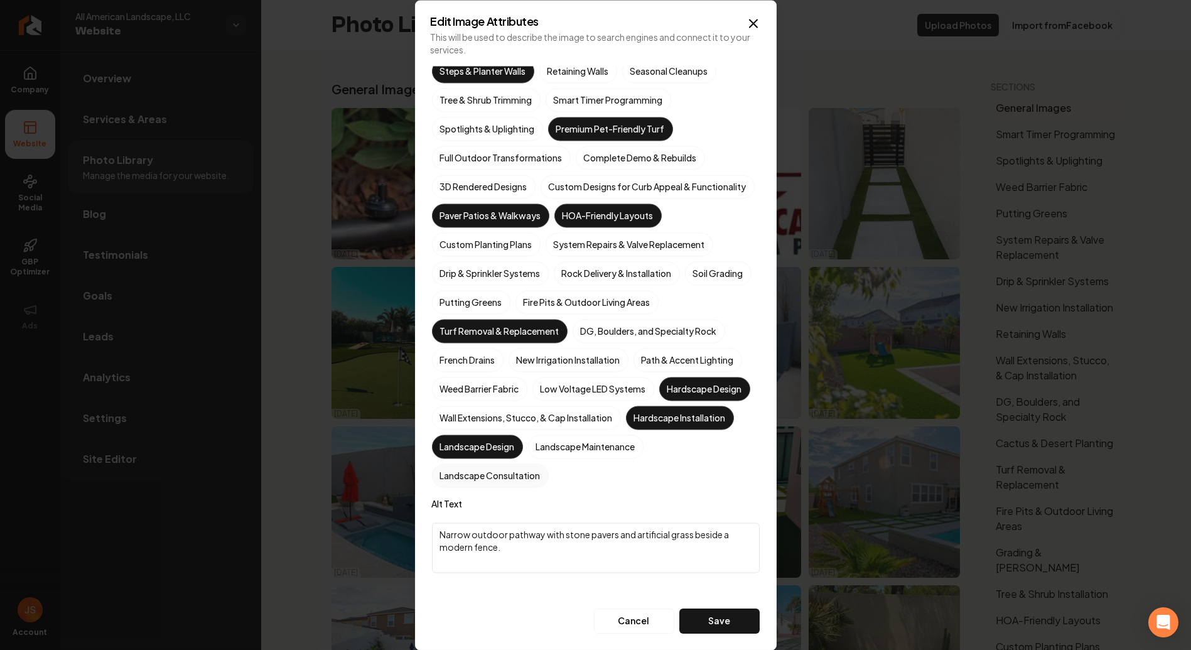
click at [549, 483] on label "Landscape Consultation" at bounding box center [490, 475] width 117 height 24
click at [454, 614] on button "Landscape Consultation" at bounding box center [446, 621] width 15 height 15
click at [703, 625] on button "Save" at bounding box center [719, 620] width 80 height 25
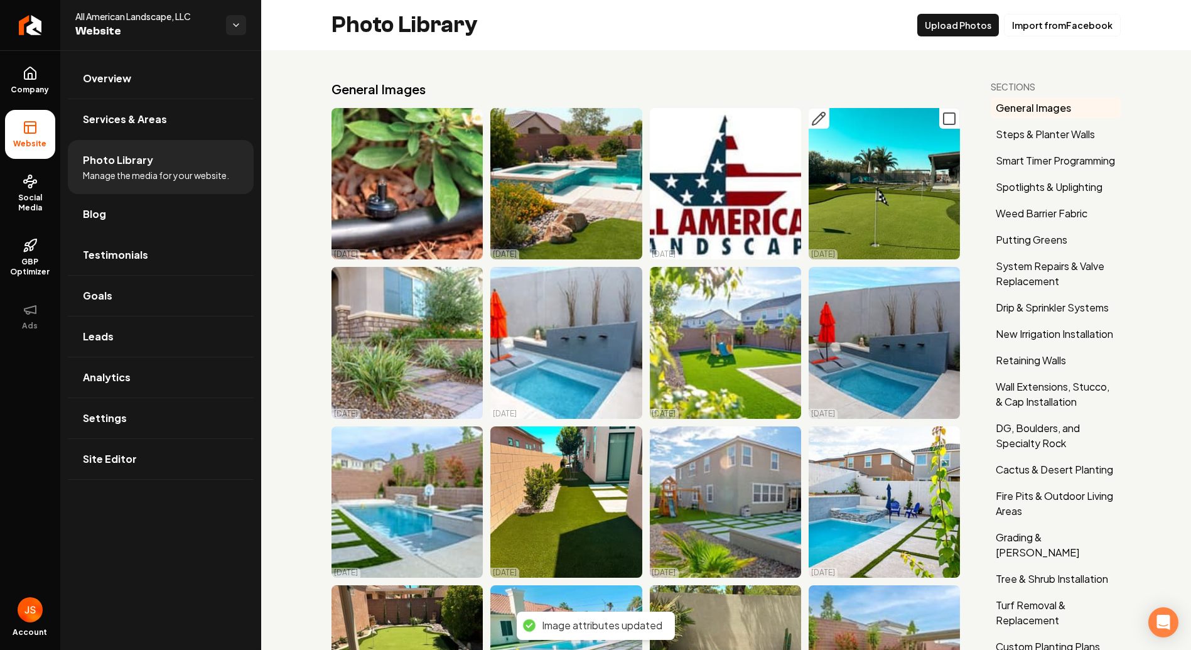
click at [814, 119] on icon "Main content area" at bounding box center [818, 118] width 15 height 15
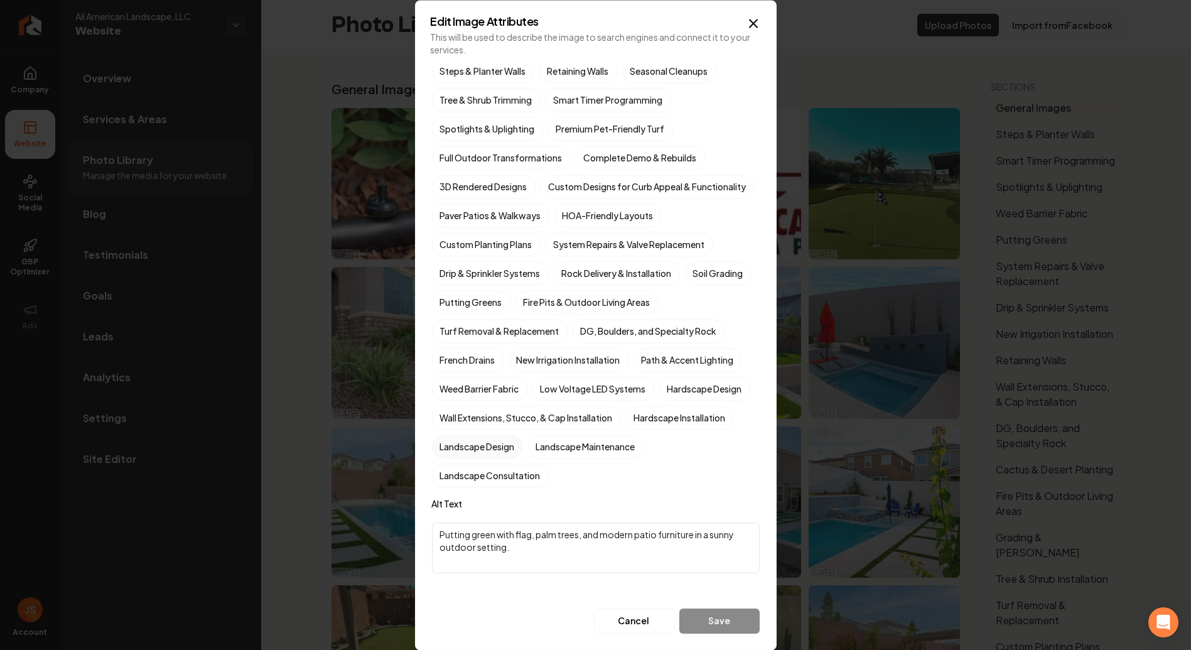
click at [523, 450] on label "Landscape Design" at bounding box center [477, 446] width 91 height 24
click at [454, 585] on button "Landscape Design" at bounding box center [446, 592] width 15 height 15
click at [626, 429] on label "Hardscape Installation" at bounding box center [680, 417] width 108 height 24
click at [633, 556] on button "Hardscape Installation" at bounding box center [640, 563] width 15 height 15
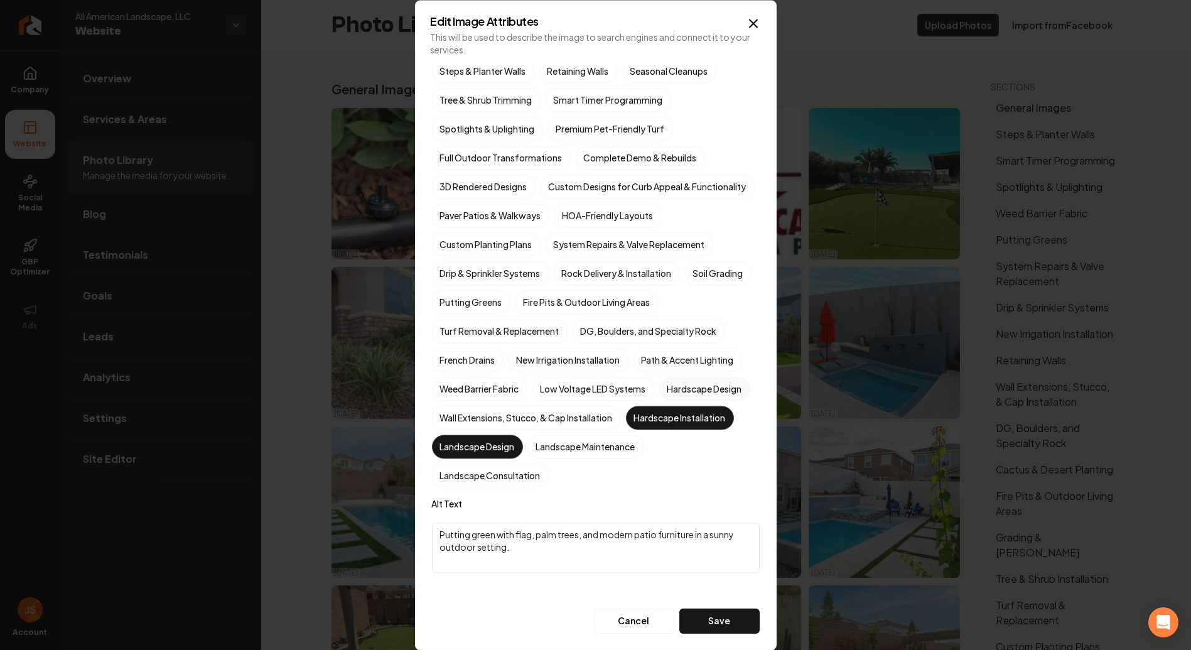
click at [659, 400] on label "Hardscape Design" at bounding box center [704, 389] width 91 height 24
click at [667, 527] on button "Hardscape Design" at bounding box center [674, 534] width 15 height 15
drag, startPoint x: 565, startPoint y: 308, endPoint x: 573, endPoint y: 304, distance: 9.0
click at [510, 308] on label "Putting Greens" at bounding box center [471, 302] width 78 height 24
click at [454, 441] on button "Putting Greens" at bounding box center [446, 448] width 15 height 15
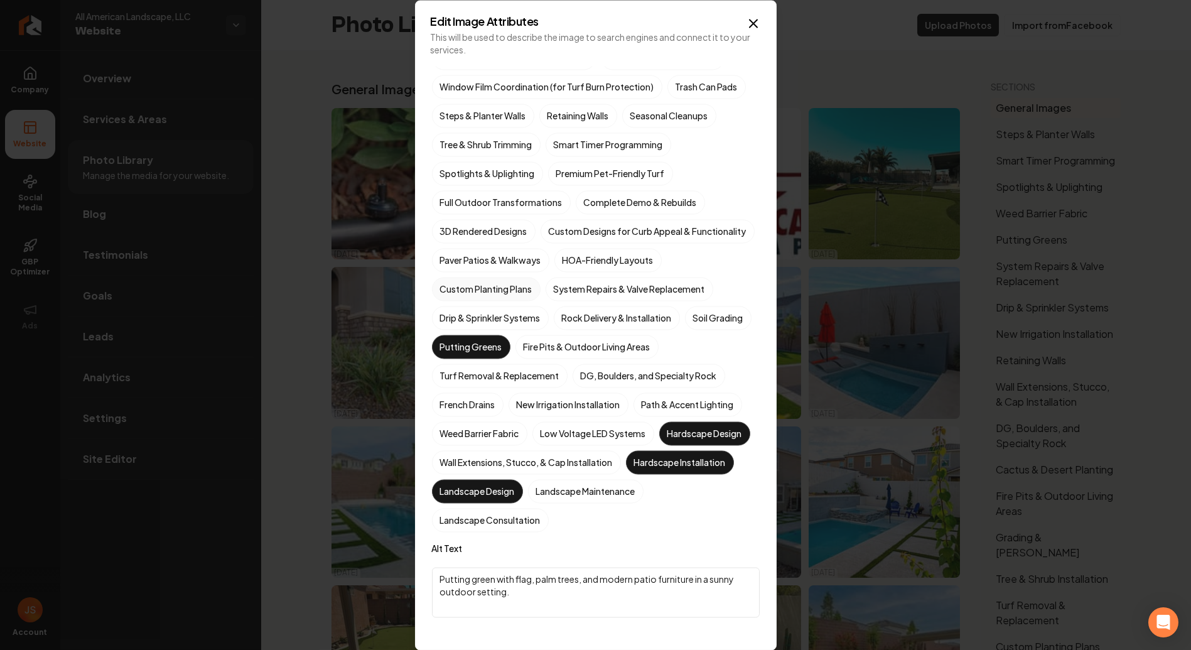
scroll to position [97, 0]
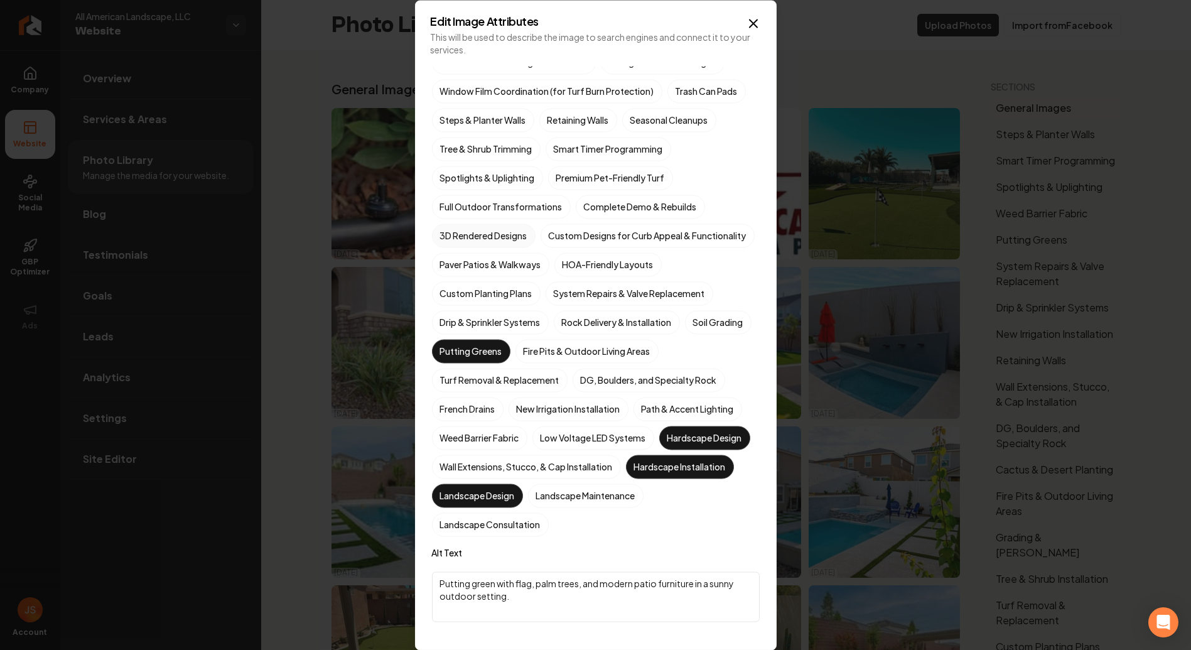
click at [496, 232] on label "3D Rendered Designs" at bounding box center [484, 235] width 104 height 24
click at [454, 325] on button "3D Rendered Designs" at bounding box center [446, 332] width 15 height 15
click at [518, 204] on label "Full Outdoor Transformations" at bounding box center [501, 207] width 139 height 24
click at [454, 296] on button "Full Outdoor Transformations" at bounding box center [446, 303] width 15 height 15
drag, startPoint x: 618, startPoint y: 198, endPoint x: 611, endPoint y: 195, distance: 7.3
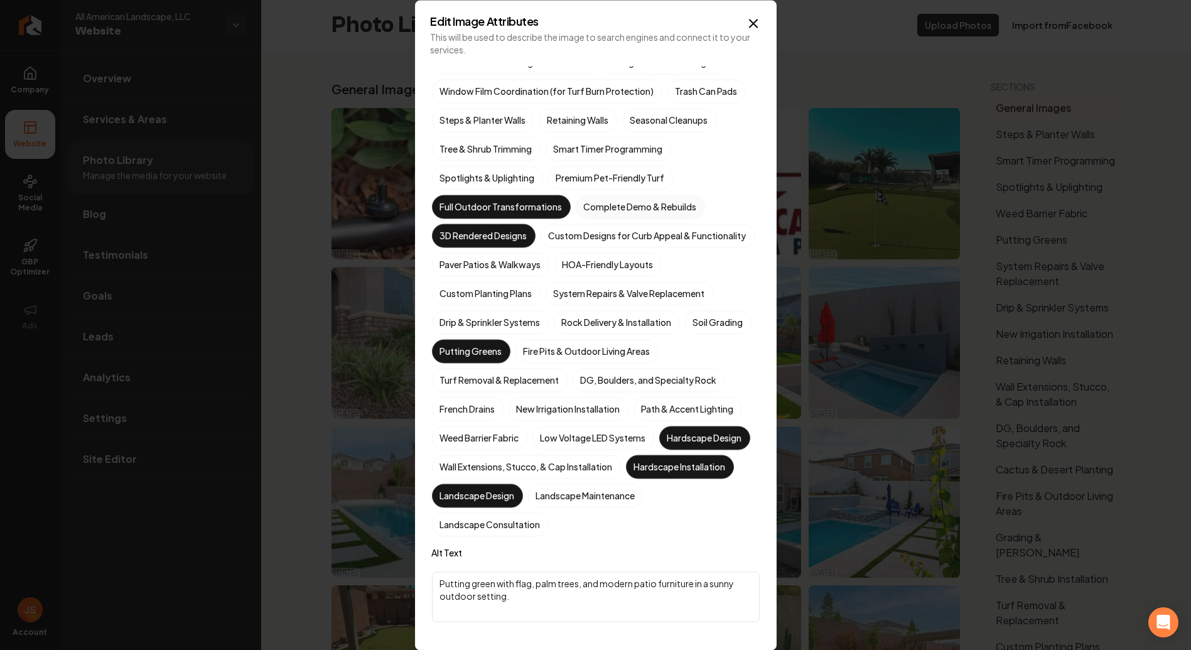
click at [618, 199] on label "Complete Demo & Rebuilds" at bounding box center [640, 207] width 129 height 24
click at [598, 296] on button "Complete Demo & Rebuilds" at bounding box center [590, 303] width 15 height 15
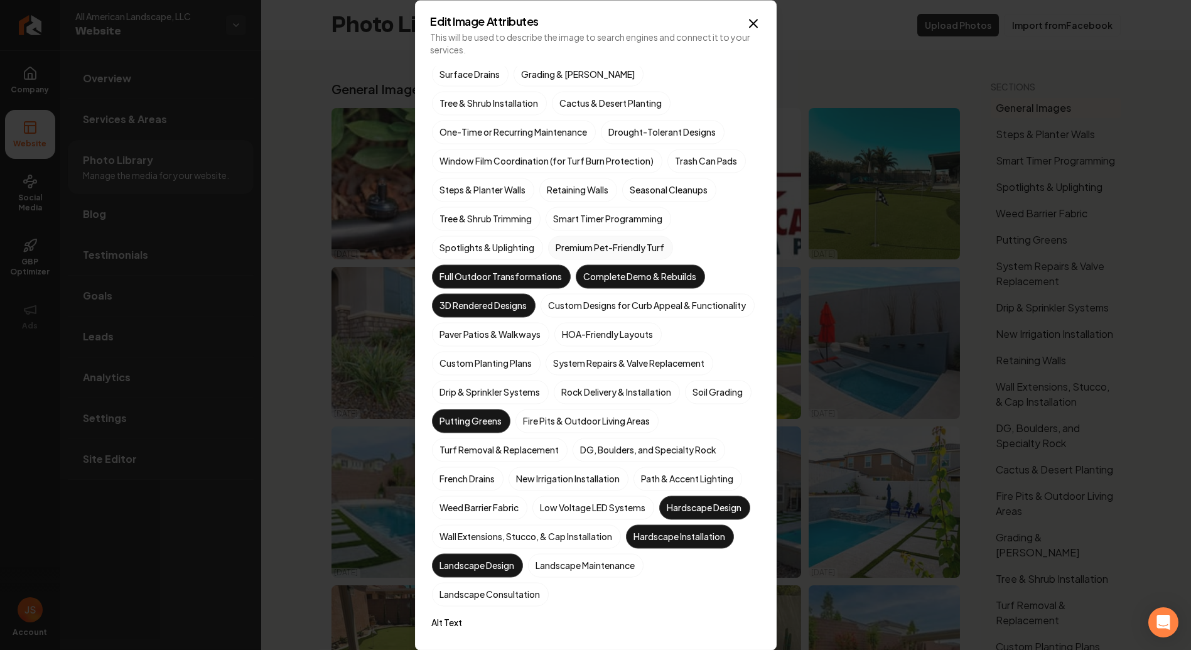
click at [608, 237] on label "Premium Pet-Friendly Turf" at bounding box center [610, 247] width 125 height 24
click at [571, 267] on button "Premium Pet-Friendly Turf" at bounding box center [562, 274] width 15 height 15
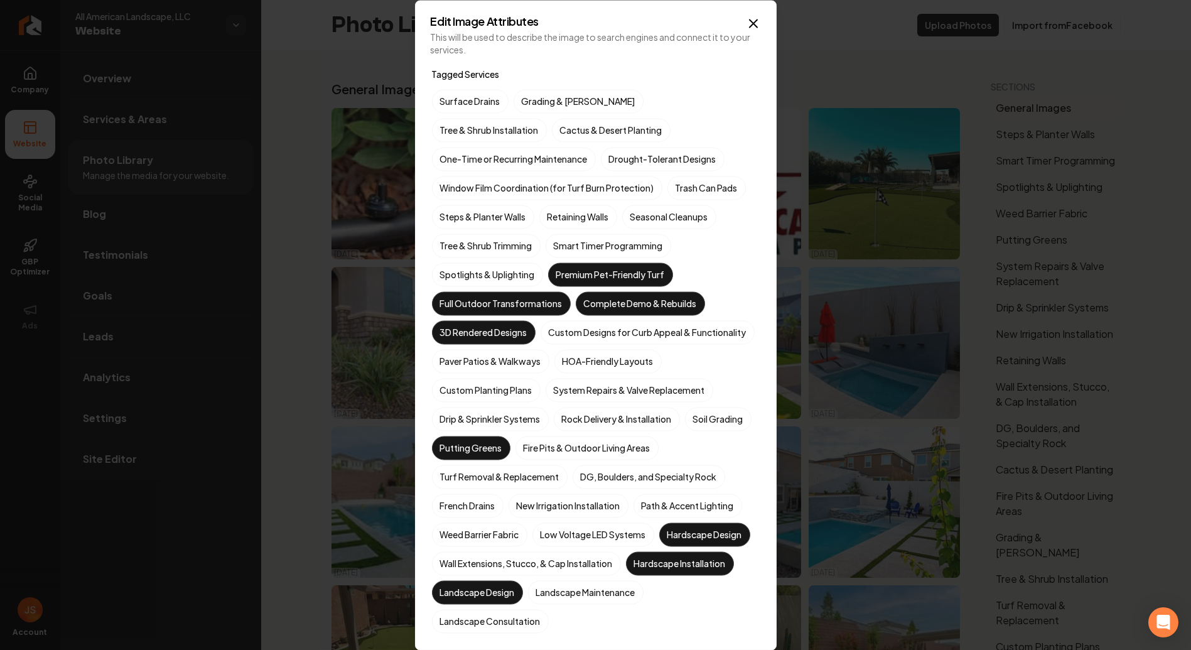
scroll to position [0, 0]
click at [561, 183] on label "Window Film Coordination (for Turf Burn Protection)" at bounding box center [547, 188] width 230 height 24
click at [454, 183] on button "Window Film Coordination (for Turf Burn Protection)" at bounding box center [446, 188] width 15 height 15
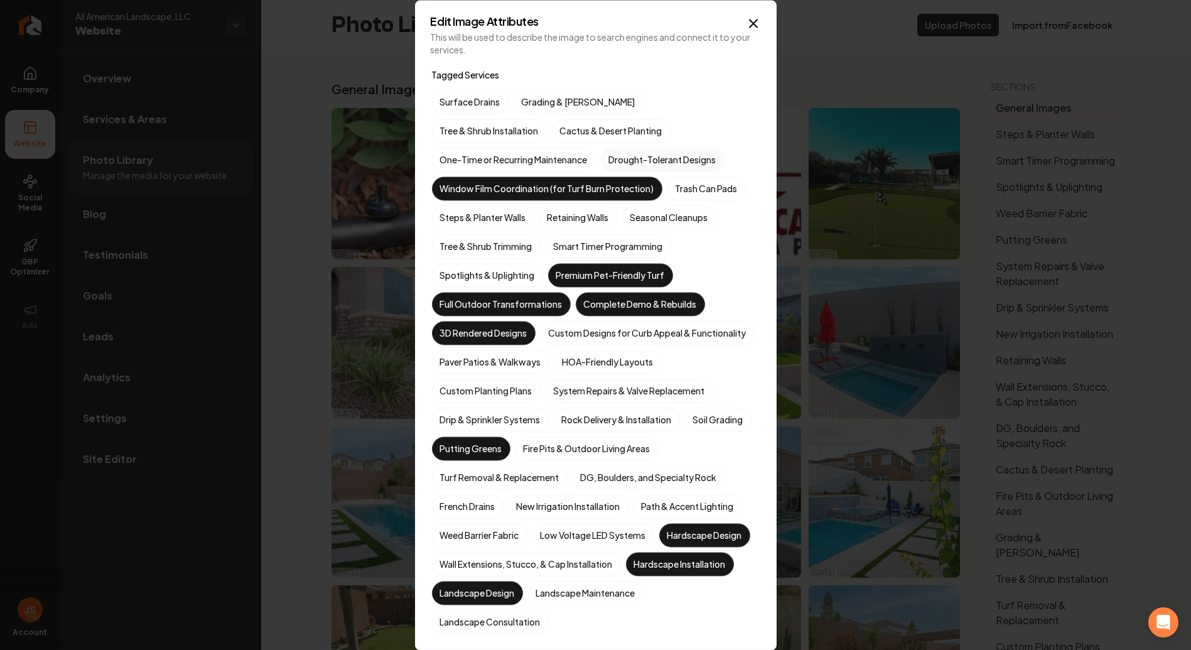
click at [601, 160] on label "Drought-Tolerant Designs" at bounding box center [663, 160] width 124 height 24
click at [608, 160] on button "Drought-Tolerant Designs" at bounding box center [615, 159] width 15 height 15
click at [596, 148] on label "One-Time or Recurring Maintenance" at bounding box center [514, 160] width 164 height 24
click at [454, 152] on button "One-Time or Recurring Maintenance" at bounding box center [446, 159] width 15 height 15
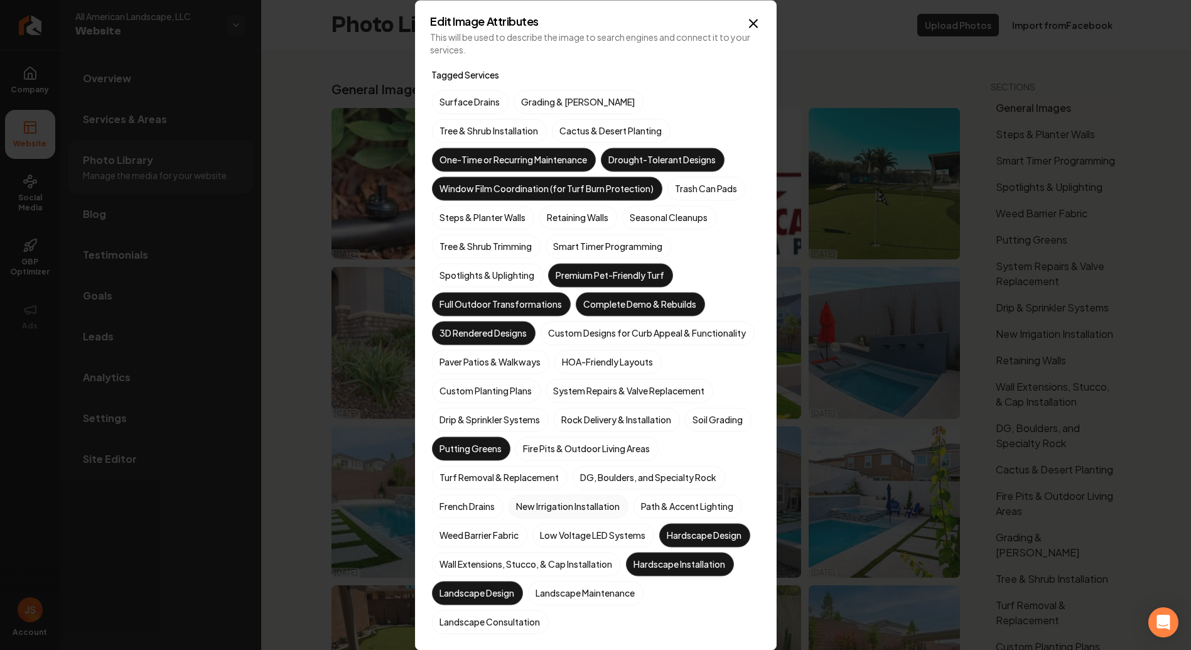
scroll to position [167, 0]
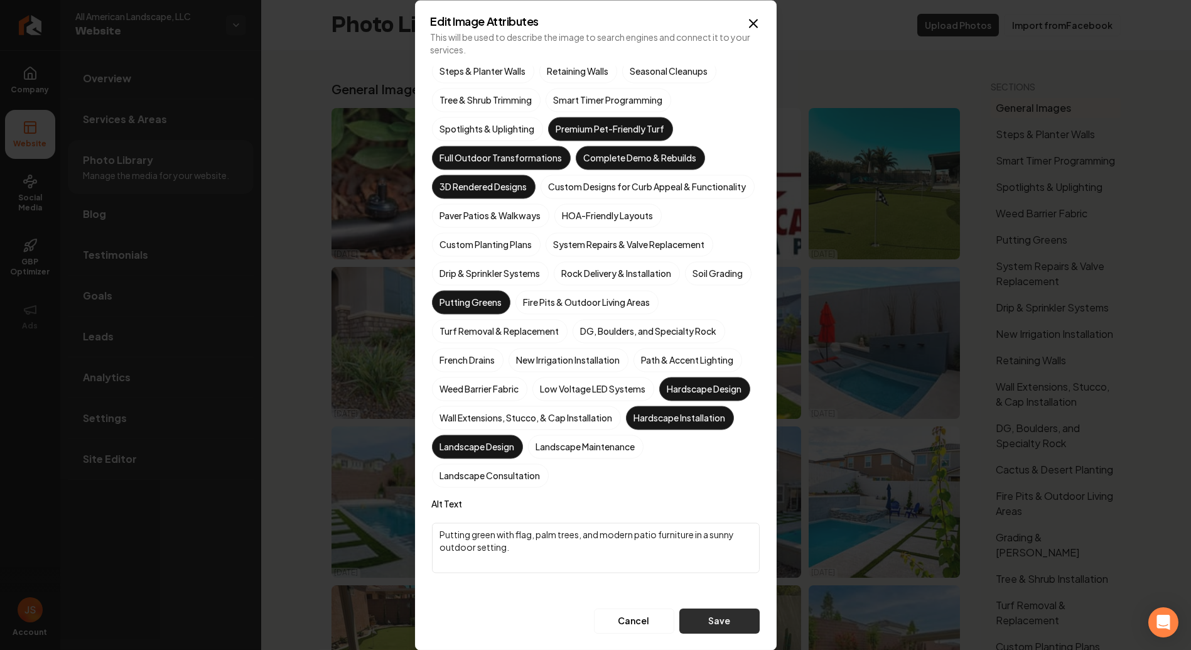
click at [712, 623] on button "Save" at bounding box center [719, 620] width 80 height 25
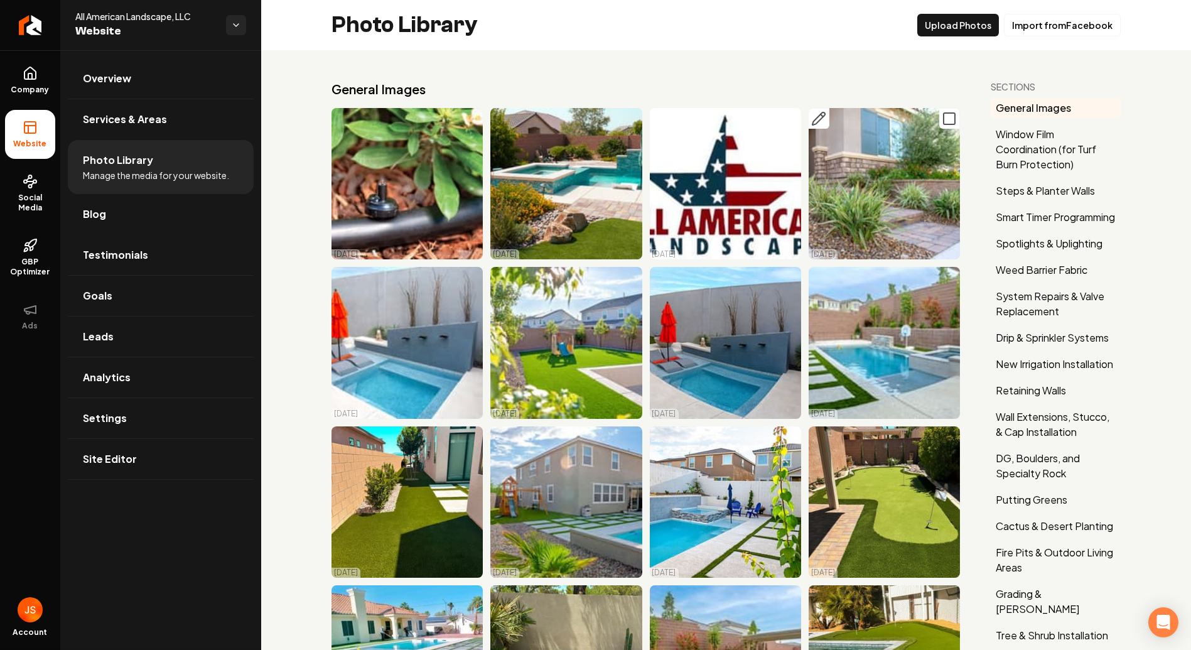
click at [812, 115] on icon "Main content area" at bounding box center [818, 118] width 13 height 13
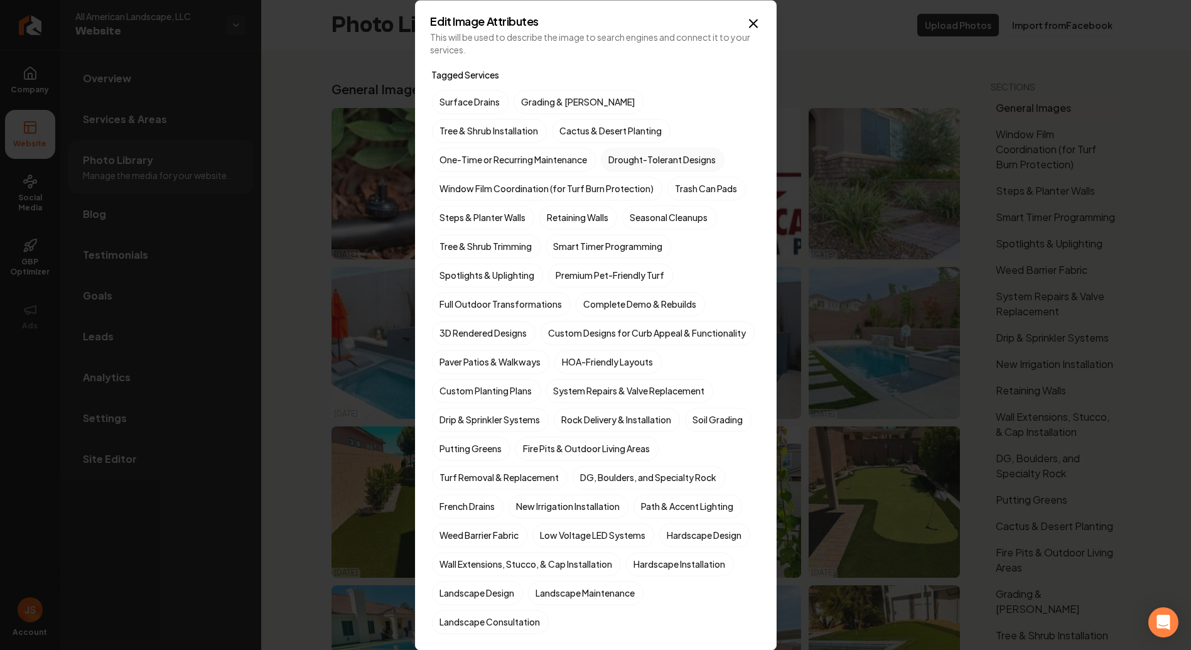
click at [601, 151] on label "Drought-Tolerant Designs" at bounding box center [663, 160] width 124 height 24
click at [608, 152] on button "Drought-Tolerant Designs" at bounding box center [615, 159] width 15 height 15
click at [555, 345] on label "Custom Designs for Curb Appeal & Functionality" at bounding box center [647, 333] width 214 height 24
click at [555, 340] on button "Custom Designs for Curb Appeal & Functionality" at bounding box center [555, 332] width 15 height 15
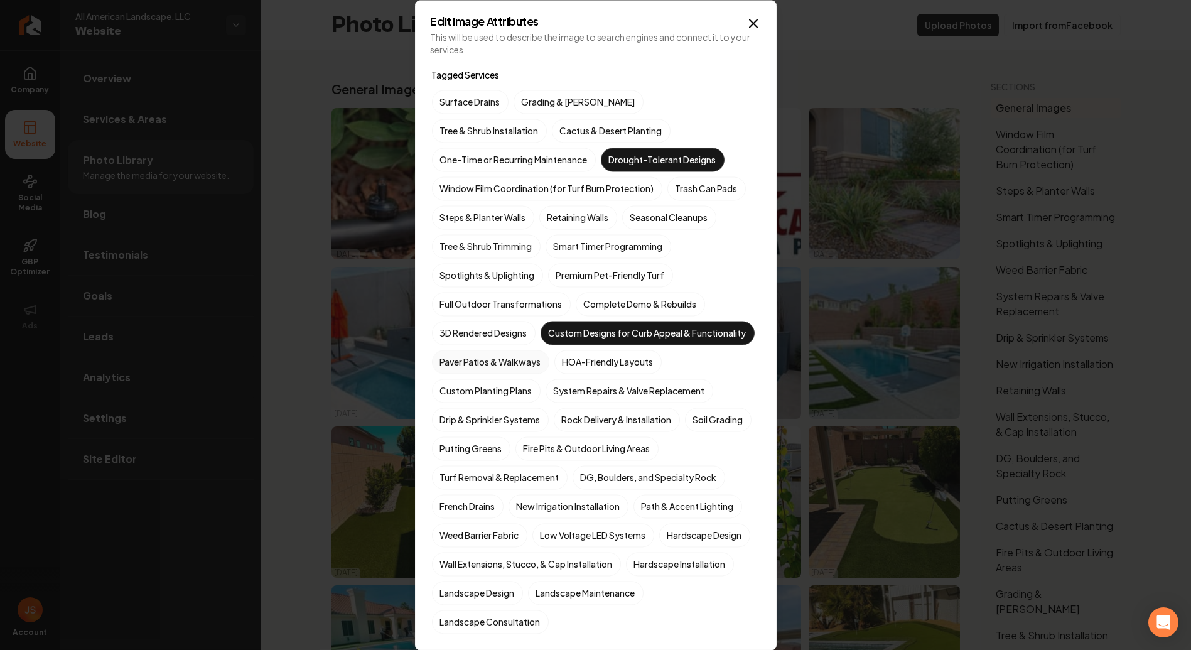
click at [448, 373] on label "Paver Patios & Walkways" at bounding box center [490, 362] width 117 height 24
click at [448, 369] on button "Paver Patios & Walkways" at bounding box center [446, 361] width 15 height 15
click at [486, 220] on label "Steps & Planter Walls" at bounding box center [483, 217] width 102 height 24
click at [454, 220] on button "Steps & Planter Walls" at bounding box center [446, 217] width 15 height 15
click at [547, 119] on label "Tree & Shrub Installation" at bounding box center [489, 131] width 115 height 24
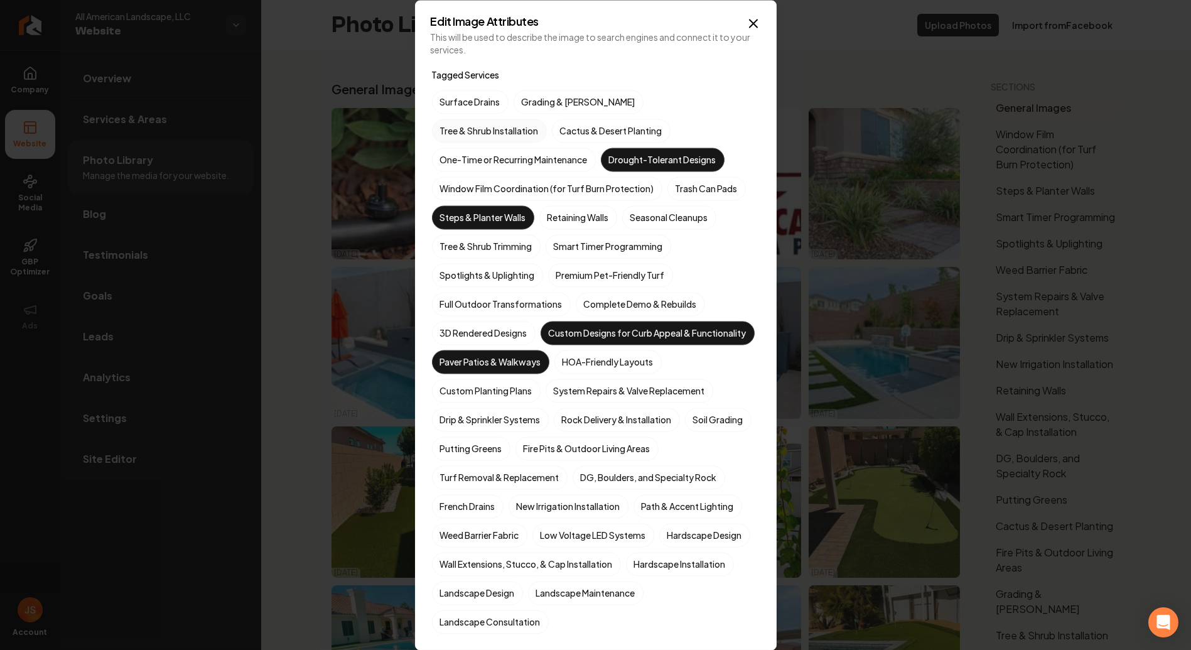
click at [454, 123] on button "Tree & Shrub Installation" at bounding box center [446, 130] width 15 height 15
click at [598, 304] on label "Complete Demo & Rebuilds" at bounding box center [640, 304] width 129 height 24
click at [598, 304] on button "Complete Demo & Rebuilds" at bounding box center [590, 303] width 15 height 15
click at [598, 304] on label "Complete Demo & Rebuilds" at bounding box center [640, 304] width 129 height 24
click at [598, 304] on button "Complete Demo & Rebuilds" at bounding box center [590, 303] width 15 height 15
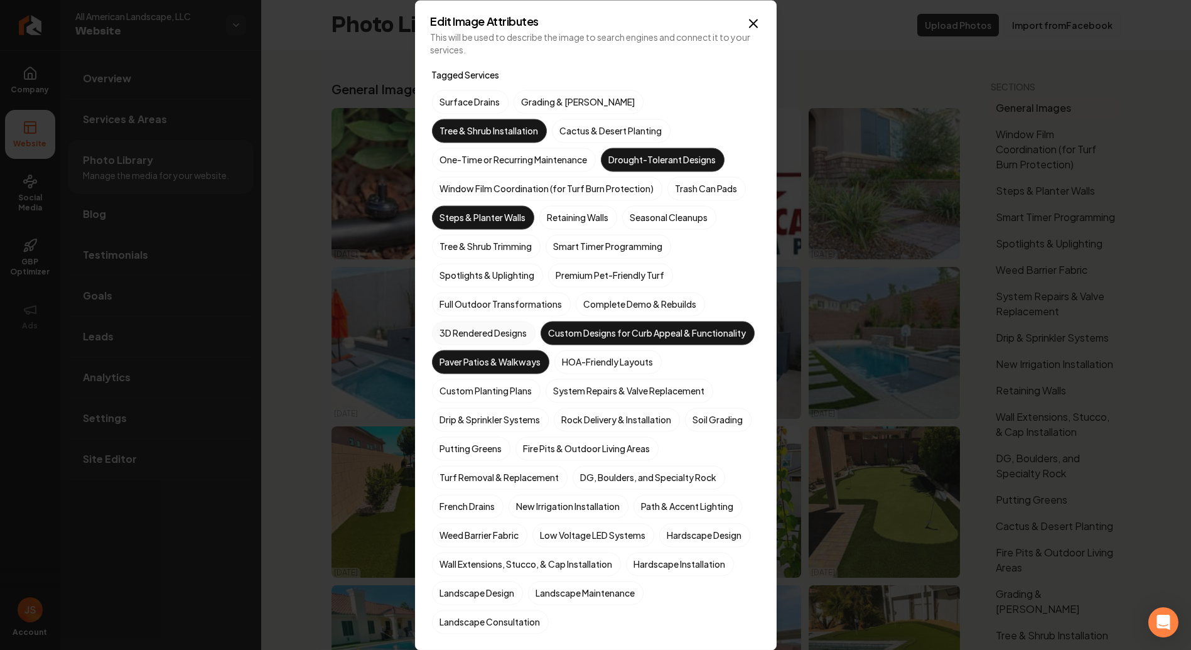
click at [459, 337] on label "3D Rendered Designs" at bounding box center [484, 333] width 104 height 24
click at [454, 337] on button "3D Rendered Designs" at bounding box center [446, 332] width 15 height 15
click at [617, 373] on label "HOA-Friendly Layouts" at bounding box center [607, 362] width 107 height 24
click at [577, 369] on button "HOA-Friendly Layouts" at bounding box center [569, 361] width 15 height 15
click at [483, 402] on label "Custom Planting Plans" at bounding box center [486, 390] width 109 height 24
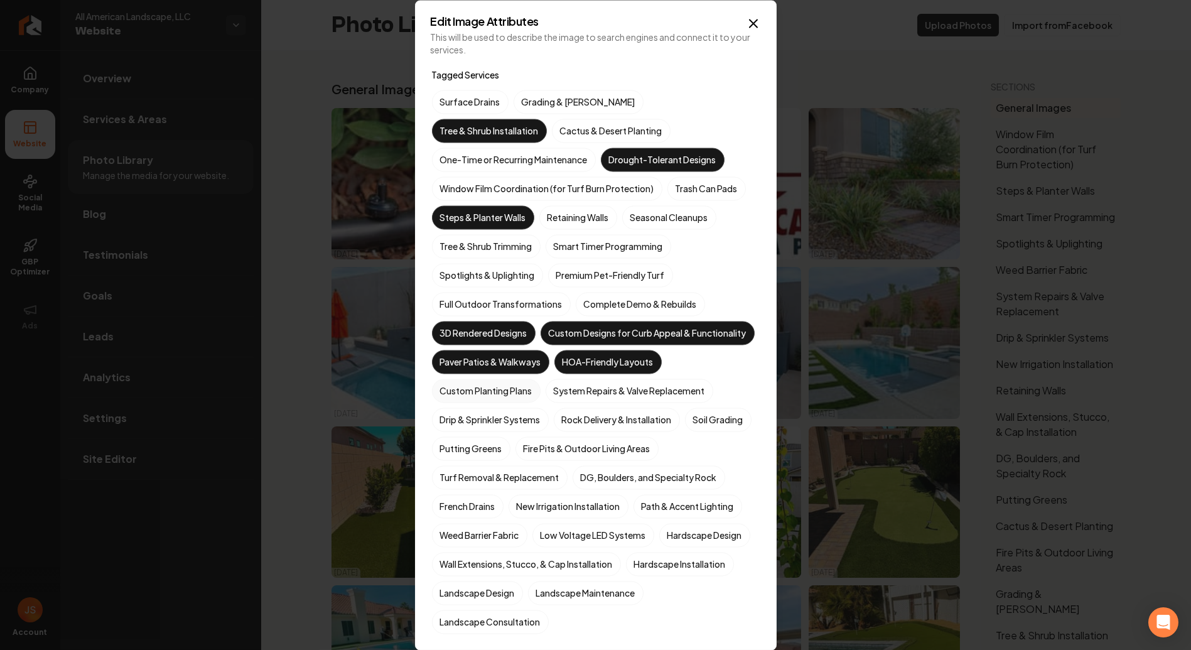
click at [454, 398] on button "Custom Planting Plans" at bounding box center [446, 390] width 15 height 15
drag, startPoint x: 480, startPoint y: 474, endPoint x: 502, endPoint y: 481, distance: 23.0
click at [500, 481] on div "Surface Drains Grading & [PERSON_NAME] Tree & Shrub Installation Cactus & Deser…" at bounding box center [596, 362] width 328 height 544
click at [650, 489] on label "DG, Boulders, and Specialty Rock" at bounding box center [648, 477] width 153 height 24
click at [595, 485] on button "DG, Boulders, and Specialty Rock" at bounding box center [587, 477] width 15 height 15
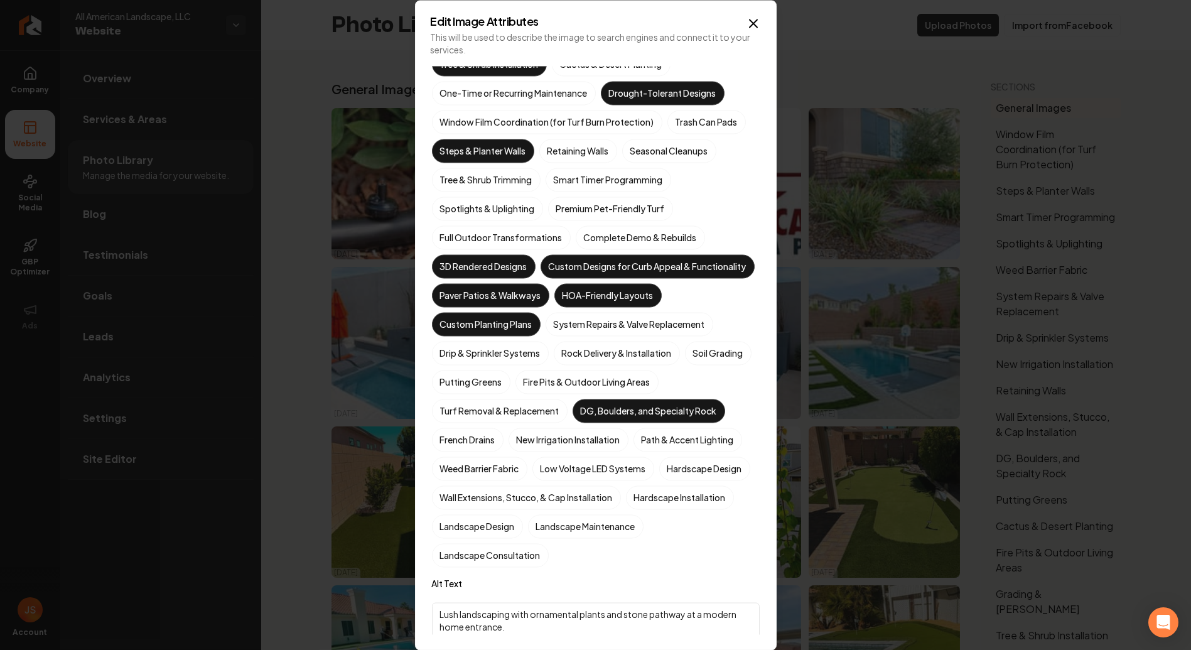
scroll to position [70, 0]
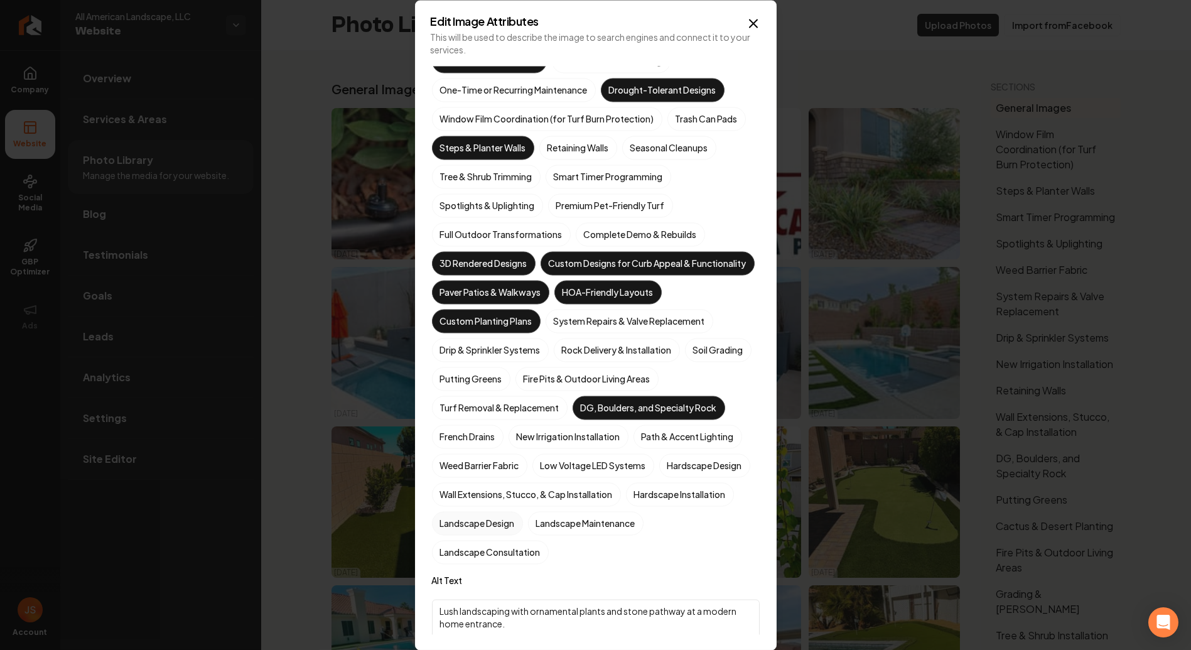
click at [523, 535] on label "Landscape Design" at bounding box center [477, 523] width 91 height 24
click at [454, 585] on button "Landscape Design" at bounding box center [446, 592] width 15 height 15
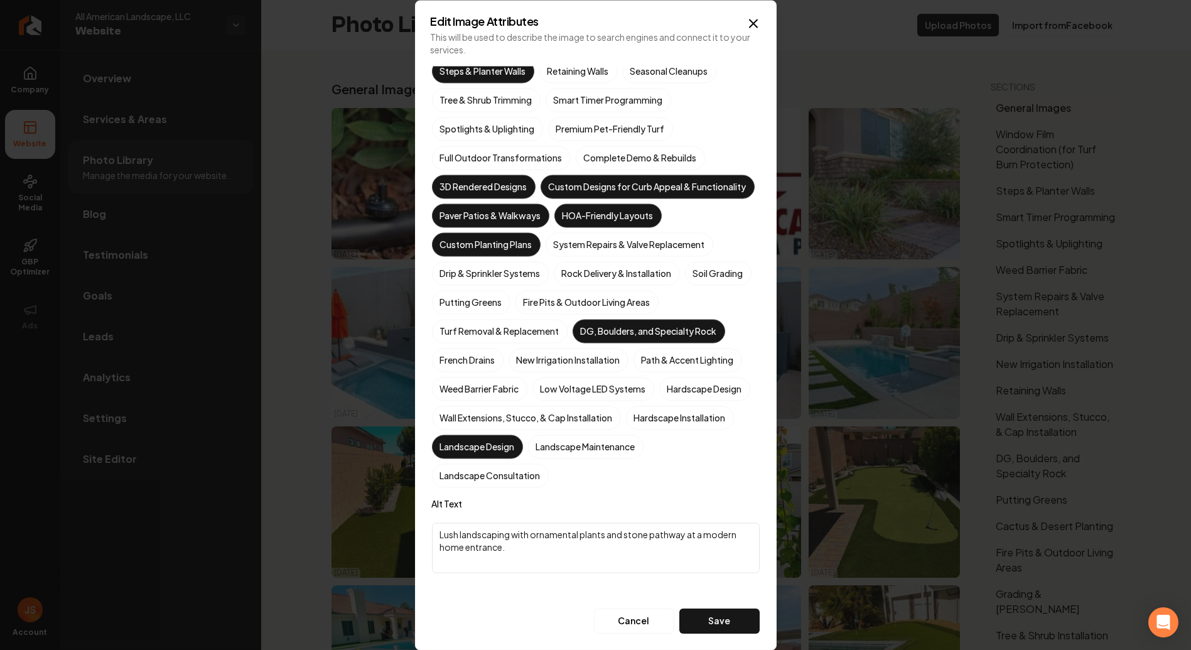
scroll to position [167, 0]
click at [707, 623] on button "Save" at bounding box center [719, 620] width 80 height 25
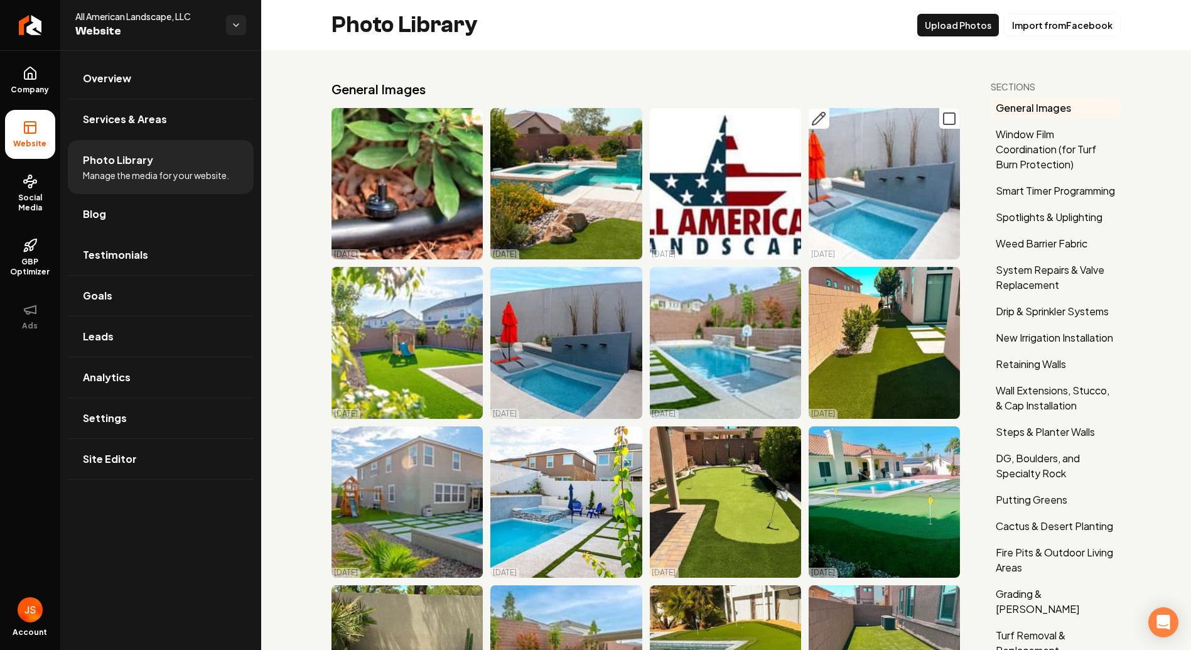
click at [811, 112] on icon "Main content area" at bounding box center [818, 118] width 15 height 15
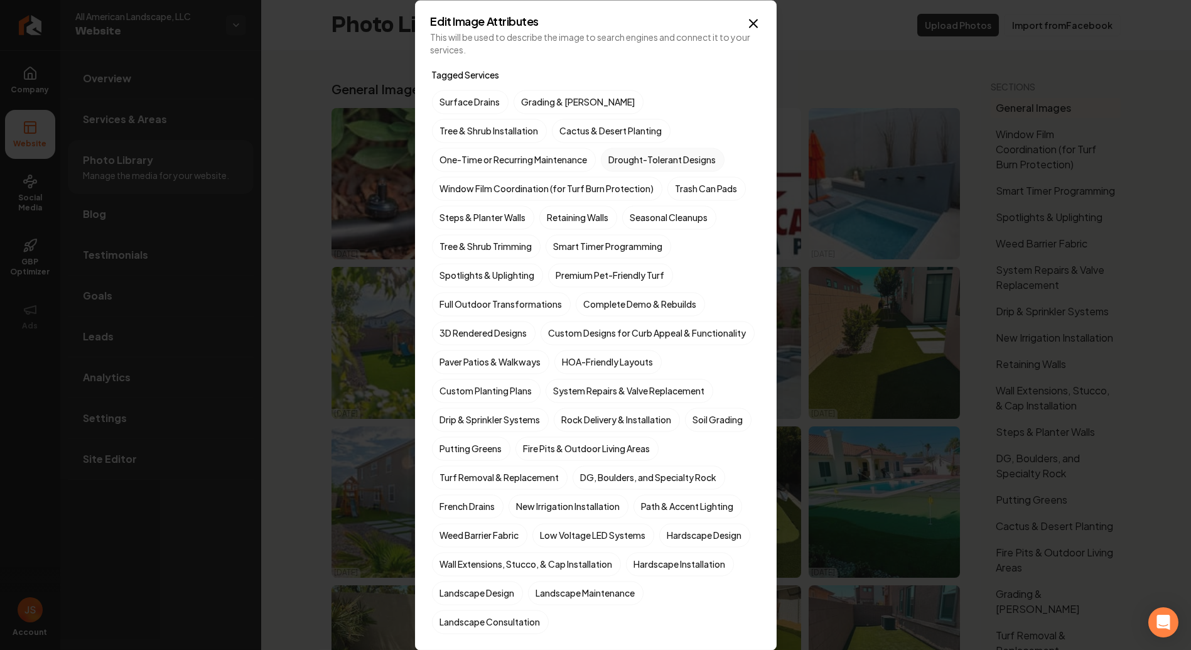
click at [601, 155] on label "Drought-Tolerant Designs" at bounding box center [663, 160] width 124 height 24
click at [608, 155] on button "Drought-Tolerant Designs" at bounding box center [615, 159] width 15 height 15
click at [552, 131] on label "Cactus & Desert Planting" at bounding box center [611, 131] width 119 height 24
click at [559, 131] on button "Cactus & Desert Planting" at bounding box center [566, 130] width 15 height 15
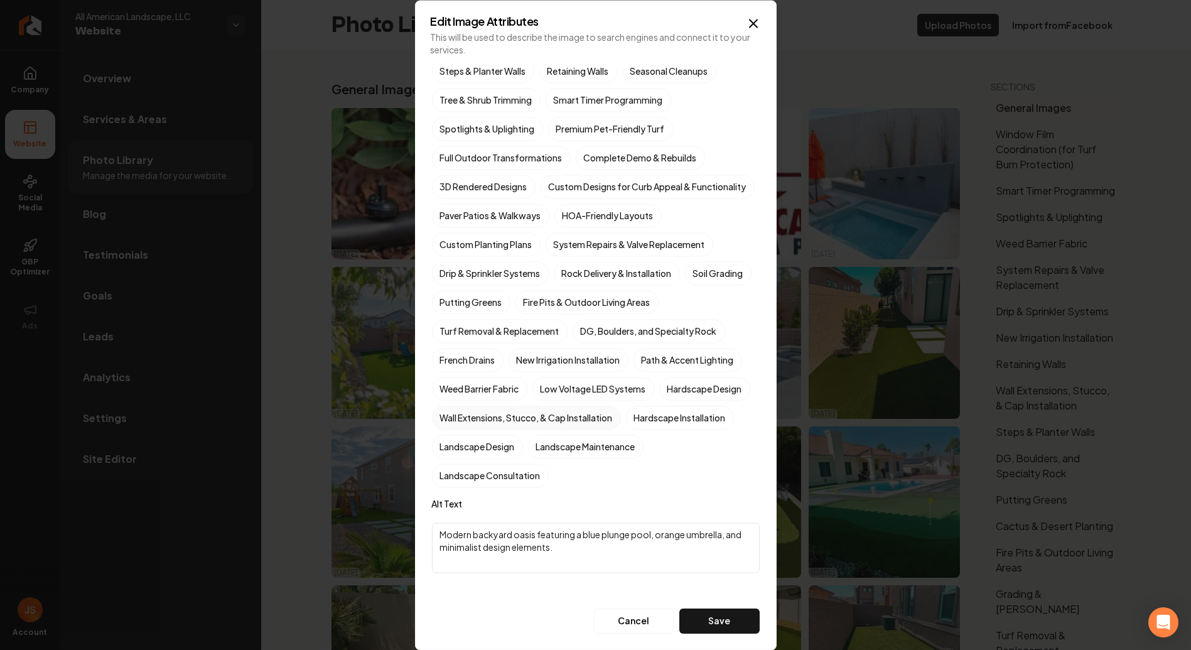
click at [574, 414] on label "Wall Extensions, Stucco, & Cap Installation" at bounding box center [526, 417] width 189 height 24
click at [454, 556] on button "Wall Extensions, Stucco, & Cap Installation" at bounding box center [446, 563] width 15 height 15
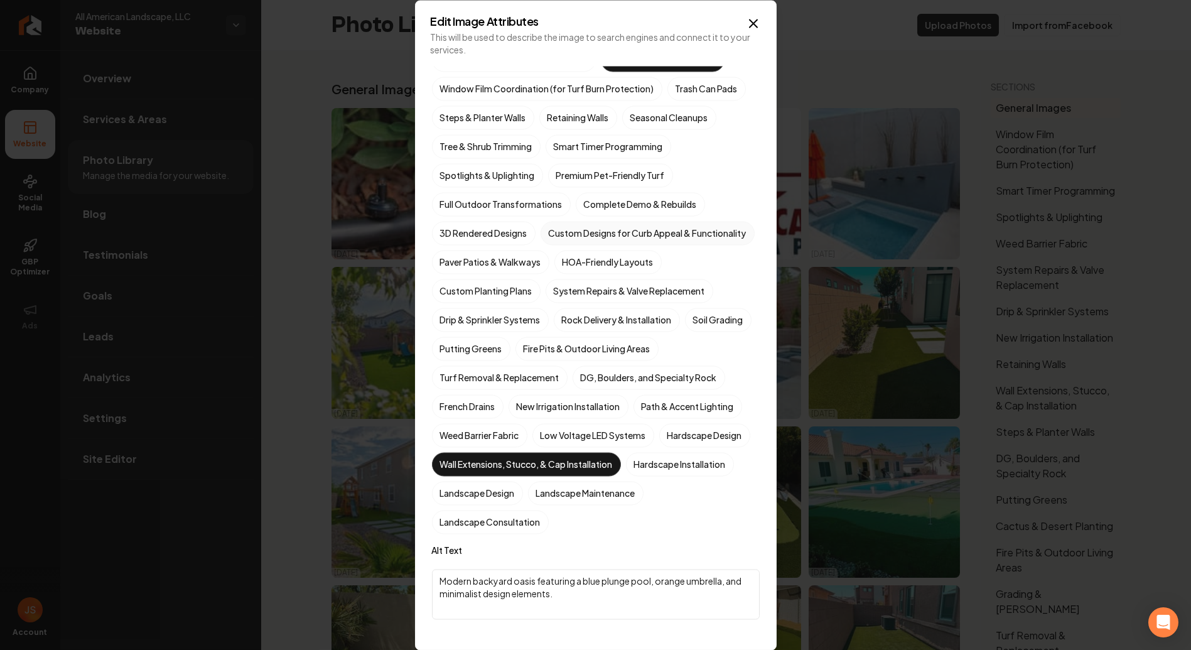
scroll to position [97, 0]
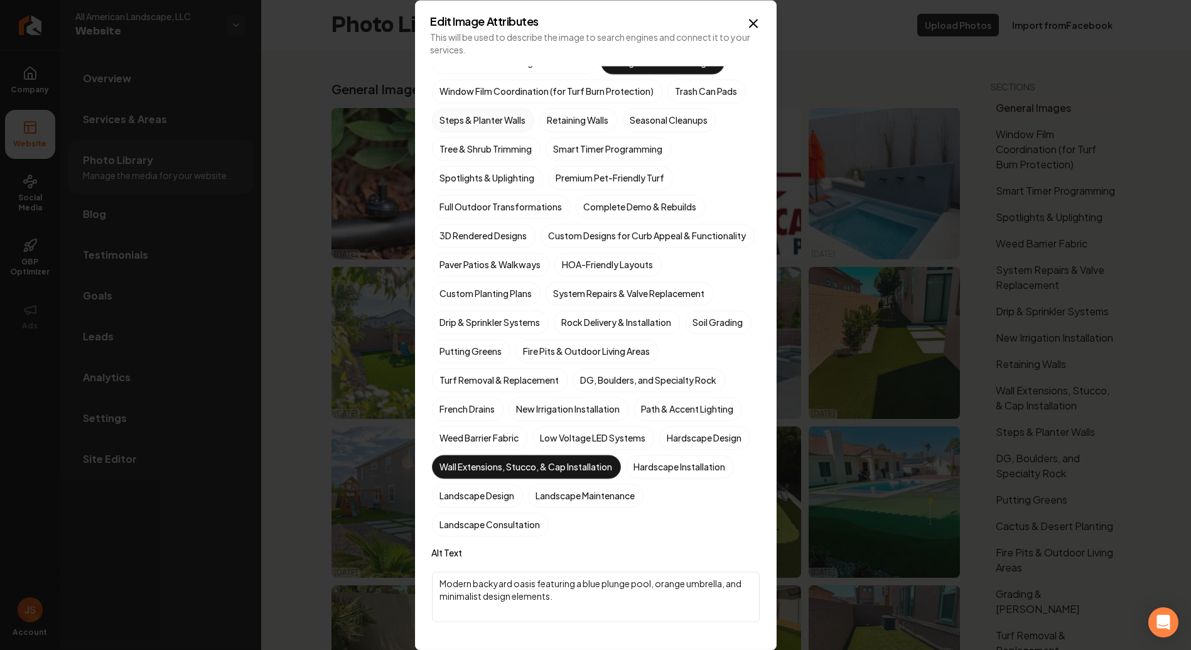
click at [509, 108] on label "Steps & Planter Walls" at bounding box center [483, 120] width 102 height 24
click at [454, 210] on button "Steps & Planter Walls" at bounding box center [446, 217] width 15 height 15
click at [574, 117] on label "Retaining Walls" at bounding box center [578, 120] width 78 height 24
click at [562, 210] on button "Retaining Walls" at bounding box center [554, 217] width 15 height 15
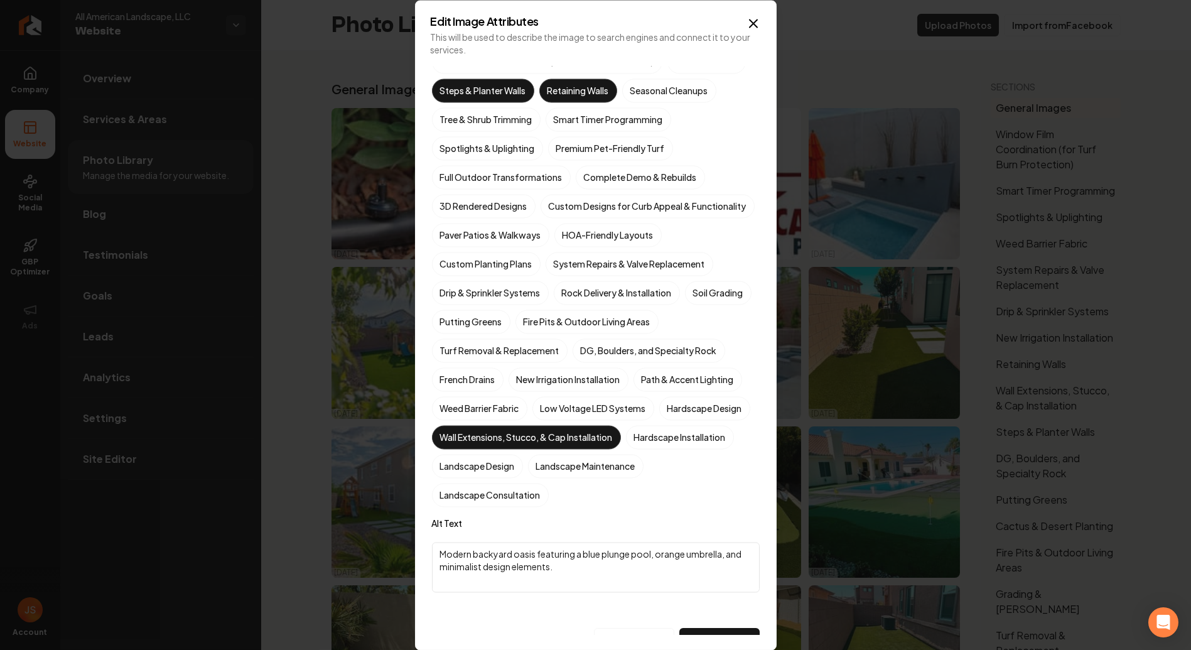
scroll to position [167, 0]
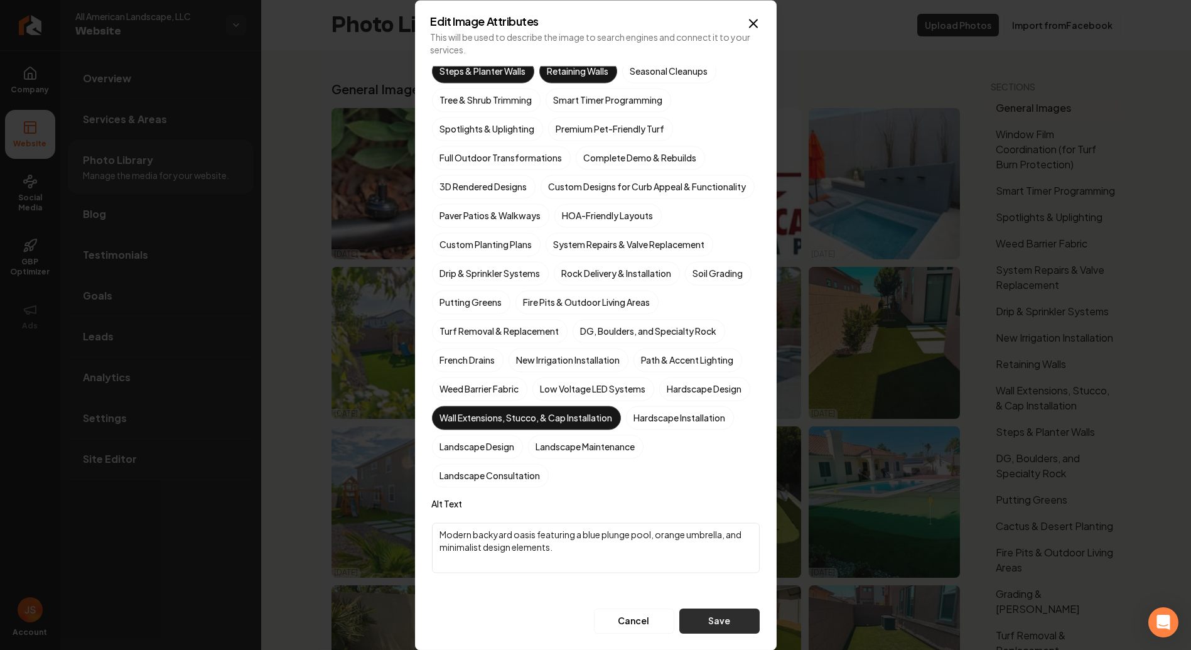
click at [707, 626] on button "Save" at bounding box center [719, 620] width 80 height 25
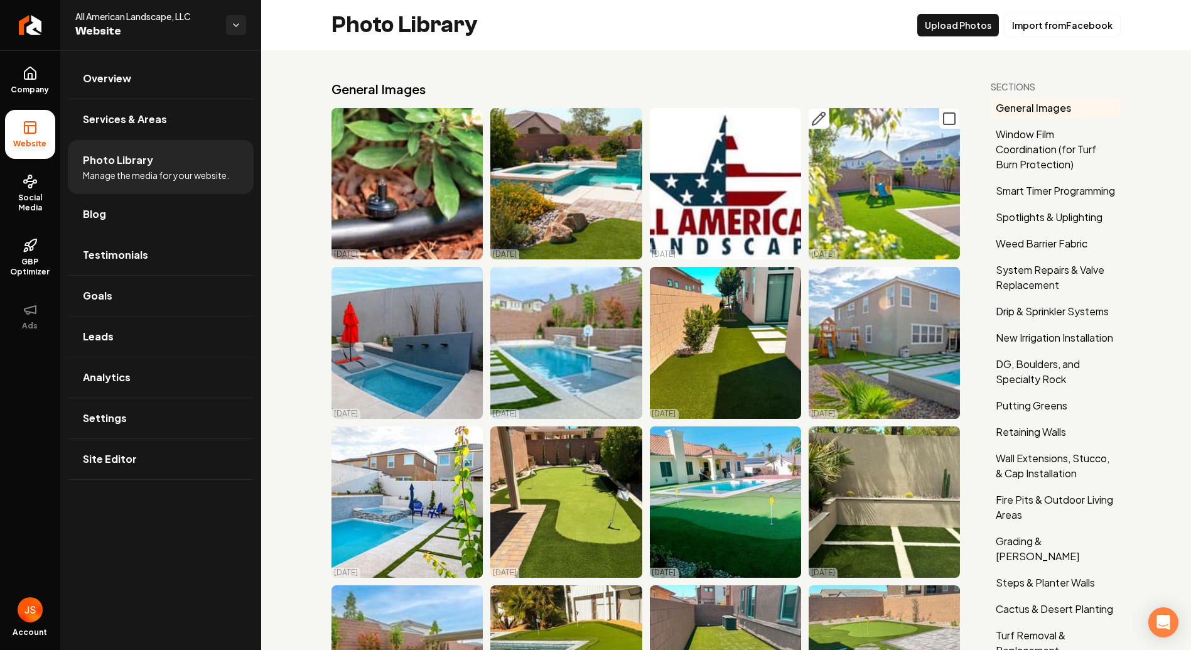
click at [811, 115] on icon "Main content area" at bounding box center [818, 118] width 15 height 15
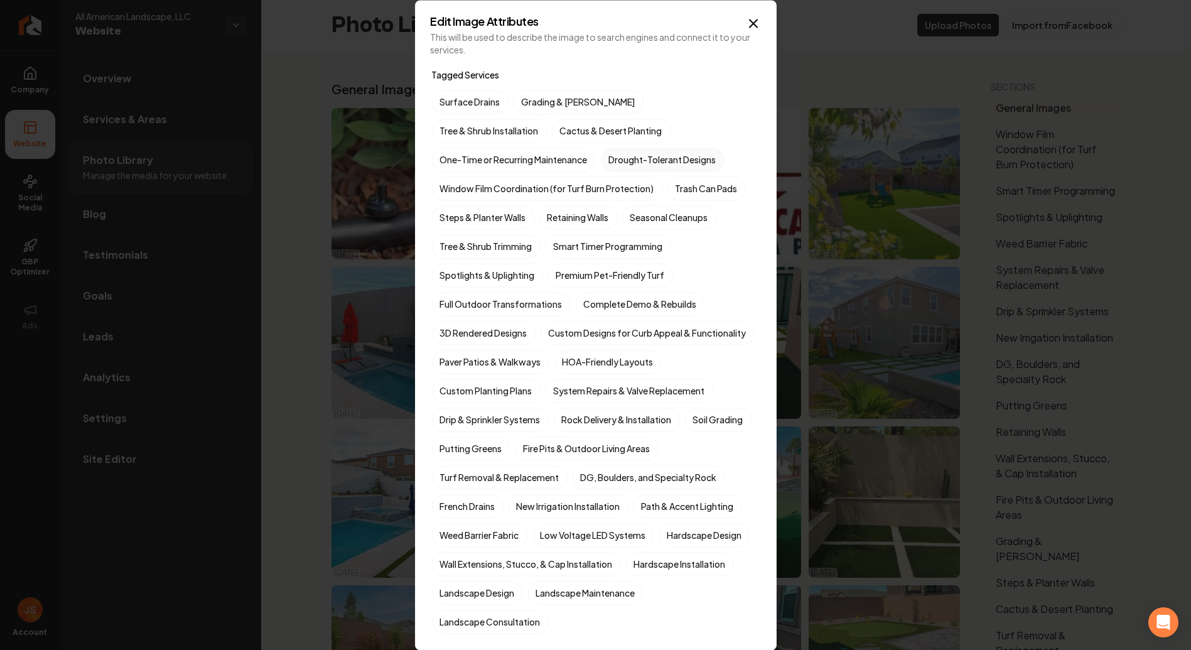
click at [601, 162] on label "Drought-Tolerant Designs" at bounding box center [663, 160] width 124 height 24
click at [608, 162] on button "Drought-Tolerant Designs" at bounding box center [615, 159] width 15 height 15
click at [601, 241] on label "Smart Timer Programming" at bounding box center [608, 246] width 126 height 24
click at [568, 241] on button "Smart Timer Programming" at bounding box center [560, 246] width 15 height 15
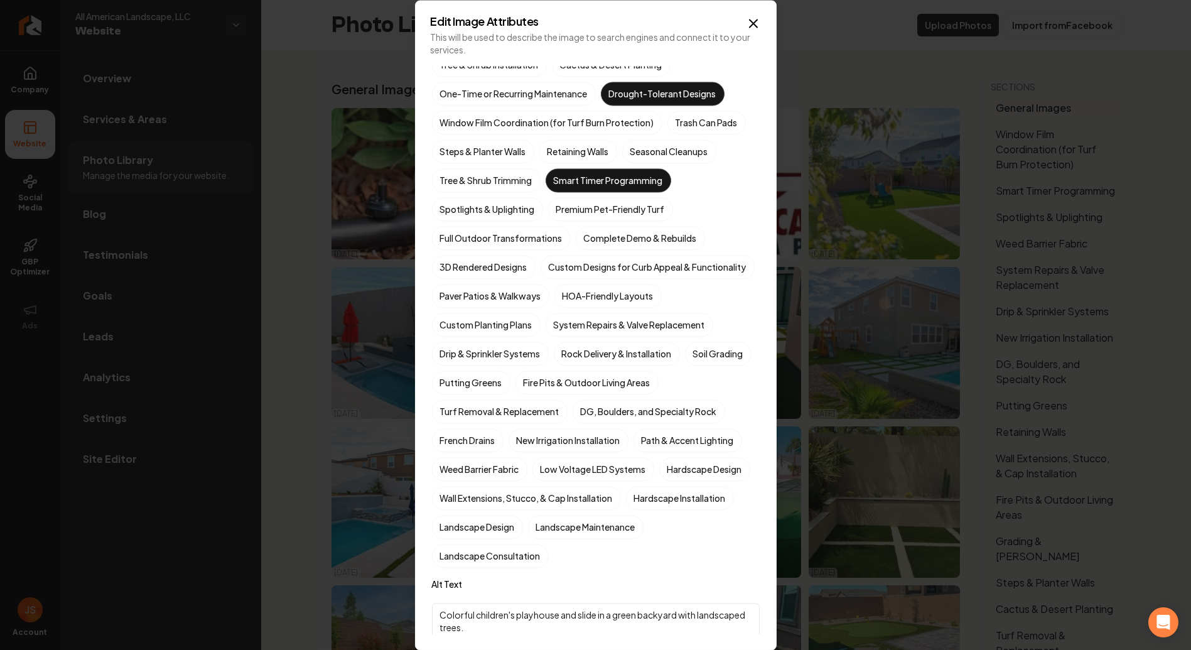
scroll to position [70, 0]
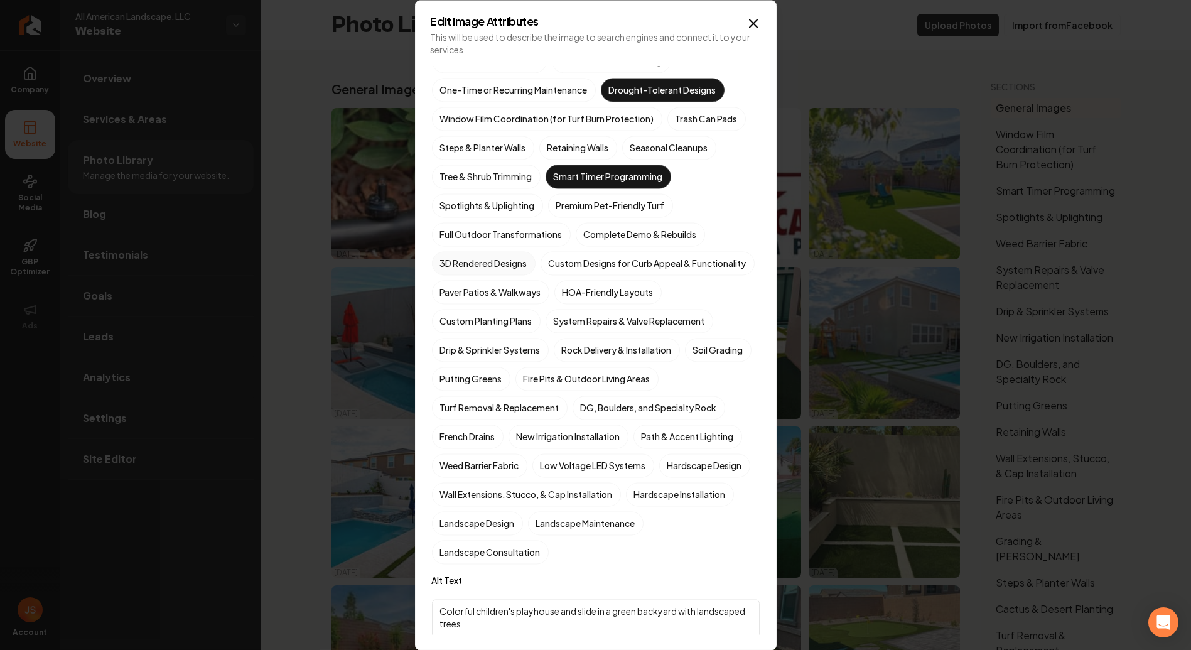
click at [496, 259] on label "3D Rendered Designs" at bounding box center [484, 263] width 104 height 24
click at [454, 325] on button "3D Rendered Designs" at bounding box center [446, 332] width 15 height 15
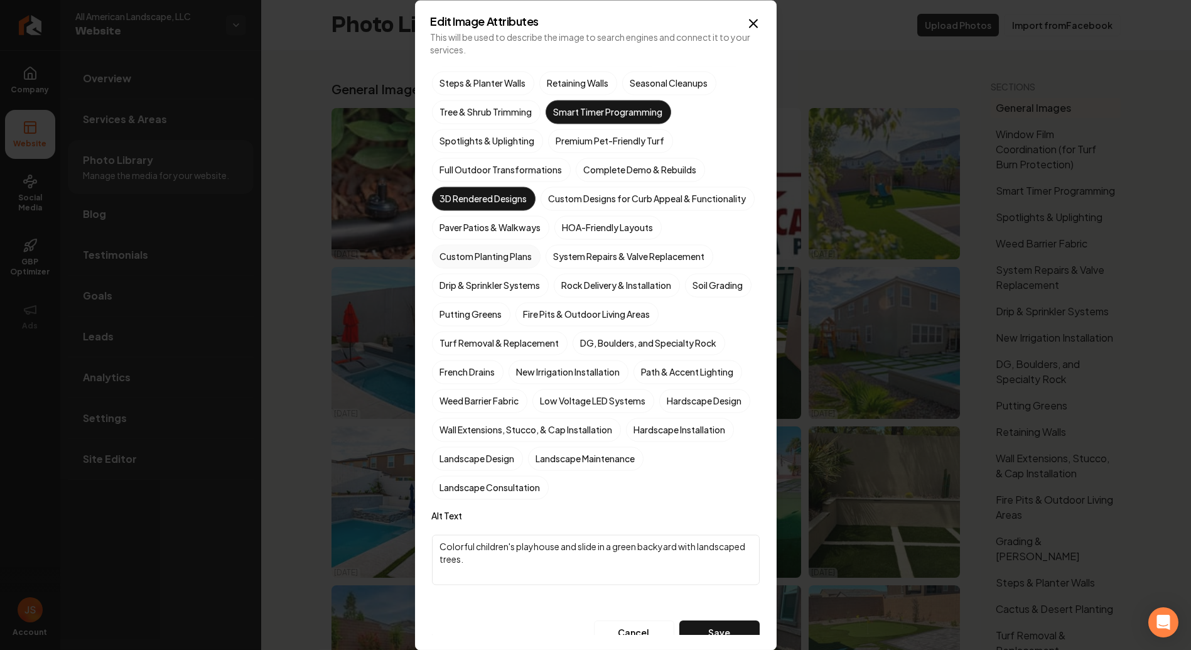
scroll to position [139, 0]
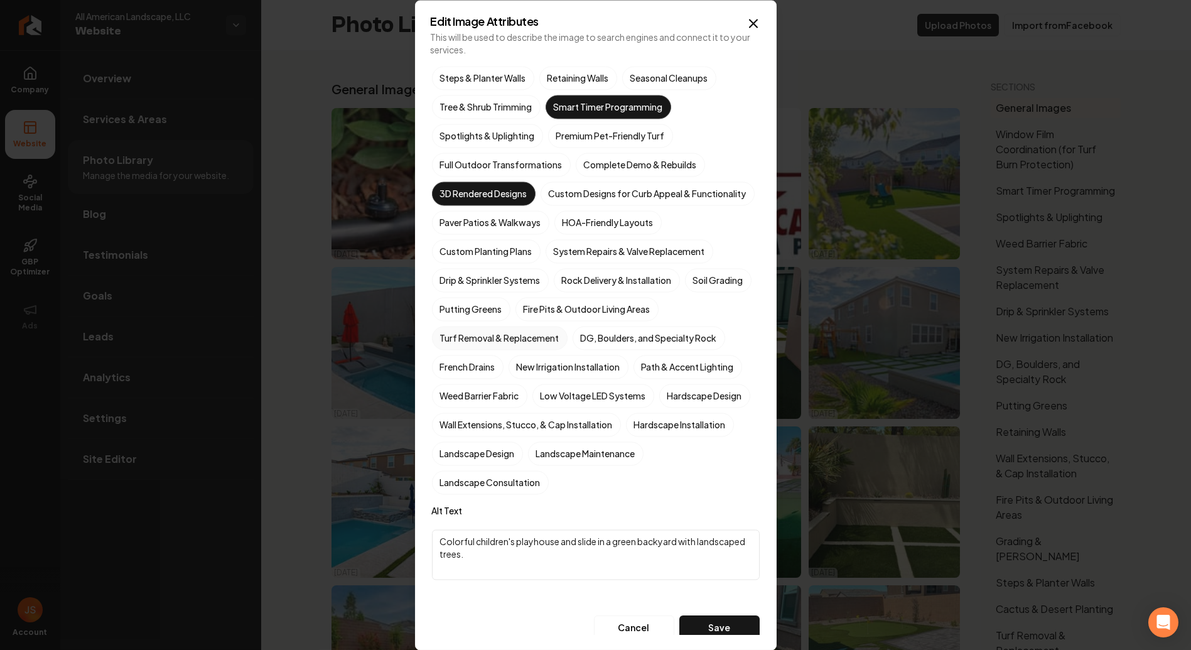
click at [475, 350] on label "Turf Removal & Replacement" at bounding box center [500, 338] width 136 height 24
click at [454, 470] on button "Turf Removal & Replacement" at bounding box center [446, 477] width 15 height 15
click at [659, 407] on label "Hardscape Design" at bounding box center [704, 396] width 91 height 24
click at [667, 527] on button "Hardscape Design" at bounding box center [674, 534] width 15 height 15
click at [523, 465] on label "Landscape Design" at bounding box center [477, 453] width 91 height 24
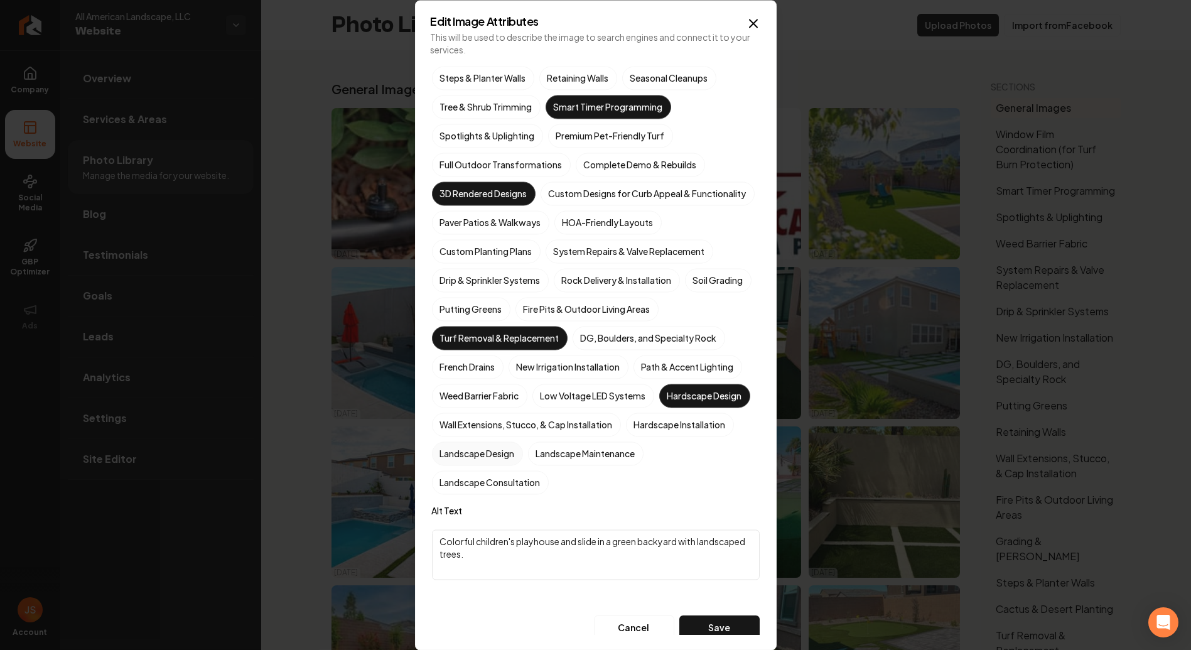
click at [454, 585] on button "Landscape Design" at bounding box center [446, 592] width 15 height 15
click at [636, 517] on label "Alt Text" at bounding box center [596, 510] width 328 height 13
click at [549, 494] on label "Landscape Consultation" at bounding box center [490, 482] width 117 height 24
click at [454, 614] on button "Landscape Consultation" at bounding box center [446, 621] width 15 height 15
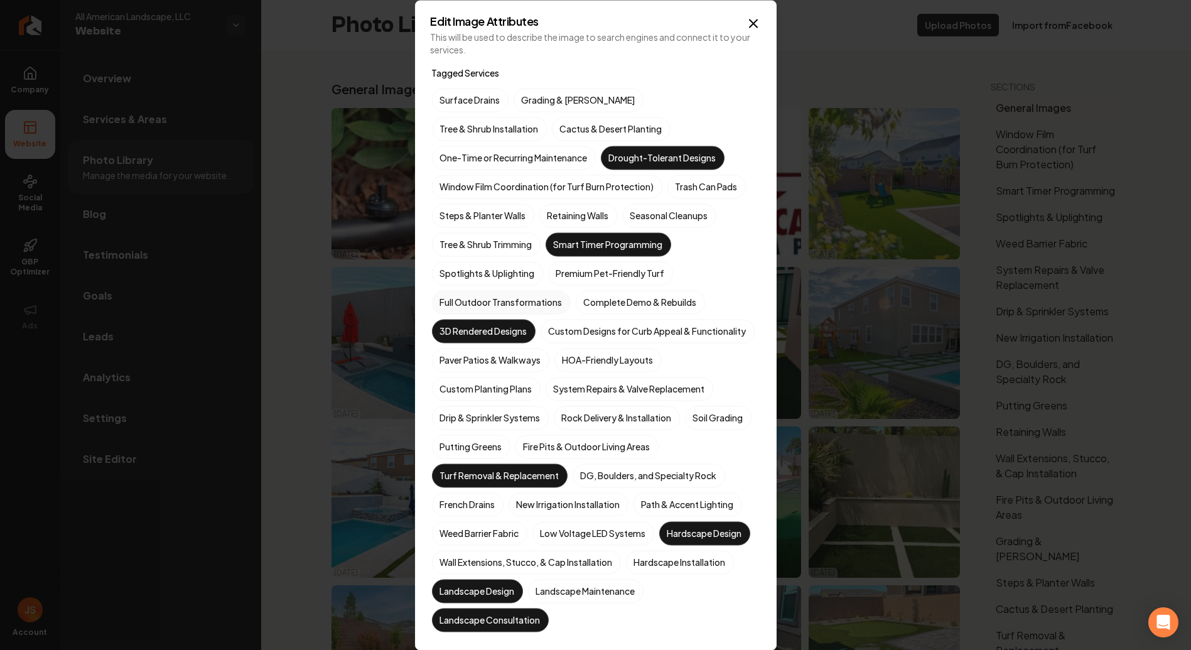
scroll to position [0, 0]
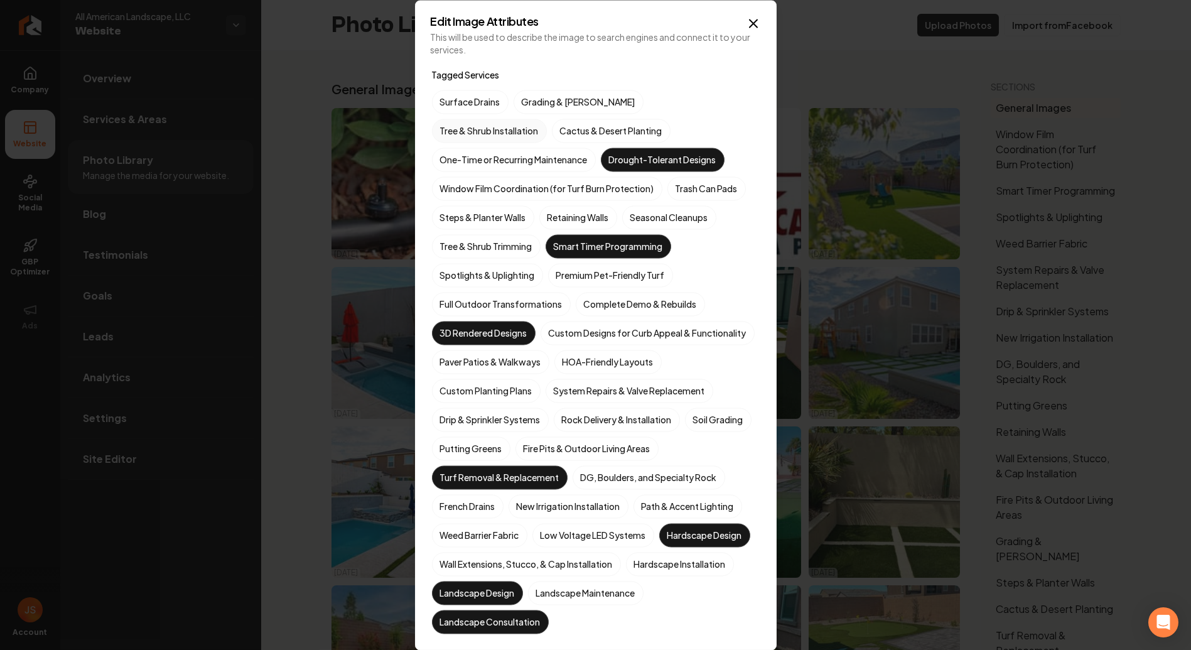
click at [547, 119] on label "Tree & Shrub Installation" at bounding box center [489, 131] width 115 height 24
click at [454, 123] on button "Tree & Shrub Installation" at bounding box center [446, 130] width 15 height 15
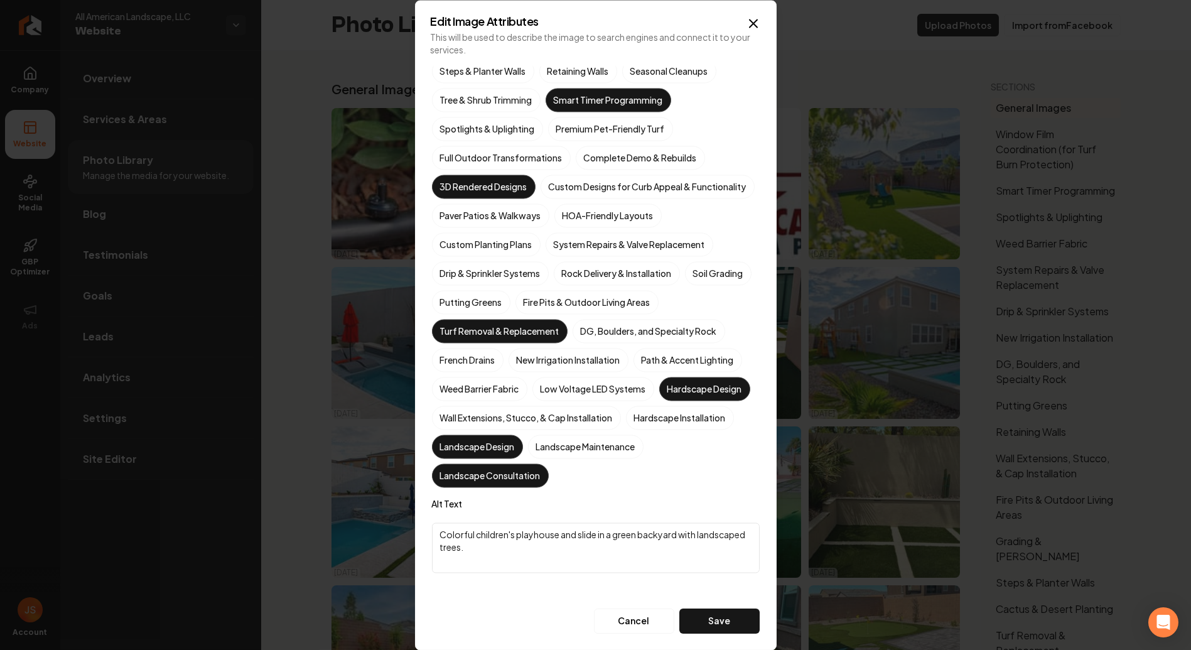
scroll to position [167, 0]
click at [693, 608] on div "Tagged Services Surface Drains Grading & [PERSON_NAME] Tree & Shrub Installatio…" at bounding box center [596, 277] width 328 height 712
click at [687, 625] on button "Save" at bounding box center [719, 620] width 80 height 25
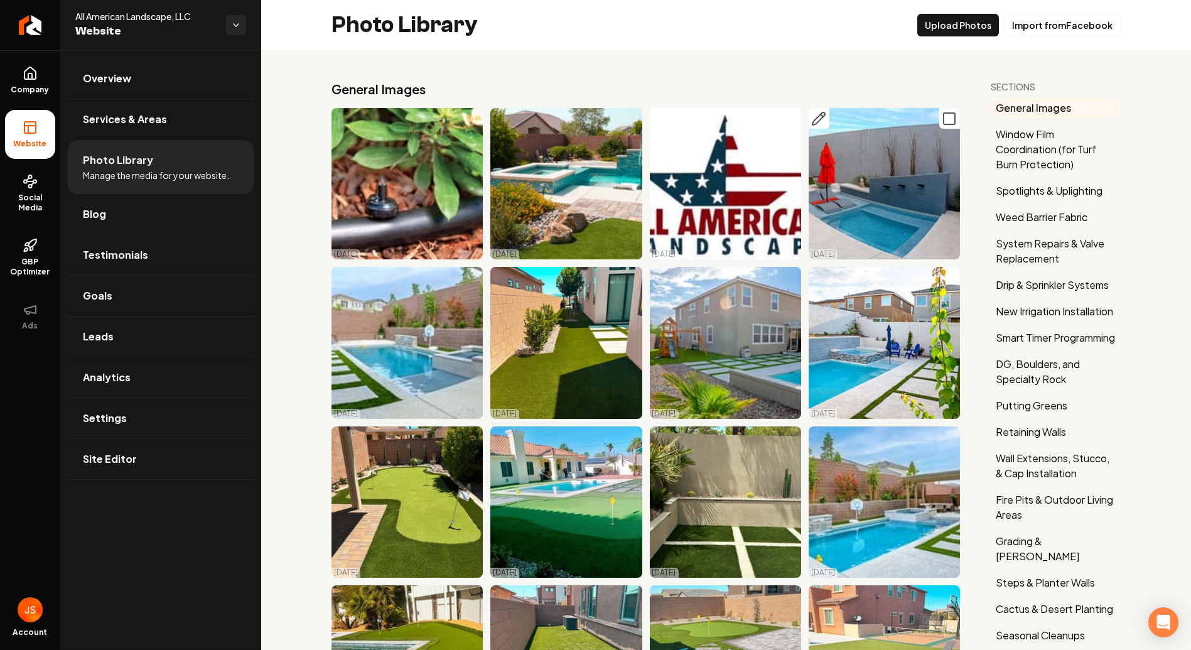
click at [943, 117] on icon "Main content area" at bounding box center [949, 118] width 15 height 15
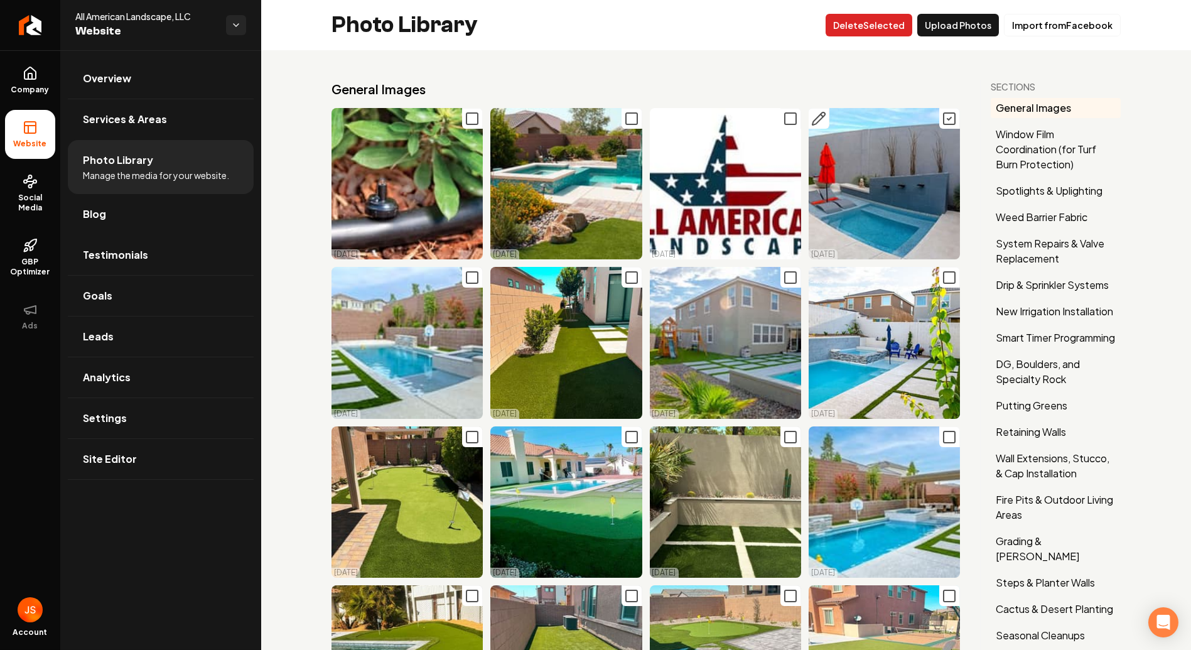
click at [872, 26] on button "Delet e Selected" at bounding box center [868, 25] width 87 height 23
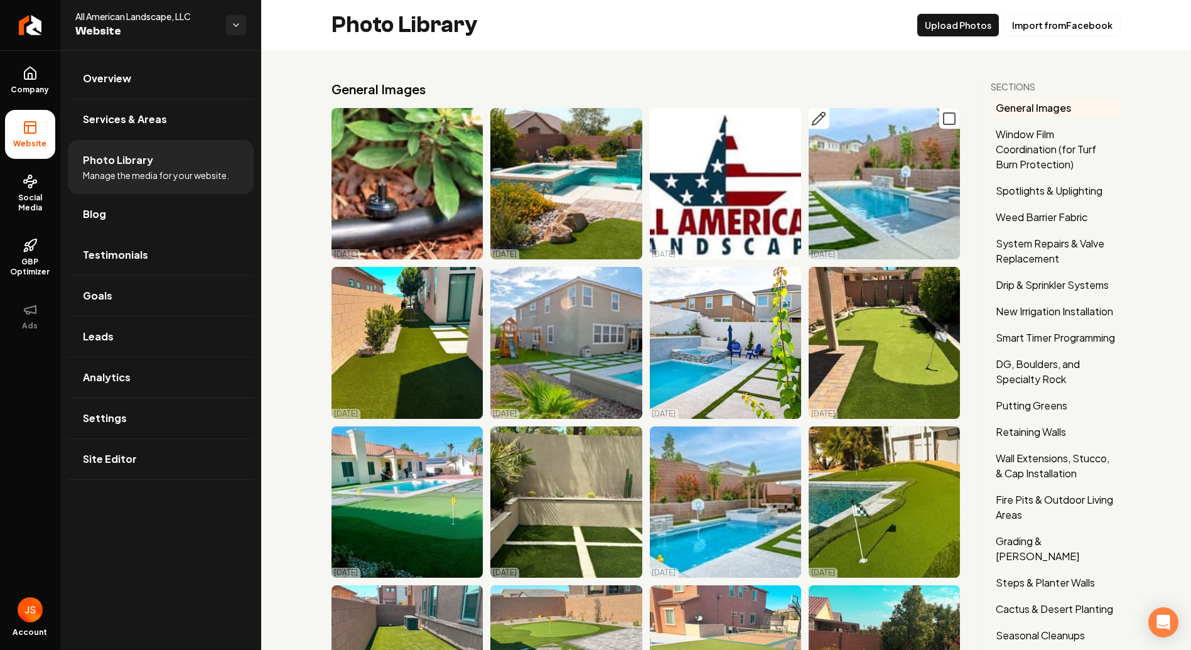
click at [813, 110] on button "Main content area" at bounding box center [818, 118] width 21 height 21
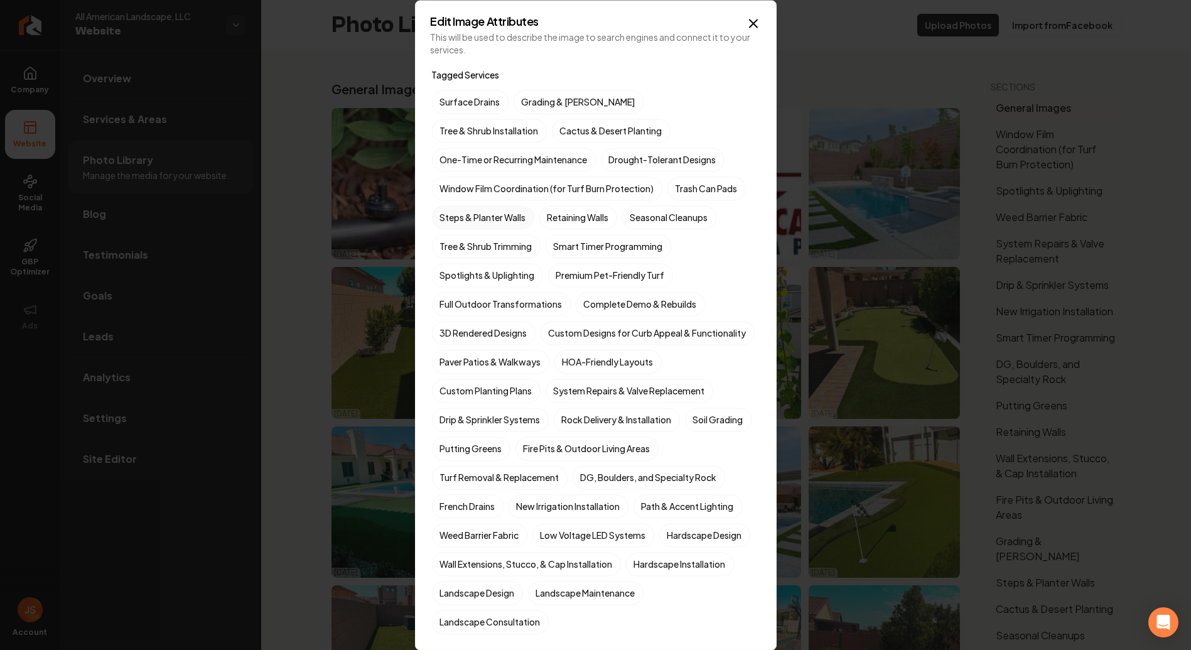
click at [496, 214] on label "Steps & Planter Walls" at bounding box center [483, 217] width 102 height 24
click at [454, 214] on button "Steps & Planter Walls" at bounding box center [446, 217] width 15 height 15
click at [596, 148] on label "One-Time or Recurring Maintenance" at bounding box center [514, 160] width 164 height 24
click at [454, 152] on button "One-Time or Recurring Maintenance" at bounding box center [446, 159] width 15 height 15
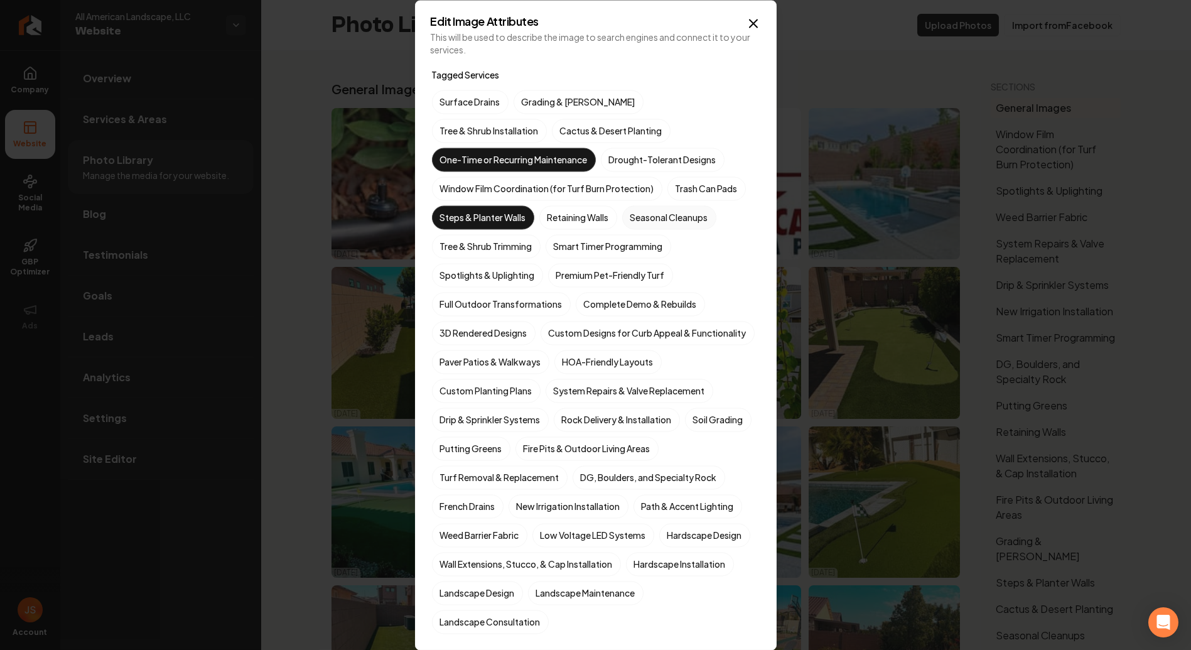
click at [685, 216] on label "Seasonal Cleanups" at bounding box center [669, 217] width 94 height 24
click at [645, 216] on button "Seasonal Cleanups" at bounding box center [637, 217] width 15 height 15
click at [641, 243] on label "Smart Timer Programming" at bounding box center [608, 246] width 126 height 24
click at [568, 243] on button "Smart Timer Programming" at bounding box center [560, 246] width 15 height 15
click at [650, 302] on label "Complete Demo & Rebuilds" at bounding box center [640, 304] width 129 height 24
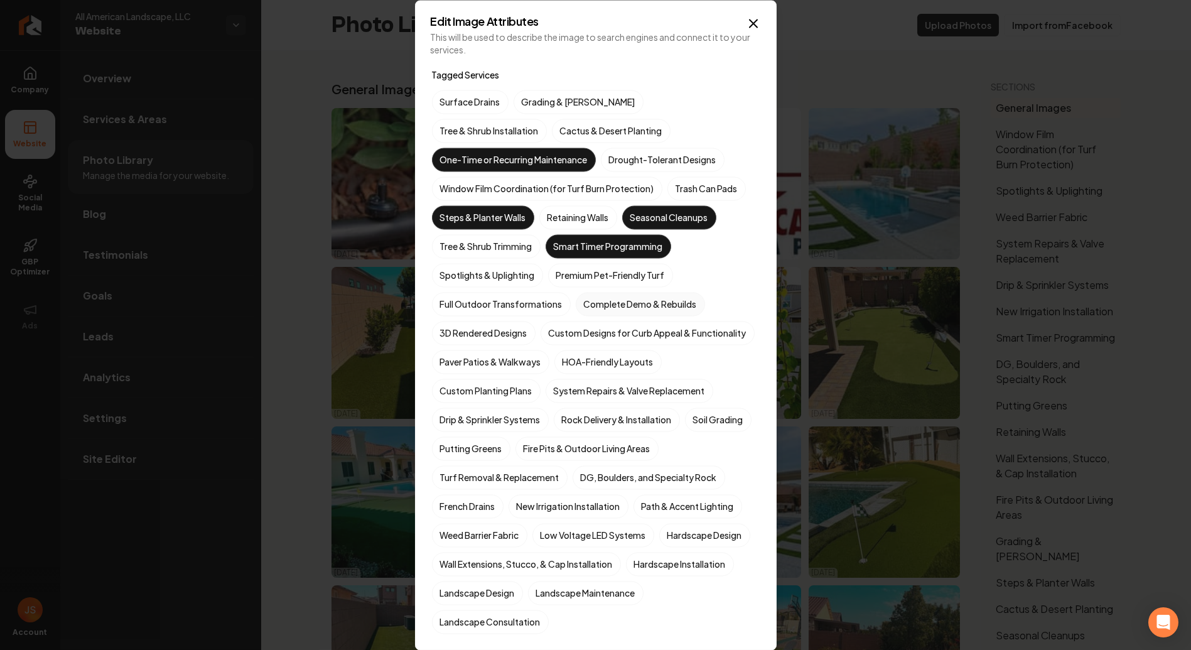
click at [598, 302] on button "Complete Demo & Rebuilds" at bounding box center [590, 303] width 15 height 15
click at [522, 330] on label "3D Rendered Designs" at bounding box center [484, 333] width 104 height 24
click at [454, 330] on button "3D Rendered Designs" at bounding box center [446, 332] width 15 height 15
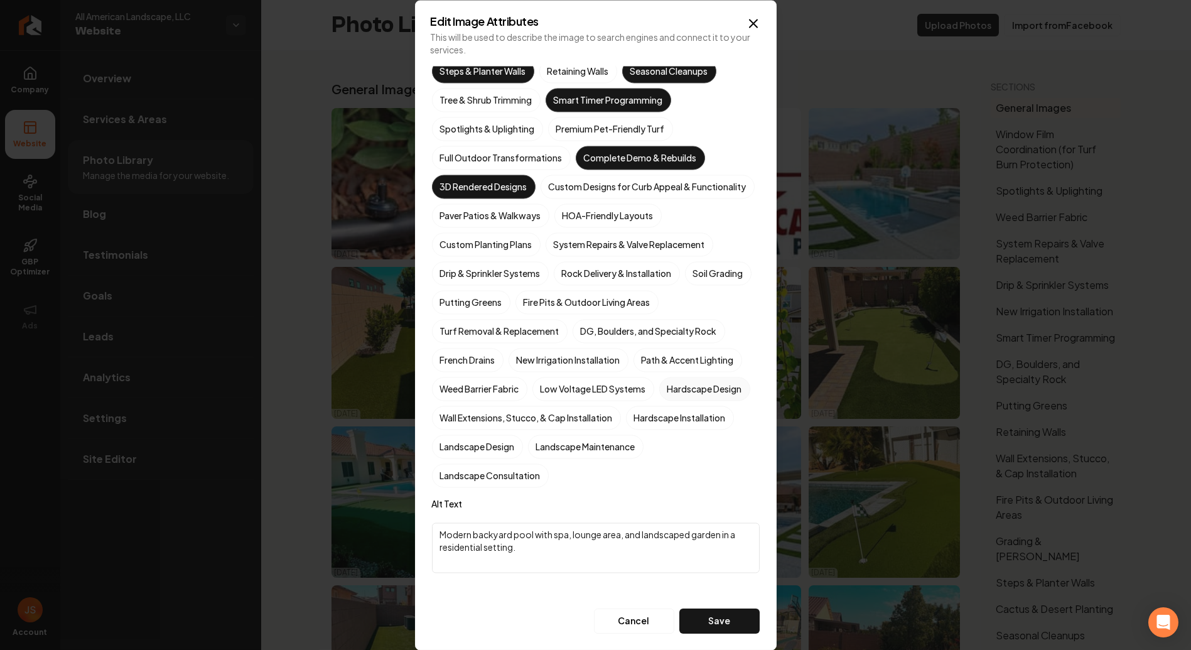
click at [659, 400] on label "Hardscape Design" at bounding box center [704, 389] width 91 height 24
click at [667, 527] on button "Hardscape Design" at bounding box center [674, 534] width 15 height 15
drag, startPoint x: 638, startPoint y: 439, endPoint x: 616, endPoint y: 454, distance: 26.6
click at [635, 443] on div "Surface Drains Grading & [PERSON_NAME] Tree & Shrub Installation Cactus & Deser…" at bounding box center [596, 216] width 328 height 544
click at [549, 475] on label "Landscape Consultation" at bounding box center [490, 475] width 117 height 24
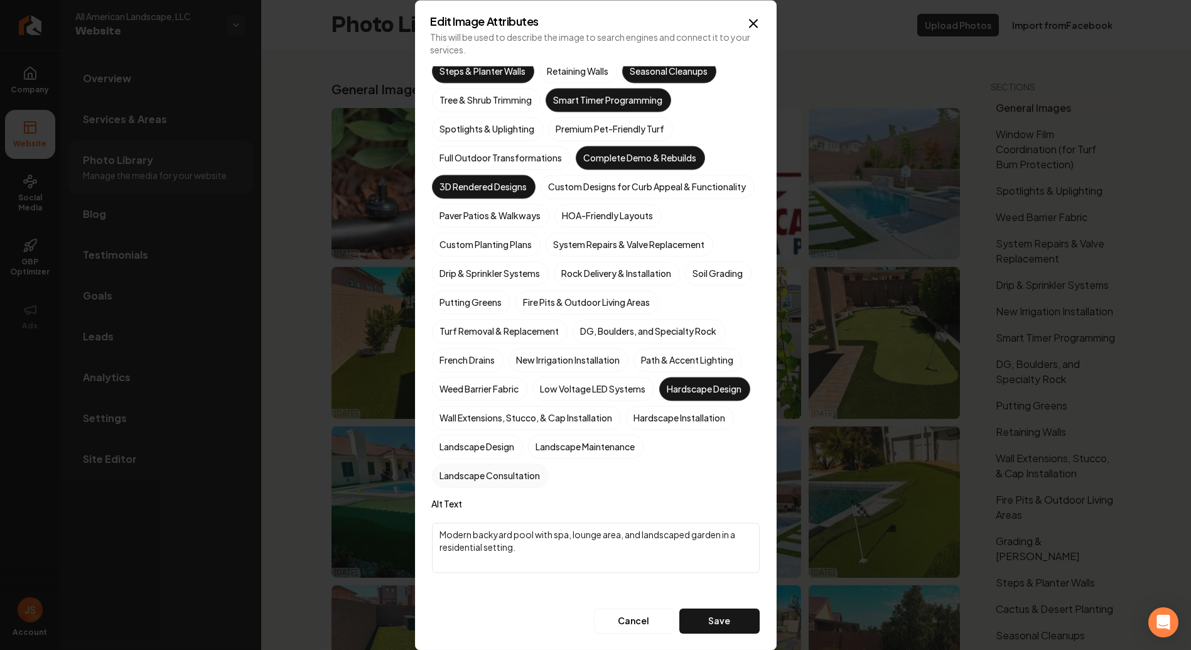
click at [454, 614] on button "Landscape Consultation" at bounding box center [446, 621] width 15 height 15
click at [528, 458] on label "Landscape Maintenance" at bounding box center [585, 446] width 115 height 24
click at [535, 585] on button "Landscape Maintenance" at bounding box center [542, 592] width 15 height 15
click at [717, 620] on button "Save" at bounding box center [719, 620] width 80 height 25
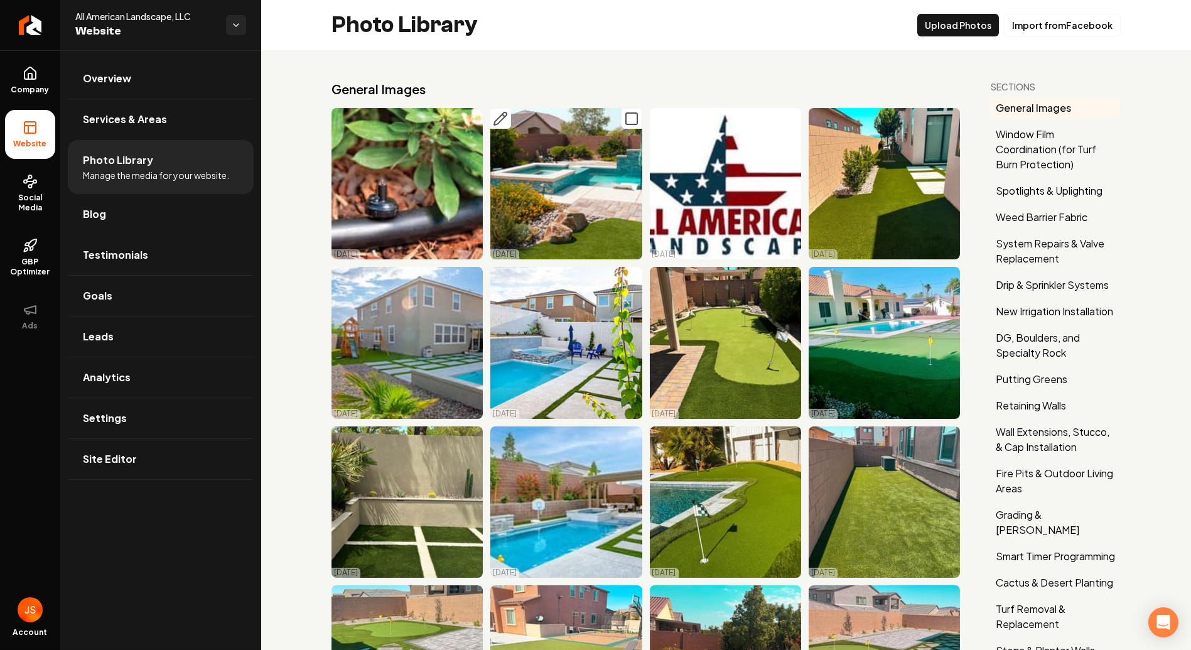
click at [624, 118] on icon "Main content area" at bounding box center [631, 118] width 15 height 15
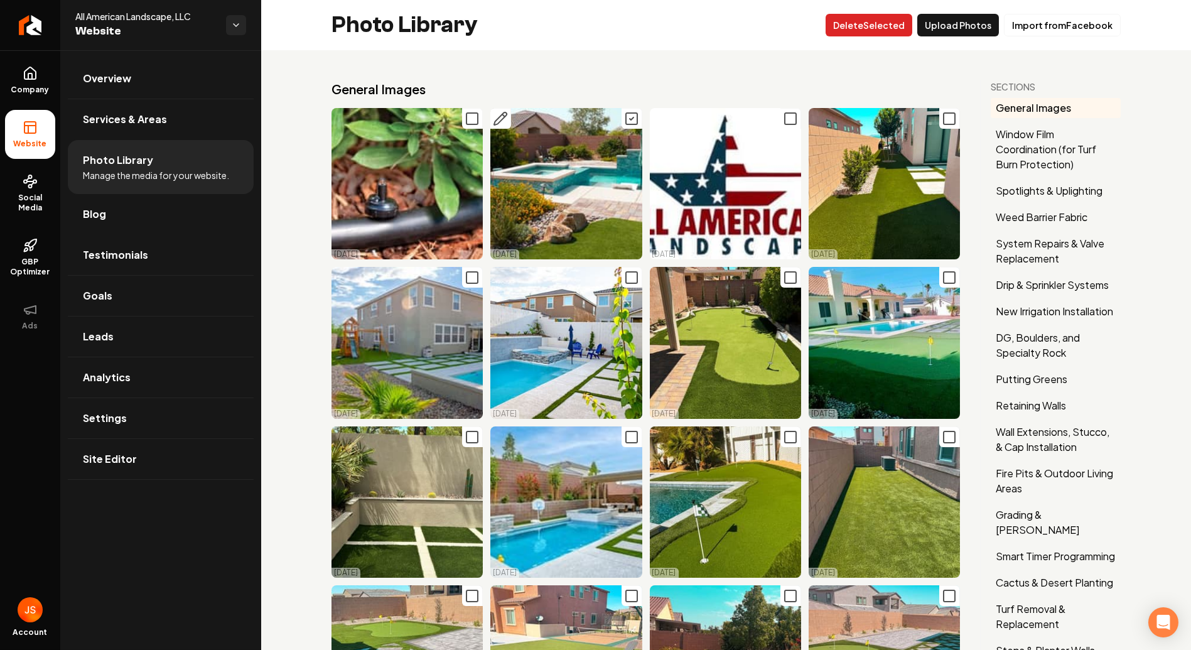
click at [867, 18] on button "Delet e Selected" at bounding box center [868, 25] width 87 height 23
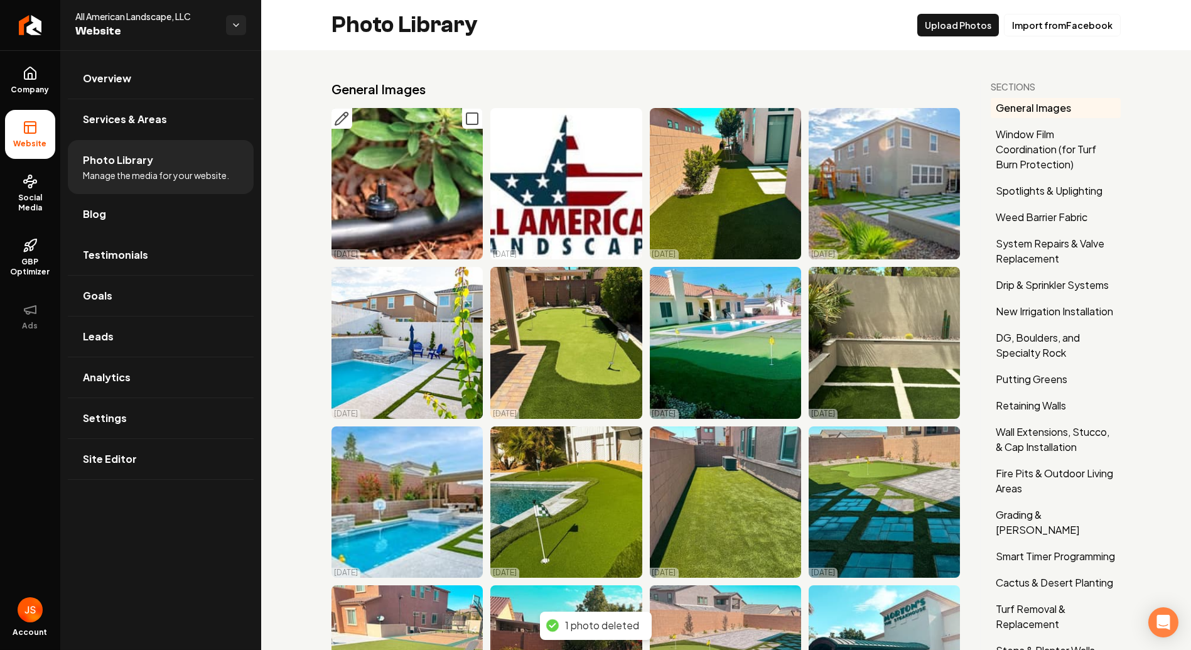
click at [467, 115] on icon "Main content area" at bounding box center [471, 118] width 15 height 15
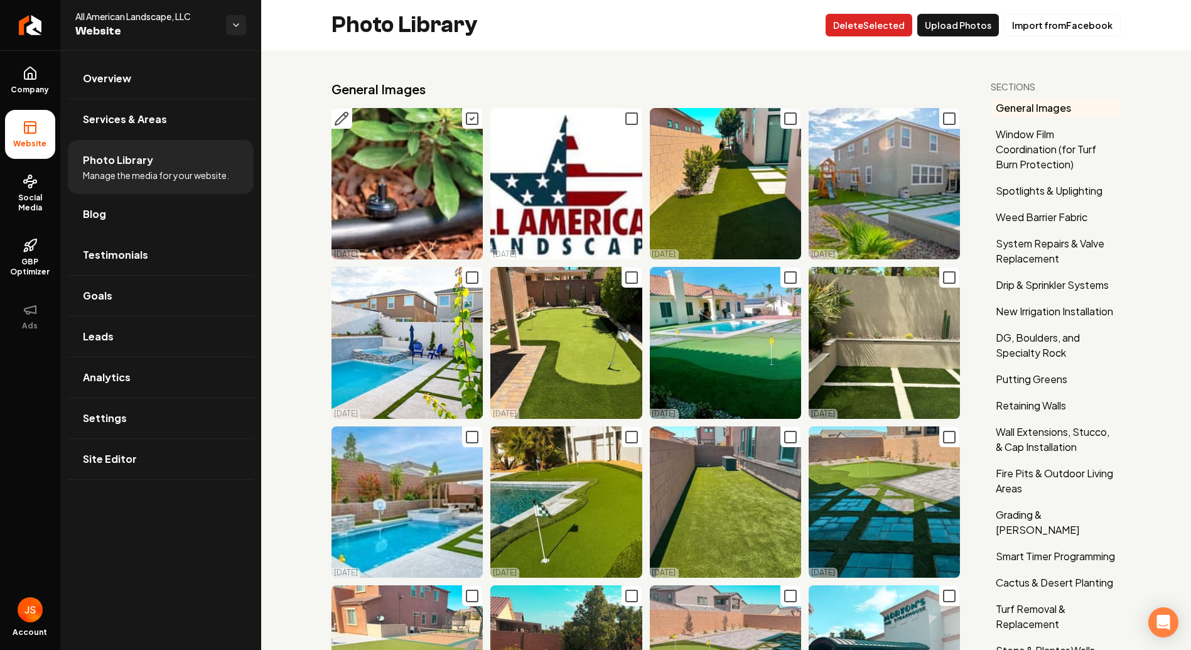
click at [867, 21] on button "Delet e Selected" at bounding box center [868, 25] width 87 height 23
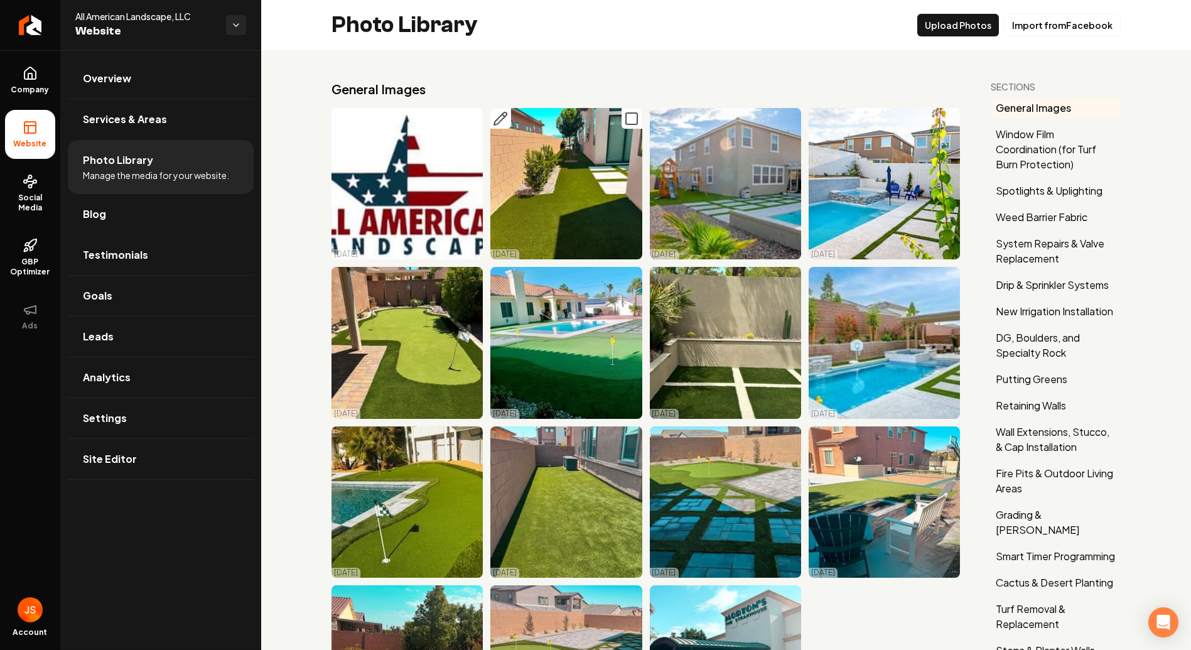
click at [499, 117] on icon "Main content area" at bounding box center [500, 118] width 15 height 15
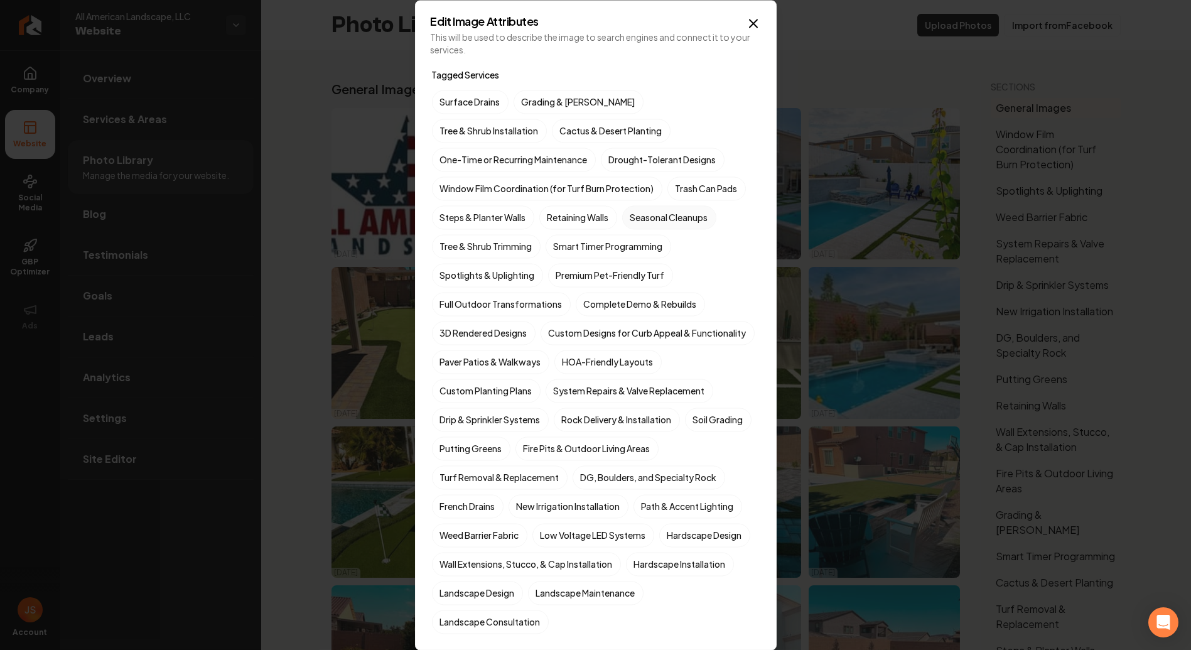
click at [673, 219] on label "Seasonal Cleanups" at bounding box center [669, 217] width 94 height 24
click at [645, 219] on button "Seasonal Cleanups" at bounding box center [637, 217] width 15 height 15
click at [574, 279] on label "Premium Pet-Friendly Turf" at bounding box center [610, 275] width 125 height 24
click at [571, 279] on button "Premium Pet-Friendly Turf" at bounding box center [562, 274] width 15 height 15
click at [540, 345] on label "Custom Designs for Curb Appeal & Functionality" at bounding box center [647, 333] width 214 height 24
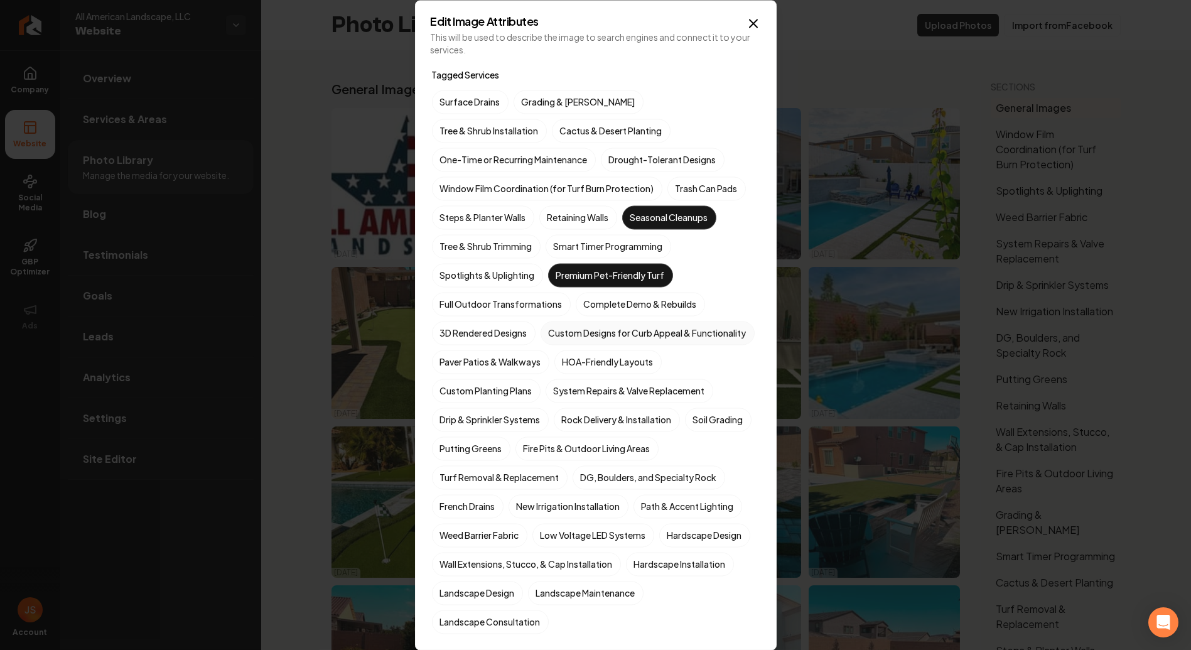
click at [548, 340] on button "Custom Designs for Curb Appeal & Functionality" at bounding box center [555, 332] width 15 height 15
click at [540, 345] on label "Custom Designs for Curb Appeal & Functionality" at bounding box center [647, 333] width 214 height 24
click at [548, 340] on button "Custom Designs for Curb Appeal & Functionality" at bounding box center [555, 332] width 15 height 15
click at [498, 331] on label "3D Rendered Designs" at bounding box center [484, 333] width 104 height 24
click at [454, 331] on button "3D Rendered Designs" at bounding box center [446, 332] width 15 height 15
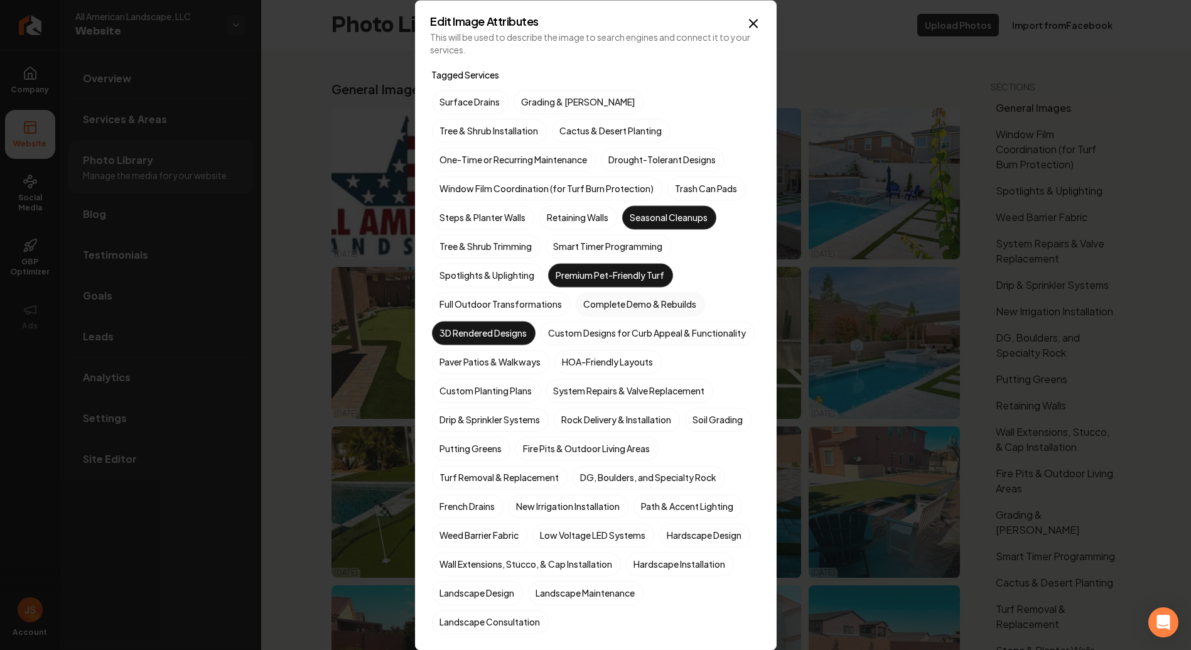
click at [680, 304] on label "Complete Demo & Rebuilds" at bounding box center [640, 304] width 129 height 24
click at [598, 304] on button "Complete Demo & Rebuilds" at bounding box center [590, 303] width 15 height 15
click at [518, 296] on label "Full Outdoor Transformations" at bounding box center [501, 304] width 139 height 24
click at [454, 296] on button "Full Outdoor Transformations" at bounding box center [446, 303] width 15 height 15
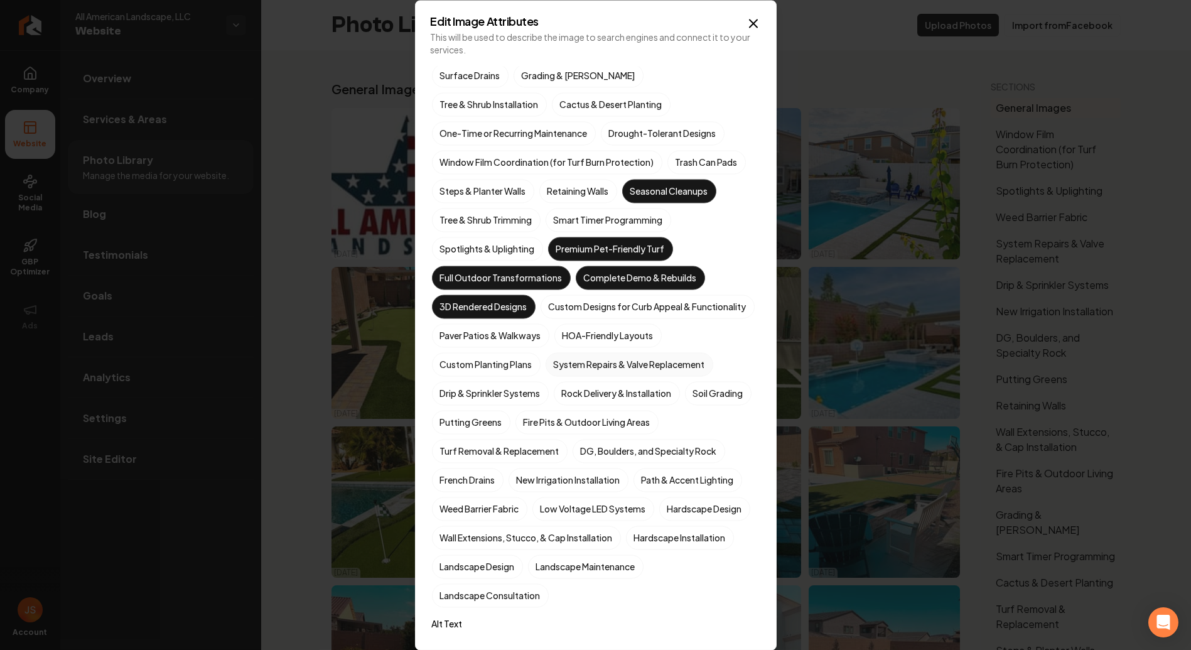
scroll to position [139, 0]
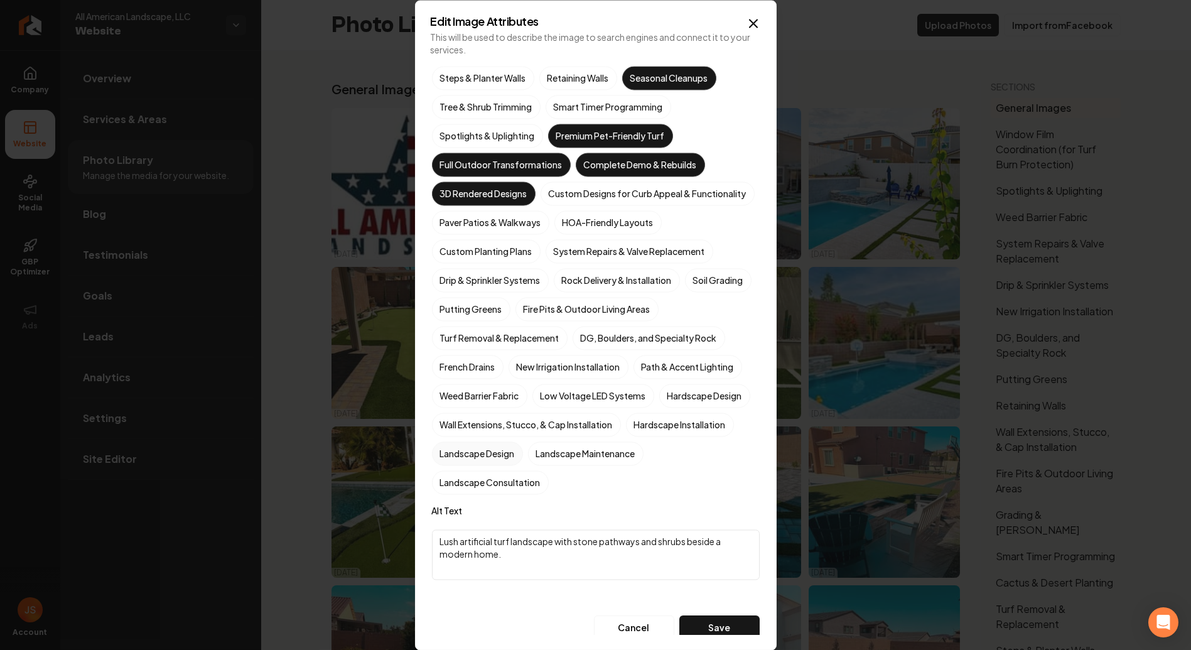
click at [523, 465] on label "Landscape Design" at bounding box center [477, 453] width 91 height 24
click at [454, 585] on button "Landscape Design" at bounding box center [446, 592] width 15 height 15
click at [528, 465] on label "Landscape Maintenance" at bounding box center [585, 453] width 115 height 24
click at [535, 585] on button "Landscape Maintenance" at bounding box center [542, 592] width 15 height 15
click at [626, 436] on label "Hardscape Installation" at bounding box center [680, 424] width 108 height 24
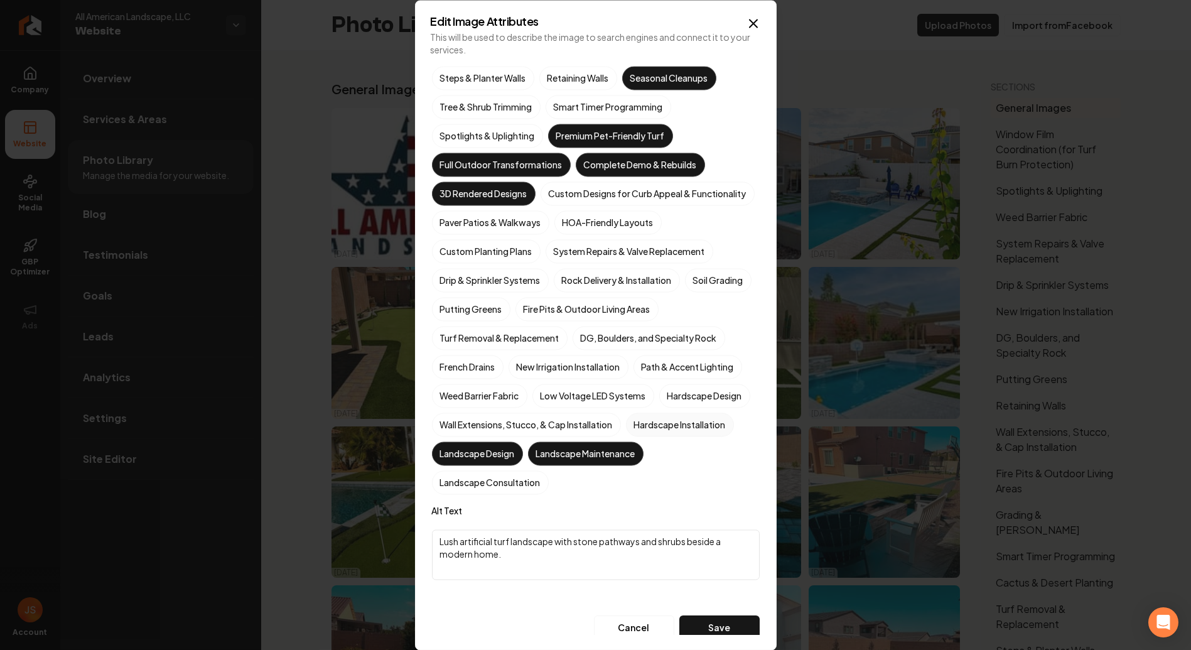
click at [633, 556] on button "Hardscape Installation" at bounding box center [640, 563] width 15 height 15
click at [549, 494] on label "Landscape Consultation" at bounding box center [490, 482] width 117 height 24
click at [454, 614] on button "Landscape Consultation" at bounding box center [446, 621] width 15 height 15
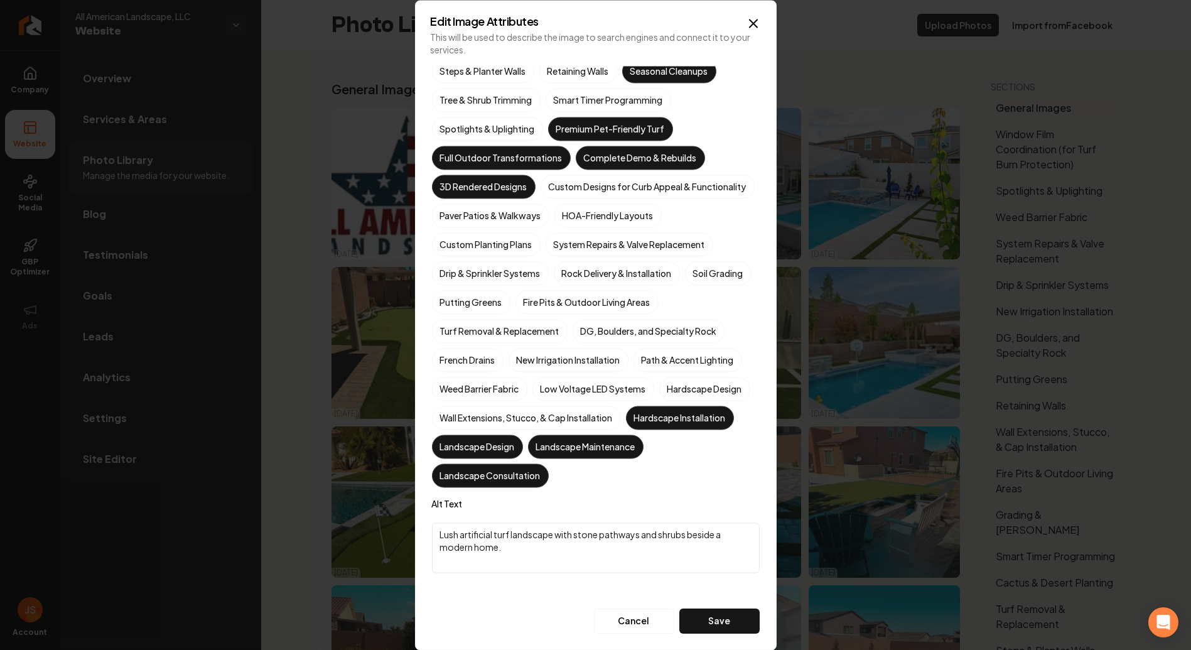
scroll to position [167, 0]
click at [493, 337] on label "Turf Removal & Replacement" at bounding box center [500, 331] width 136 height 24
click at [454, 470] on button "Turf Removal & Replacement" at bounding box center [446, 477] width 15 height 15
click at [729, 612] on button "Save" at bounding box center [719, 620] width 80 height 25
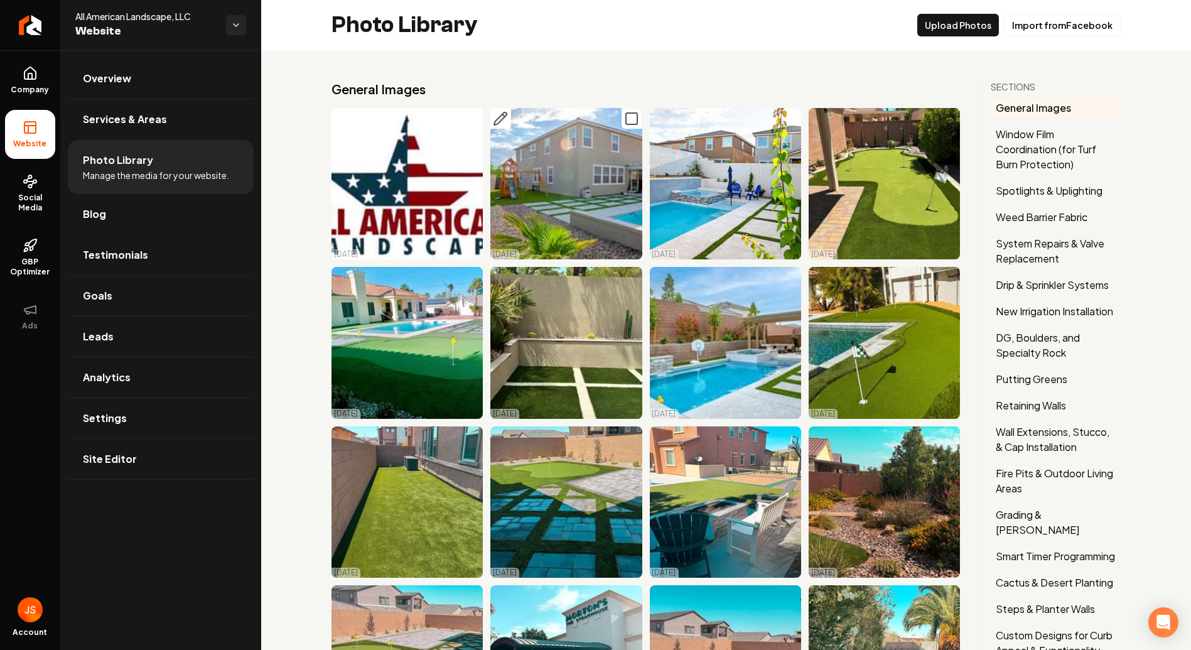
click at [495, 117] on icon "Main content area" at bounding box center [500, 118] width 15 height 15
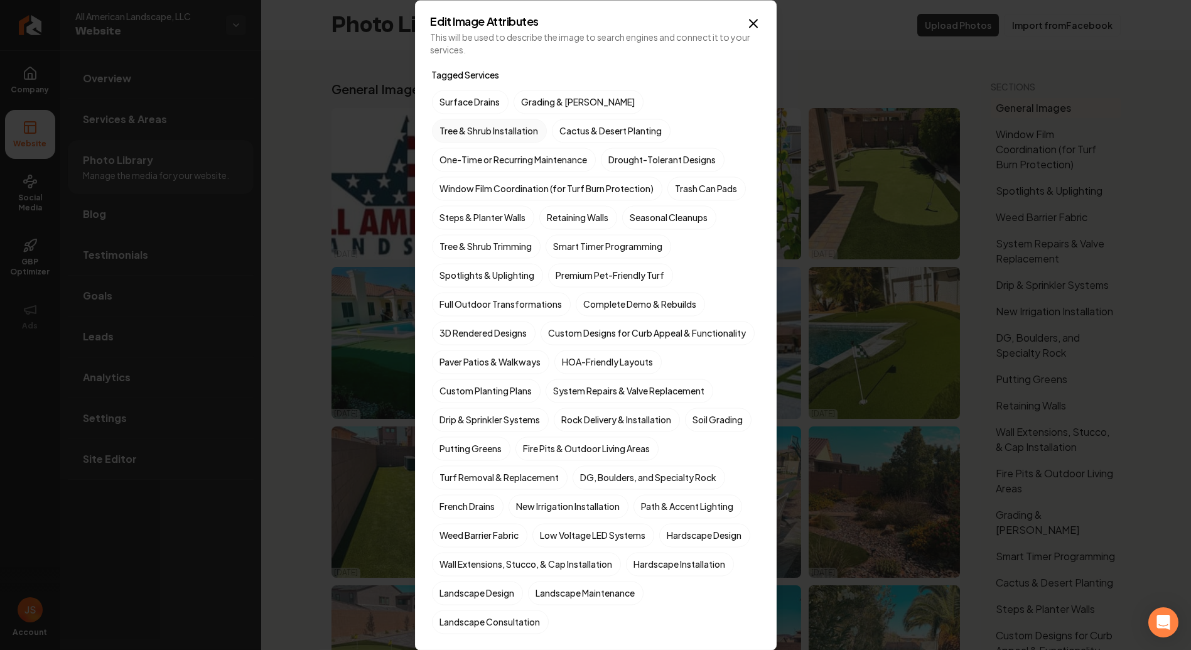
click at [547, 119] on label "Tree & Shrub Installation" at bounding box center [489, 131] width 115 height 24
click at [454, 123] on button "Tree & Shrub Installation" at bounding box center [446, 130] width 15 height 15
click at [552, 140] on label "Cactus & Desert Planting" at bounding box center [611, 131] width 119 height 24
click at [559, 138] on button "Cactus & Desert Planting" at bounding box center [566, 130] width 15 height 15
click at [589, 245] on label "Smart Timer Programming" at bounding box center [608, 246] width 126 height 24
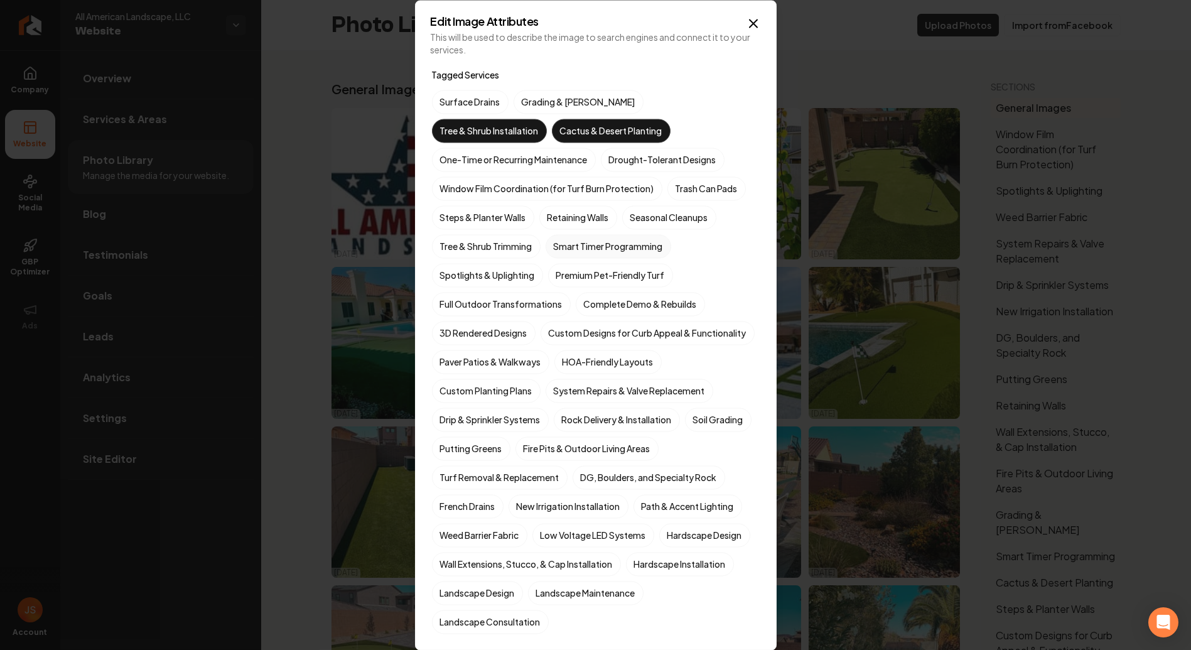
click at [568, 245] on button "Smart Timer Programming" at bounding box center [560, 246] width 15 height 15
click at [539, 183] on label "Window Film Coordination (for Turf Burn Protection)" at bounding box center [547, 188] width 230 height 24
click at [454, 183] on button "Window Film Coordination (for Turf Burn Protection)" at bounding box center [446, 188] width 15 height 15
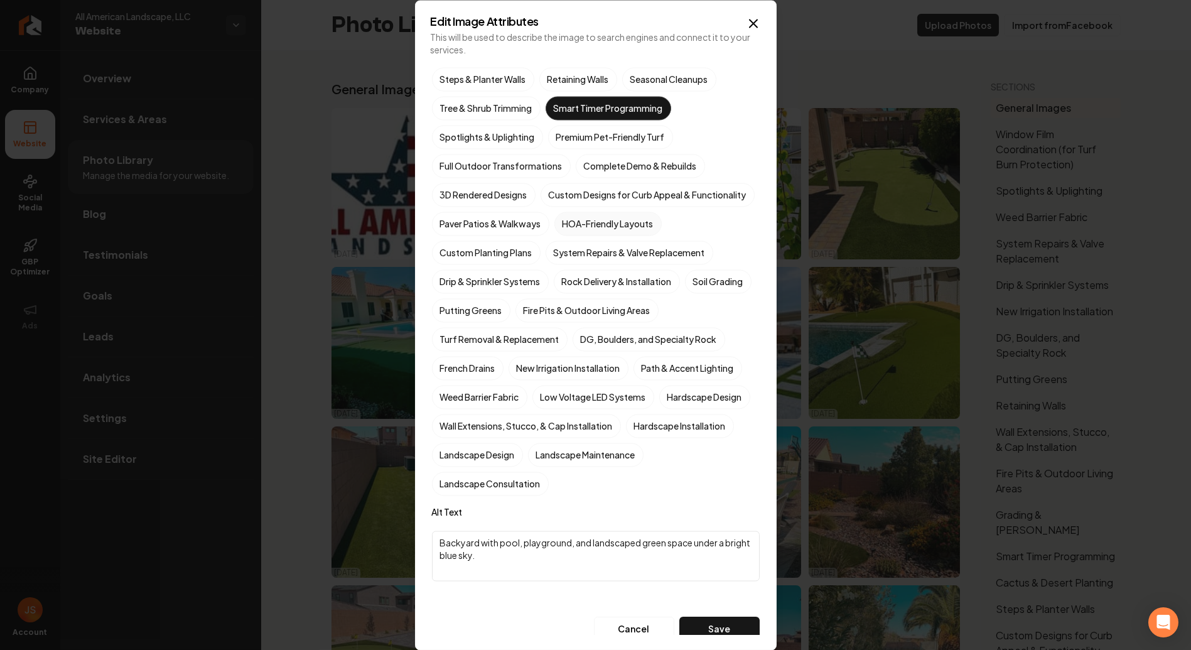
scroll to position [139, 0]
click at [636, 263] on label "System Repairs & Valve Replacement" at bounding box center [629, 251] width 168 height 24
click at [568, 383] on button "System Repairs & Valve Replacement" at bounding box center [560, 390] width 15 height 15
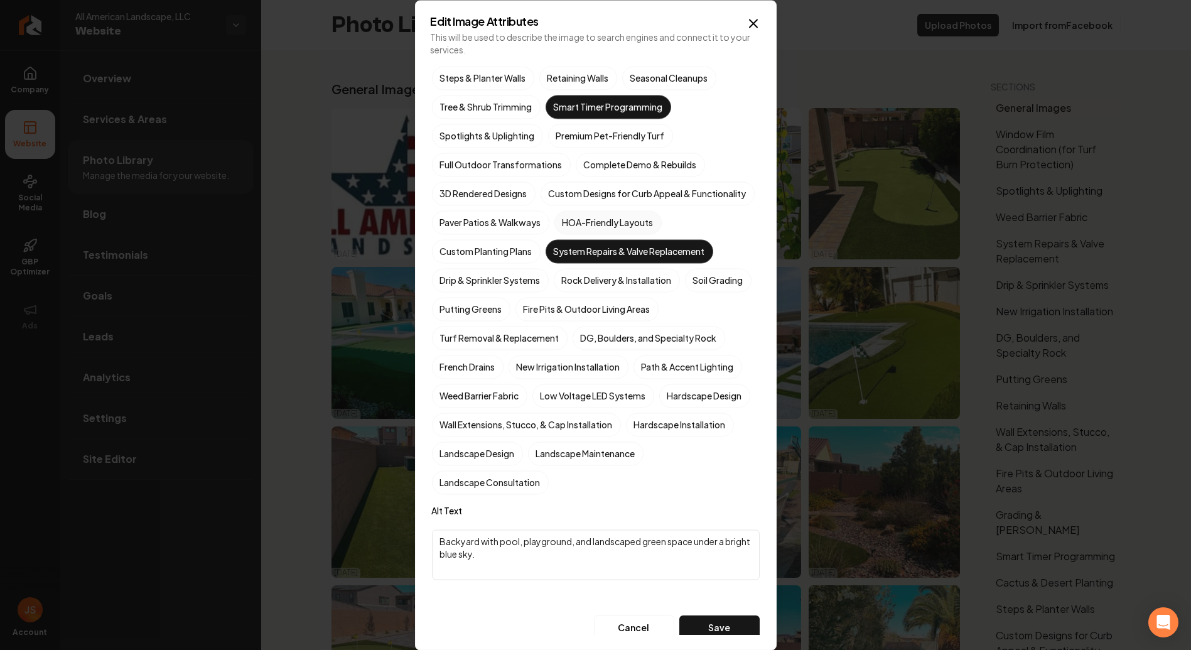
click at [593, 234] on label "HOA-Friendly Layouts" at bounding box center [607, 222] width 107 height 24
click at [577, 354] on button "HOA-Friendly Layouts" at bounding box center [569, 361] width 15 height 15
drag, startPoint x: 568, startPoint y: 326, endPoint x: 577, endPoint y: 319, distance: 11.2
click at [575, 320] on div "Surface Drains Grading & [PERSON_NAME] Tree & Shrub Installation Cactus & Deser…" at bounding box center [596, 222] width 328 height 544
click at [478, 292] on label "Drip & Sprinkler Systems" at bounding box center [490, 280] width 117 height 24
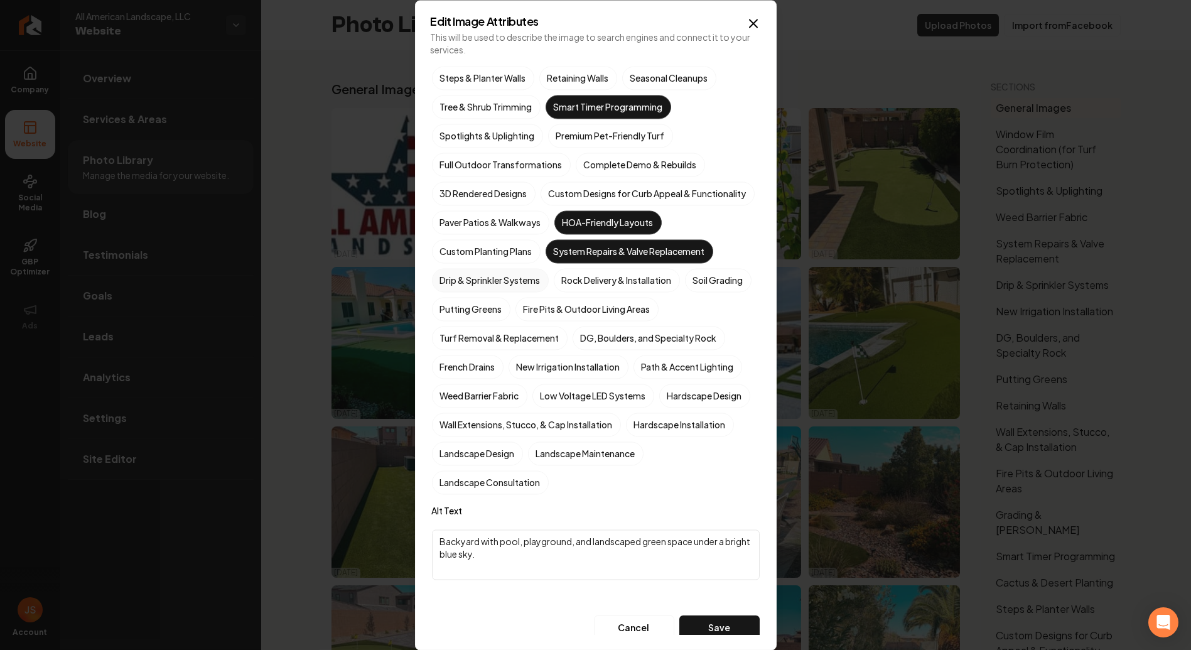
click at [454, 412] on button "Drip & Sprinkler Systems" at bounding box center [446, 419] width 15 height 15
click at [622, 292] on label "Rock Delivery & Installation" at bounding box center [617, 280] width 126 height 24
click at [576, 412] on button "Rock Delivery & Installation" at bounding box center [568, 419] width 15 height 15
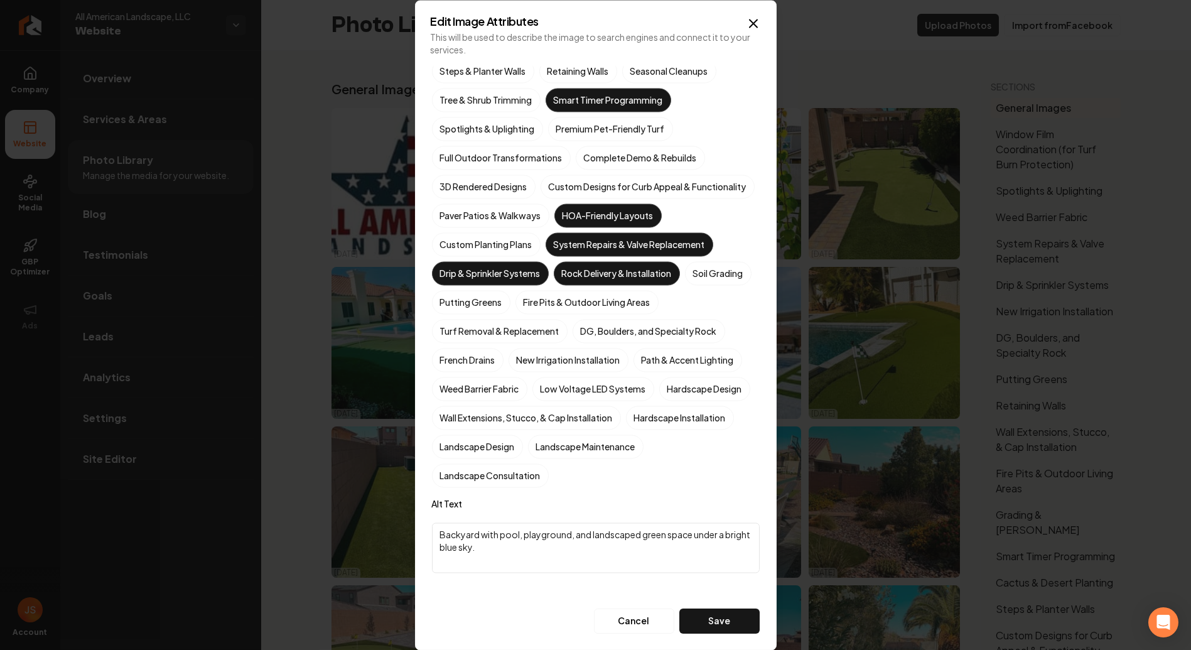
scroll to position [167, 0]
drag, startPoint x: 476, startPoint y: 364, endPoint x: 480, endPoint y: 373, distance: 9.6
click at [476, 364] on label "French Drains" at bounding box center [468, 360] width 72 height 24
click at [454, 498] on button "French Drains" at bounding box center [446, 505] width 15 height 15
click at [493, 395] on label "Weed Barrier Fabric" at bounding box center [479, 389] width 95 height 24
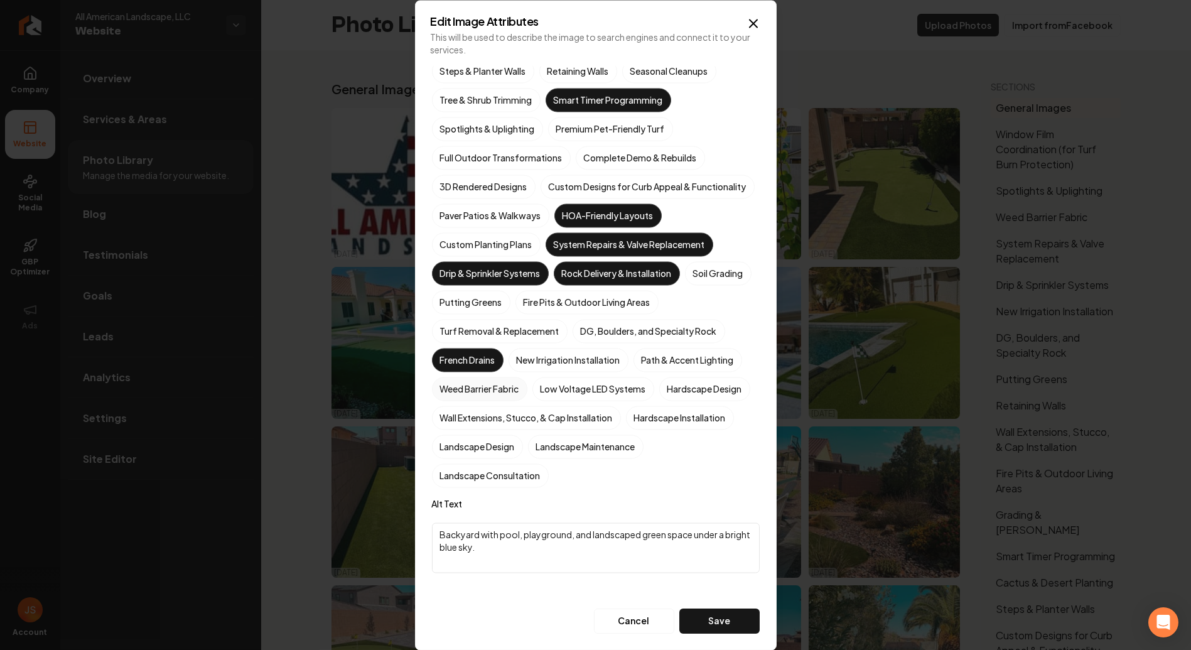
click at [454, 527] on button "Weed Barrier Fabric" at bounding box center [446, 534] width 15 height 15
click at [715, 606] on div "Tagged Services Surface Drains Grading & [PERSON_NAME] Tree & Shrub Installatio…" at bounding box center [596, 277] width 328 height 712
click at [711, 618] on button "Save" at bounding box center [719, 620] width 80 height 25
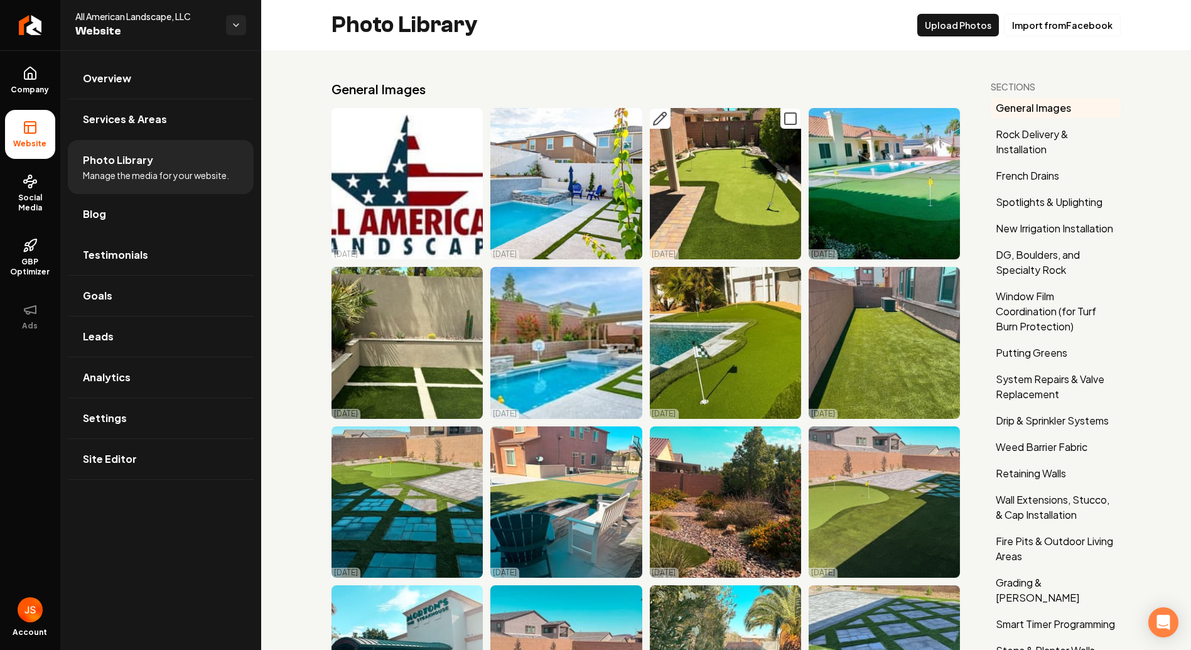
click at [654, 115] on icon "Main content area" at bounding box center [659, 118] width 13 height 13
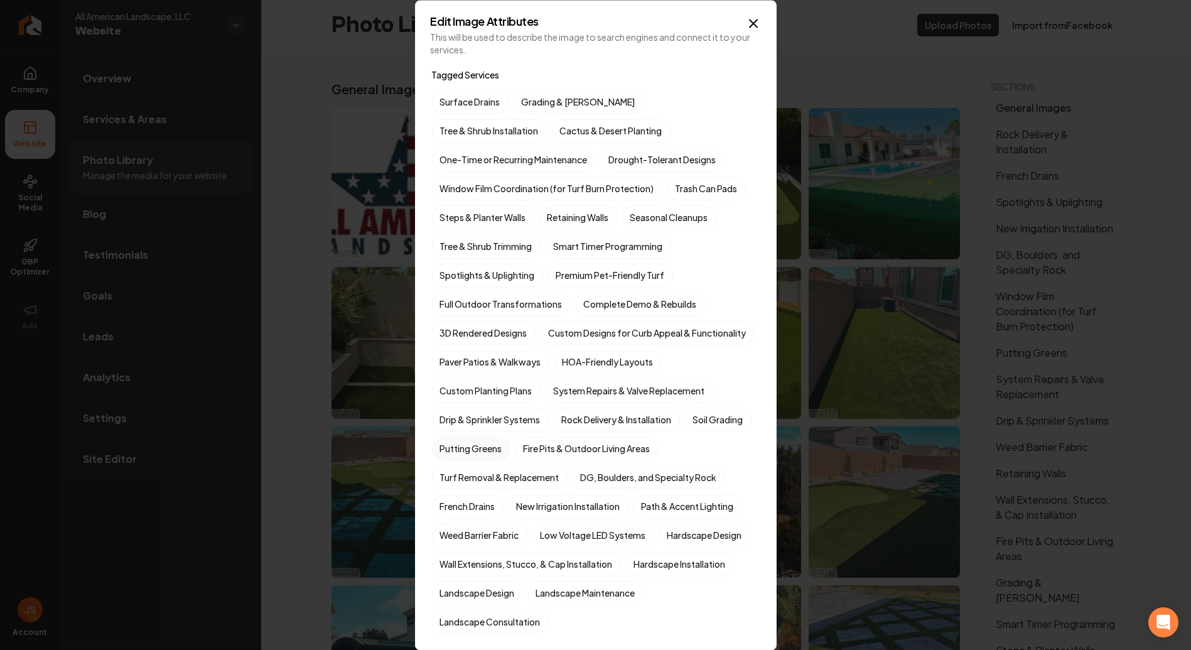
click at [510, 460] on label "Putting Greens" at bounding box center [471, 448] width 78 height 24
click at [454, 456] on button "Putting Greens" at bounding box center [446, 448] width 15 height 15
click at [647, 275] on label "Premium Pet-Friendly Turf" at bounding box center [610, 275] width 125 height 24
click at [571, 275] on button "Premium Pet-Friendly Turf" at bounding box center [562, 274] width 15 height 15
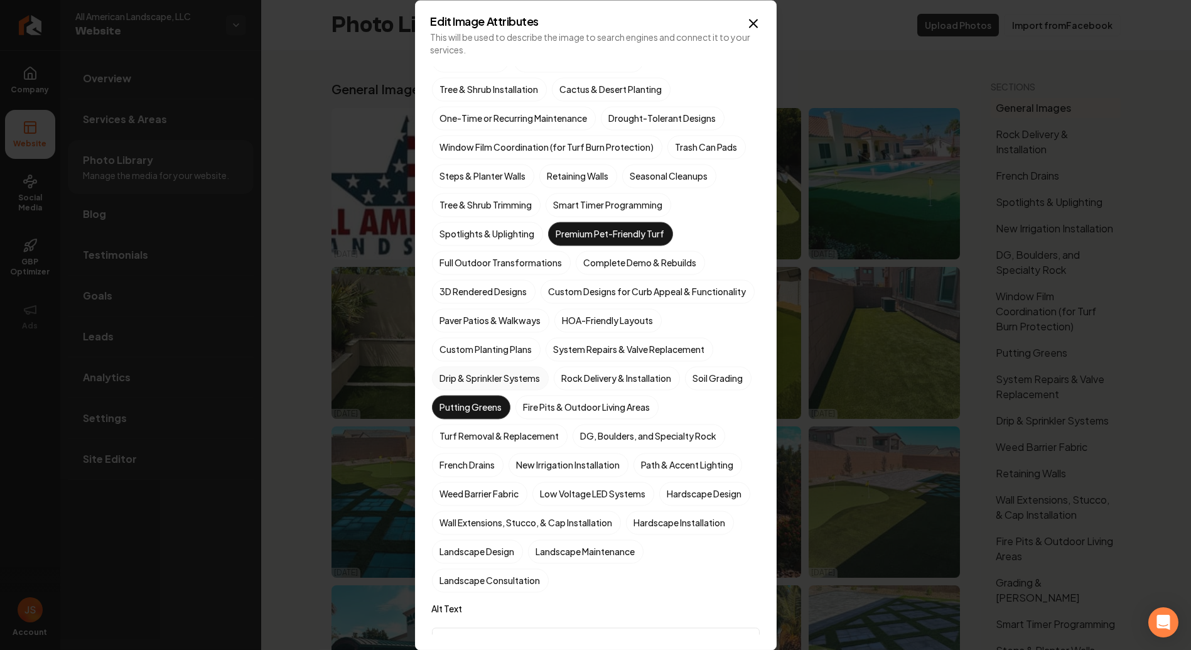
scroll to position [139, 0]
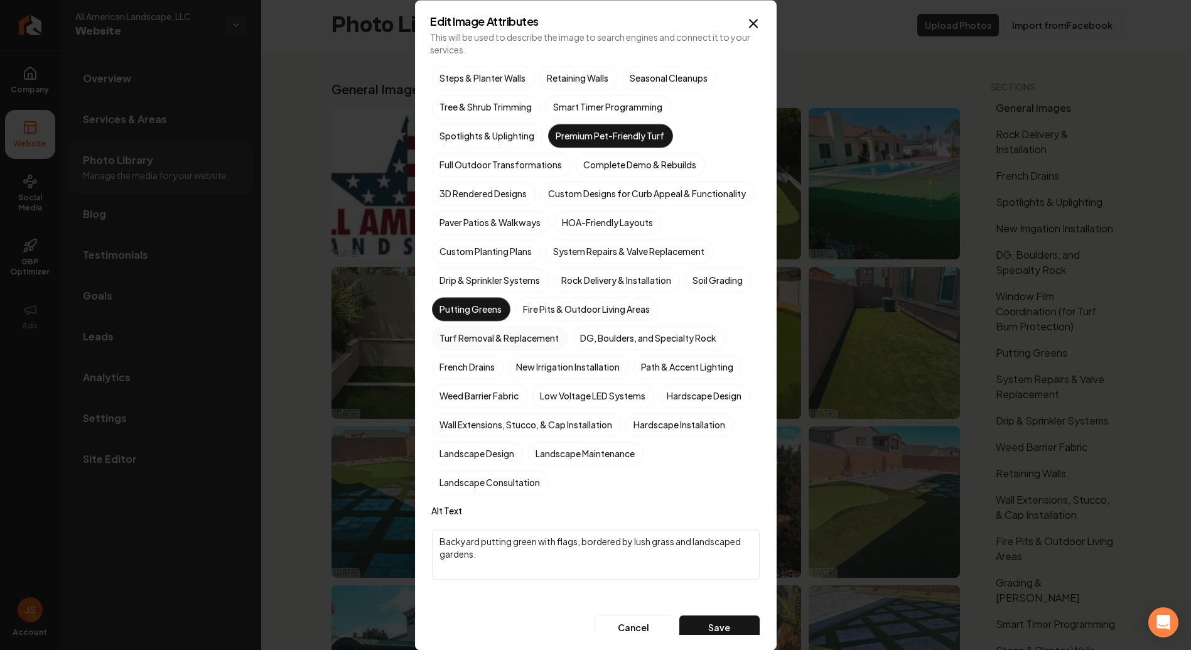
click at [500, 350] on label "Turf Removal & Replacement" at bounding box center [500, 338] width 136 height 24
click at [454, 470] on button "Turf Removal & Replacement" at bounding box center [446, 477] width 15 height 15
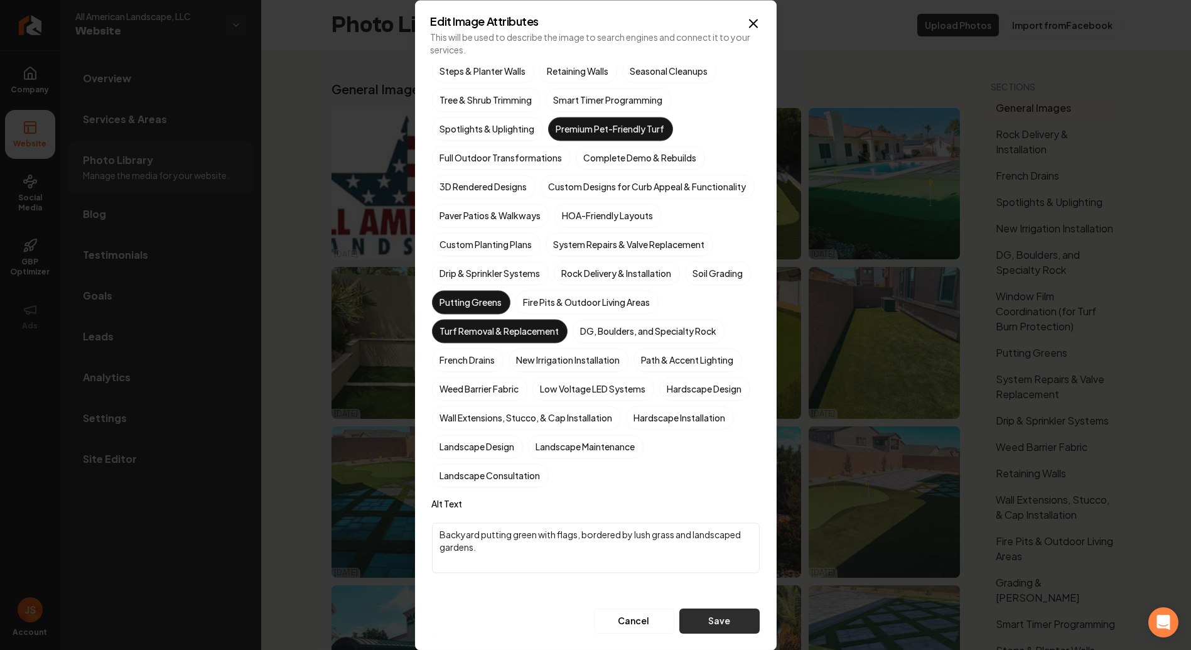
scroll to position [167, 0]
click at [699, 621] on button "Save" at bounding box center [719, 620] width 80 height 25
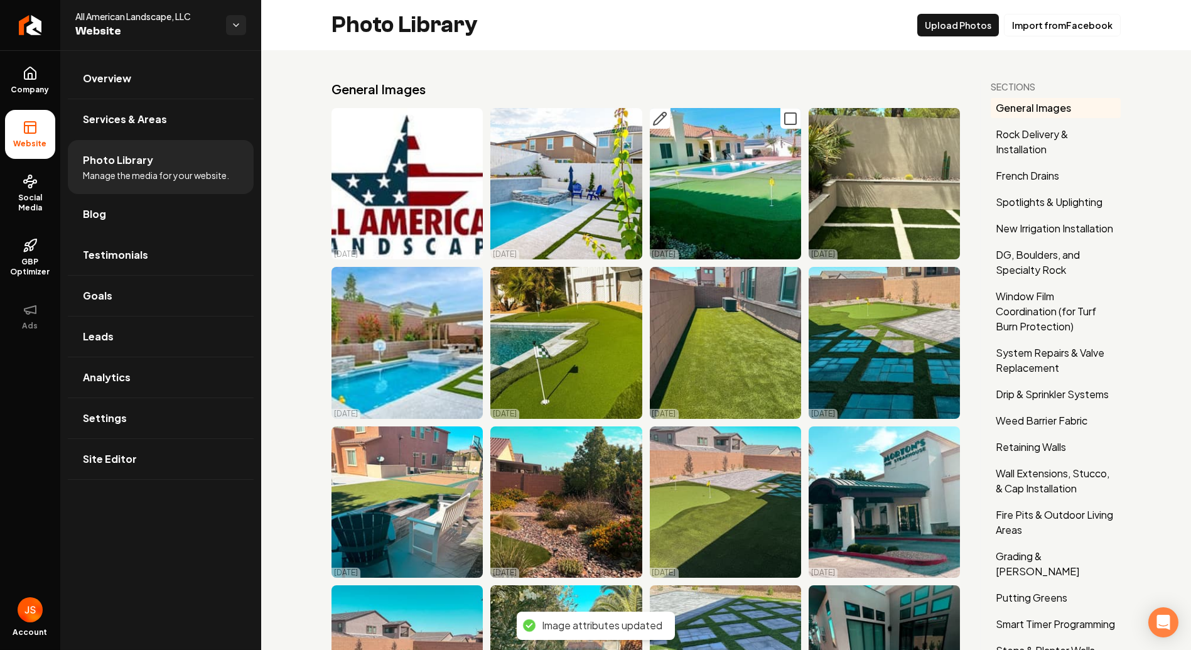
click at [654, 118] on icon "Main content area" at bounding box center [659, 118] width 15 height 15
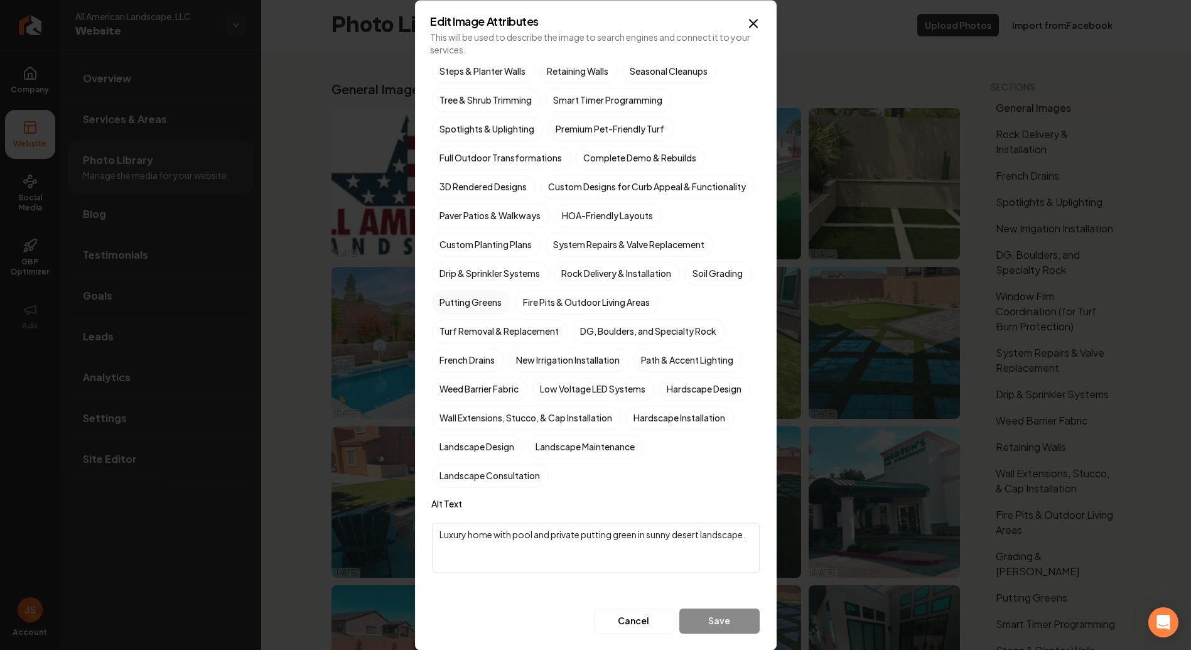
click at [510, 306] on label "Putting Greens" at bounding box center [471, 302] width 78 height 24
click at [454, 441] on button "Putting Greens" at bounding box center [446, 448] width 15 height 15
click at [632, 117] on label "Premium Pet-Friendly Turf" at bounding box center [610, 129] width 125 height 24
click at [571, 267] on button "Premium Pet-Friendly Turf" at bounding box center [562, 274] width 15 height 15
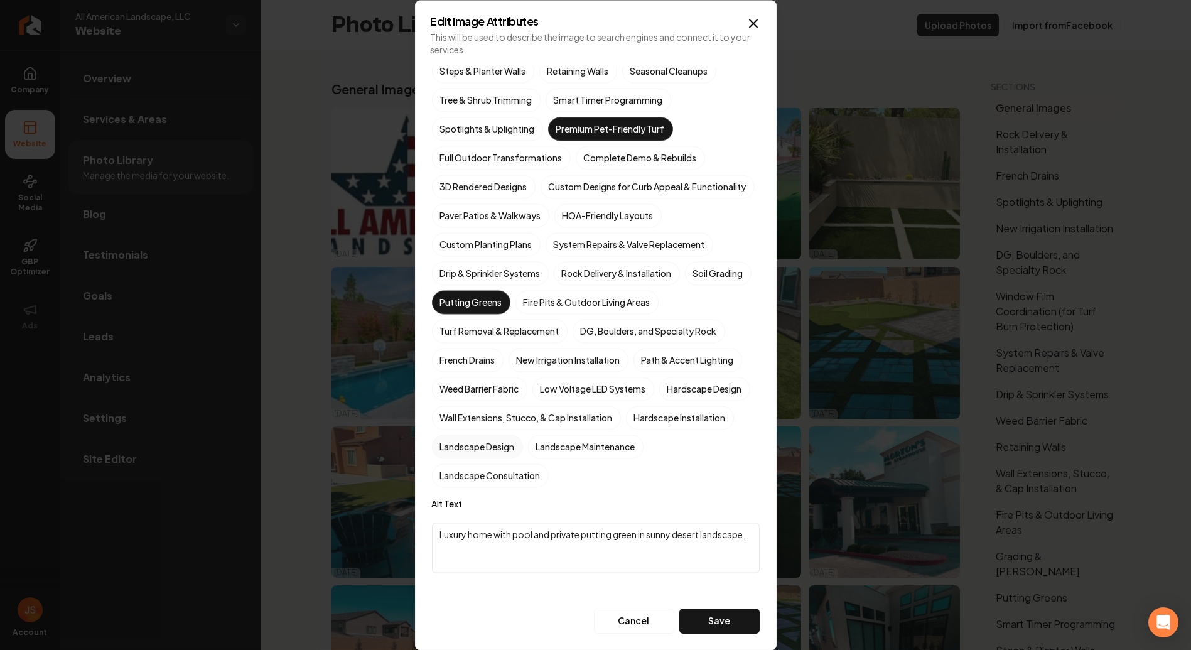
click at [523, 451] on label "Landscape Design" at bounding box center [477, 446] width 91 height 24
click at [454, 585] on button "Landscape Design" at bounding box center [446, 592] width 15 height 15
click at [626, 429] on label "Hardscape Installation" at bounding box center [680, 417] width 108 height 24
click at [633, 556] on button "Hardscape Installation" at bounding box center [640, 563] width 15 height 15
click at [523, 451] on label "Landscape Design" at bounding box center [477, 446] width 91 height 24
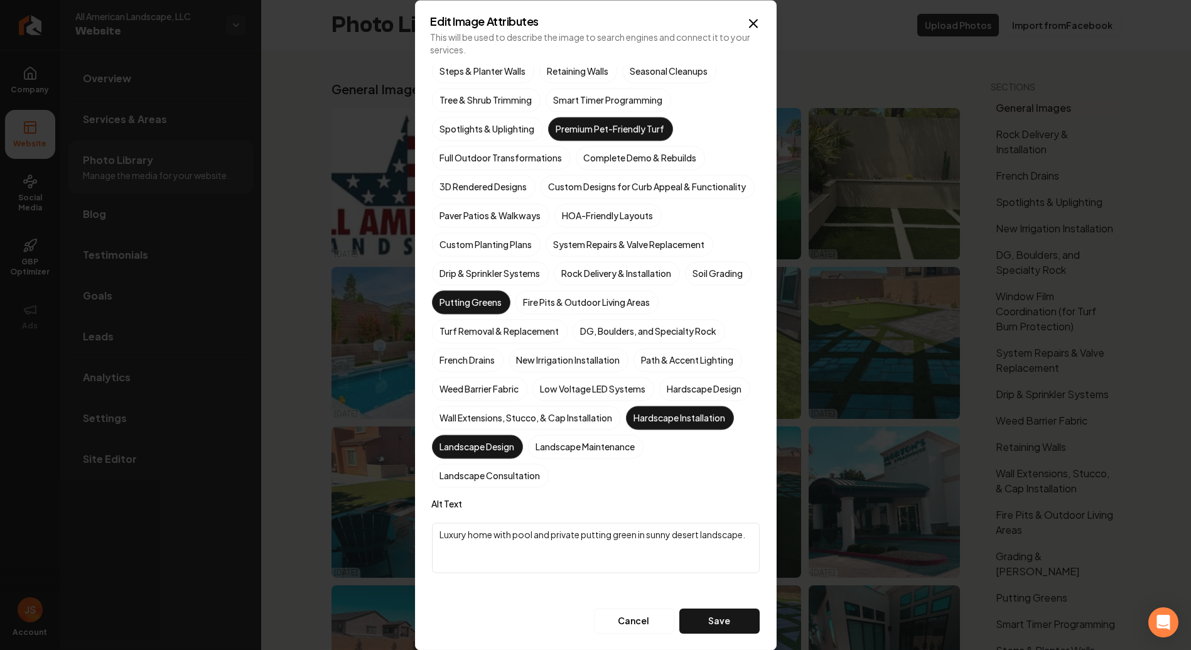
click at [454, 585] on button "Landscape Design" at bounding box center [446, 592] width 15 height 15
click at [659, 400] on label "Hardscape Design" at bounding box center [704, 389] width 91 height 24
click at [667, 527] on button "Hardscape Design" at bounding box center [674, 534] width 15 height 15
click at [692, 623] on button "Save" at bounding box center [719, 620] width 80 height 25
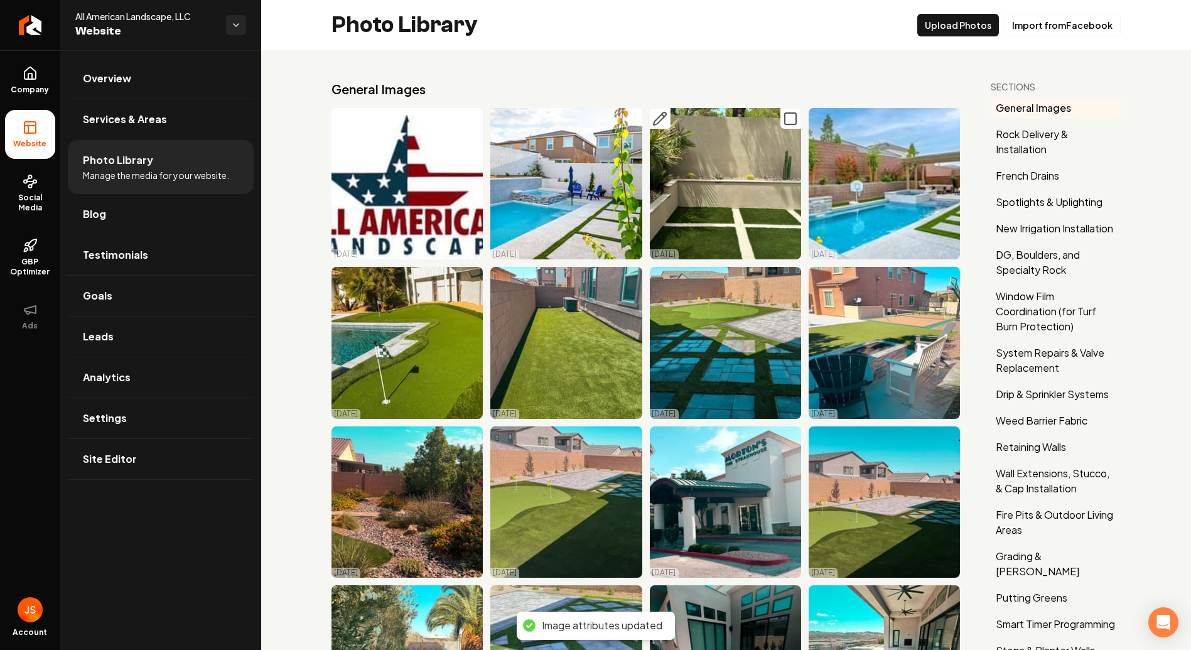
click at [655, 115] on icon "Main content area" at bounding box center [659, 118] width 15 height 15
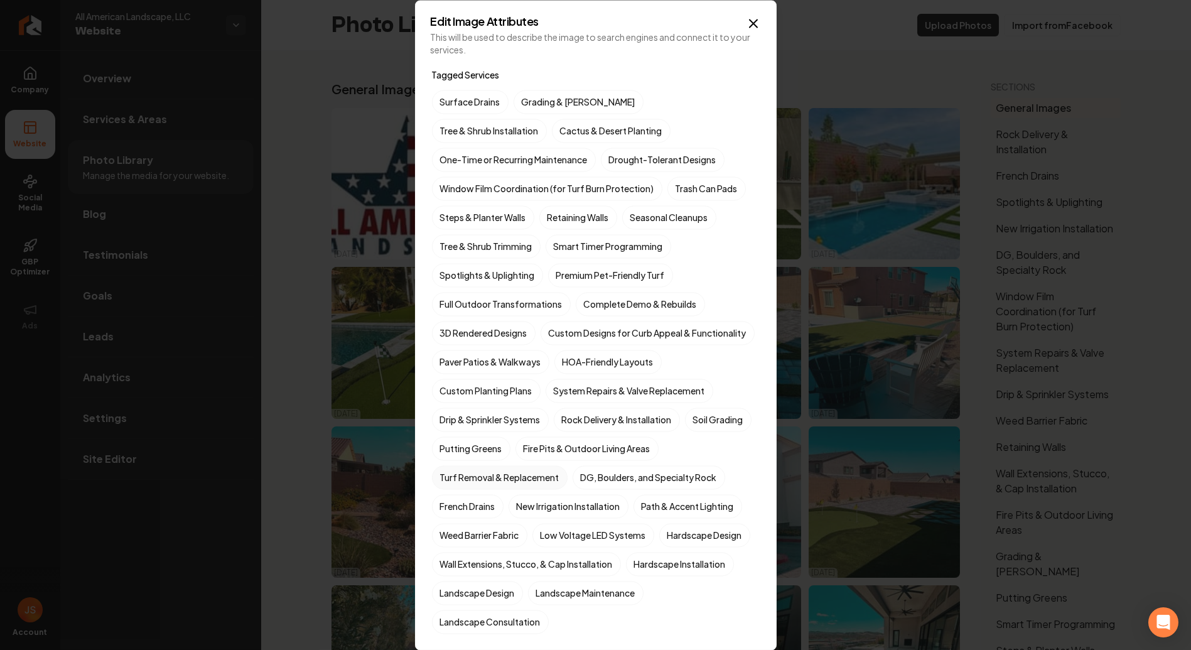
click at [502, 489] on label "Turf Removal & Replacement" at bounding box center [500, 477] width 136 height 24
click at [454, 485] on button "Turf Removal & Replacement" at bounding box center [446, 477] width 15 height 15
click at [512, 373] on label "Paver Patios & Walkways" at bounding box center [490, 362] width 117 height 24
click at [454, 369] on button "Paver Patios & Walkways" at bounding box center [446, 361] width 15 height 15
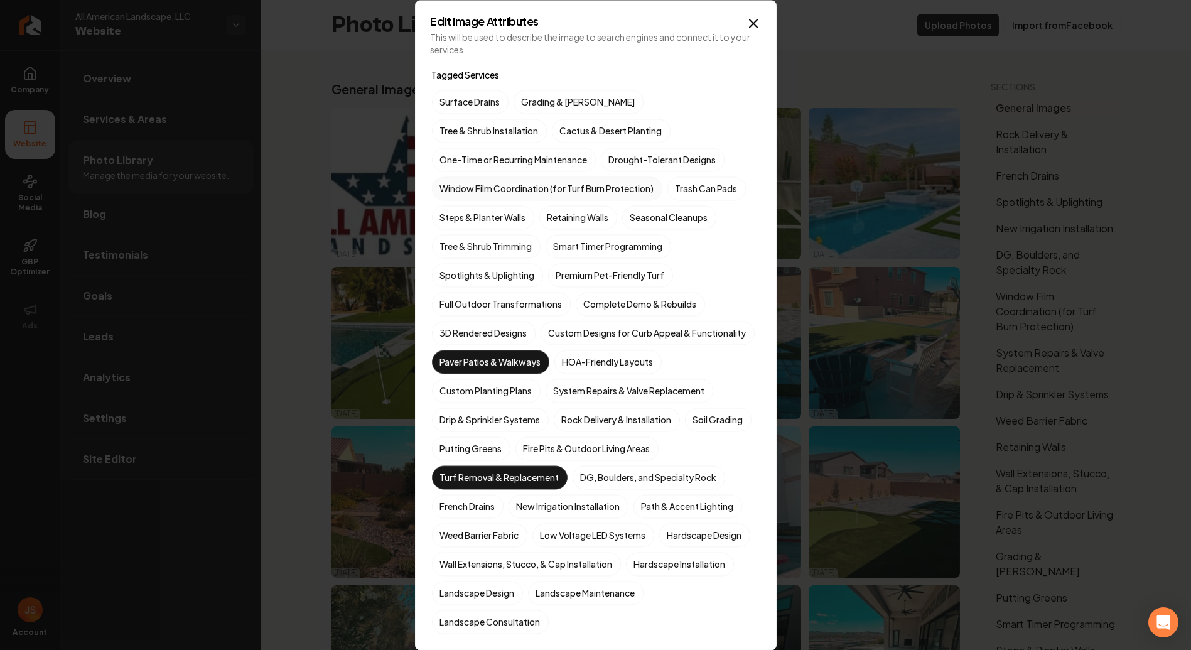
click at [540, 191] on label "Window Film Coordination (for Turf Burn Protection)" at bounding box center [547, 188] width 230 height 24
click at [454, 191] on button "Window Film Coordination (for Turf Burn Protection)" at bounding box center [446, 188] width 15 height 15
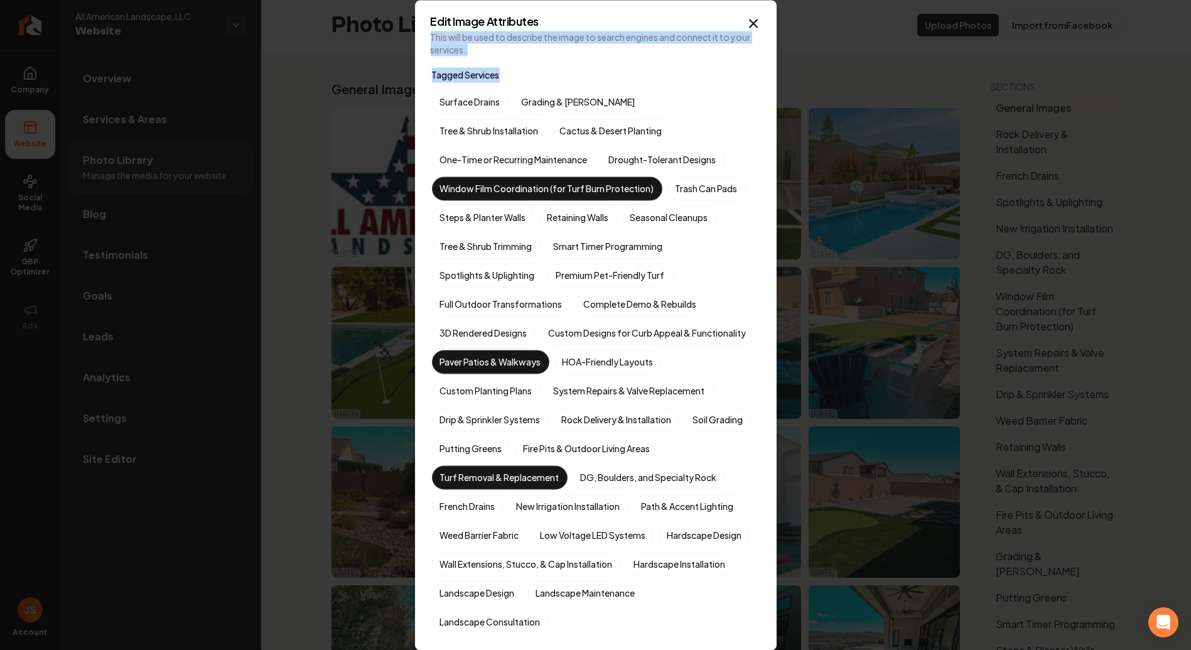
drag, startPoint x: 643, startPoint y: 11, endPoint x: 576, endPoint y: 58, distance: 82.2
click at [444, 122] on div "Edit Image Attributes This will be used to describe the image to search engines…" at bounding box center [596, 325] width 362 height 650
click at [675, 22] on h2 "Edit Image Attributes" at bounding box center [596, 21] width 330 height 11
click at [588, 80] on div "Tagged Services Surface Drains Grading & [PERSON_NAME] Tree & Shrub Installatio…" at bounding box center [596, 350] width 328 height 566
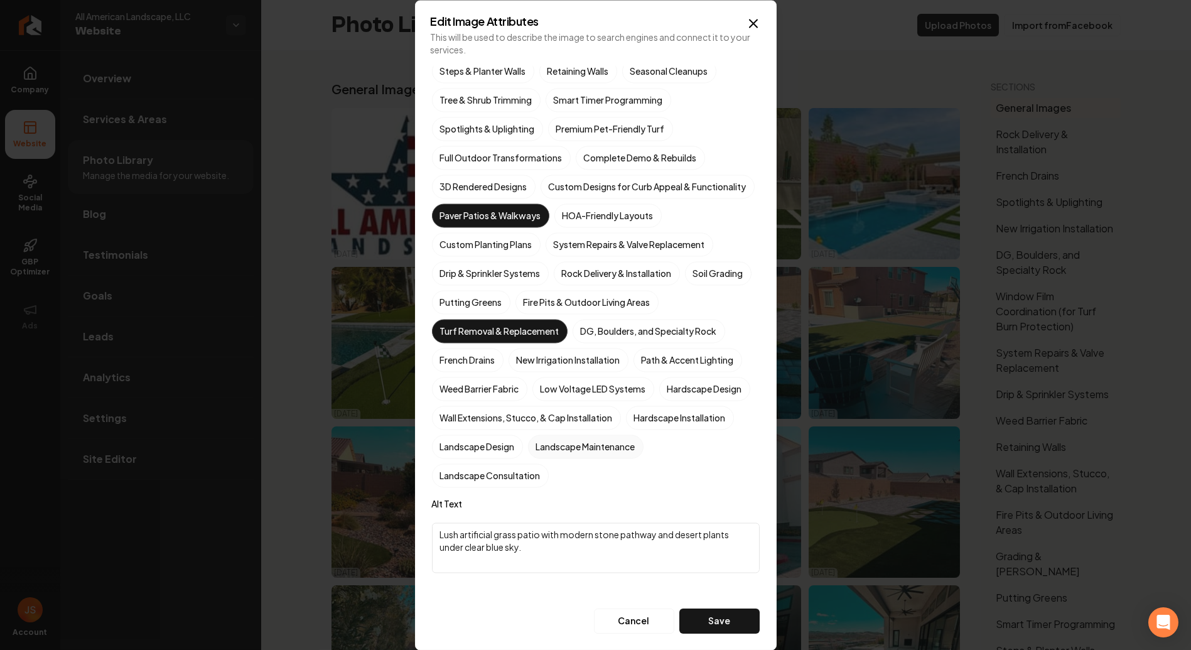
click at [528, 458] on label "Landscape Maintenance" at bounding box center [585, 446] width 115 height 24
click at [535, 585] on button "Landscape Maintenance" at bounding box center [542, 592] width 15 height 15
click at [596, 460] on div "Surface Drains Grading & [PERSON_NAME] Tree & Shrub Installation Cactus & Deser…" at bounding box center [596, 216] width 328 height 544
click at [523, 446] on label "Landscape Design" at bounding box center [477, 446] width 91 height 24
click at [454, 585] on button "Landscape Design" at bounding box center [446, 592] width 15 height 15
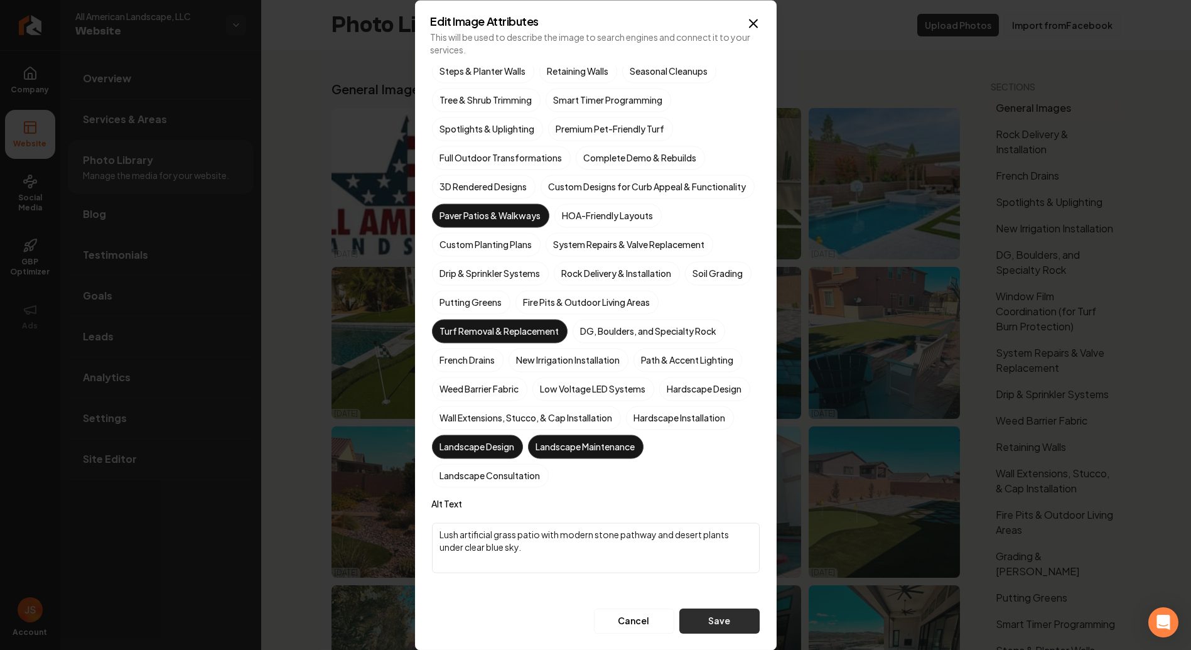
click at [692, 623] on button "Save" at bounding box center [719, 620] width 80 height 25
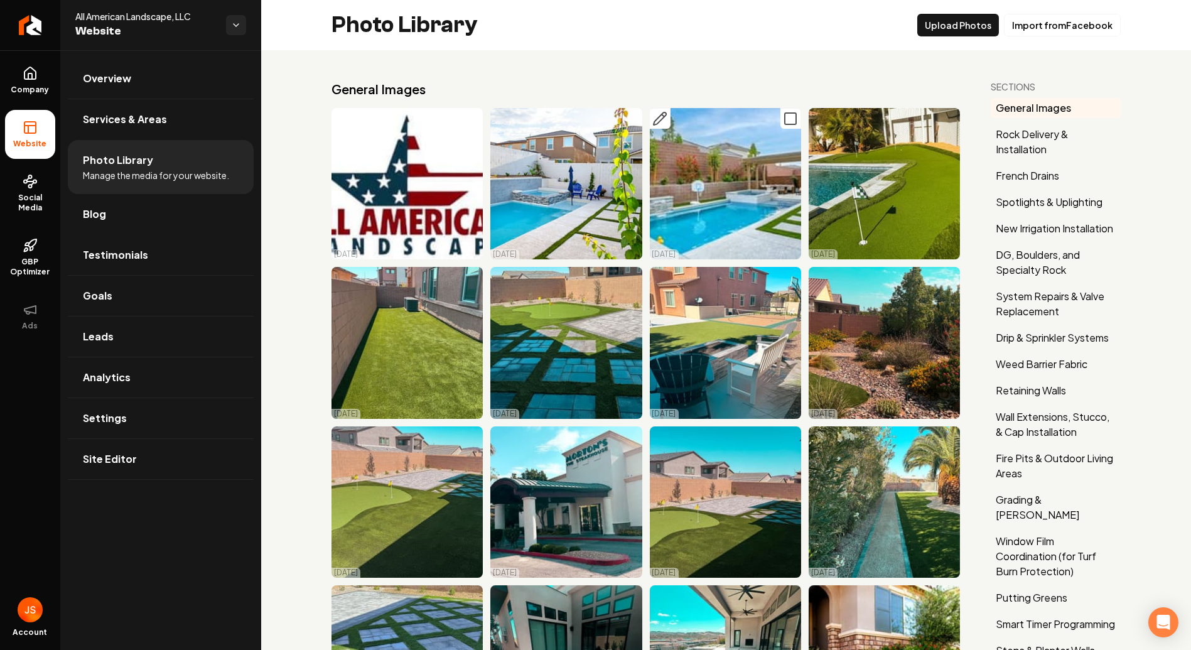
click at [783, 117] on icon "Main content area" at bounding box center [790, 118] width 15 height 15
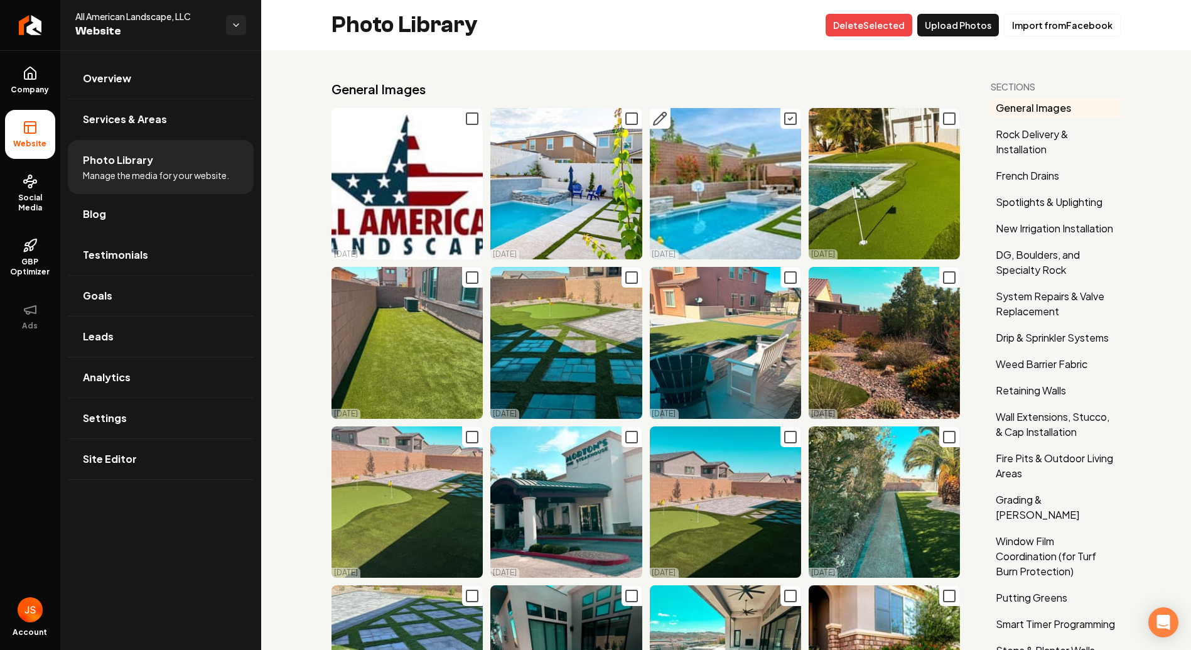
click at [785, 113] on rect "Main content area" at bounding box center [790, 118] width 11 height 11
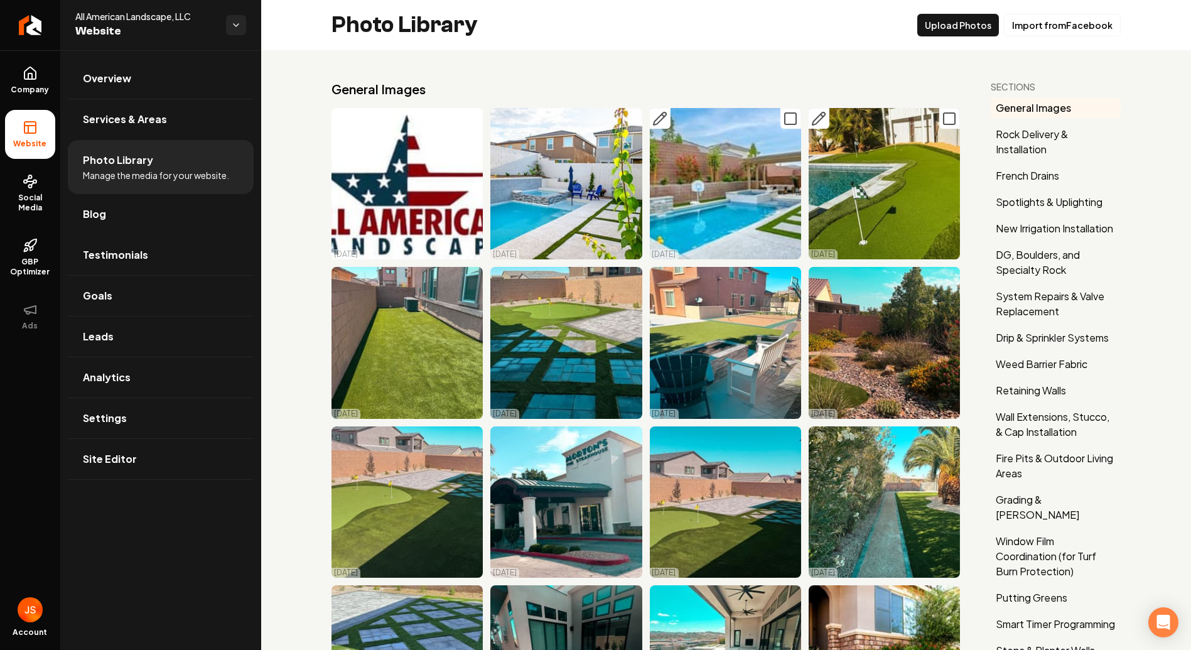
click at [820, 116] on icon "Main content area" at bounding box center [821, 115] width 3 height 3
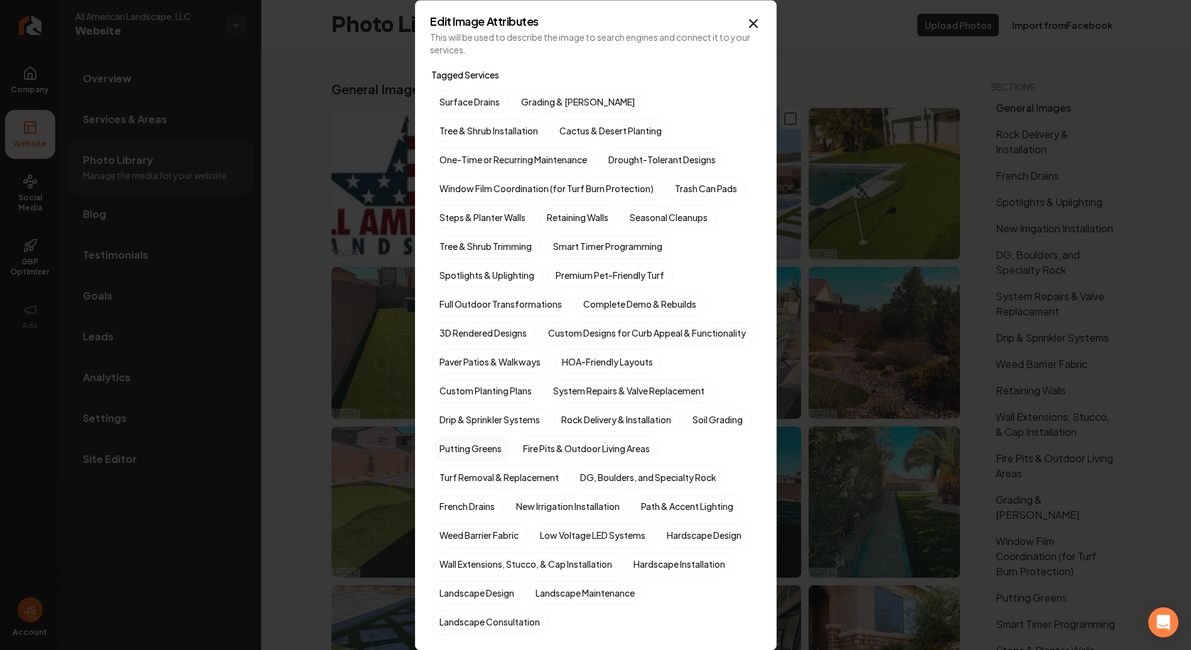
drag, startPoint x: 544, startPoint y: 454, endPoint x: 540, endPoint y: 467, distance: 12.9
click at [544, 456] on div "Surface Drains Grading & [PERSON_NAME] Tree & Shrub Installation Cactus & Deser…" at bounding box center [596, 362] width 328 height 544
click at [510, 460] on label "Putting Greens" at bounding box center [471, 448] width 78 height 24
click at [454, 456] on button "Putting Greens" at bounding box center [446, 448] width 15 height 15
click at [628, 271] on label "Premium Pet-Friendly Turf" at bounding box center [610, 275] width 125 height 24
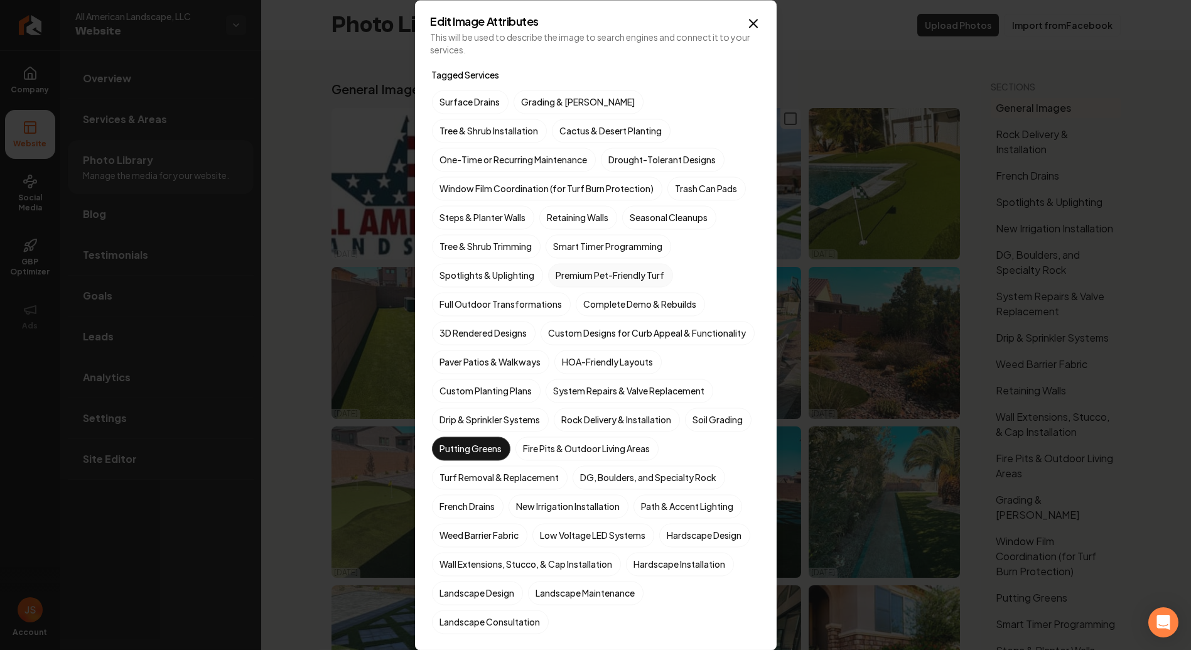
click at [571, 271] on button "Premium Pet-Friendly Turf" at bounding box center [562, 274] width 15 height 15
click at [659, 547] on label "Hardscape Design" at bounding box center [704, 535] width 91 height 24
click at [667, 542] on button "Hardscape Design" at bounding box center [674, 534] width 15 height 15
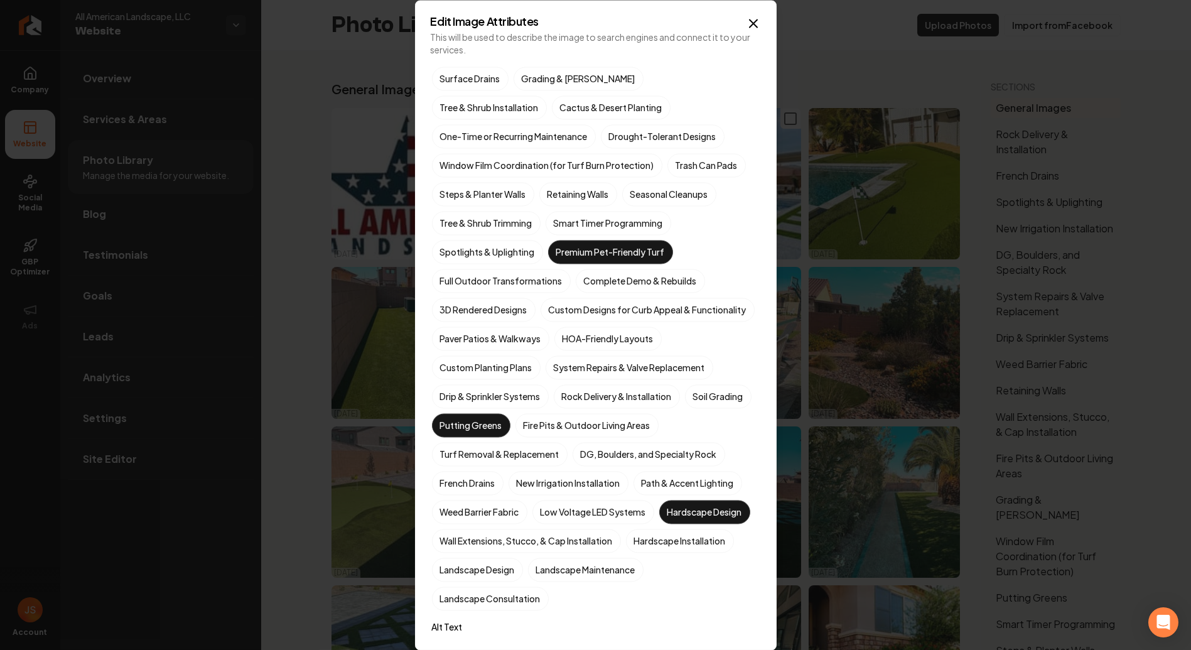
scroll to position [139, 0]
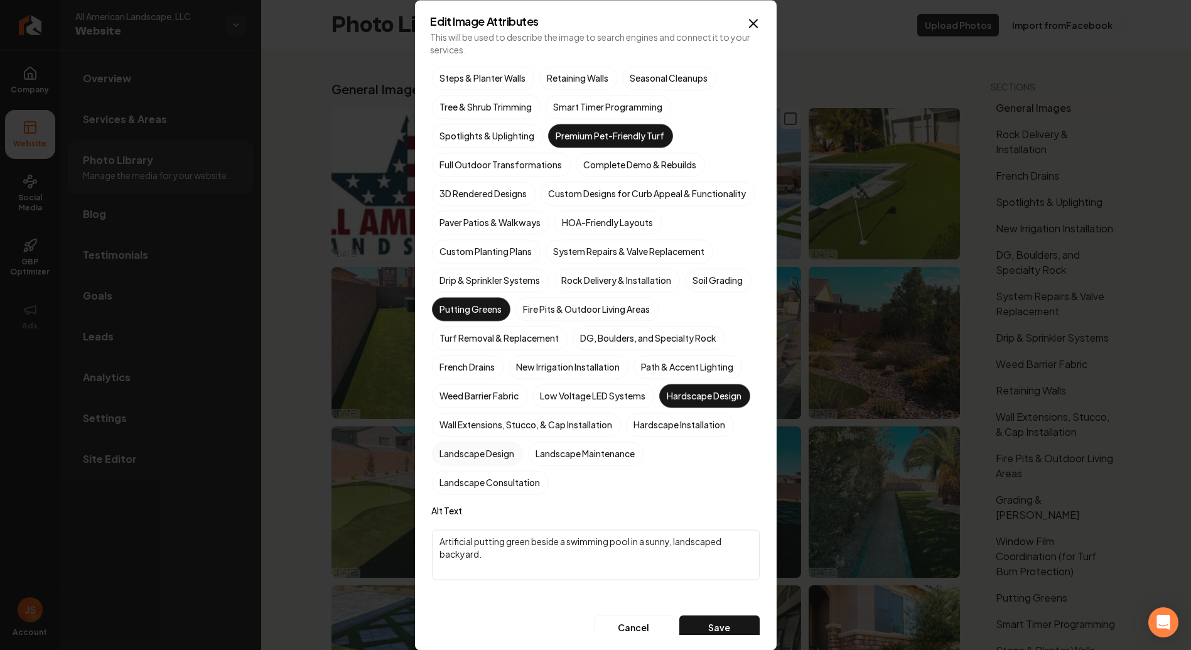
click at [523, 465] on label "Landscape Design" at bounding box center [477, 453] width 91 height 24
click at [454, 585] on button "Landscape Design" at bounding box center [446, 592] width 15 height 15
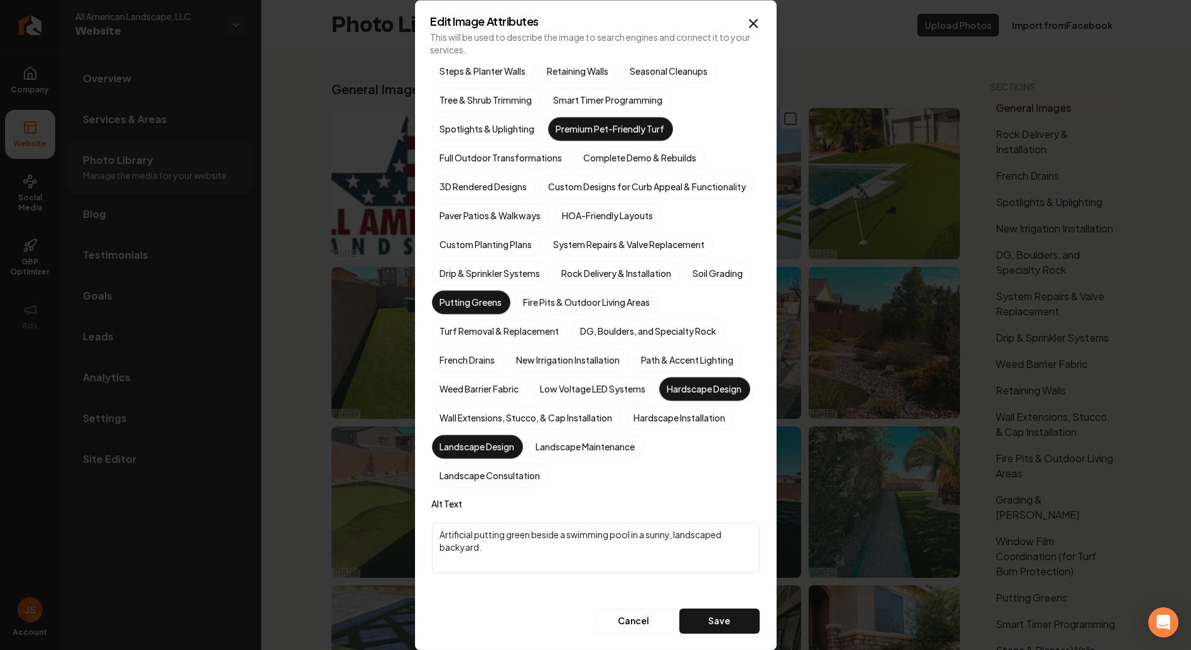
scroll to position [167, 0]
click at [713, 630] on button "Save" at bounding box center [719, 620] width 80 height 25
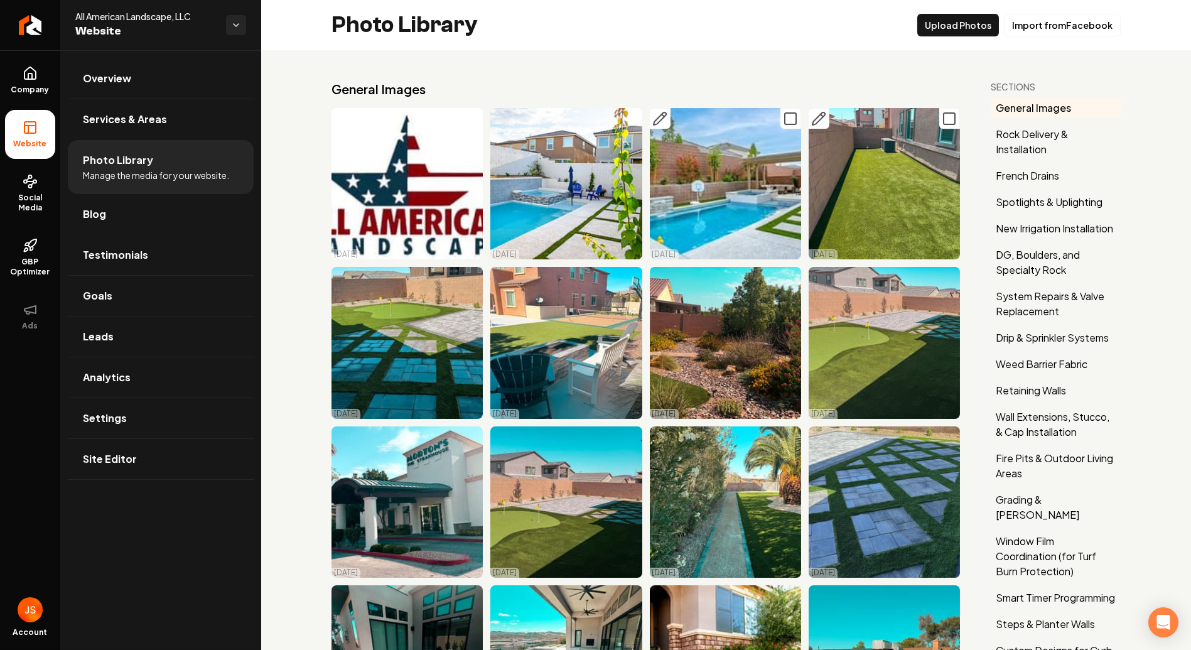
click at [811, 119] on icon "Main content area" at bounding box center [818, 118] width 15 height 15
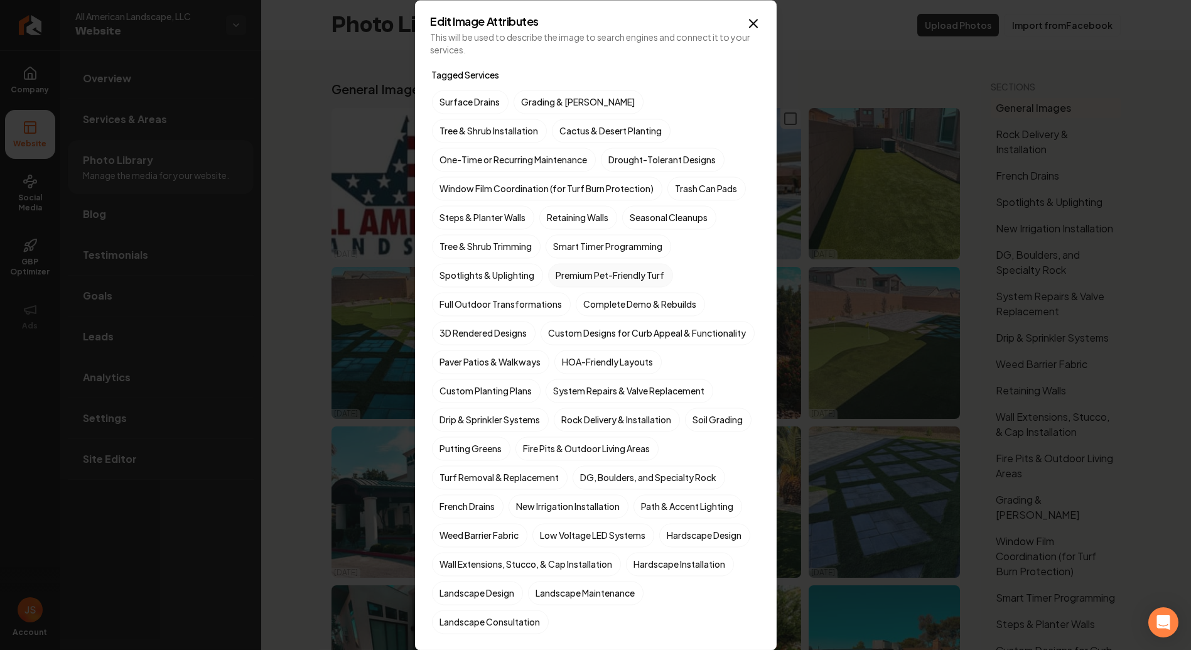
click at [624, 271] on label "Premium Pet-Friendly Turf" at bounding box center [610, 275] width 125 height 24
click at [571, 271] on button "Premium Pet-Friendly Turf" at bounding box center [562, 274] width 15 height 15
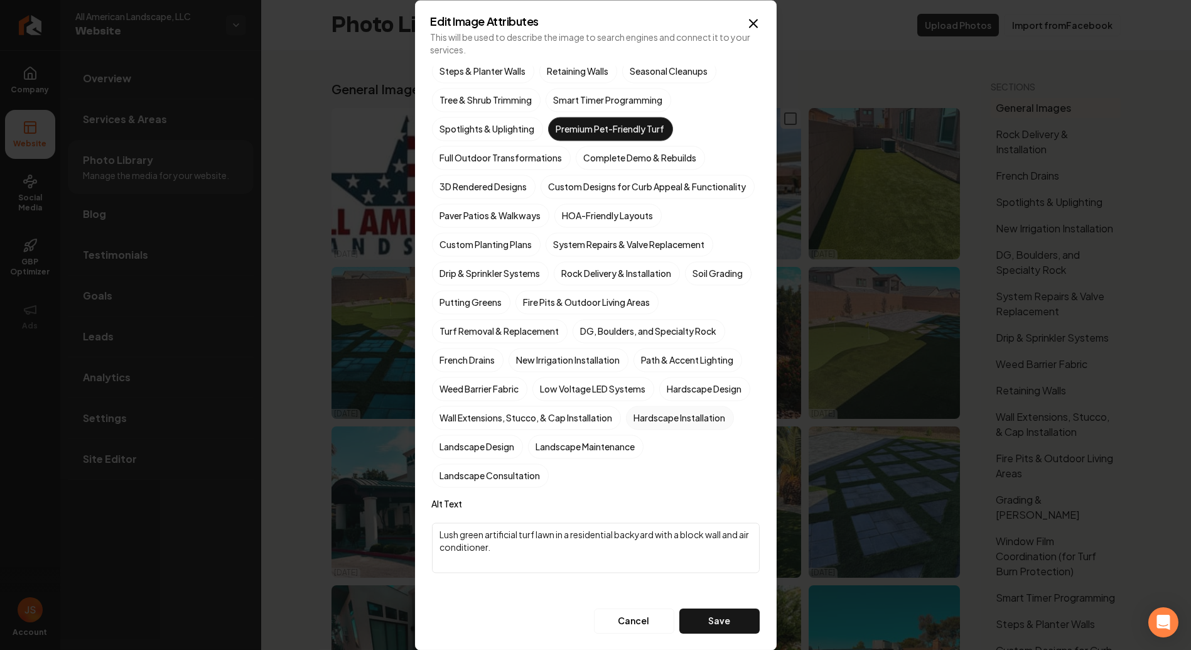
click at [626, 429] on label "Hardscape Installation" at bounding box center [680, 417] width 108 height 24
click at [633, 556] on button "Hardscape Installation" at bounding box center [640, 563] width 15 height 15
click at [465, 336] on label "Turf Removal & Replacement" at bounding box center [500, 331] width 136 height 24
click at [454, 470] on button "Turf Removal & Replacement" at bounding box center [446, 477] width 15 height 15
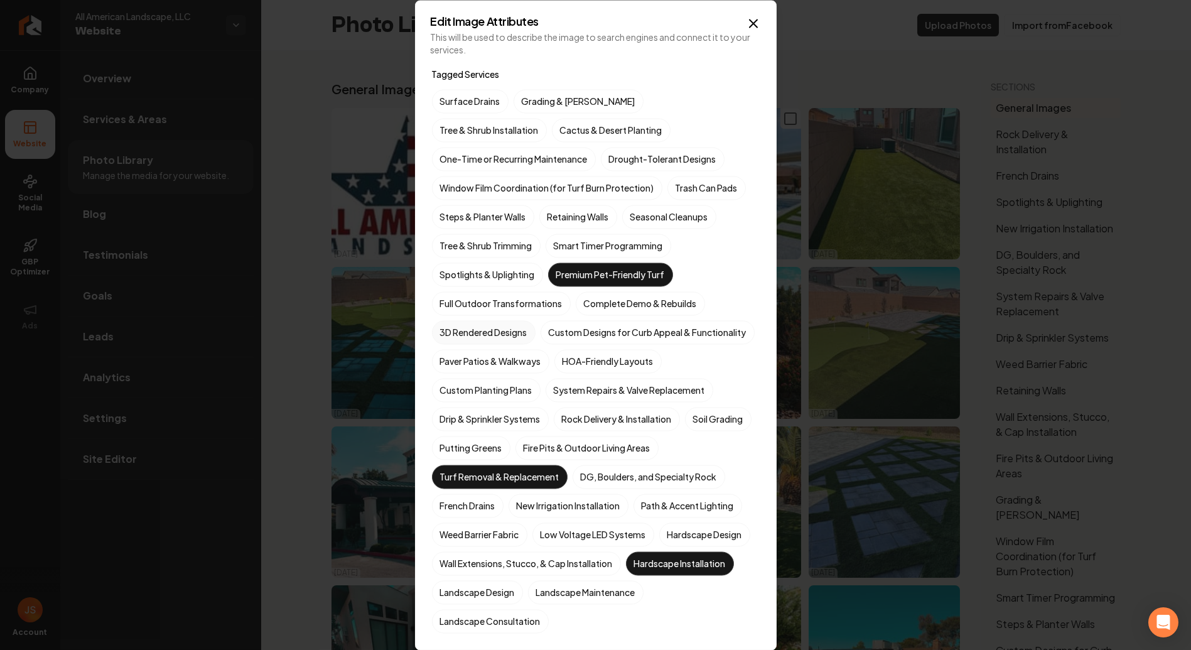
scroll to position [0, 0]
click at [540, 110] on label "Grading & [PERSON_NAME]" at bounding box center [578, 102] width 130 height 24
click at [536, 109] on button "Grading & [PERSON_NAME]" at bounding box center [528, 101] width 15 height 15
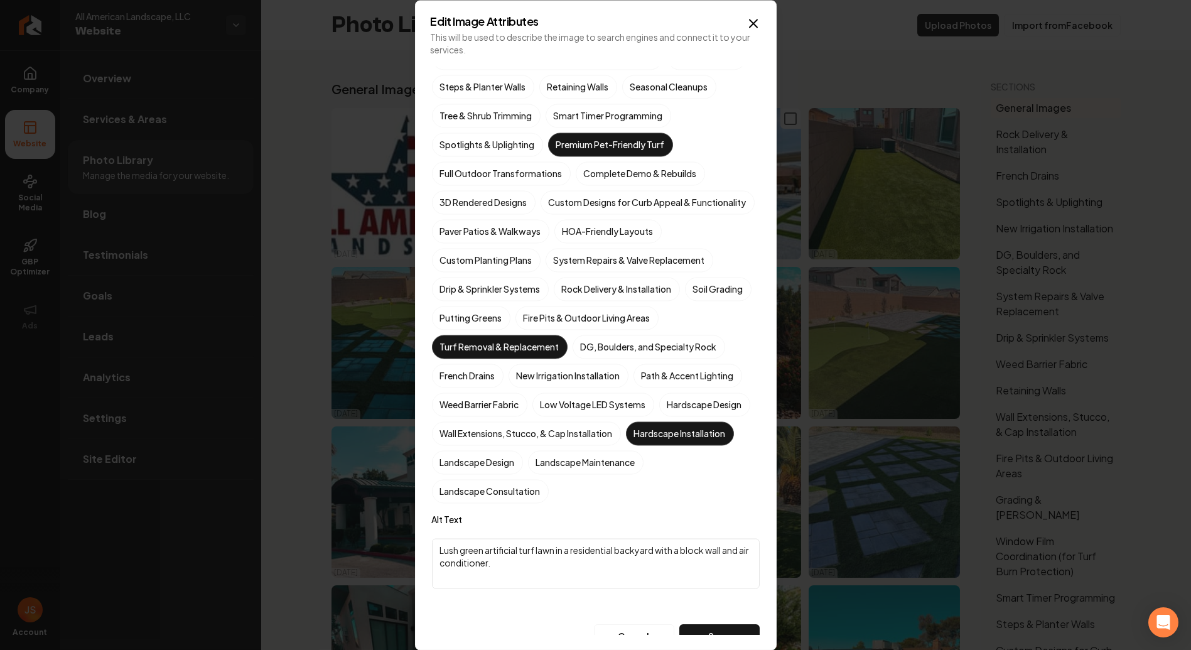
scroll to position [167, 0]
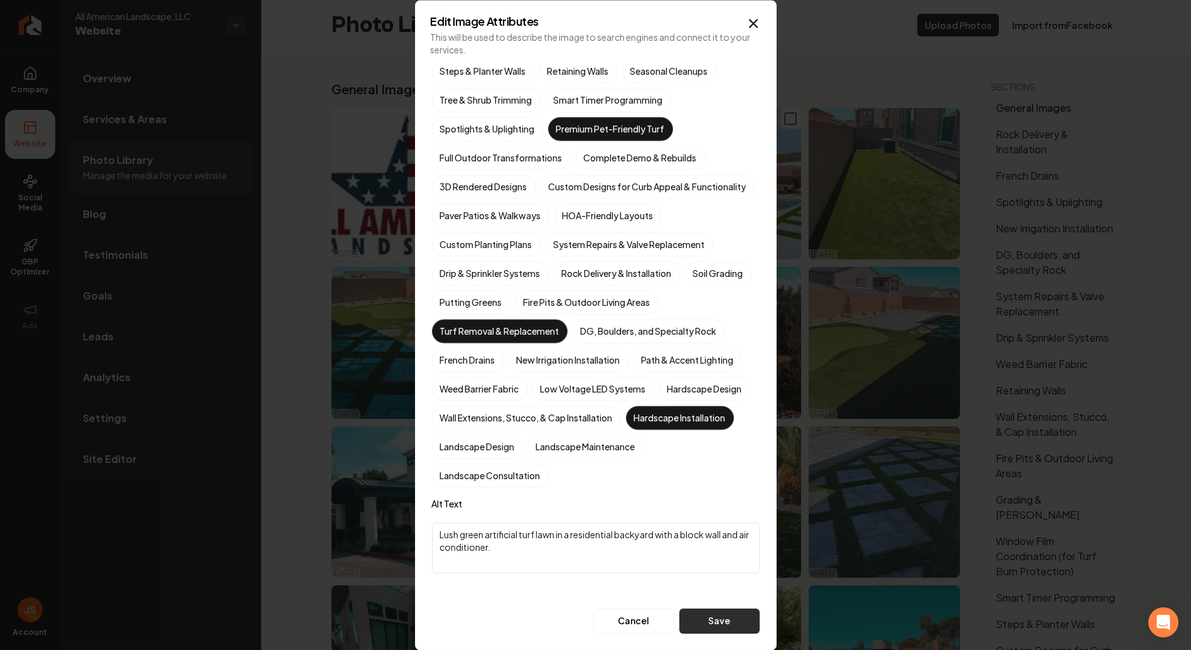
click at [695, 622] on button "Save" at bounding box center [719, 620] width 80 height 25
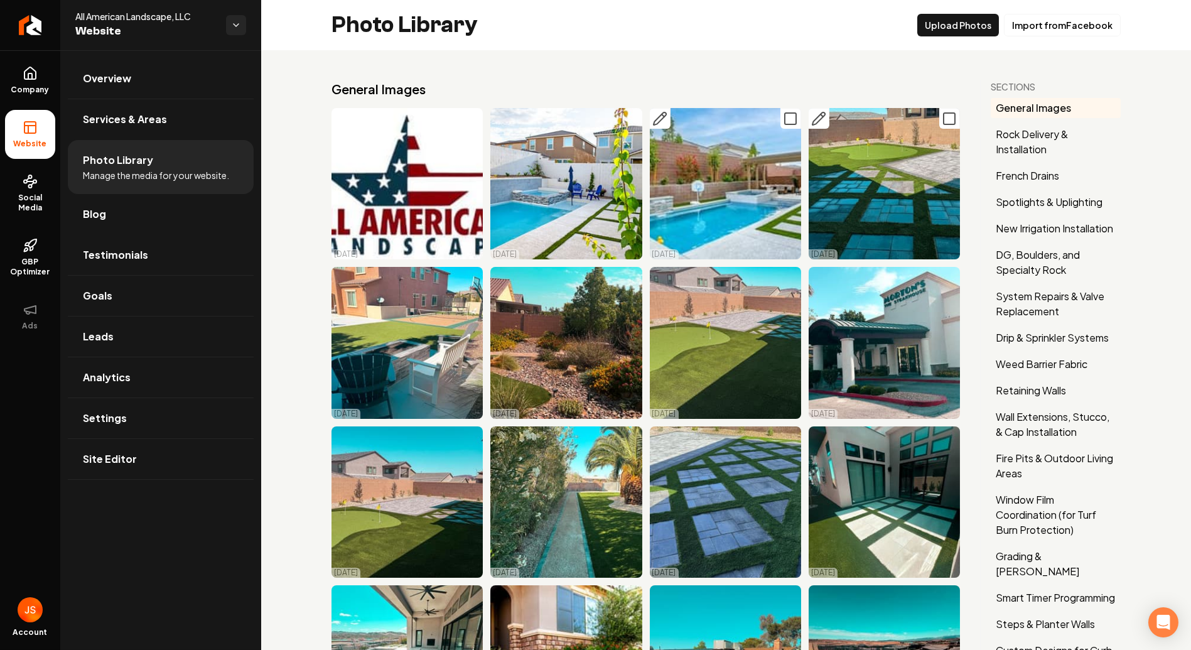
click at [814, 115] on icon "Main content area" at bounding box center [818, 118] width 15 height 15
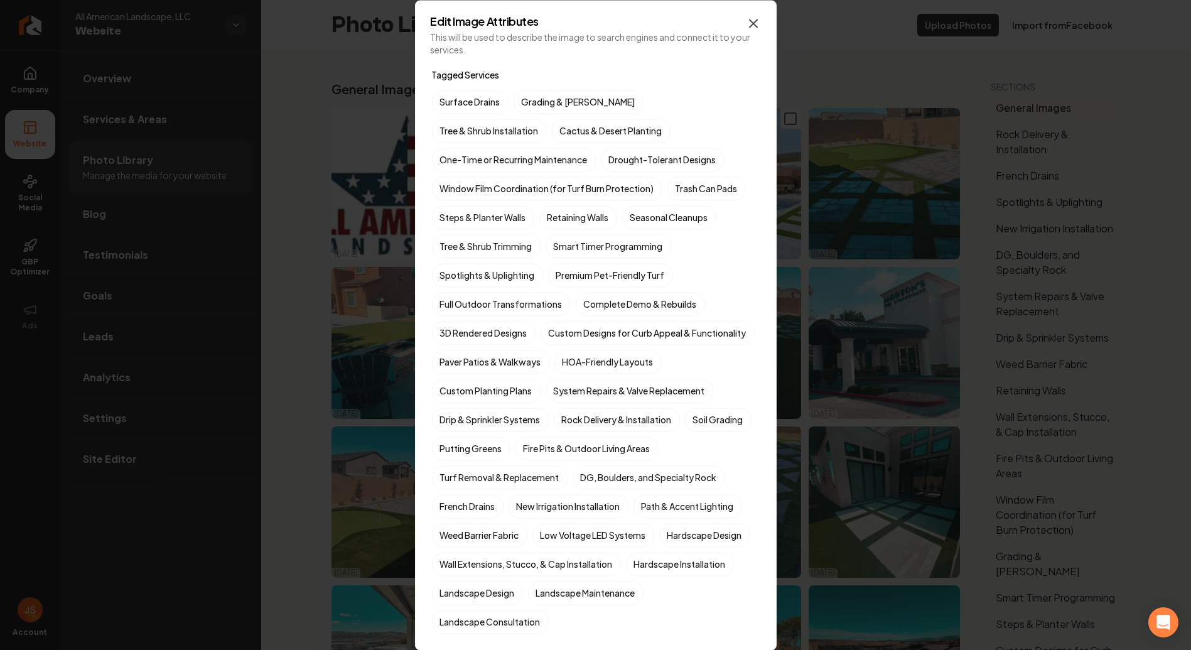
click at [753, 28] on icon "button" at bounding box center [753, 23] width 15 height 15
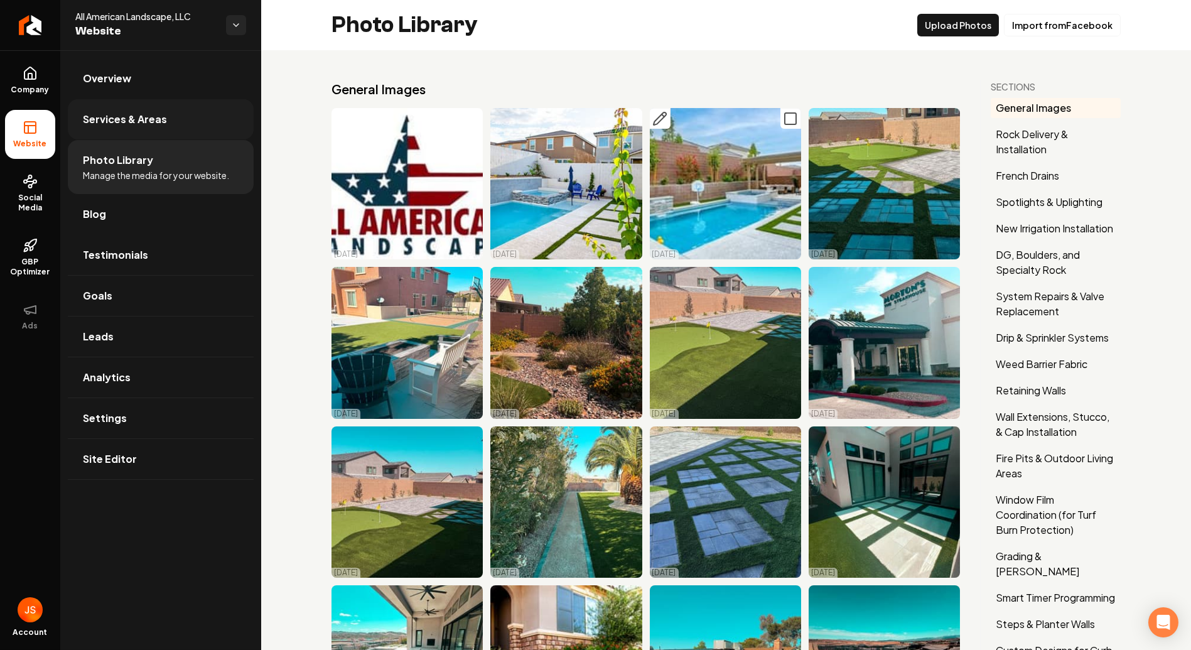
click at [141, 109] on link "Services & Areas" at bounding box center [161, 119] width 186 height 40
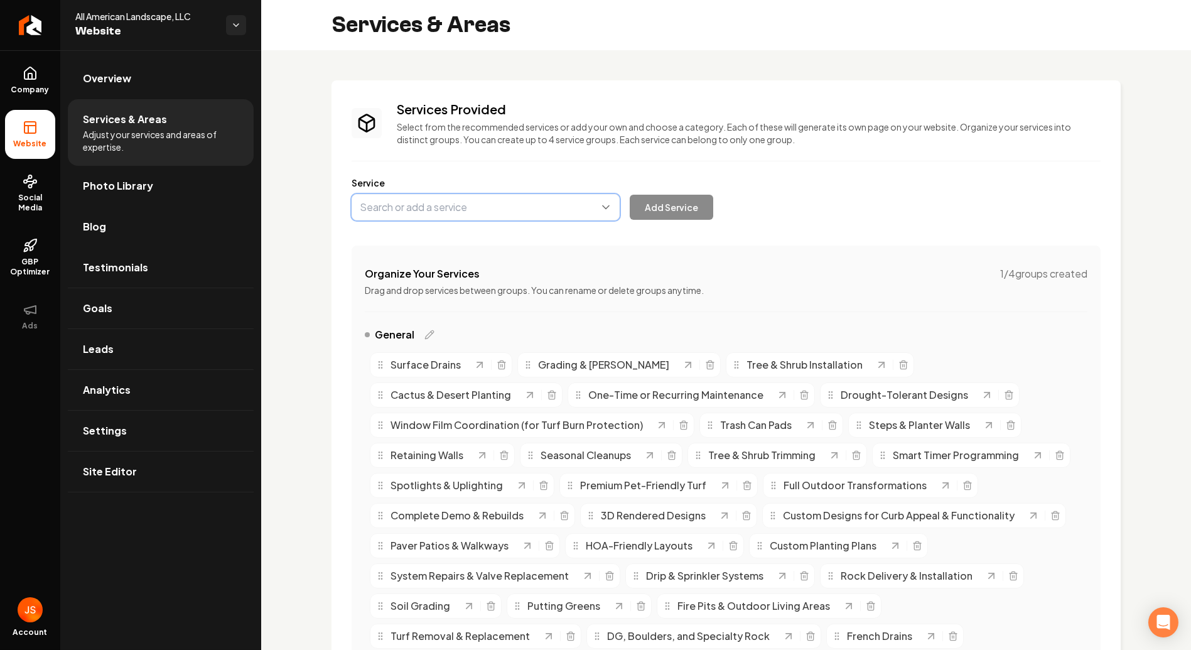
click at [584, 212] on button "Main content area" at bounding box center [485, 207] width 268 height 26
type input "Lattice"
click at [670, 200] on button "Add Service" at bounding box center [671, 207] width 83 height 25
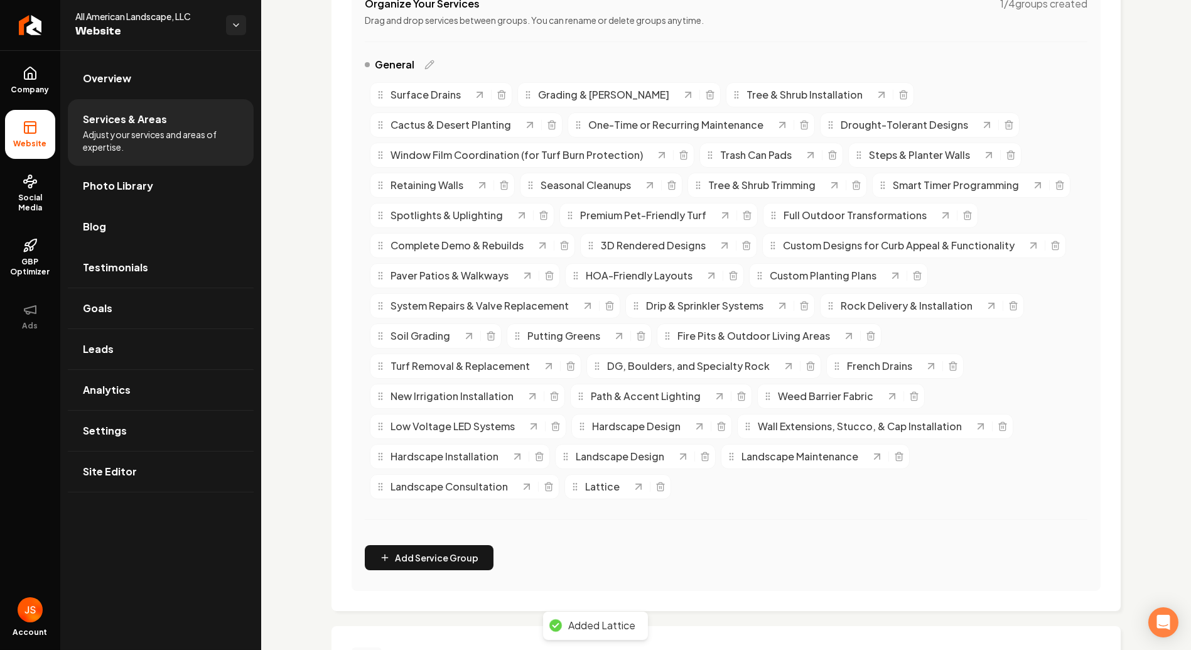
scroll to position [244, 0]
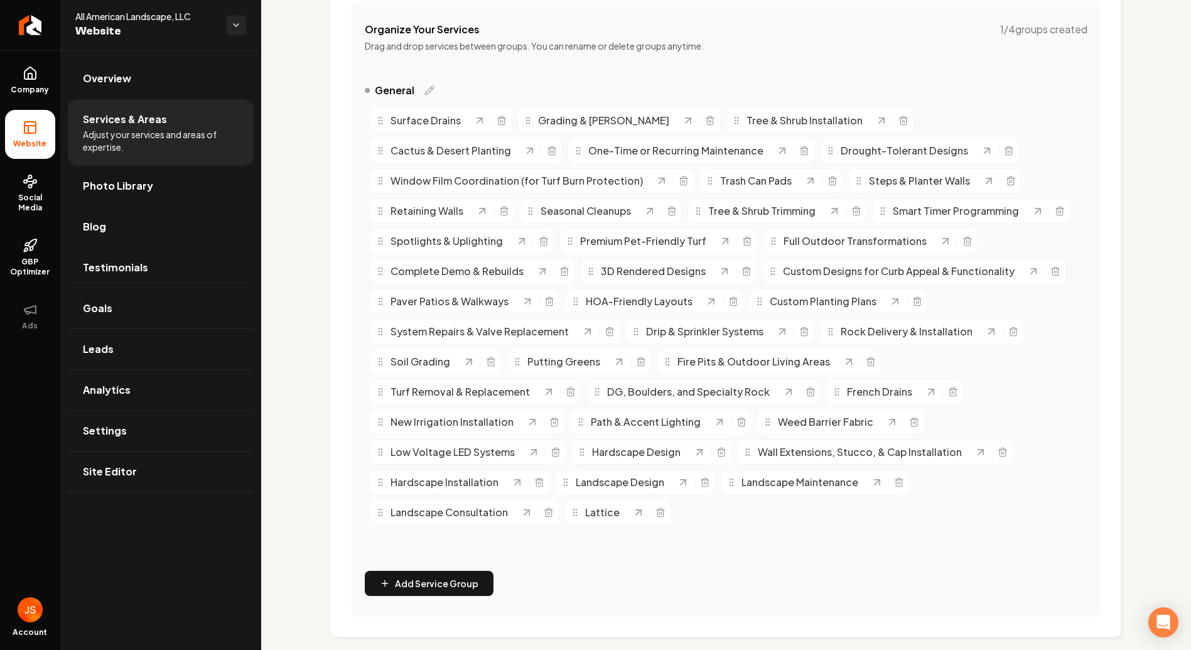
click at [728, 56] on div "Organize Your Services 1 / 4 groups created Drag and drop services between grou…" at bounding box center [725, 308] width 749 height 615
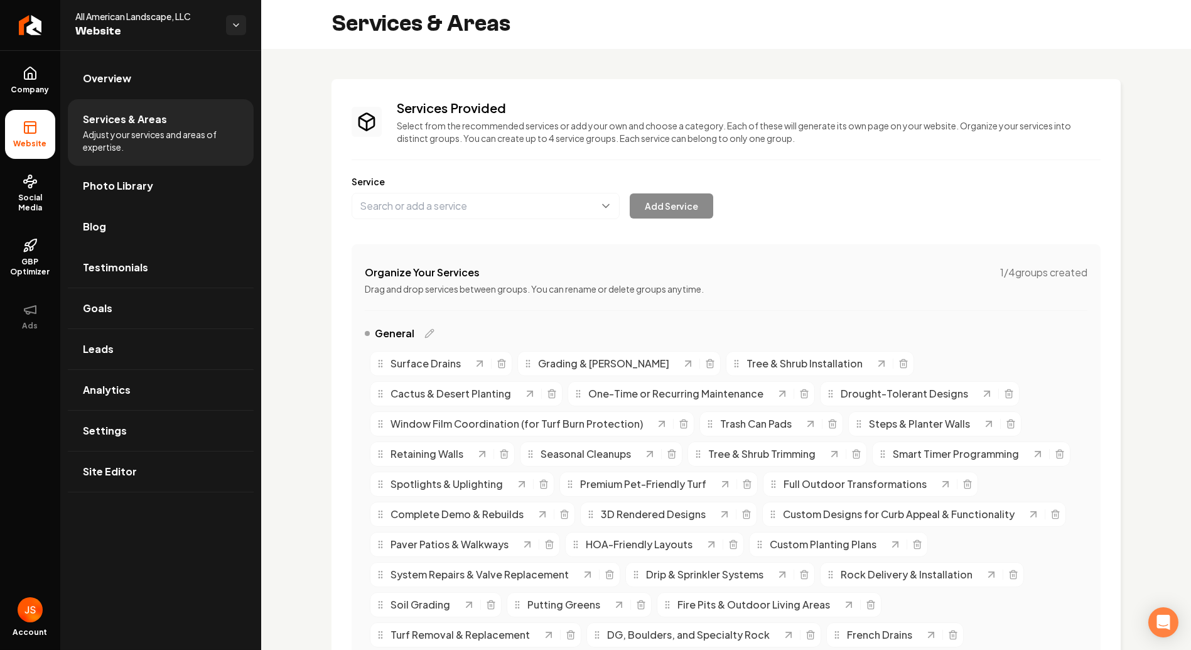
scroll to position [0, 0]
click at [159, 193] on link "Photo Library" at bounding box center [161, 186] width 186 height 40
